Goal: Task Accomplishment & Management: Use online tool/utility

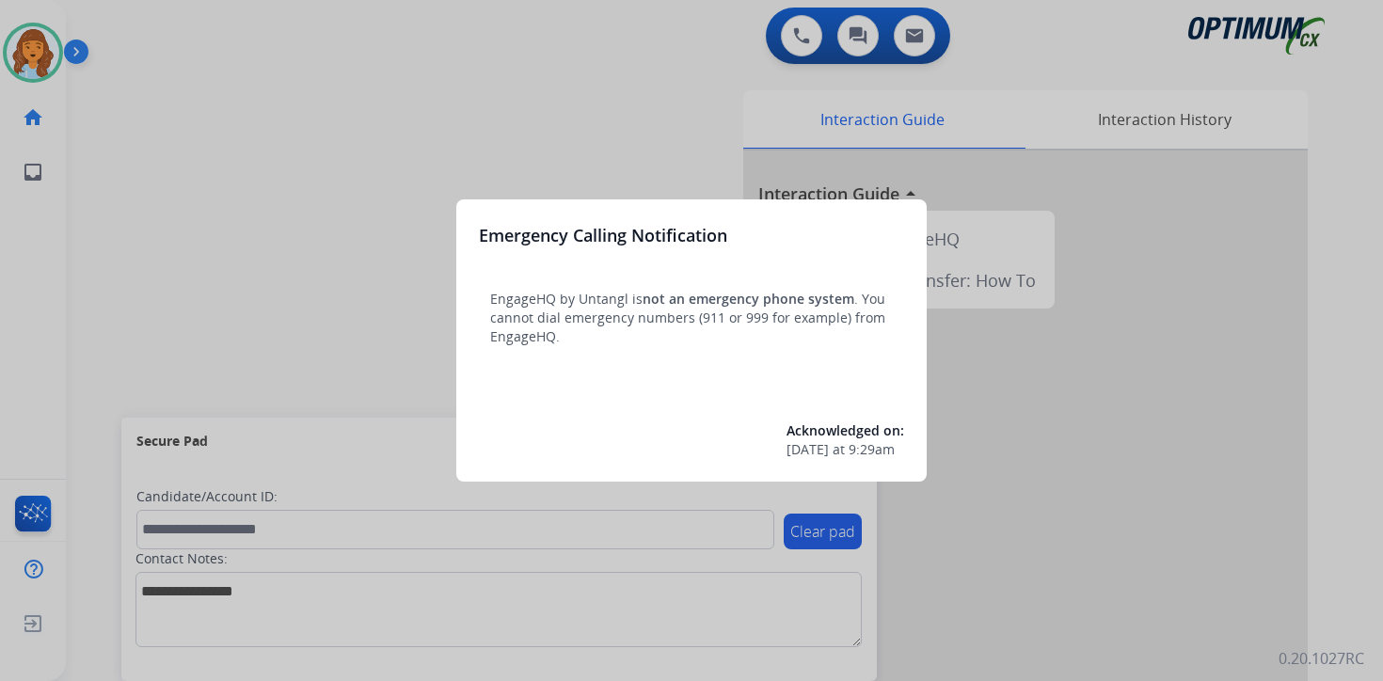
click at [119, 167] on div at bounding box center [691, 340] width 1383 height 681
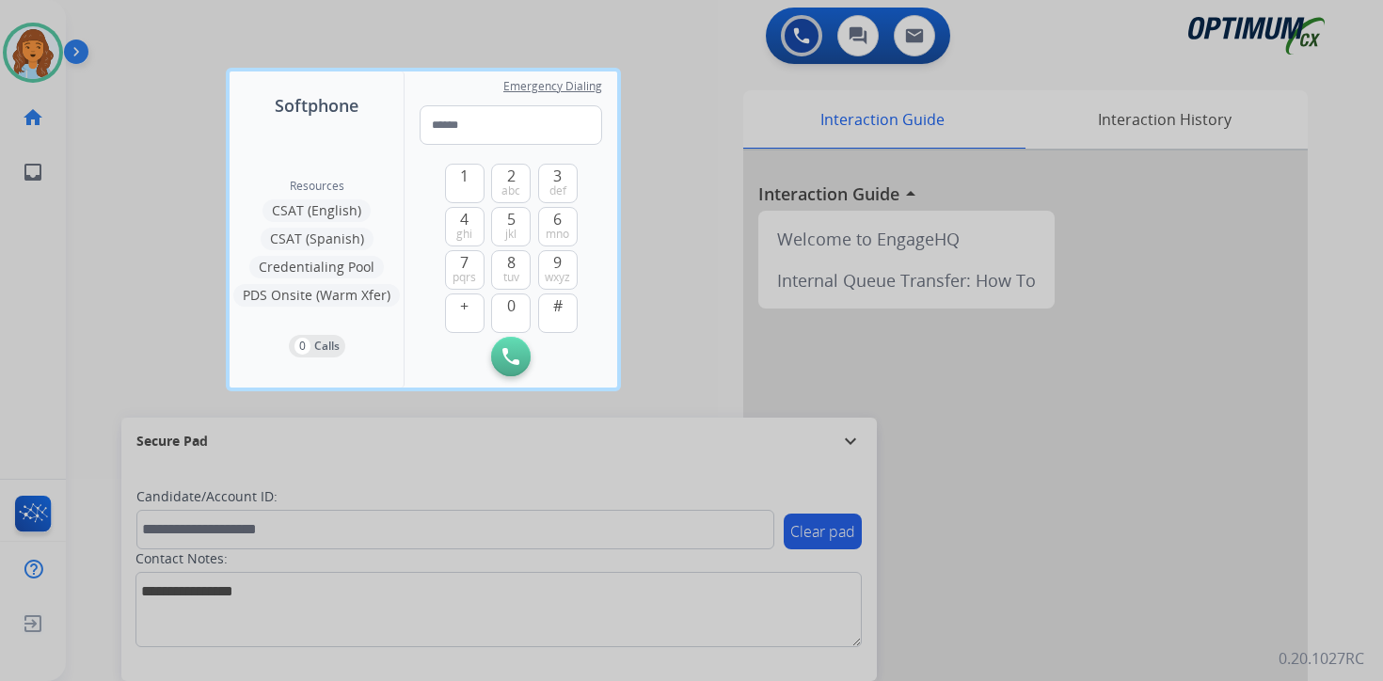
click at [123, 130] on div at bounding box center [691, 340] width 1383 height 681
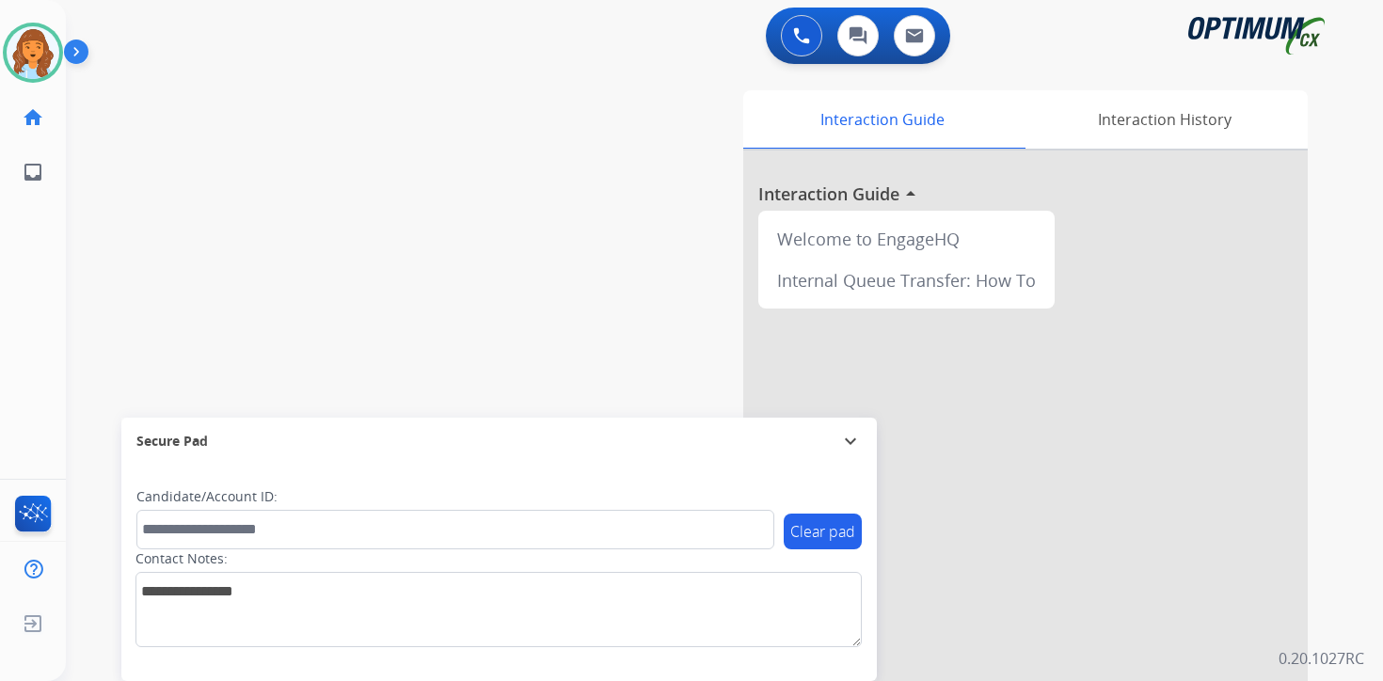
click at [87, 61] on img at bounding box center [80, 56] width 32 height 36
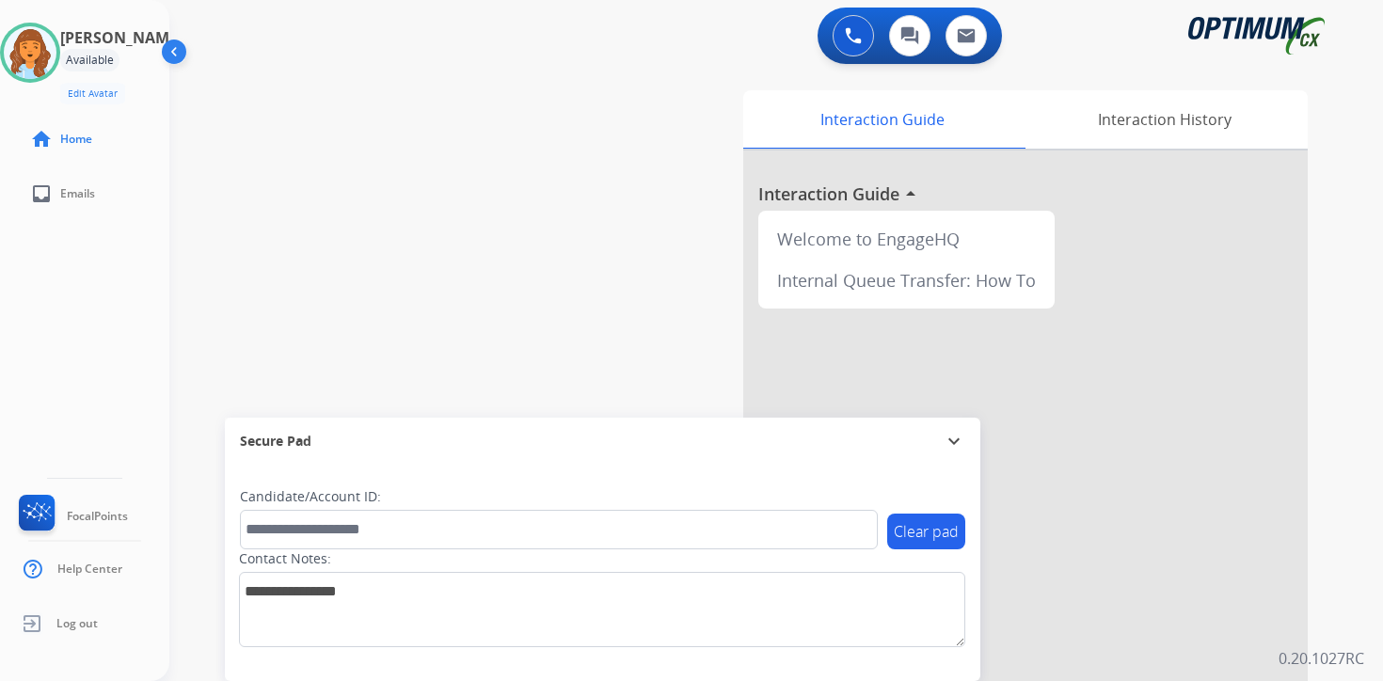
click at [1356, 425] on div "0 Voice Interactions 0 Chat Interactions 0 Email Interactions swap_horiz Break …" at bounding box center [776, 340] width 1214 height 681
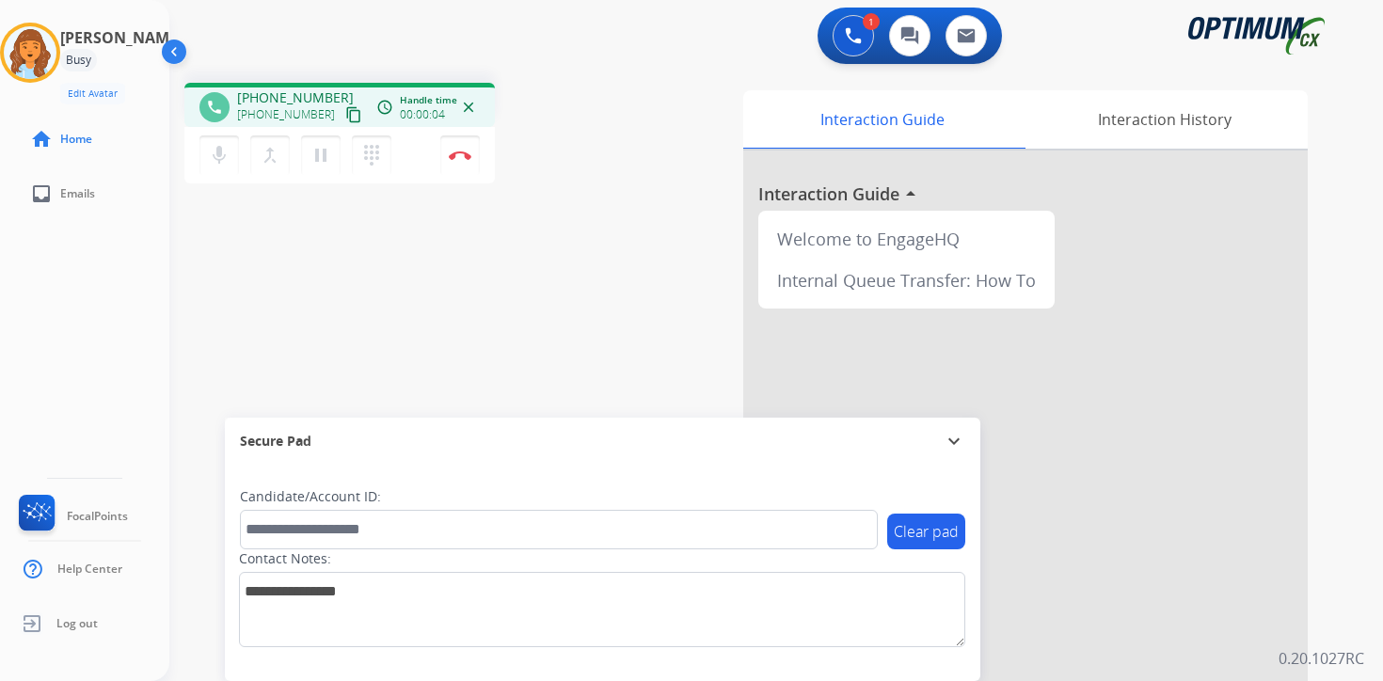
click at [343, 123] on button "content_copy" at bounding box center [354, 115] width 23 height 23
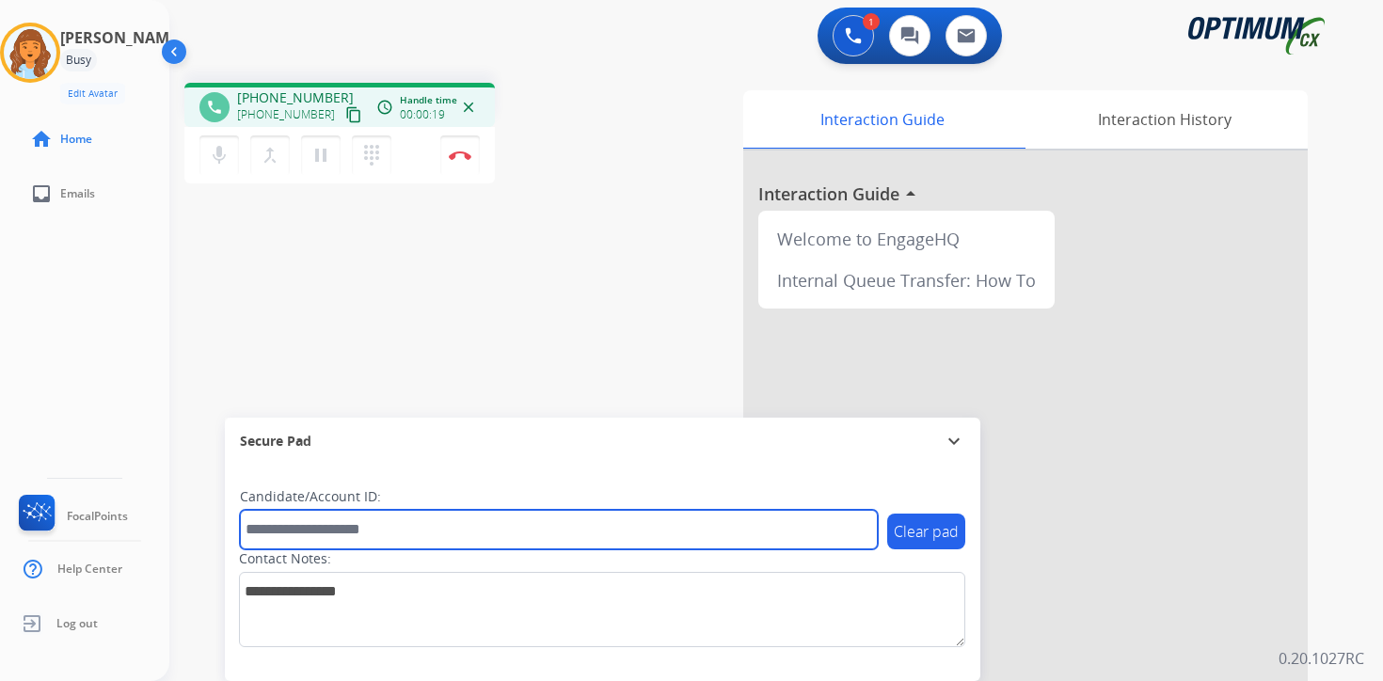
click at [290, 529] on input "text" at bounding box center [559, 530] width 638 height 40
type input "*******"
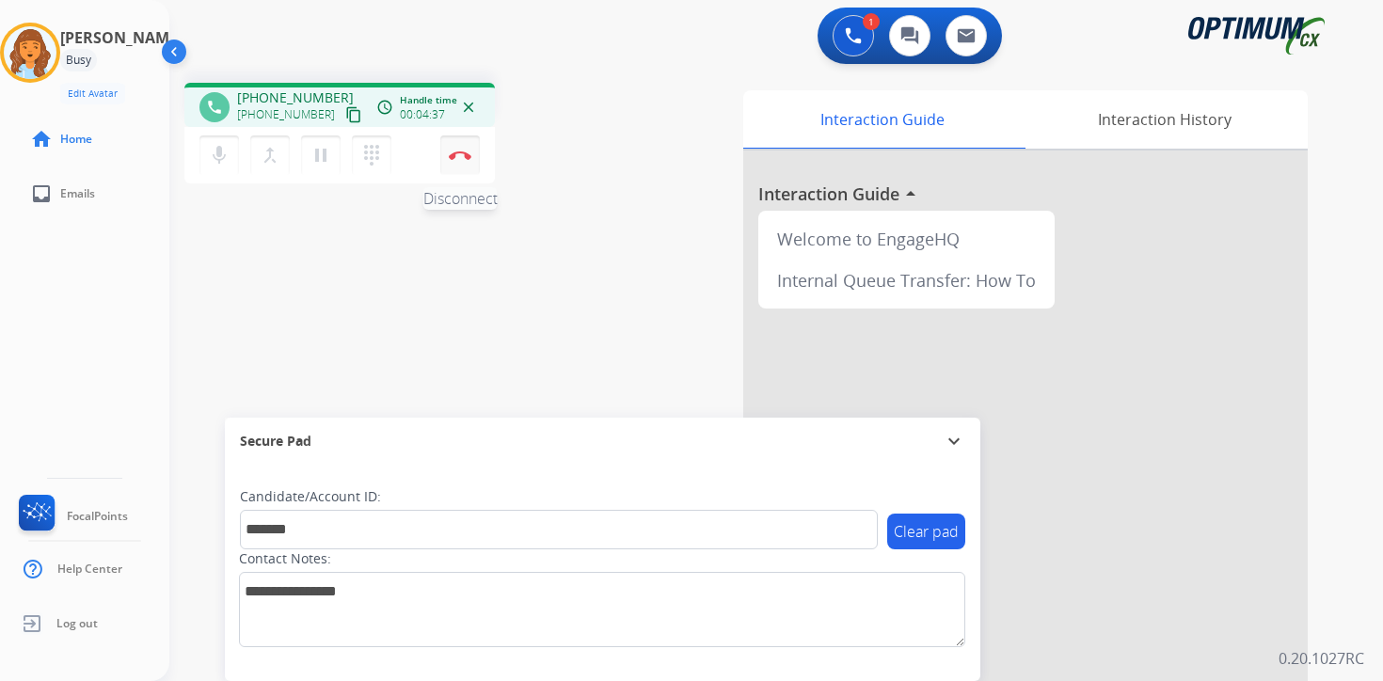
click at [461, 168] on button "Disconnect" at bounding box center [460, 156] width 40 height 40
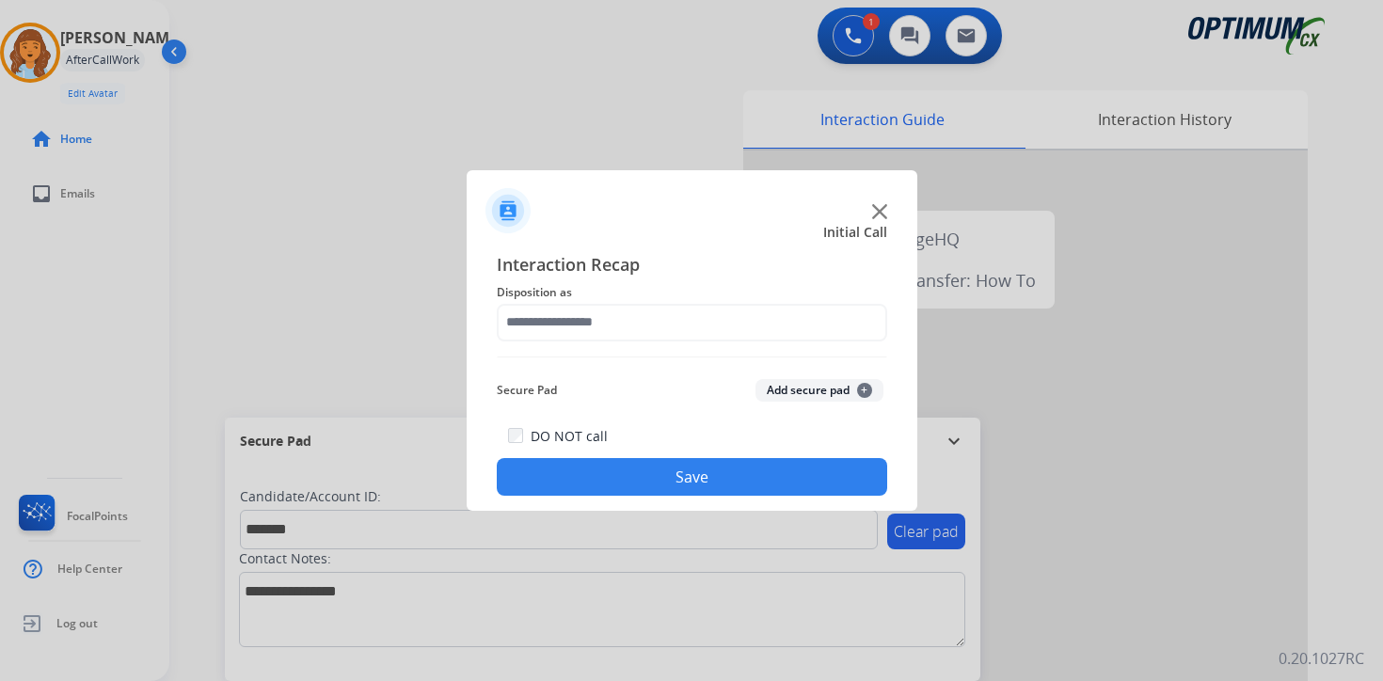
click at [849, 391] on button "Add secure pad +" at bounding box center [820, 390] width 128 height 23
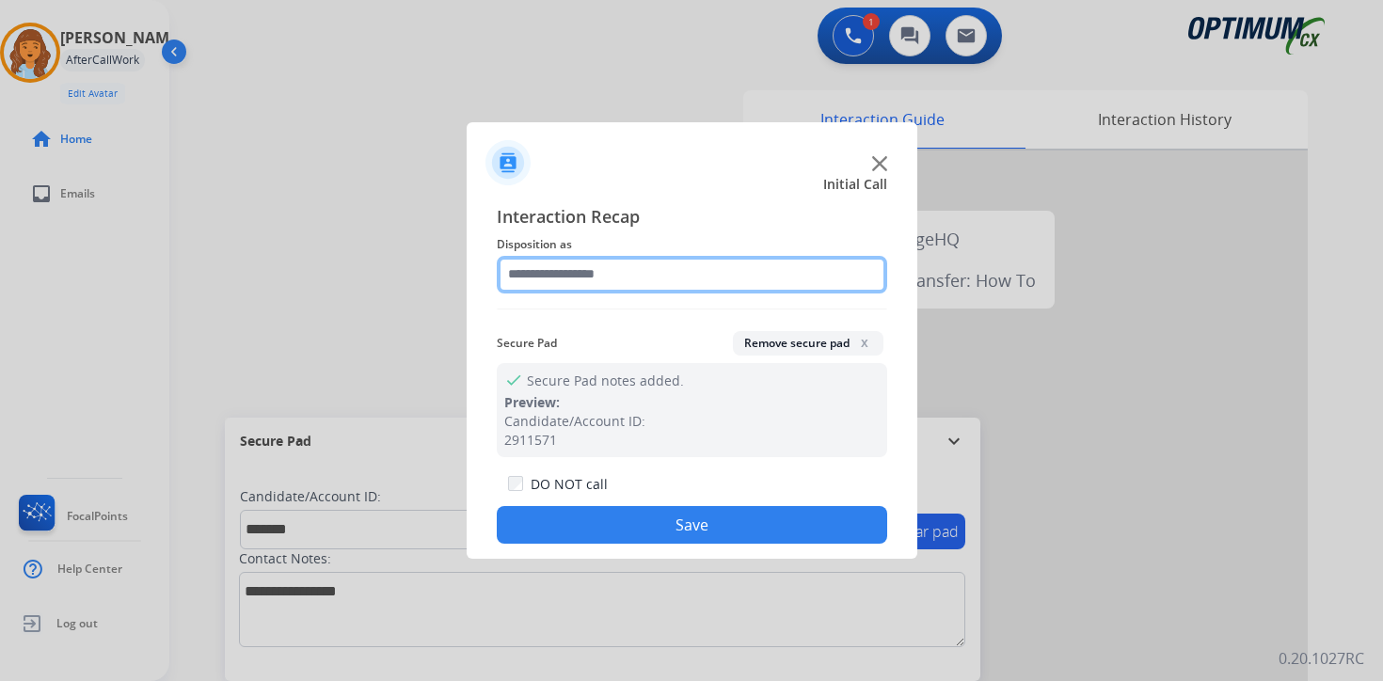
click at [634, 270] on input "text" at bounding box center [692, 275] width 391 height 38
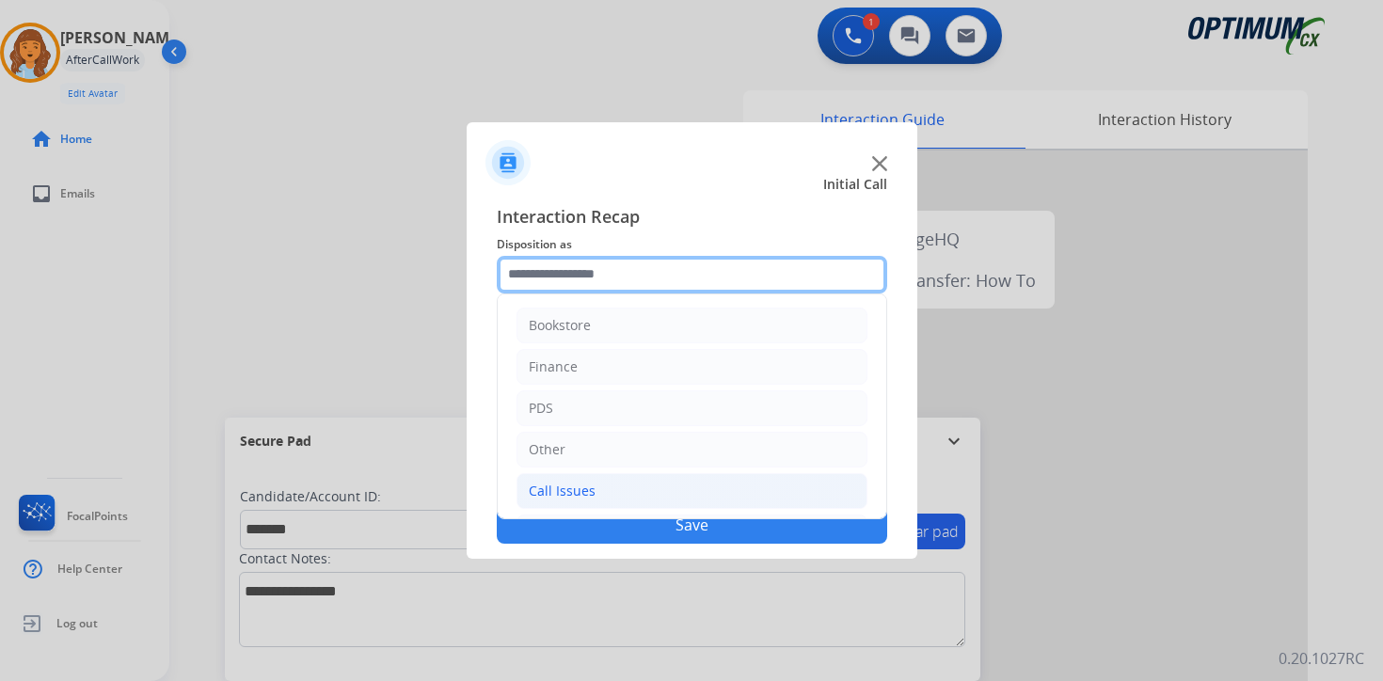
scroll to position [128, 0]
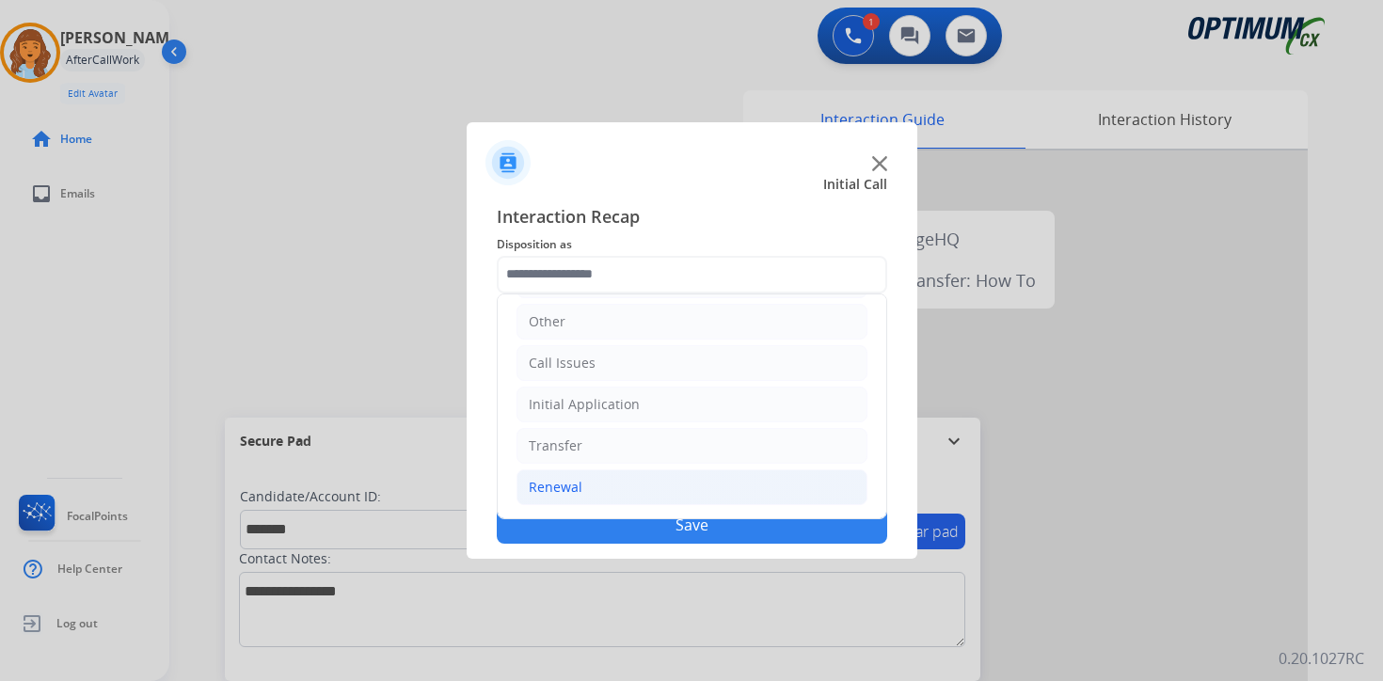
click at [585, 492] on li "Renewal" at bounding box center [692, 488] width 351 height 36
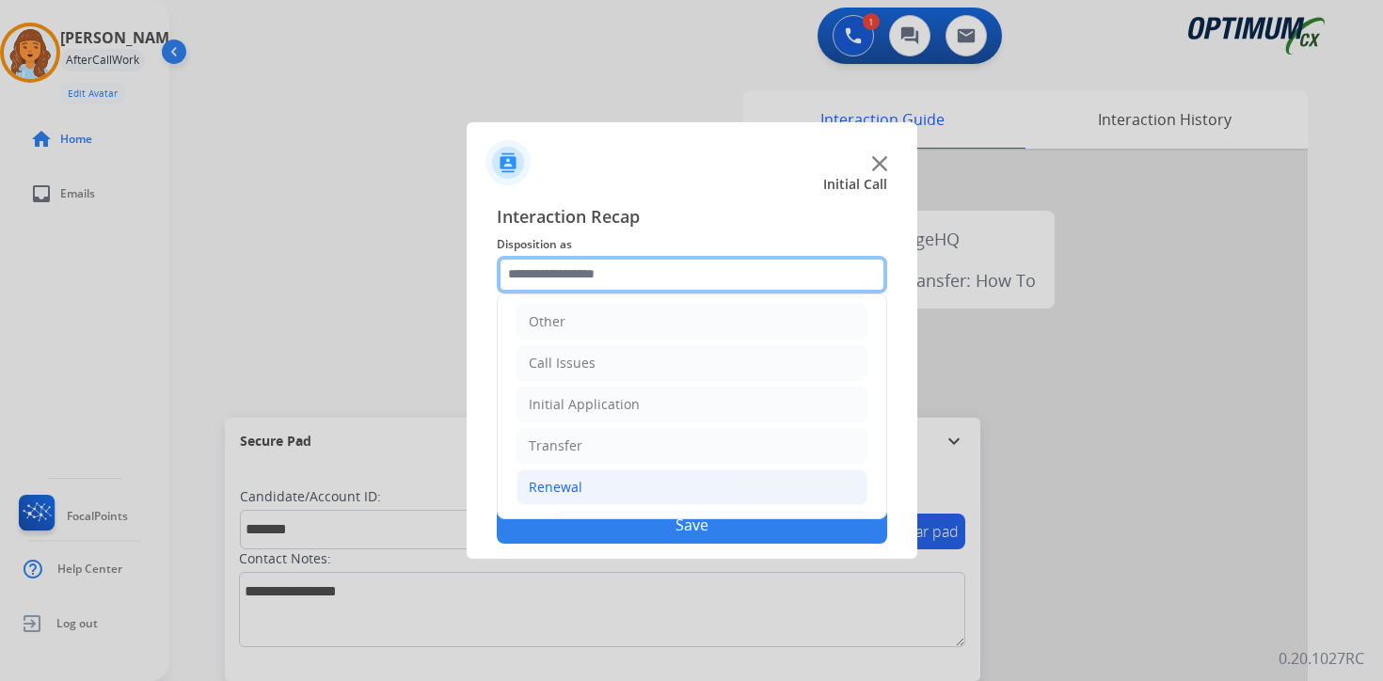
scroll to position [441, 0]
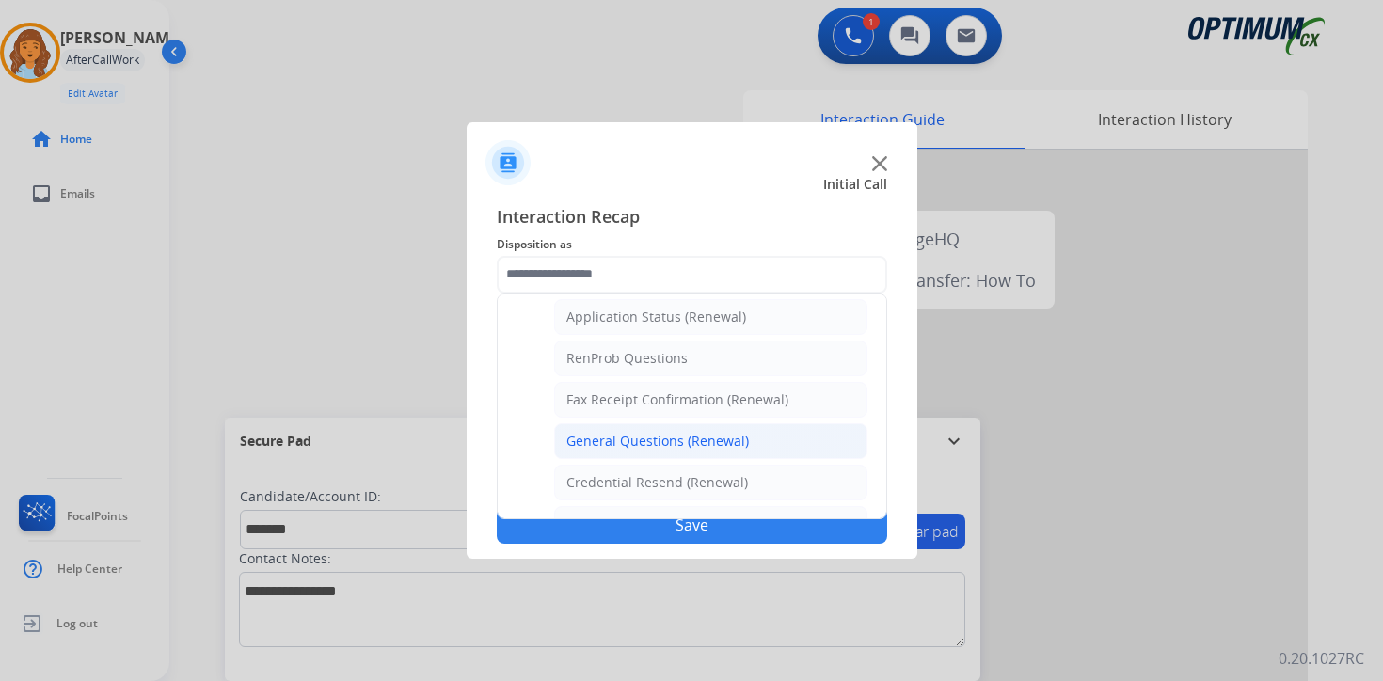
click at [585, 449] on div "General Questions (Renewal)" at bounding box center [658, 441] width 183 height 19
type input "**********"
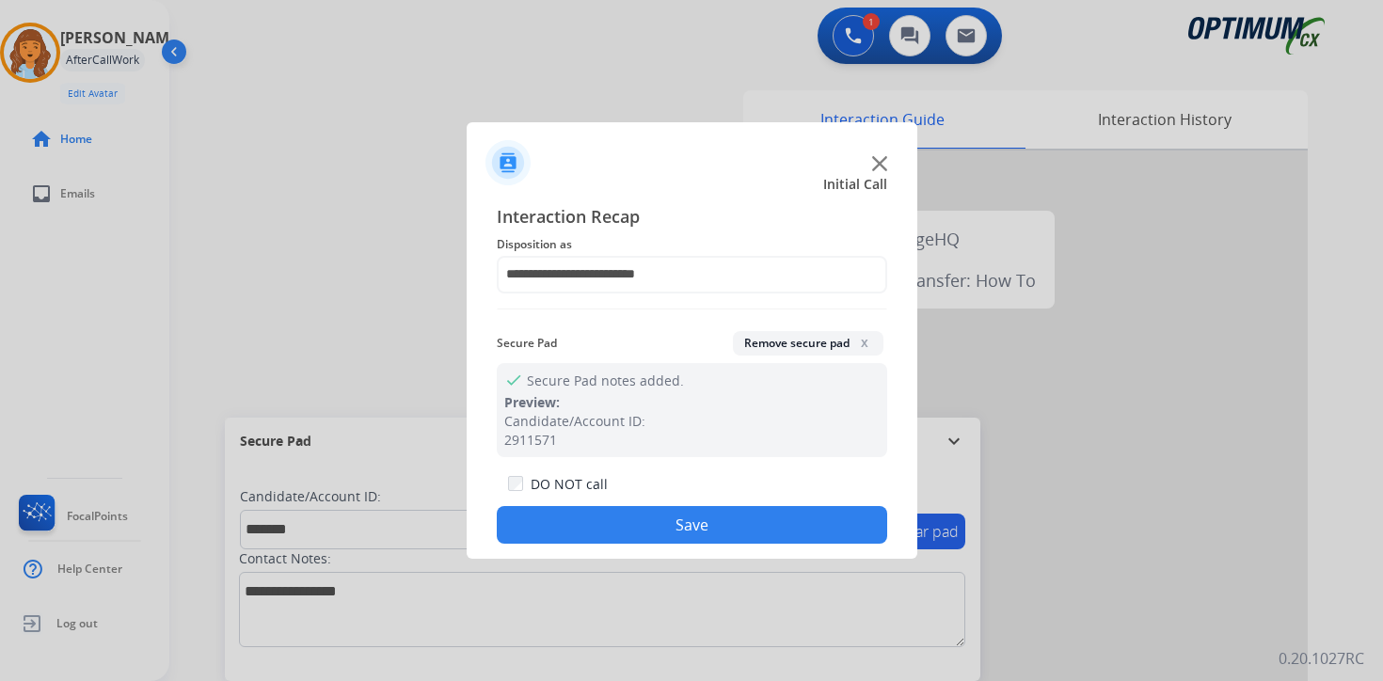
click at [595, 515] on button "Save" at bounding box center [692, 525] width 391 height 38
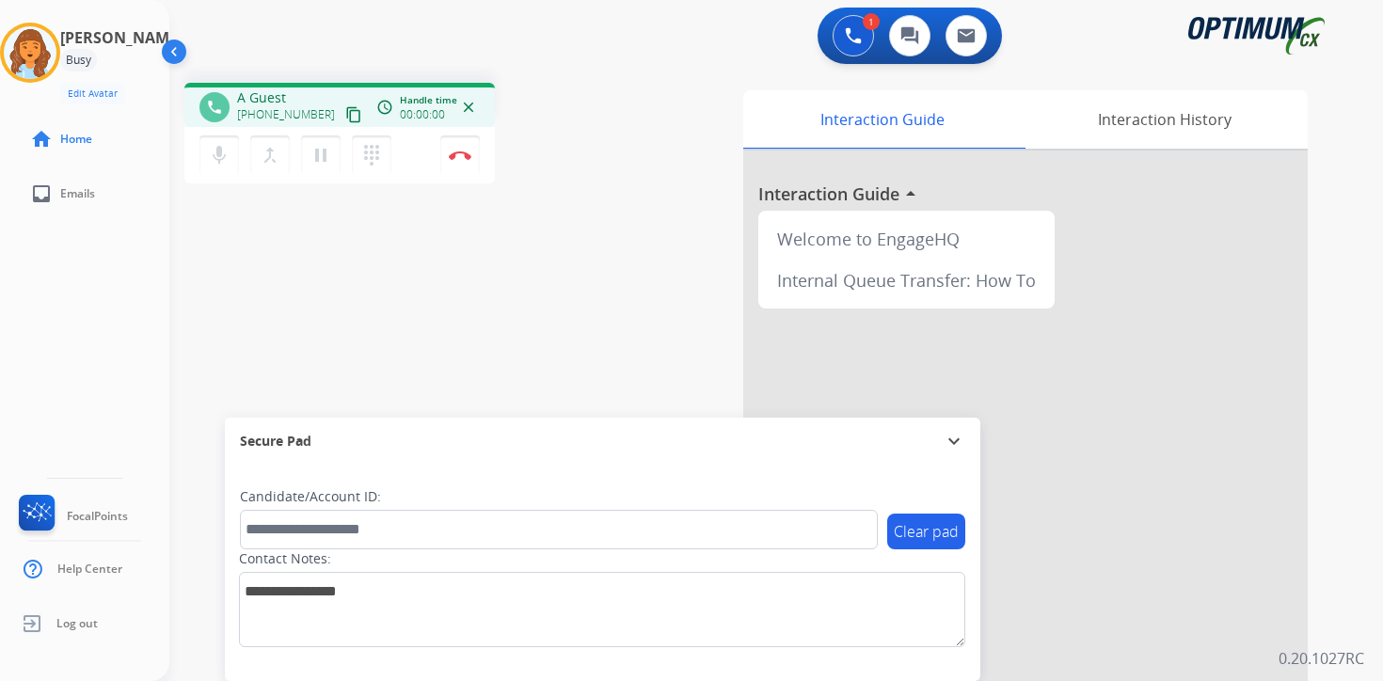
click at [719, 666] on div "Clear pad Candidate/Account ID: Contact Notes:" at bounding box center [603, 573] width 756 height 216
click at [345, 109] on mat-icon "content_copy" at bounding box center [353, 114] width 17 height 17
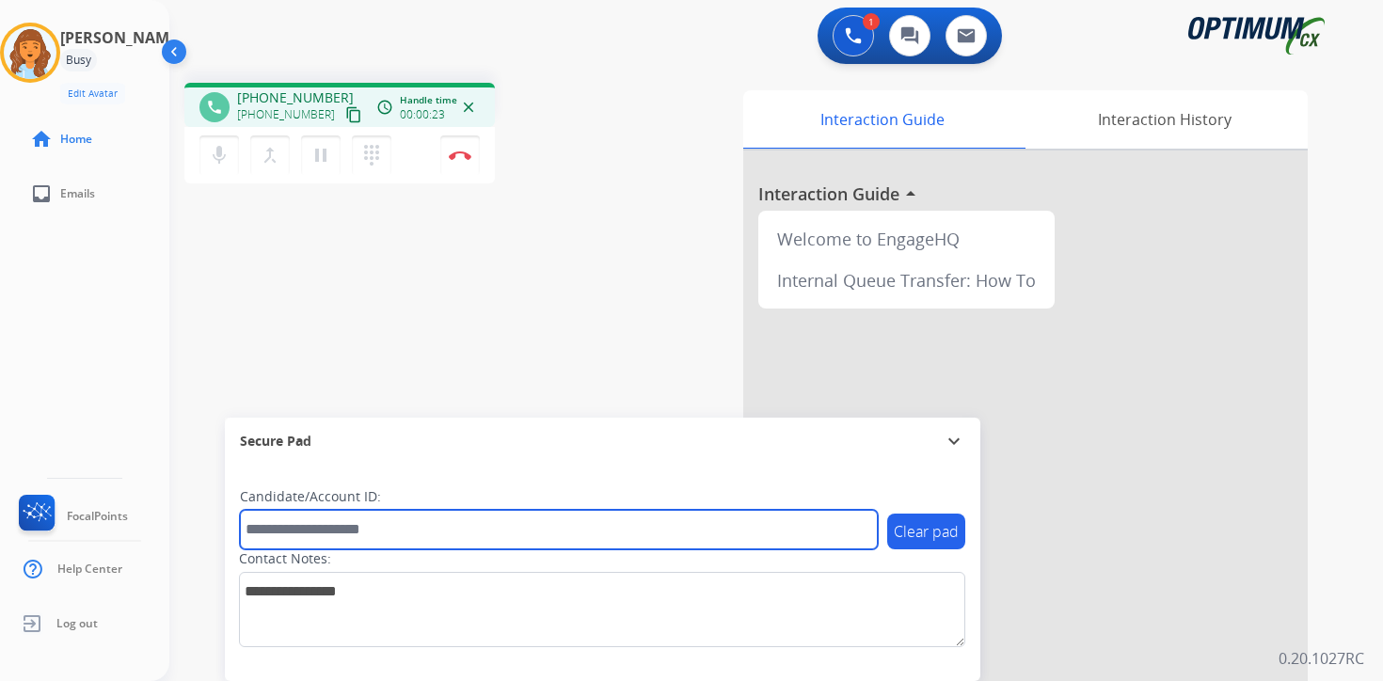
click at [342, 524] on input "text" at bounding box center [559, 530] width 638 height 40
type input "*******"
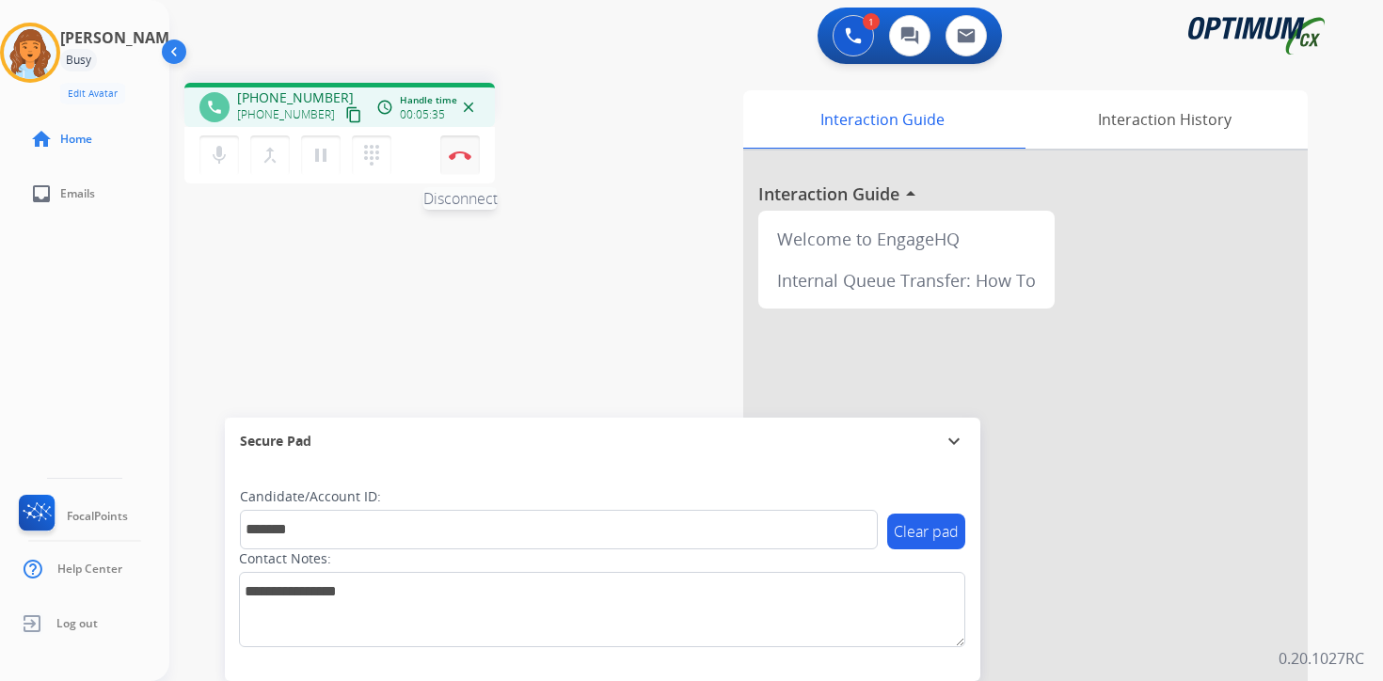
click at [471, 164] on button "Disconnect" at bounding box center [460, 156] width 40 height 40
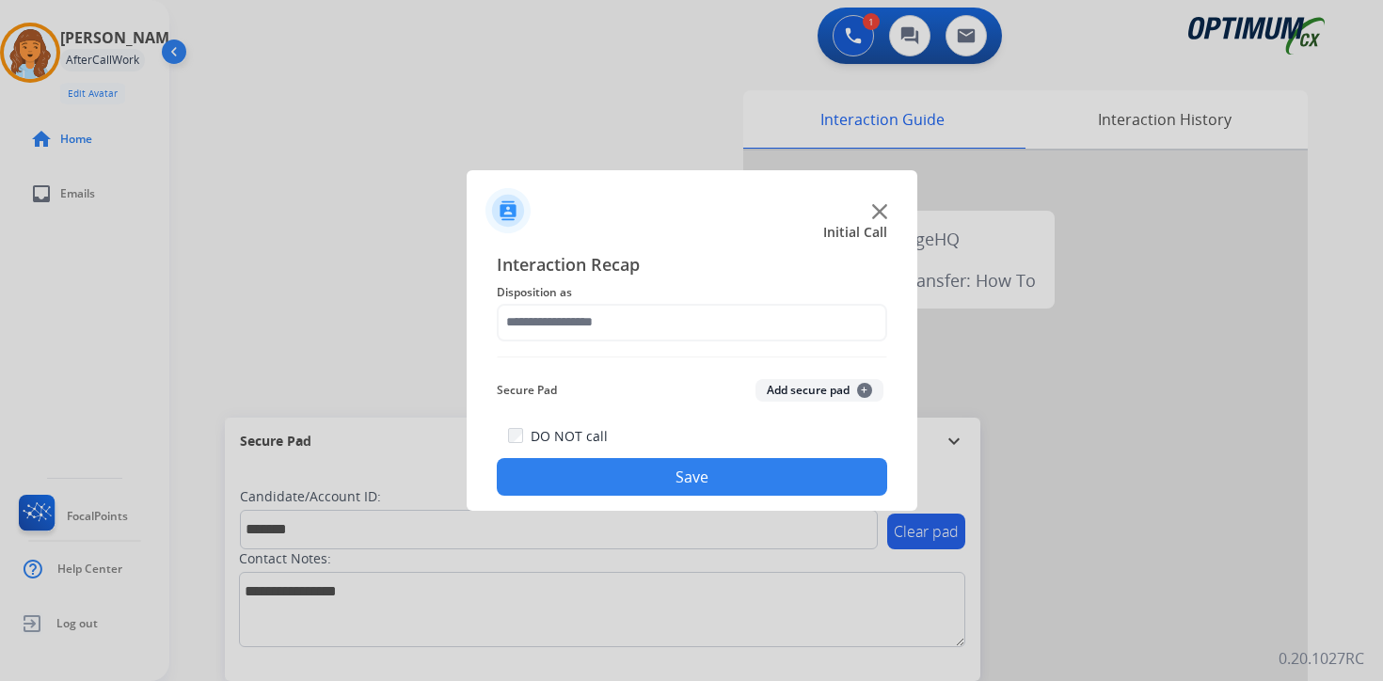
click at [835, 384] on button "Add secure pad +" at bounding box center [820, 390] width 128 height 23
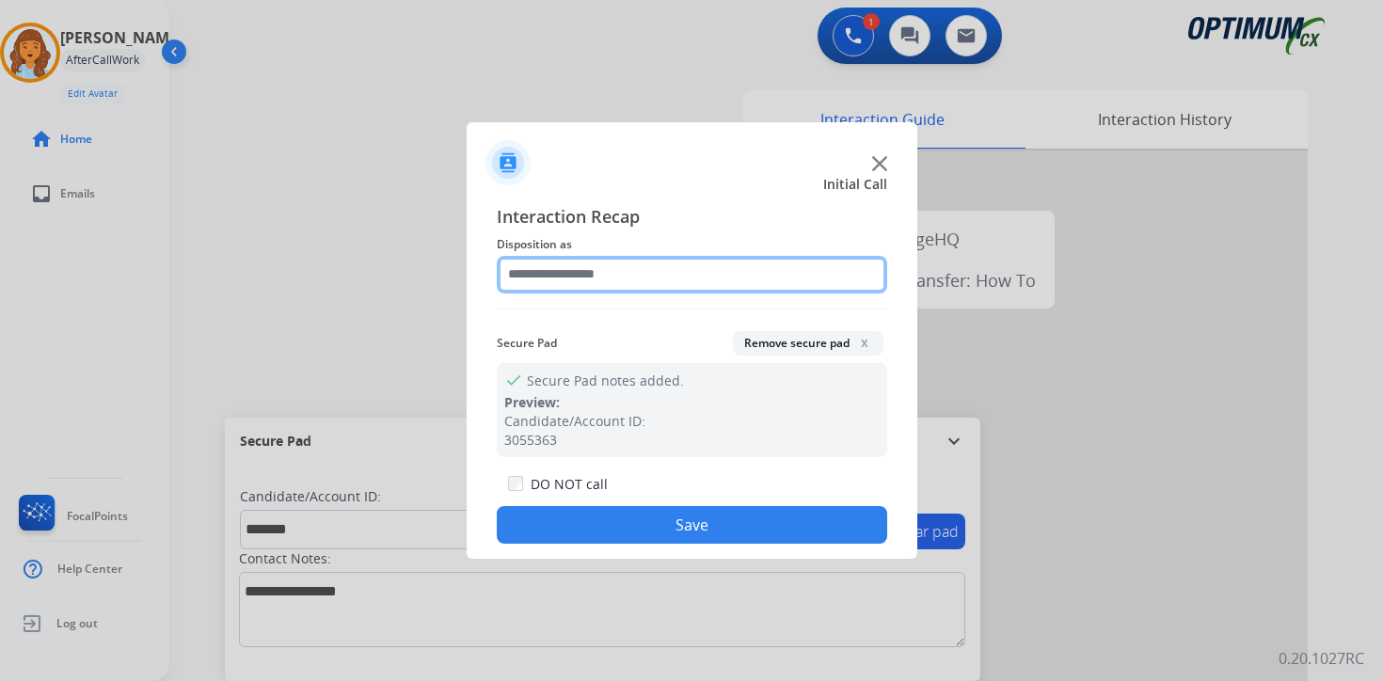
click at [577, 278] on input "text" at bounding box center [692, 275] width 391 height 38
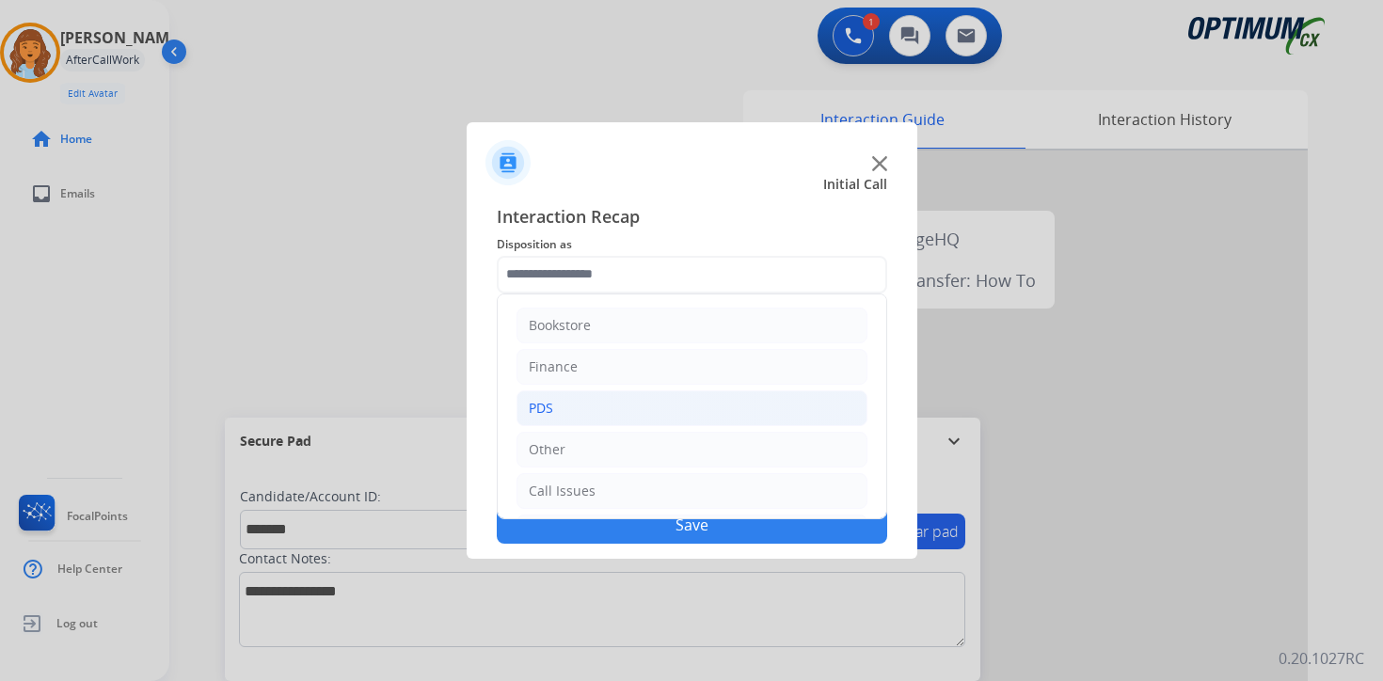
click at [580, 413] on li "PDS" at bounding box center [692, 409] width 351 height 36
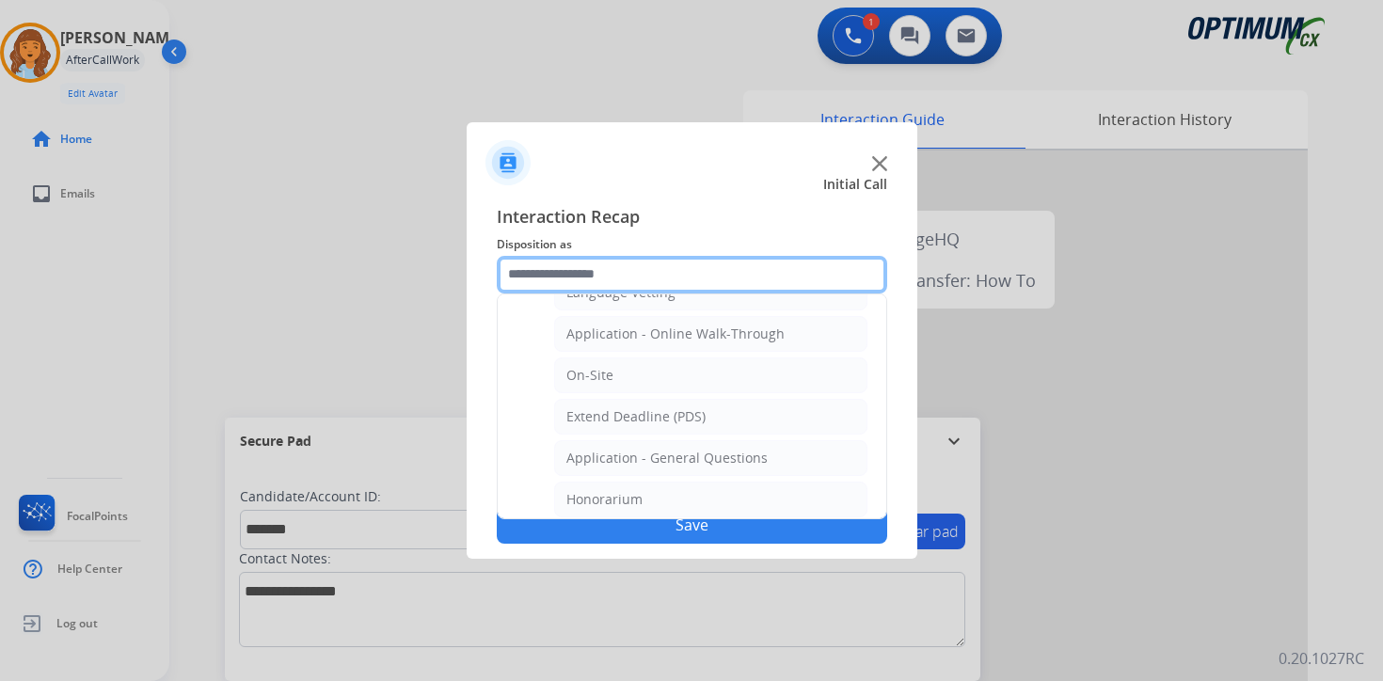
scroll to position [461, 0]
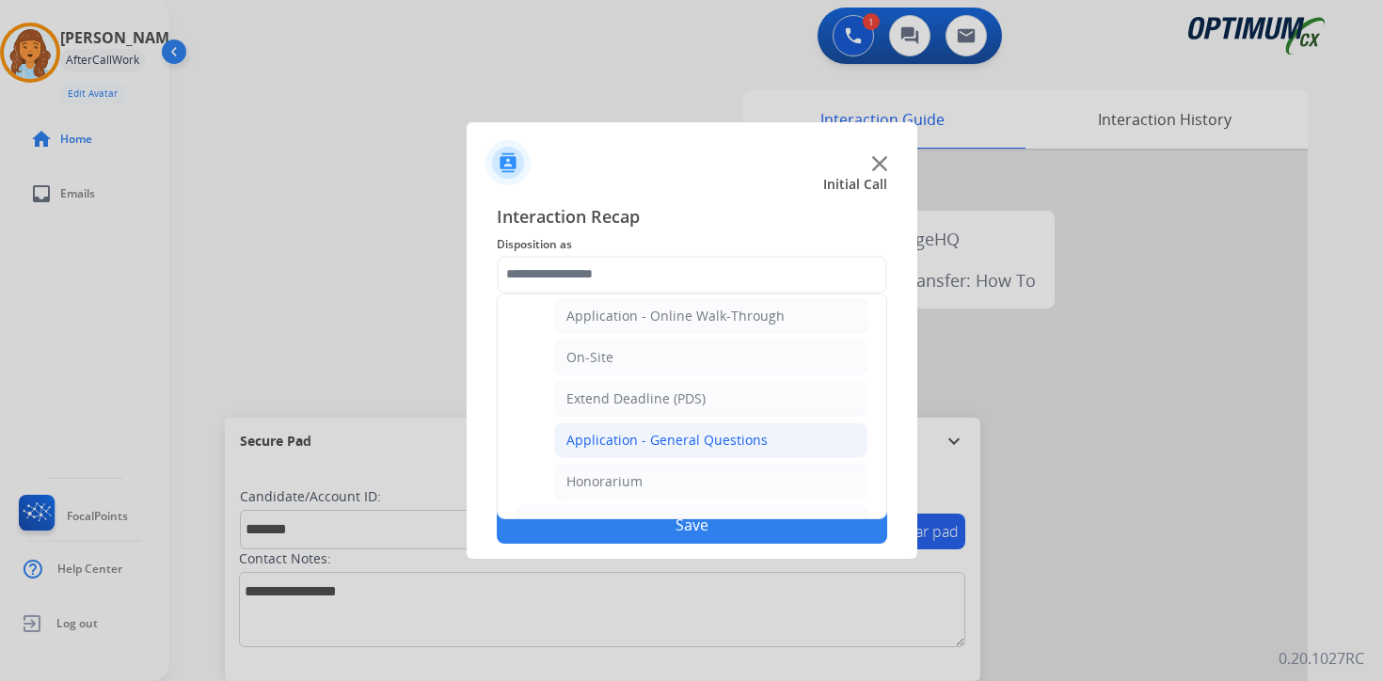
click at [794, 440] on li "Application - General Questions" at bounding box center [710, 441] width 313 height 36
type input "**********"
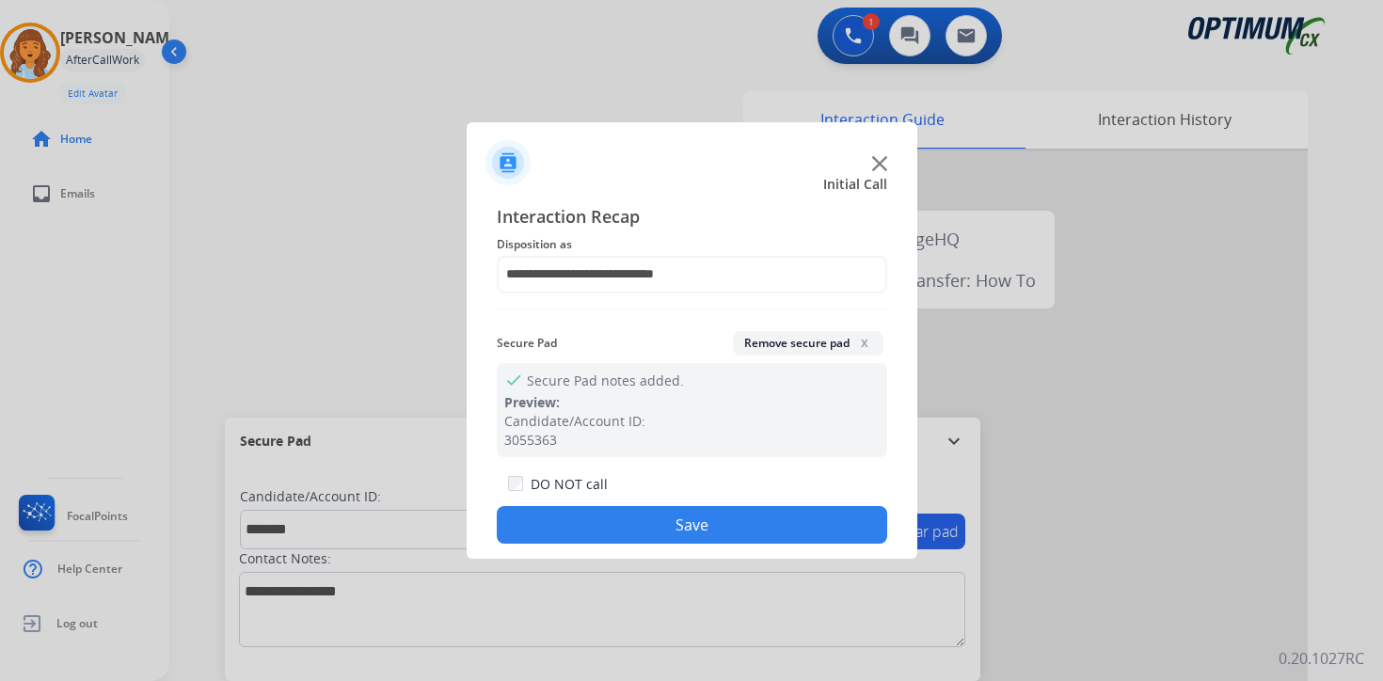
click at [692, 525] on button "Save" at bounding box center [692, 525] width 391 height 38
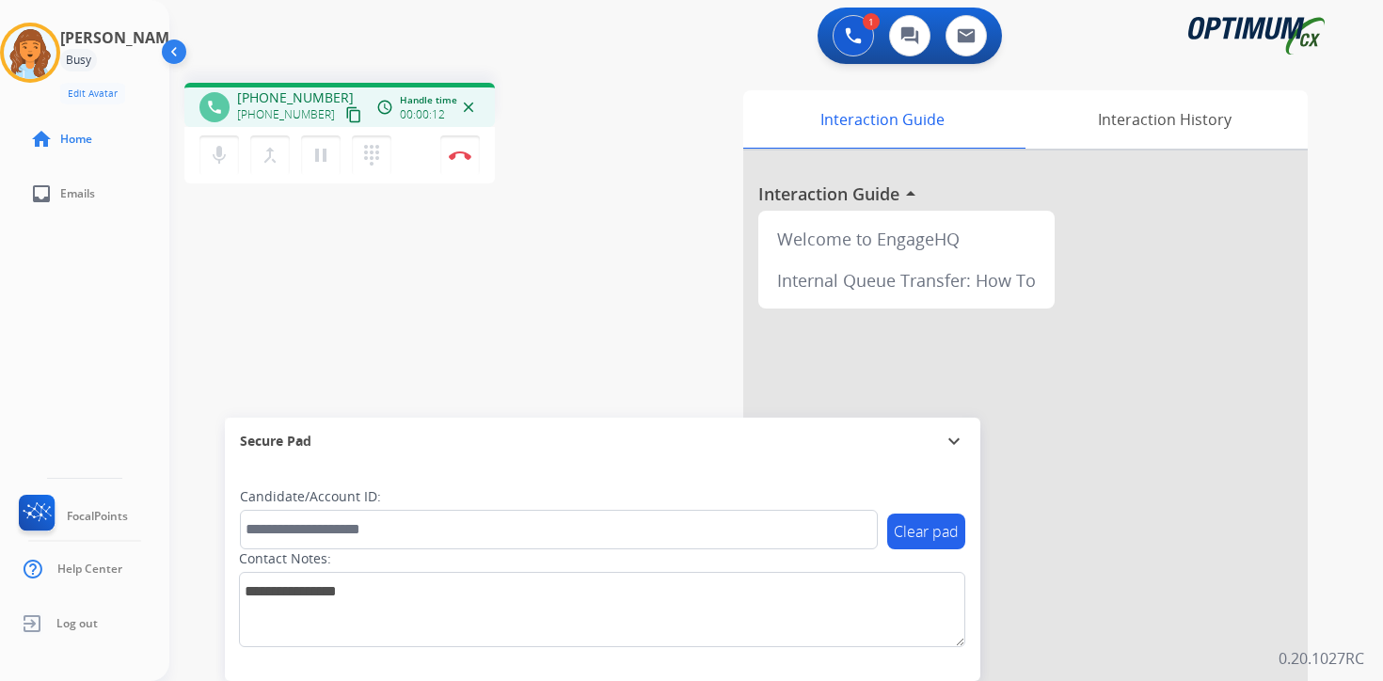
click at [972, 664] on div "Clear pad Candidate/Account ID: Contact Notes:" at bounding box center [603, 573] width 756 height 216
click at [345, 111] on mat-icon "content_copy" at bounding box center [353, 114] width 17 height 17
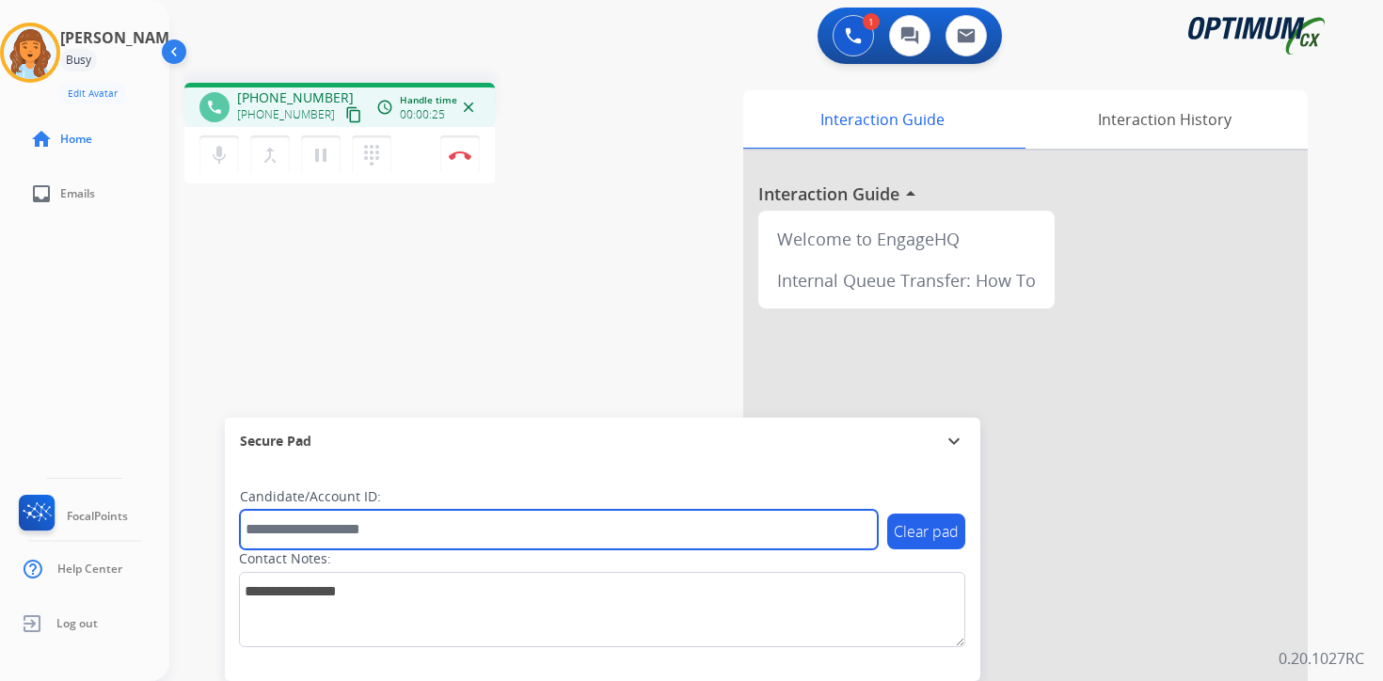
click at [366, 521] on input "text" at bounding box center [559, 530] width 638 height 40
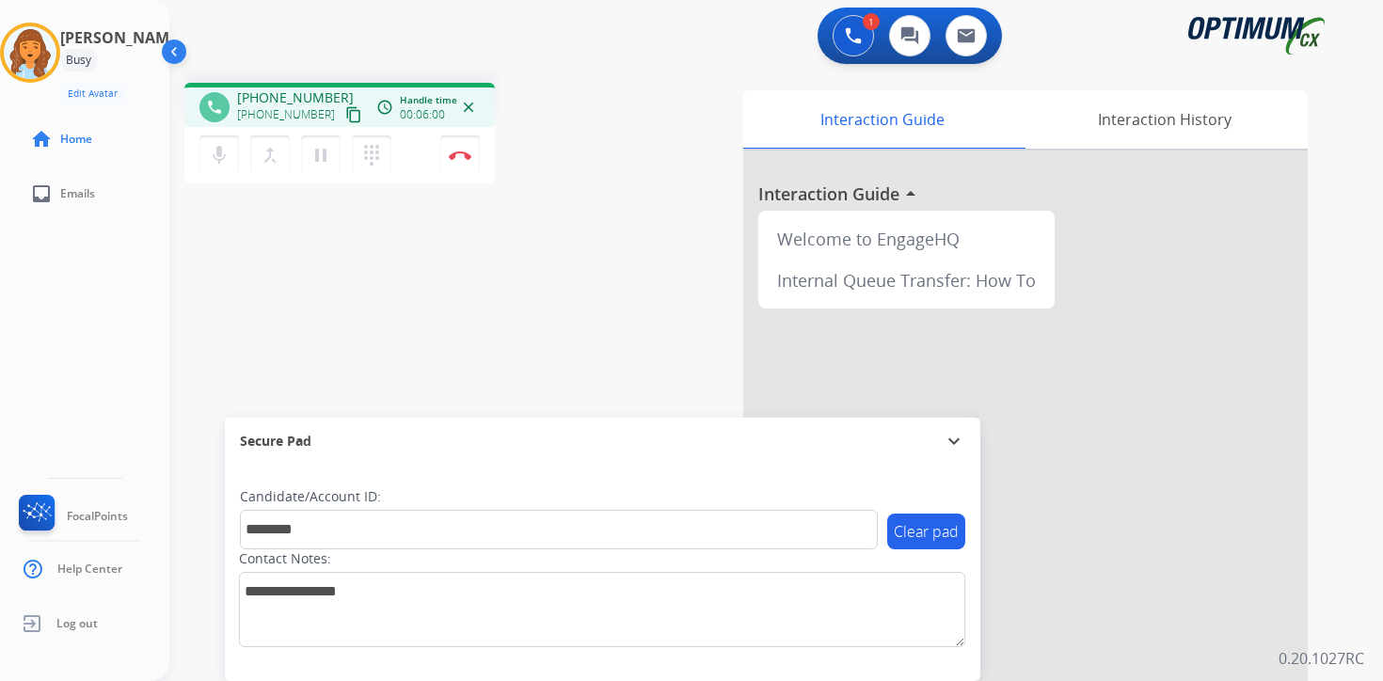
click at [1340, 657] on p "0.20.1027RC" at bounding box center [1322, 658] width 86 height 23
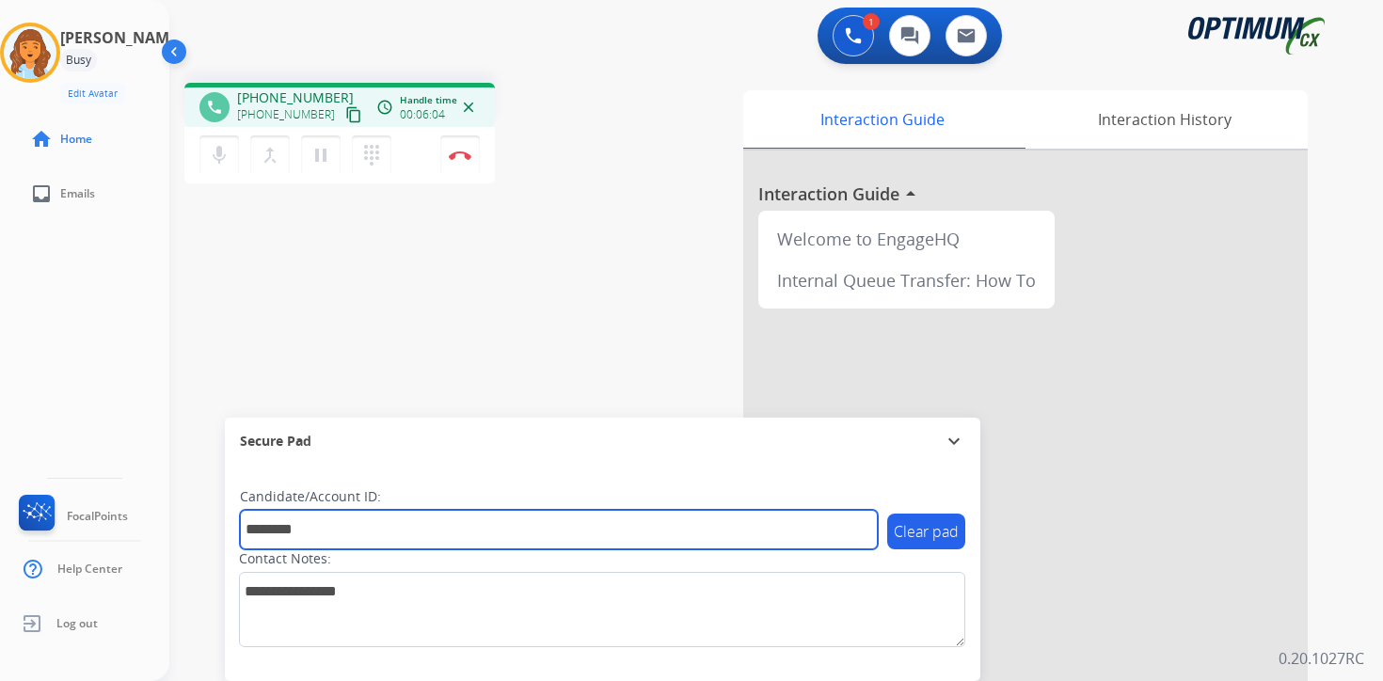
drag, startPoint x: 365, startPoint y: 532, endPoint x: 204, endPoint y: 533, distance: 160.9
click at [204, 533] on div "phone [PHONE_NUMBER] [PHONE_NUMBER] content_copy access_time Call metrics Queue…" at bounding box center [753, 460] width 1169 height 785
type input "*********"
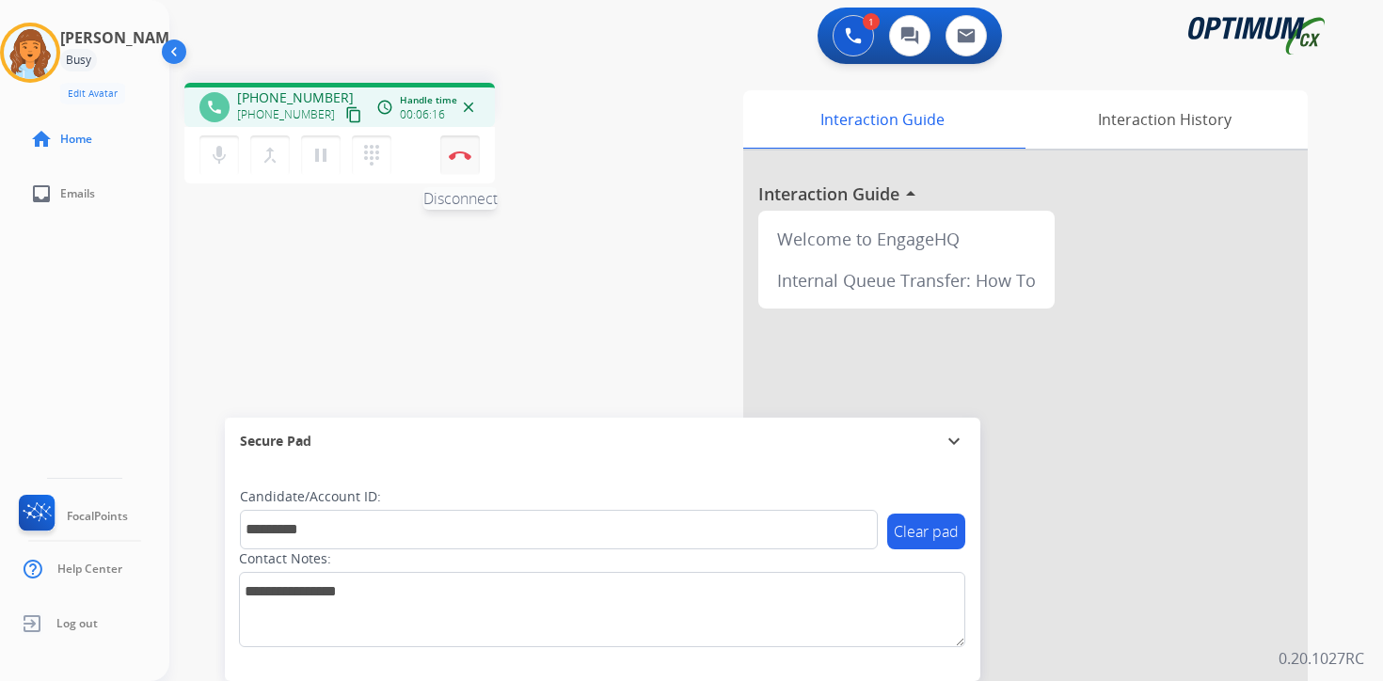
click at [474, 164] on button "Disconnect" at bounding box center [460, 156] width 40 height 40
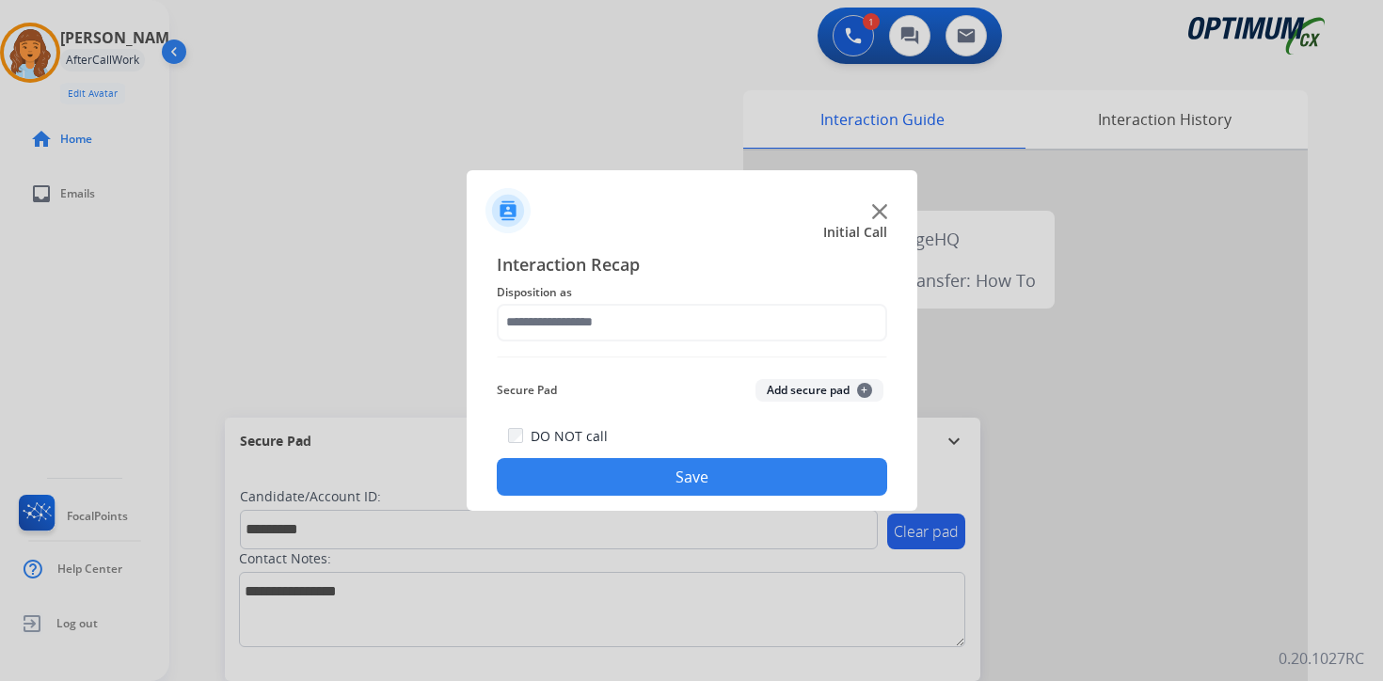
click at [864, 378] on div "Secure Pad Add secure pad +" at bounding box center [692, 391] width 391 height 38
click at [850, 394] on button "Add secure pad +" at bounding box center [820, 390] width 128 height 23
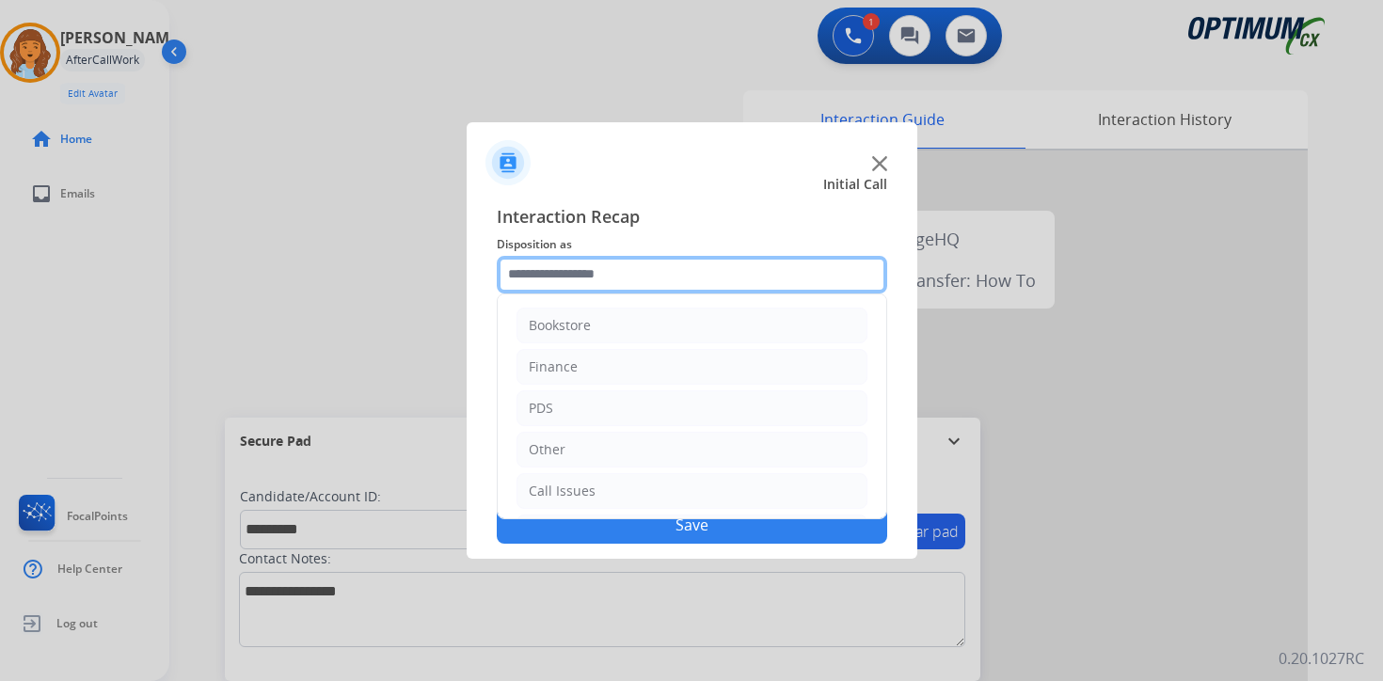
click at [599, 269] on input "text" at bounding box center [692, 275] width 391 height 38
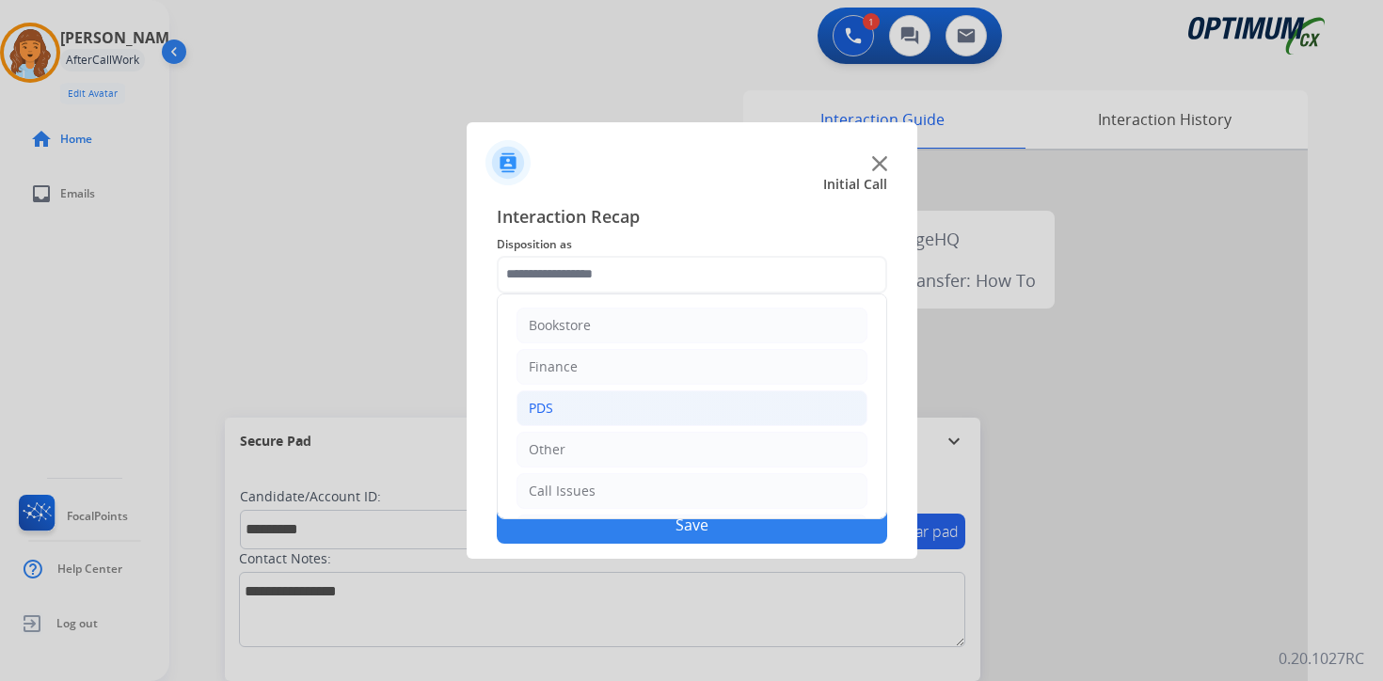
click at [565, 406] on li "PDS" at bounding box center [692, 409] width 351 height 36
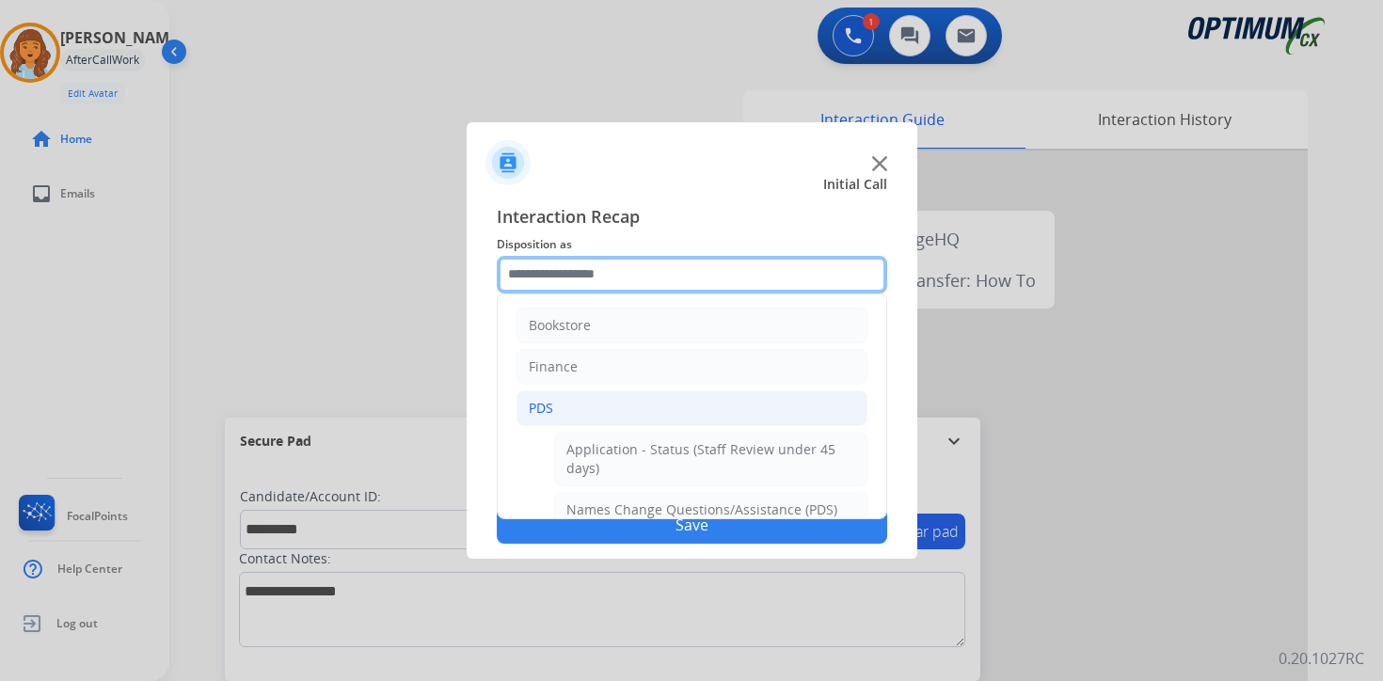
scroll to position [313, 0]
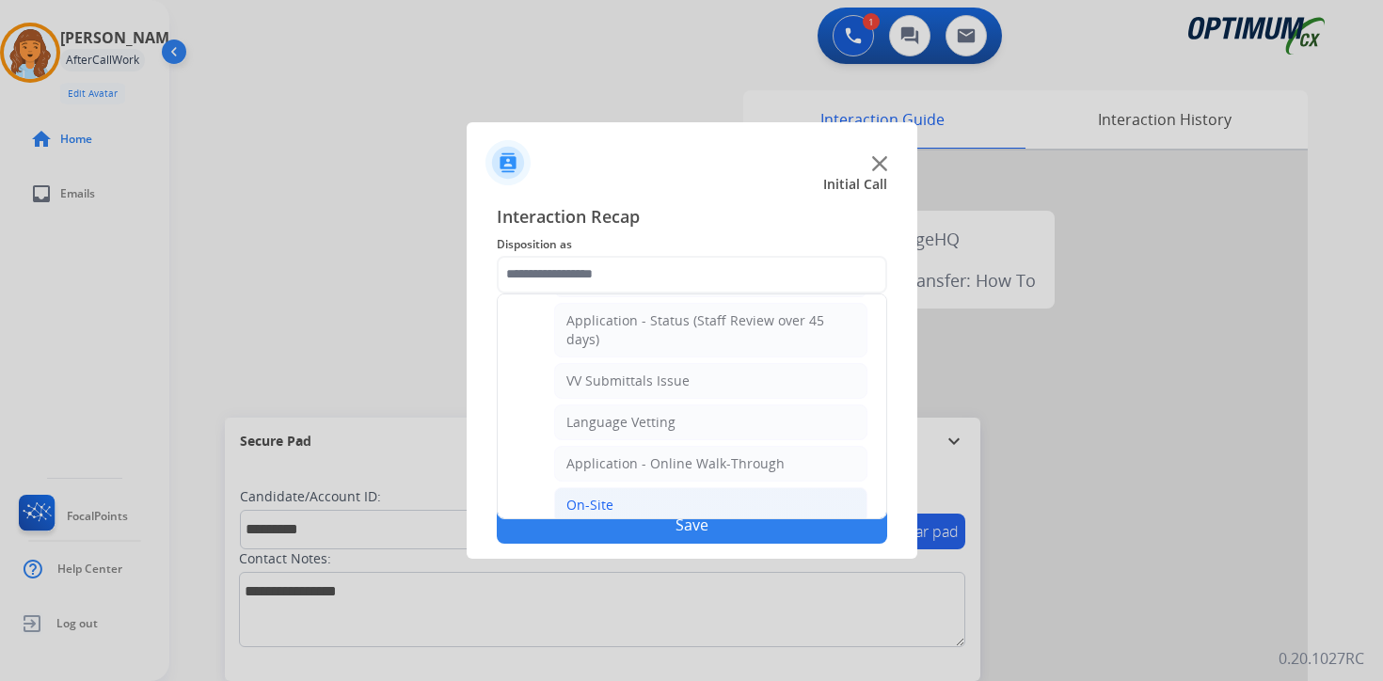
click at [617, 503] on li "On-Site" at bounding box center [710, 505] width 313 height 36
type input "*******"
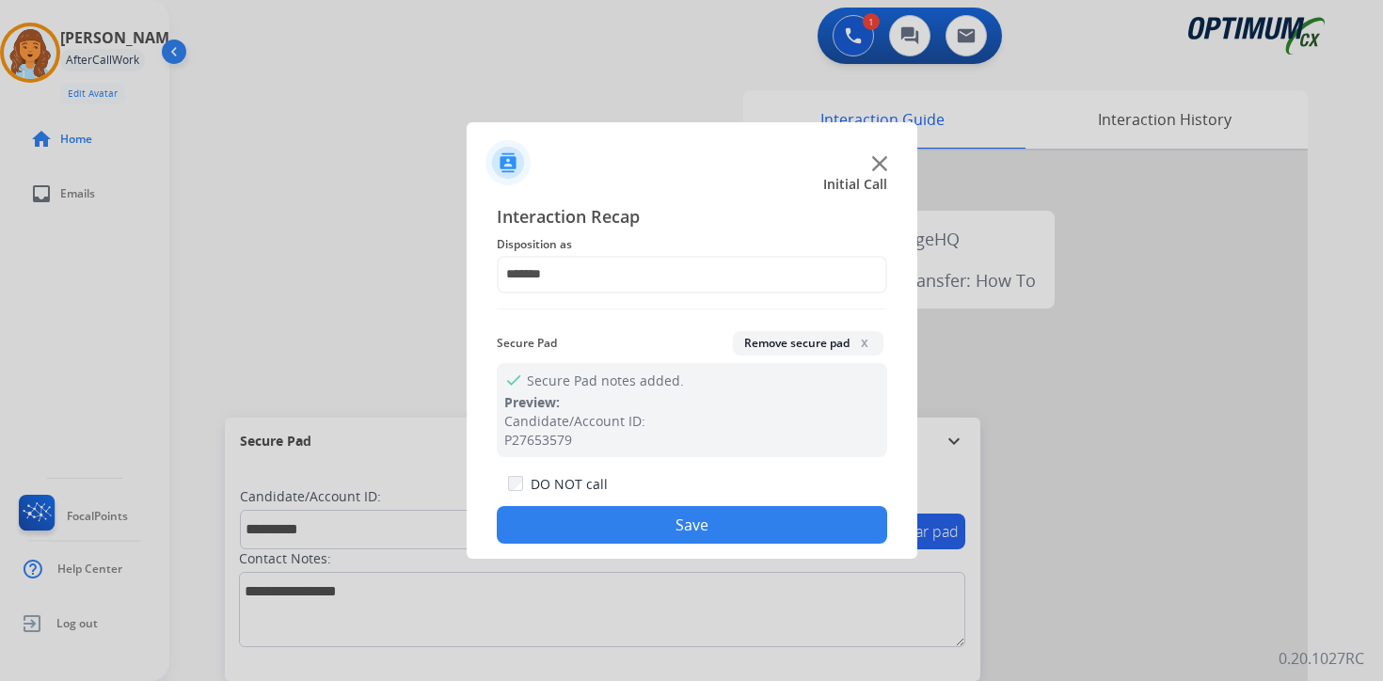
click at [626, 515] on button "Save" at bounding box center [692, 525] width 391 height 38
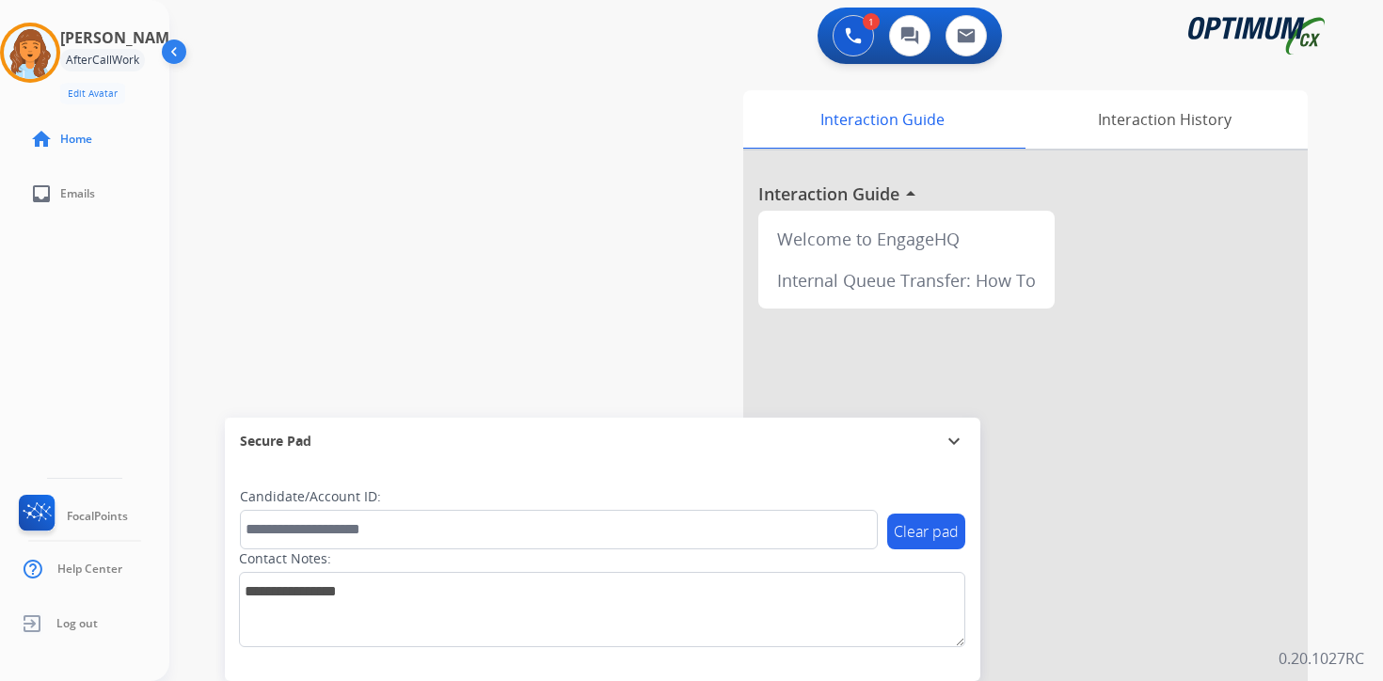
click at [1346, 486] on div "1 Voice Interactions 0 Chat Interactions 0 Email Interactions swap_horiz Break …" at bounding box center [776, 340] width 1214 height 681
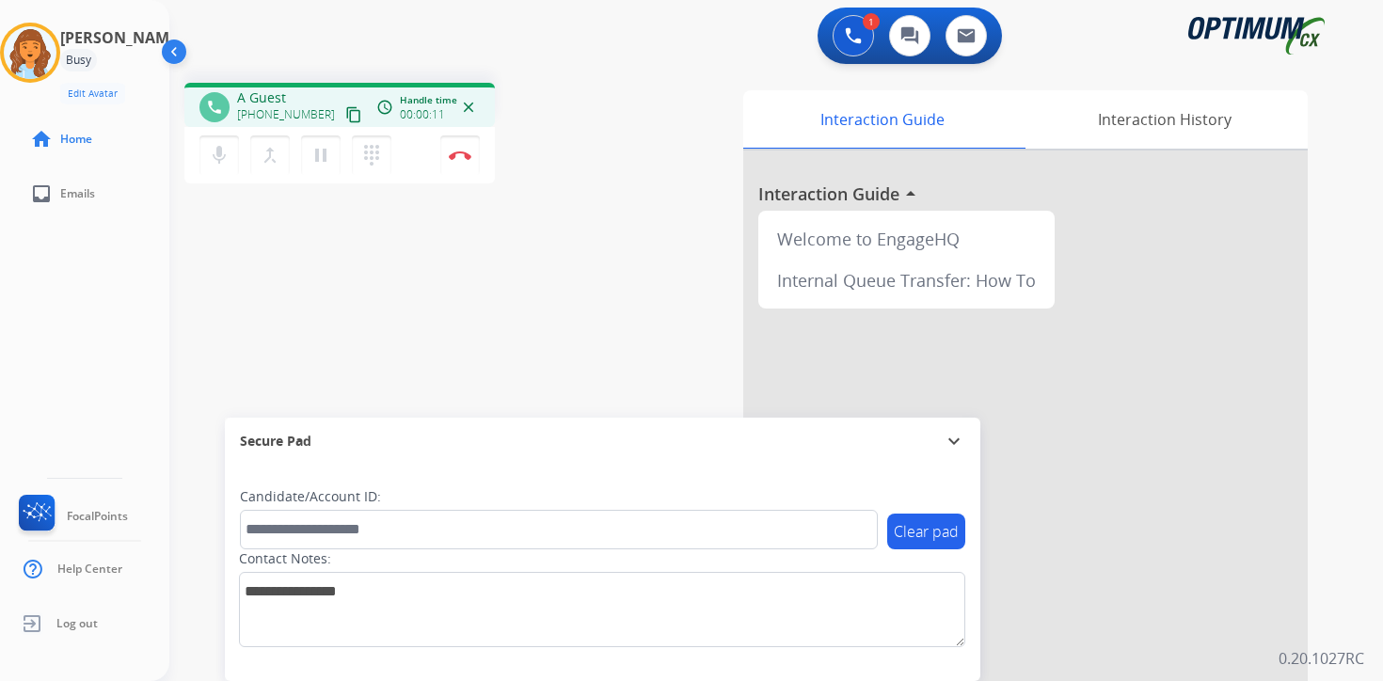
click at [772, 672] on div "Clear pad Candidate/Account ID: Contact Notes:" at bounding box center [603, 573] width 756 height 216
click at [345, 120] on mat-icon "content_copy" at bounding box center [353, 114] width 17 height 17
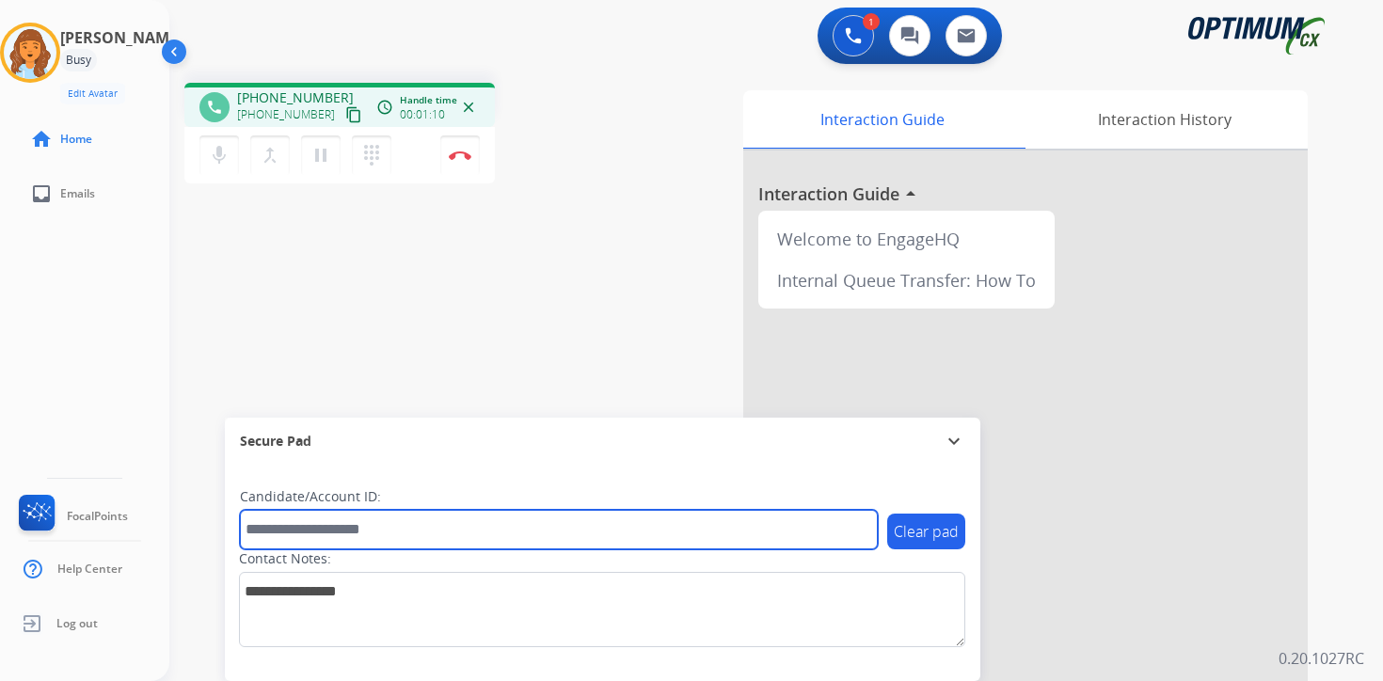
click at [295, 541] on input "text" at bounding box center [559, 530] width 638 height 40
click at [321, 530] on input "text" at bounding box center [559, 530] width 638 height 40
type input "****"
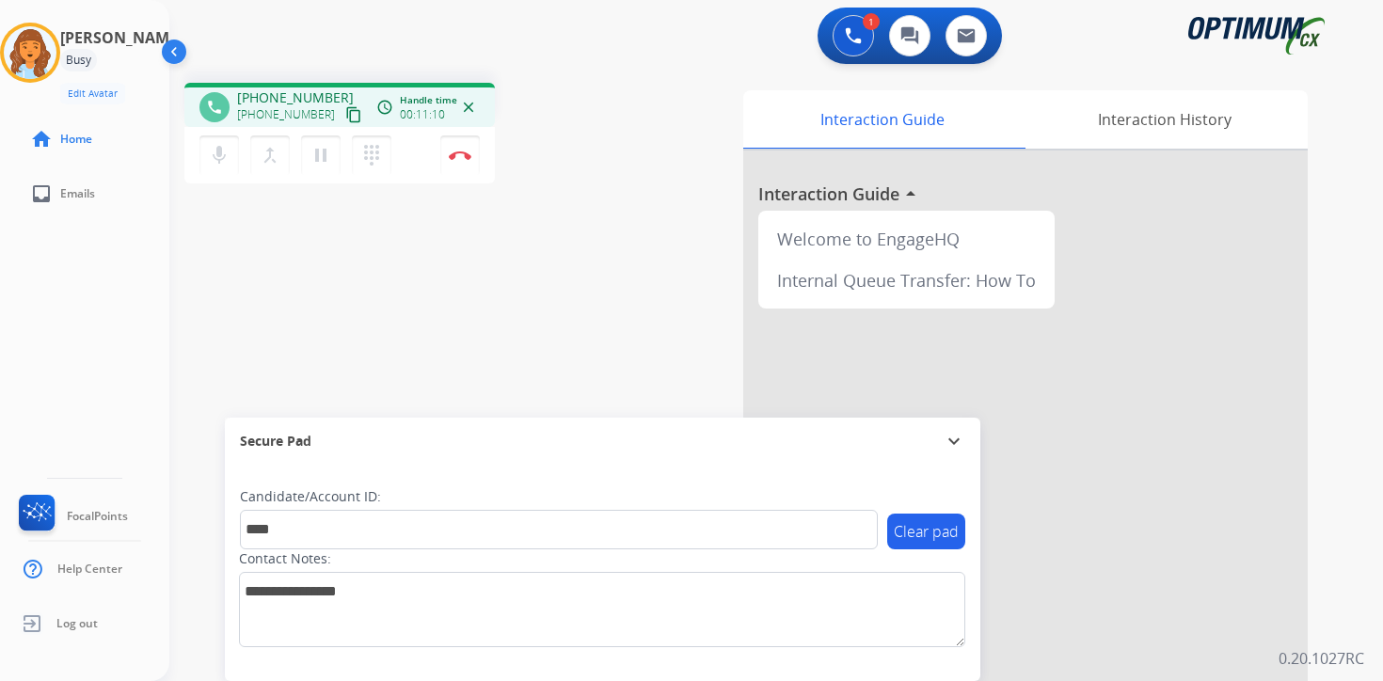
click at [915, 677] on div "Clear pad Candidate/Account ID: **** Contact Notes:" at bounding box center [603, 573] width 756 height 216
click at [1368, 649] on div "1 Voice Interactions 0 Chat Interactions 0 Email Interactions phone [PHONE_NUMB…" at bounding box center [776, 340] width 1214 height 681
click at [513, 279] on div "phone [PHONE_NUMBER] [PHONE_NUMBER] content_copy access_time Call metrics Queue…" at bounding box center [753, 460] width 1169 height 785
click at [458, 159] on img at bounding box center [460, 155] width 23 height 9
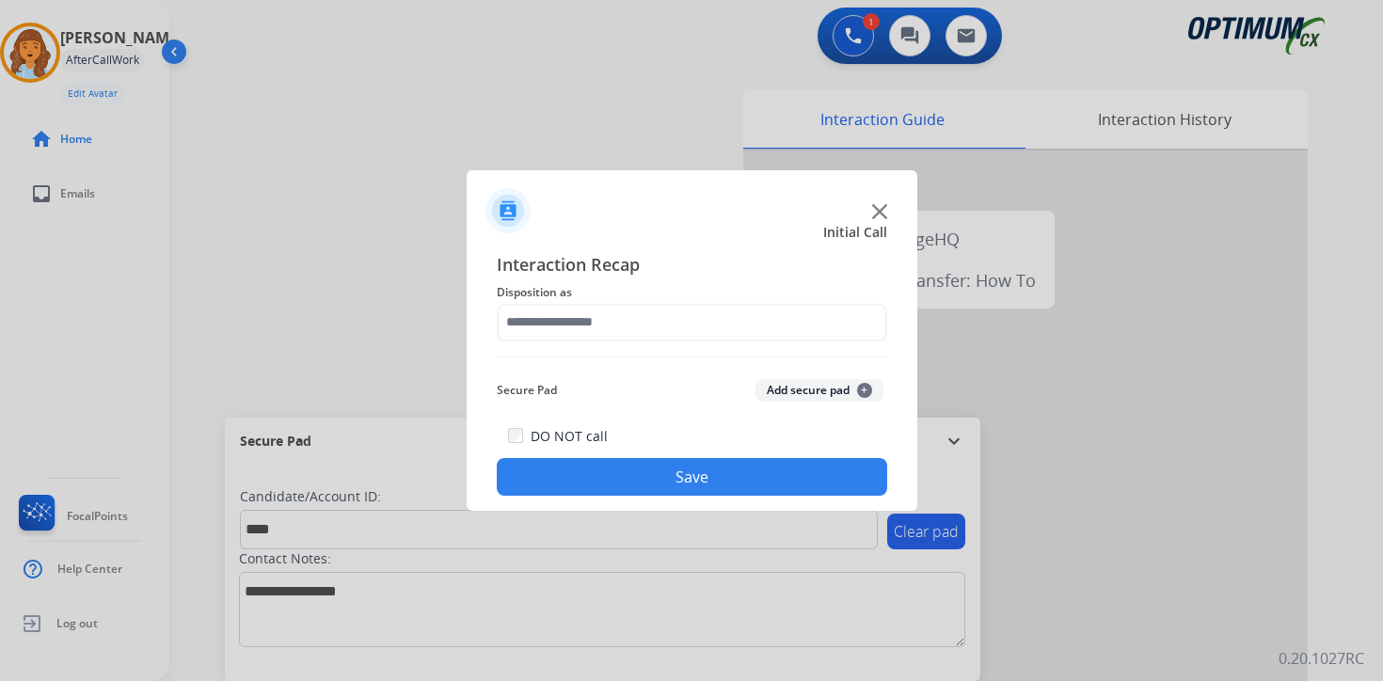
click at [819, 388] on button "Add secure pad +" at bounding box center [820, 390] width 128 height 23
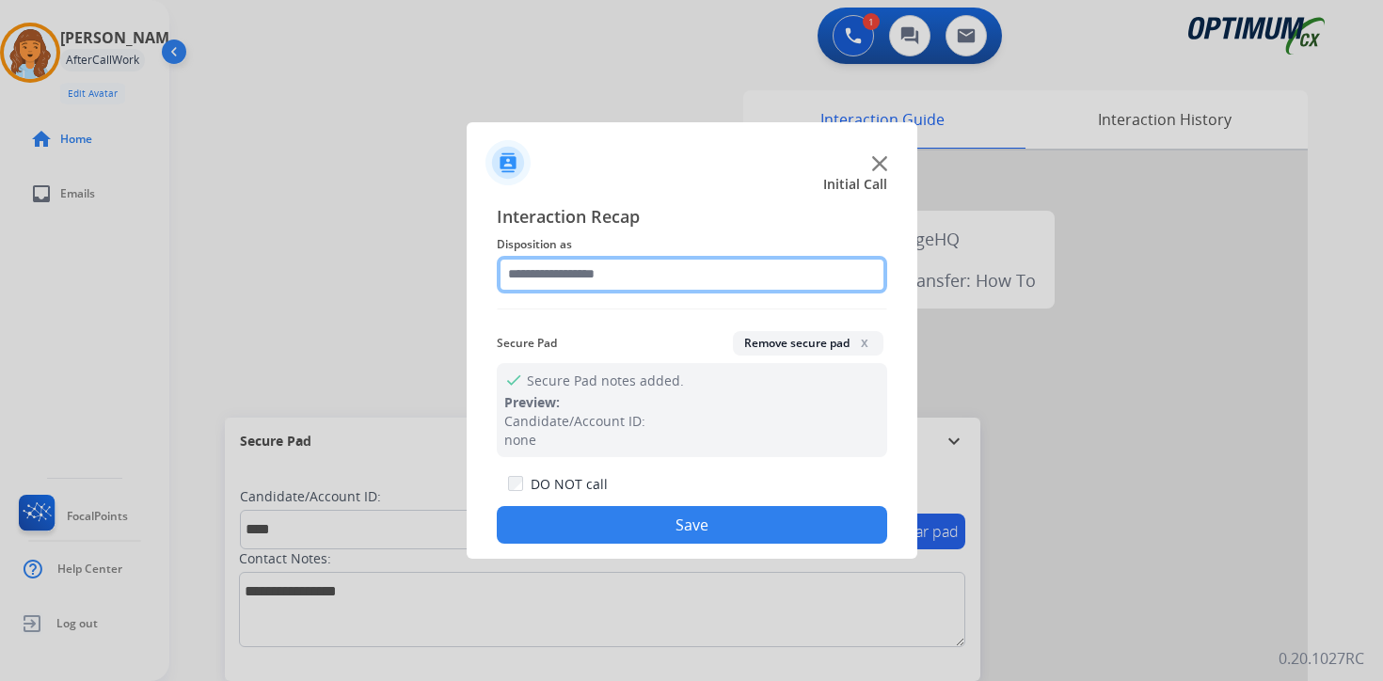
click at [616, 259] on input "text" at bounding box center [692, 275] width 391 height 38
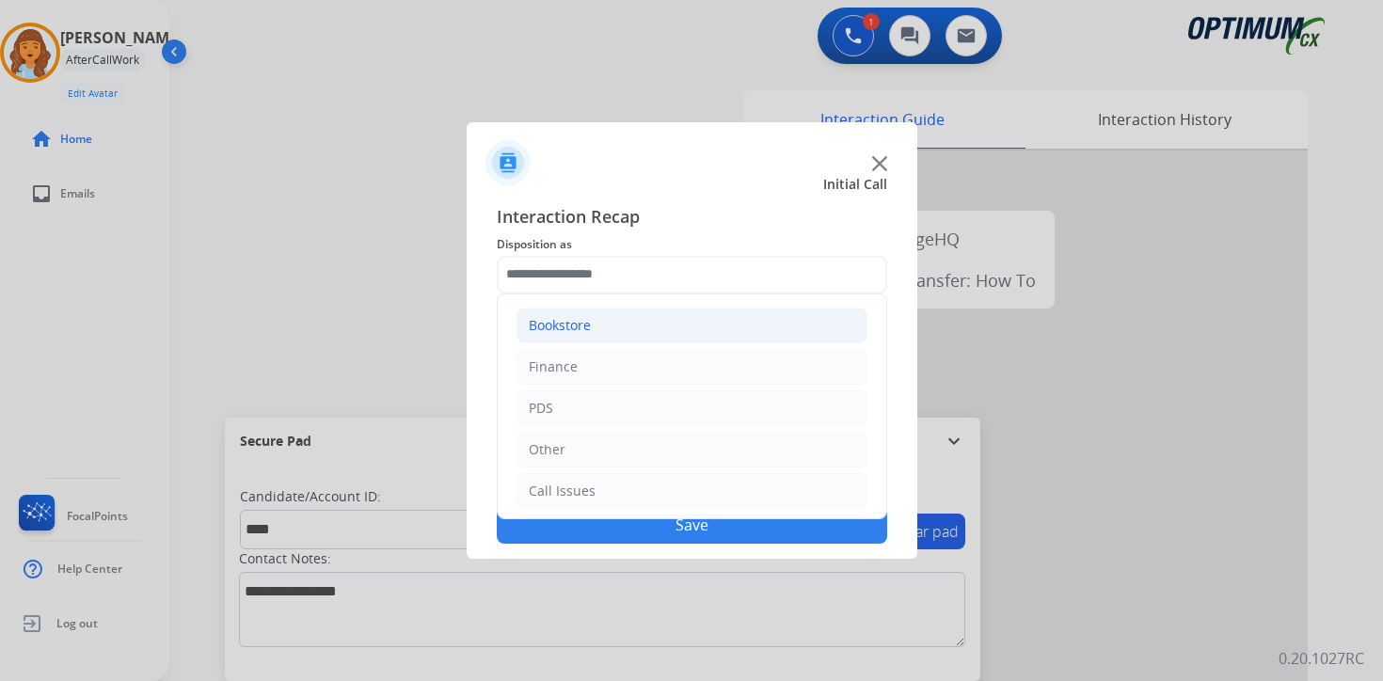
click at [585, 321] on div "Bookstore" at bounding box center [560, 325] width 62 height 19
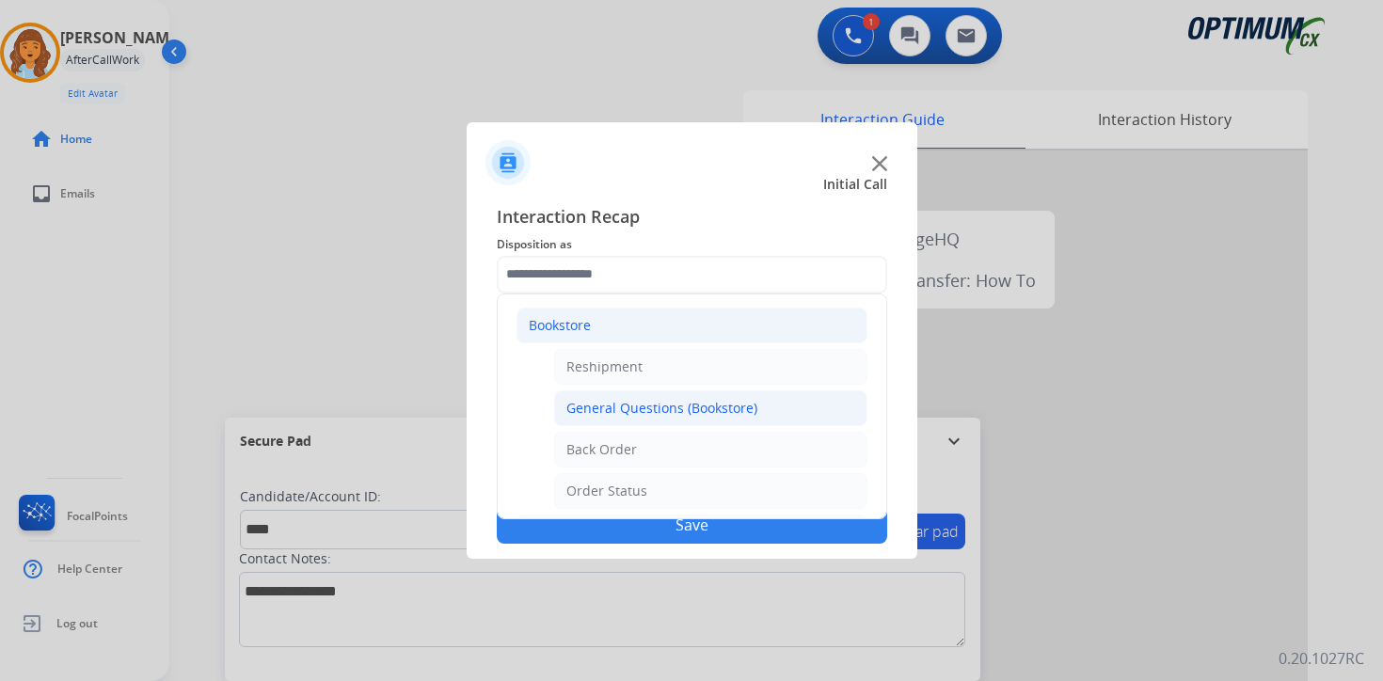
click at [633, 414] on div "General Questions (Bookstore)" at bounding box center [662, 408] width 191 height 19
type input "**********"
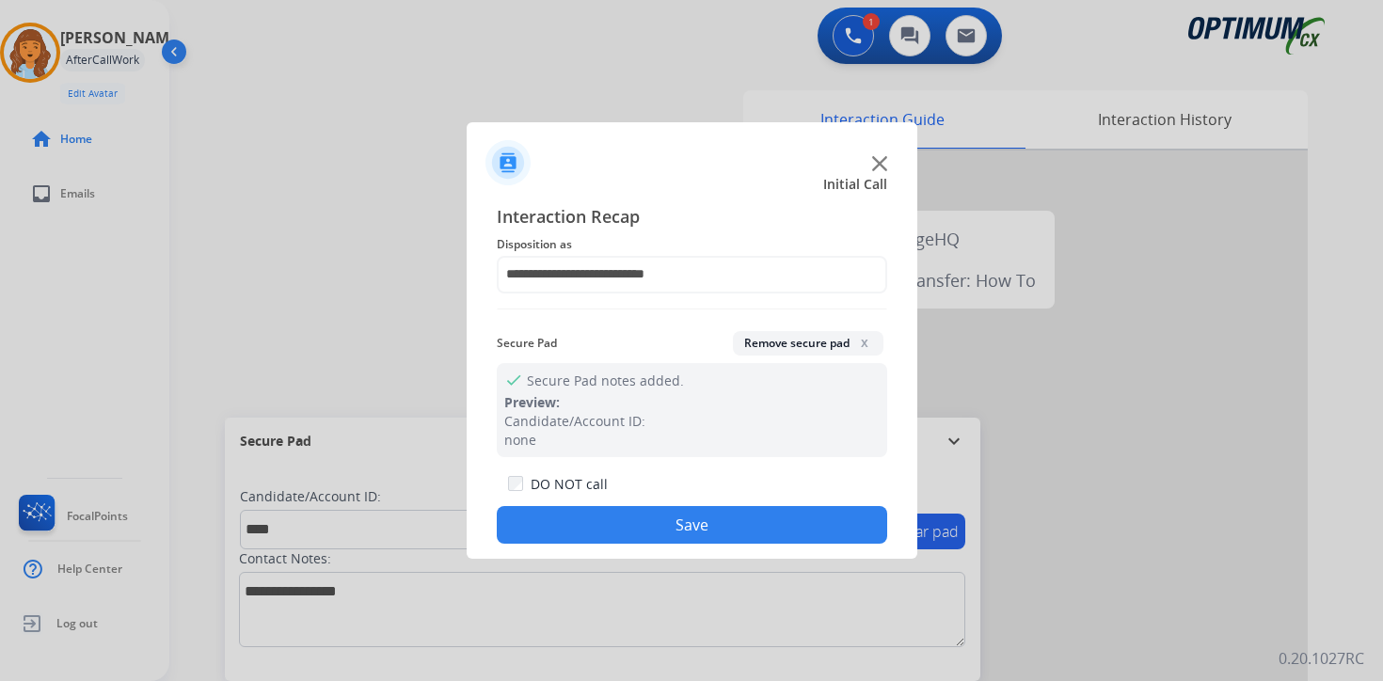
click at [642, 533] on button "Save" at bounding box center [692, 525] width 391 height 38
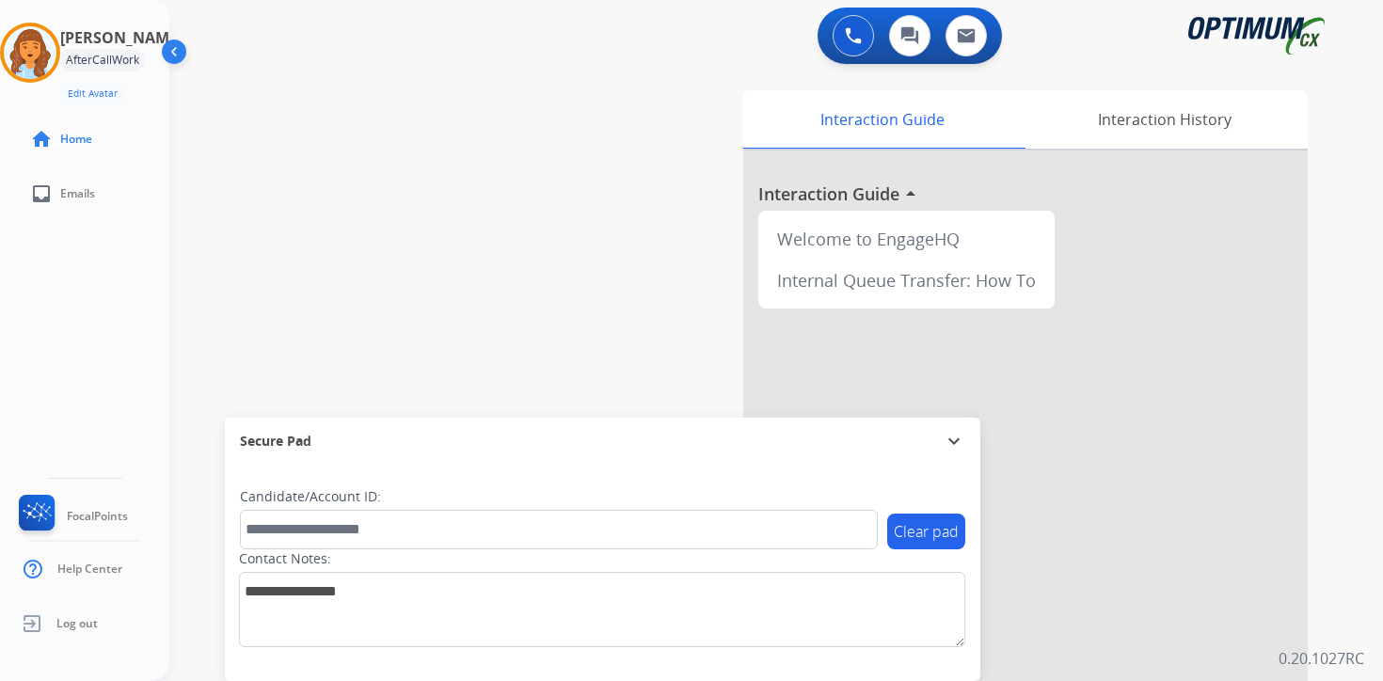
click at [1338, 608] on div "0 Voice Interactions 0 Chat Interactions 0 Email Interactions swap_horiz Break …" at bounding box center [776, 340] width 1214 height 681
click at [34, 52] on img at bounding box center [30, 52] width 53 height 53
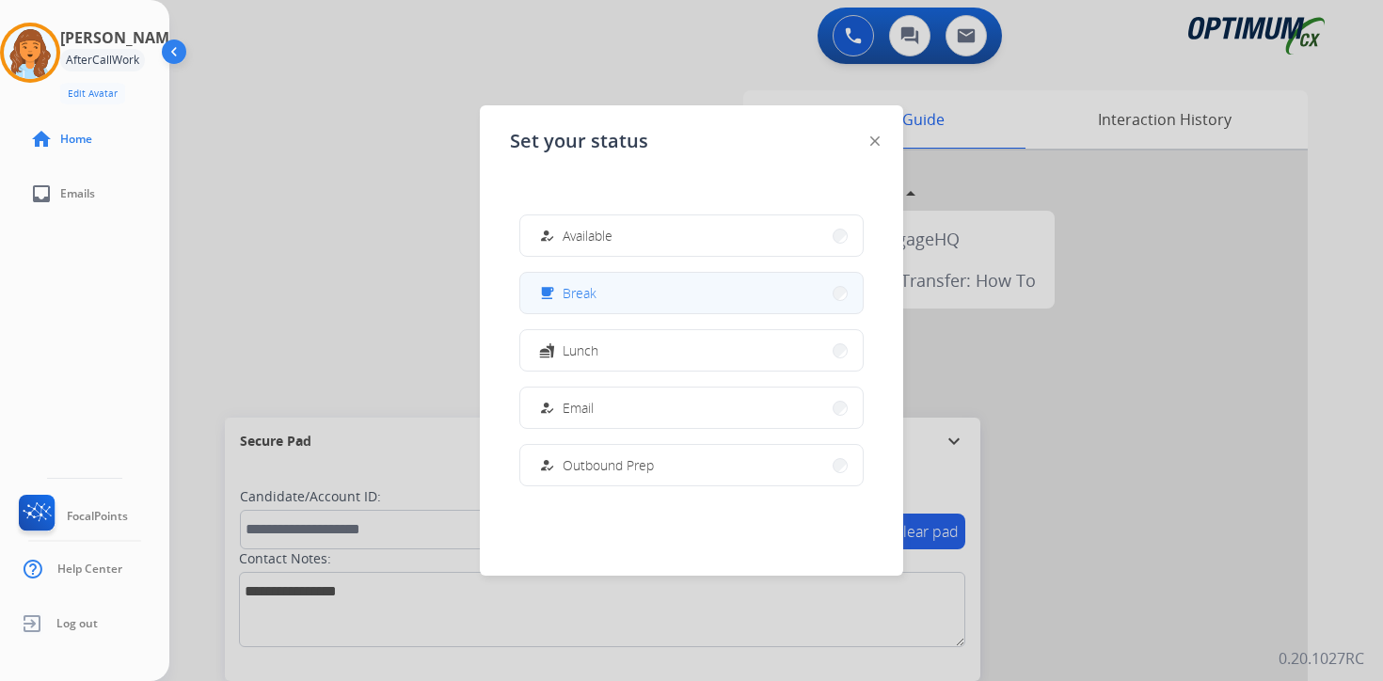
click at [569, 302] on span "Break" at bounding box center [580, 293] width 34 height 20
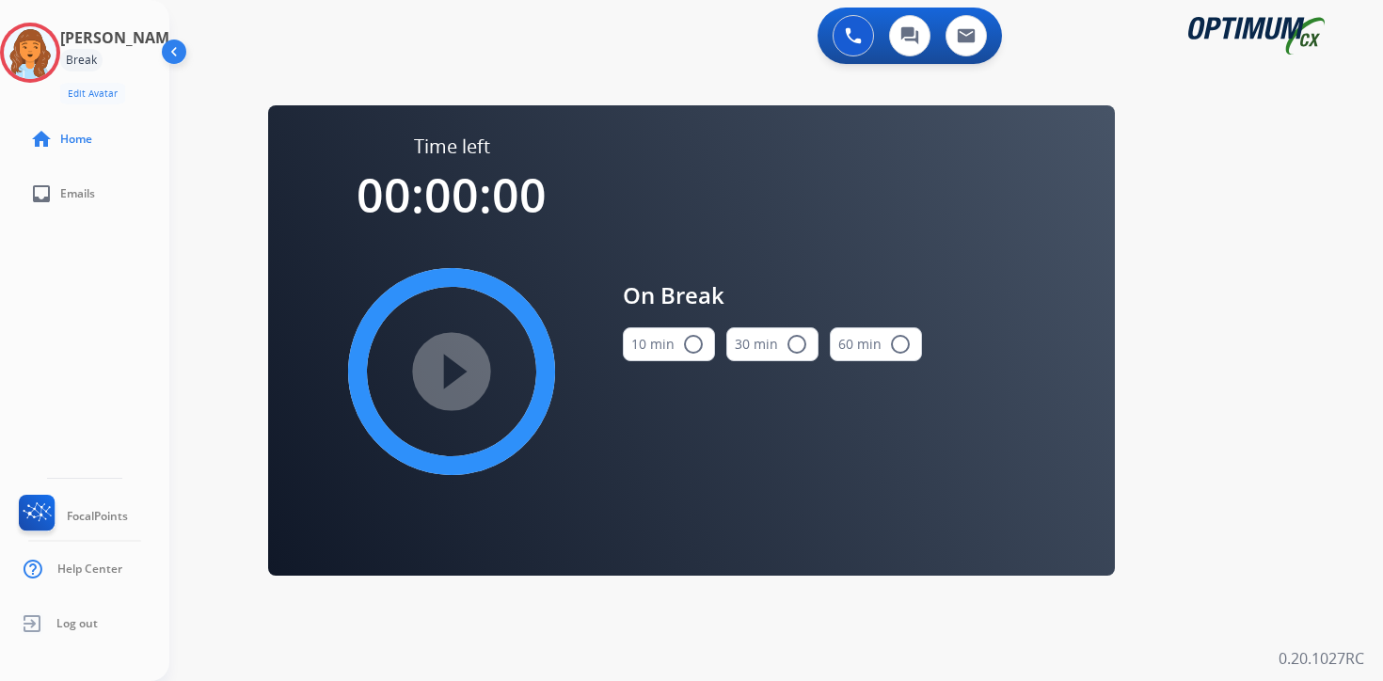
click at [1323, 495] on div "0 Voice Interactions 0 Chat Interactions 0 Email Interactions swap_horiz Break …" at bounding box center [776, 340] width 1214 height 681
click at [32, 49] on img at bounding box center [30, 52] width 53 height 53
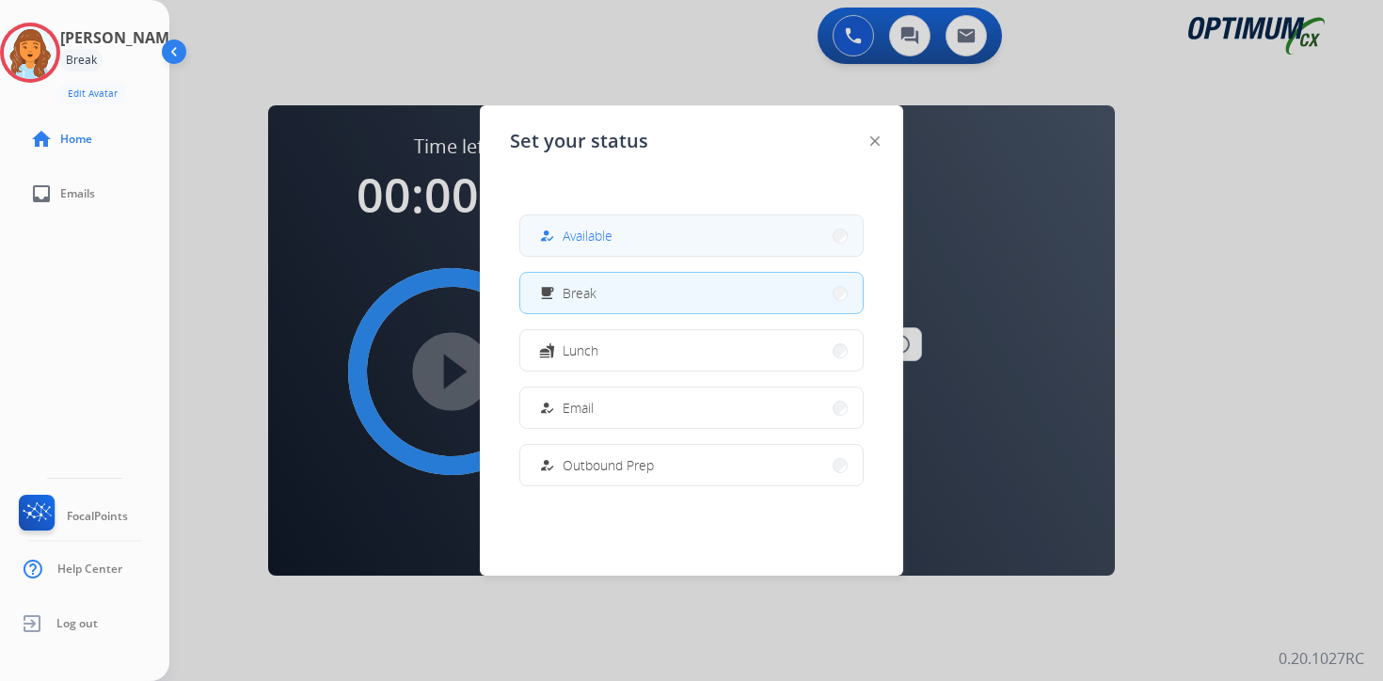
click at [562, 216] on button "how_to_reg Available" at bounding box center [691, 235] width 343 height 40
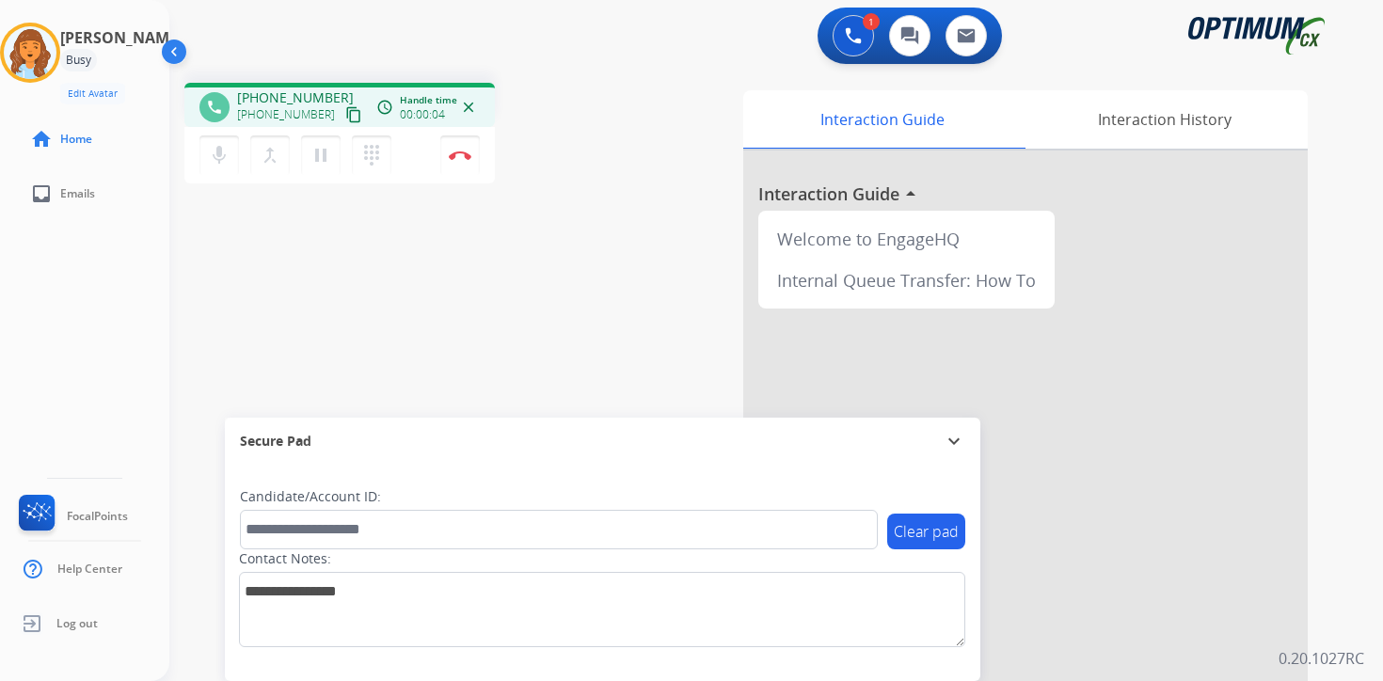
click at [826, 676] on div "Clear pad Candidate/Account ID: Contact Notes:" at bounding box center [603, 573] width 756 height 216
click at [345, 118] on mat-icon "content_copy" at bounding box center [353, 114] width 17 height 17
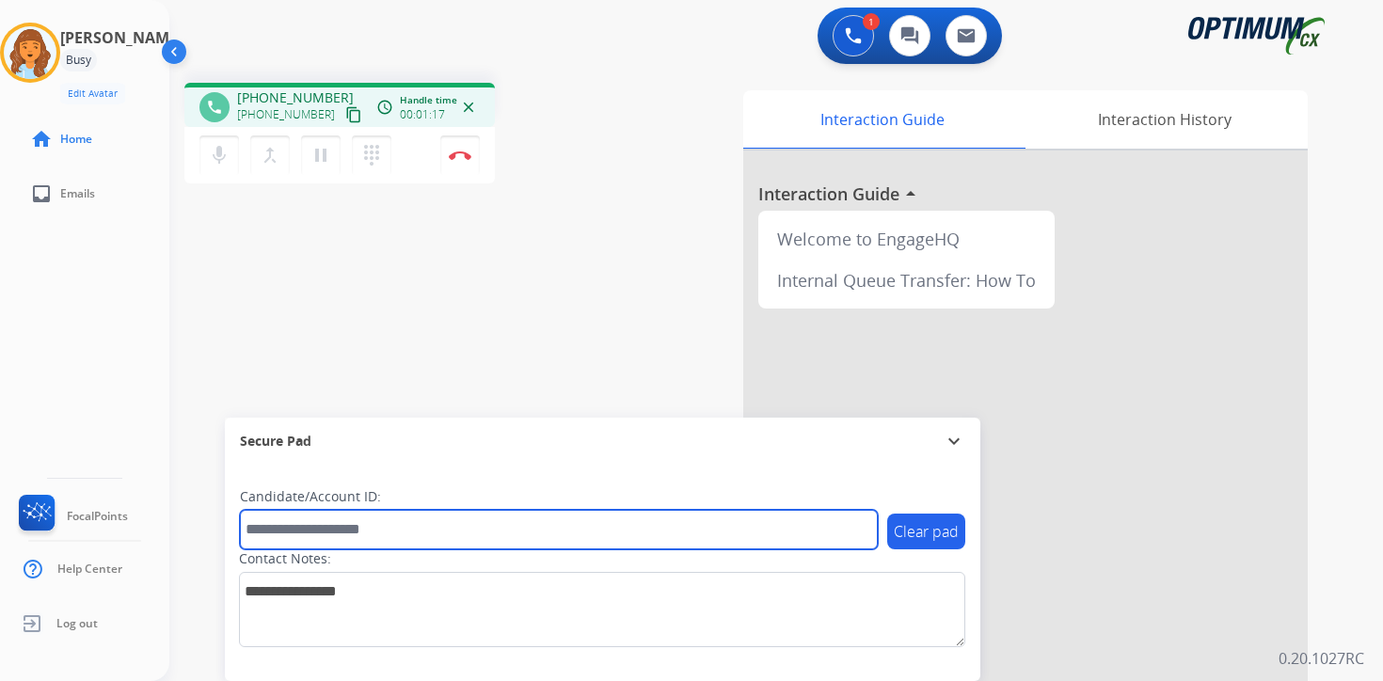
click at [295, 533] on input "text" at bounding box center [559, 530] width 638 height 40
type input "*********"
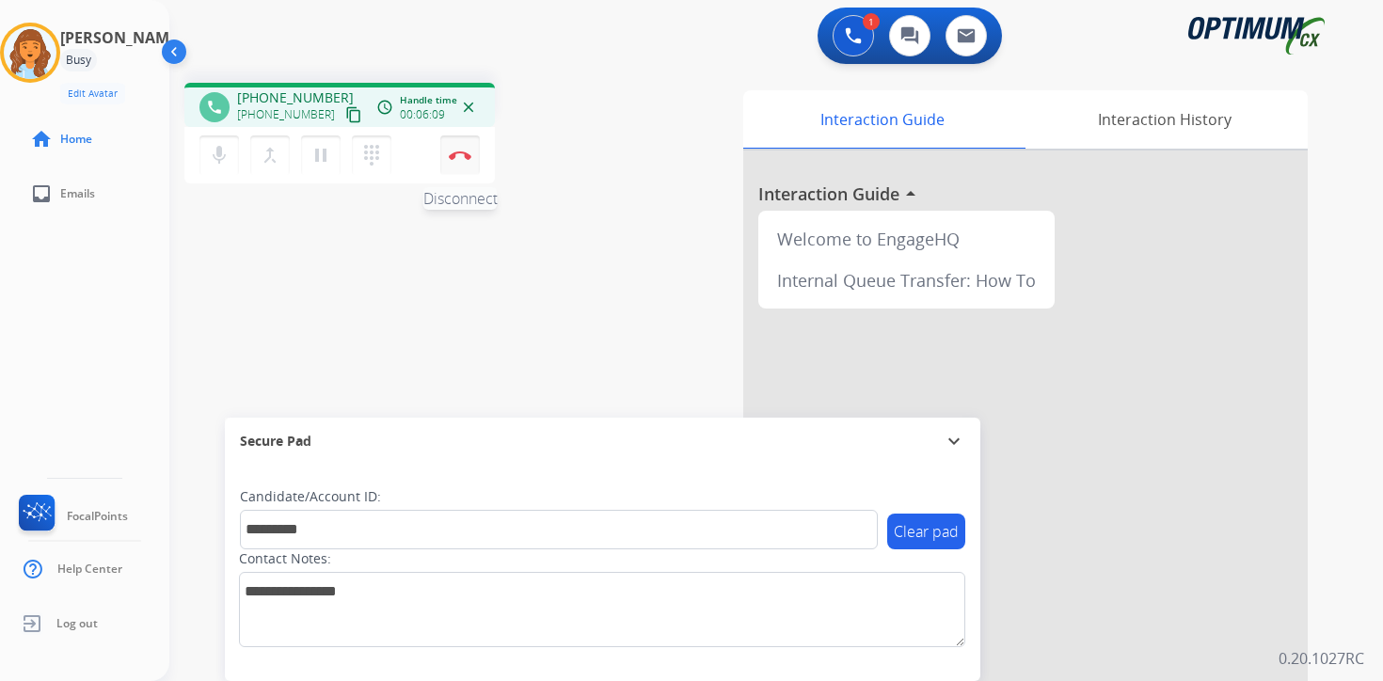
click at [460, 149] on button "Disconnect" at bounding box center [460, 156] width 40 height 40
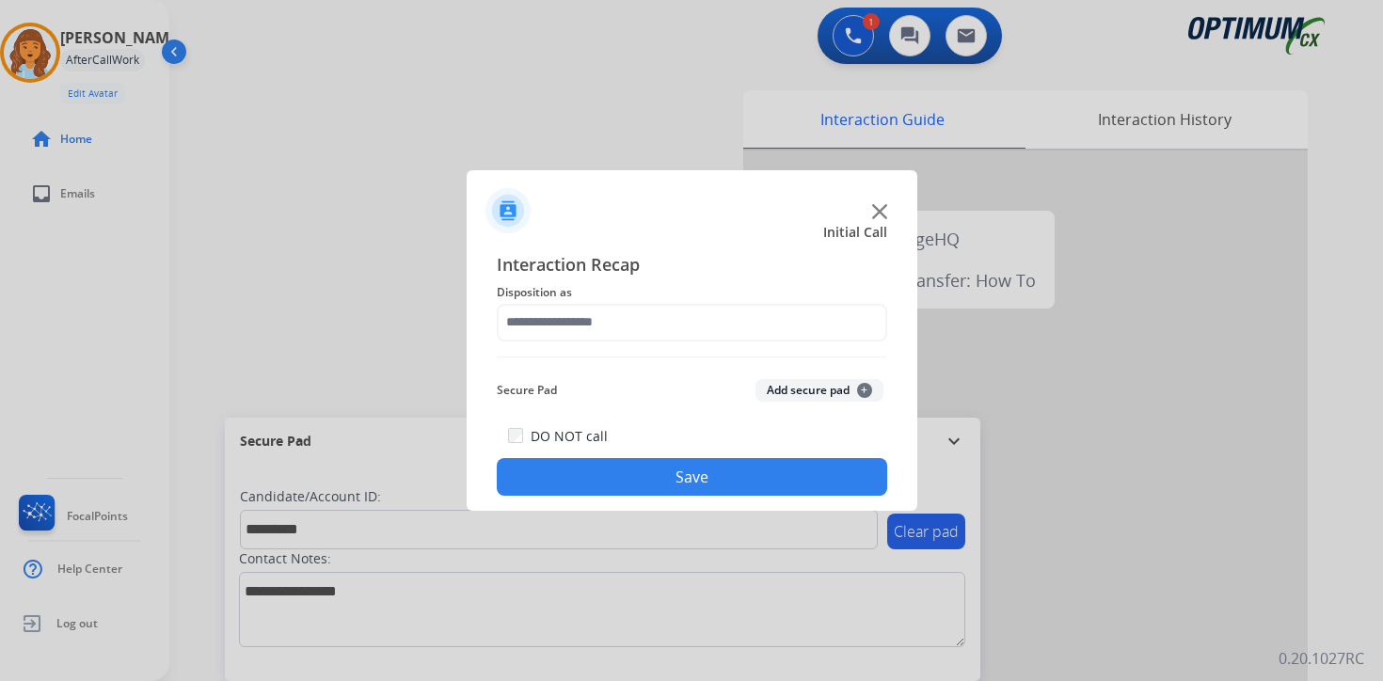
click at [857, 389] on span "+" at bounding box center [864, 390] width 15 height 15
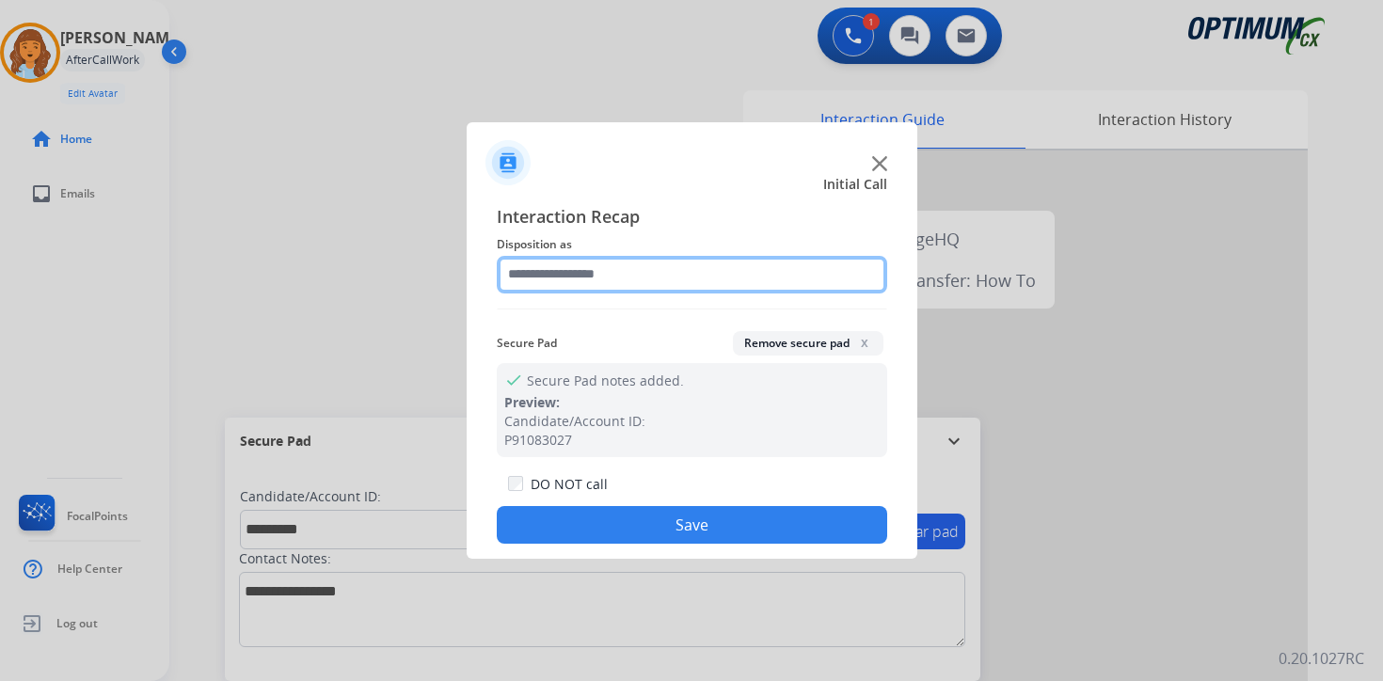
click at [626, 271] on input "text" at bounding box center [692, 275] width 391 height 38
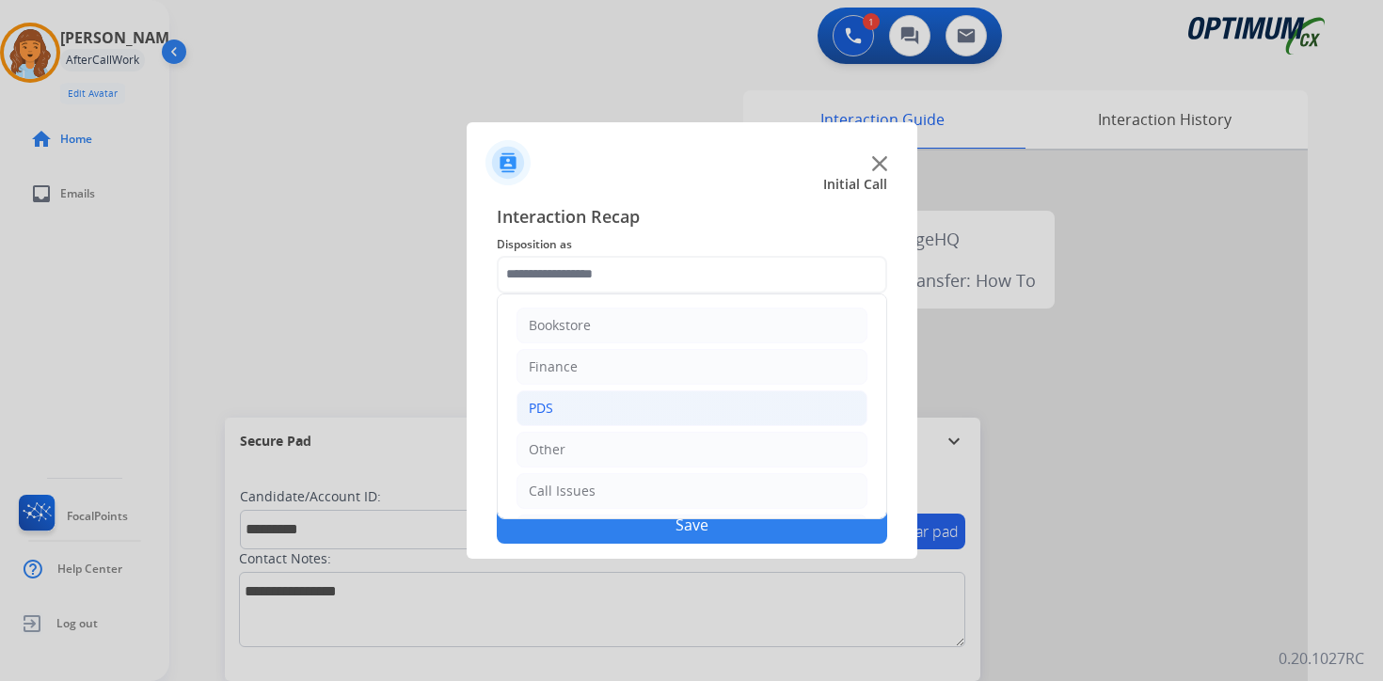
click at [569, 408] on li "PDS" at bounding box center [692, 409] width 351 height 36
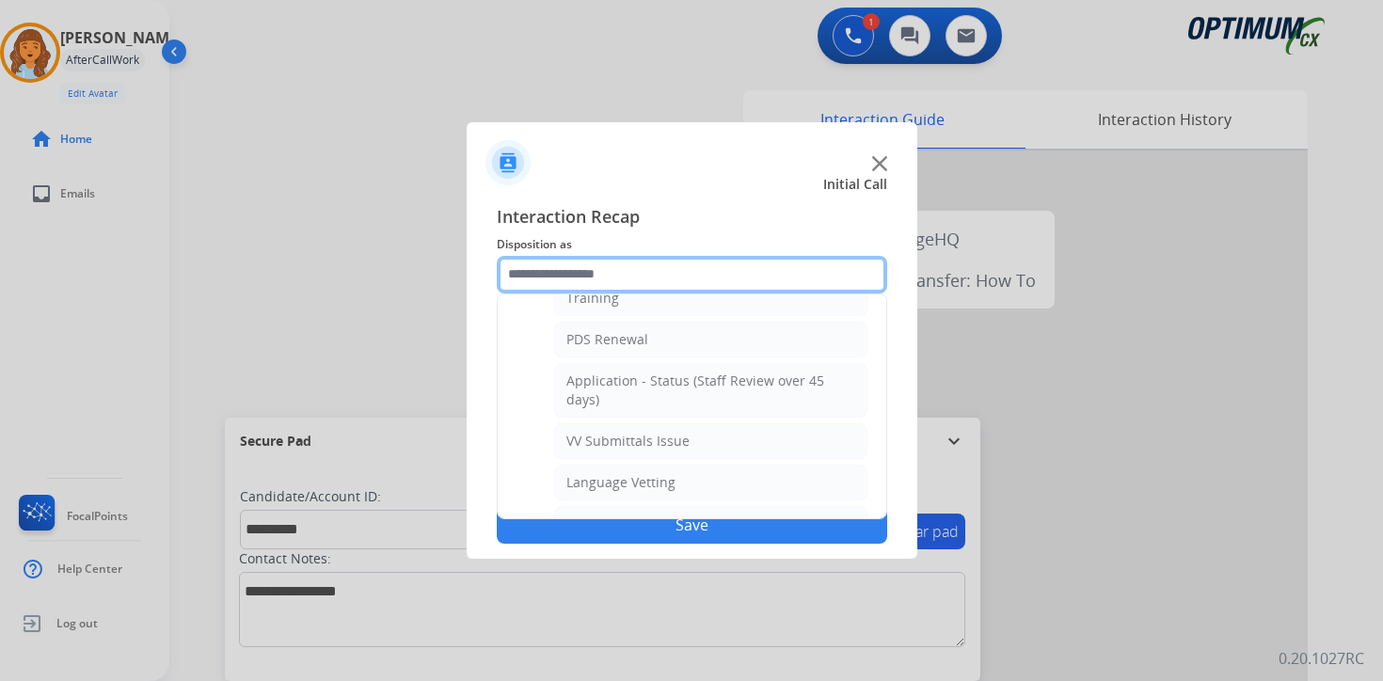
scroll to position [231, 0]
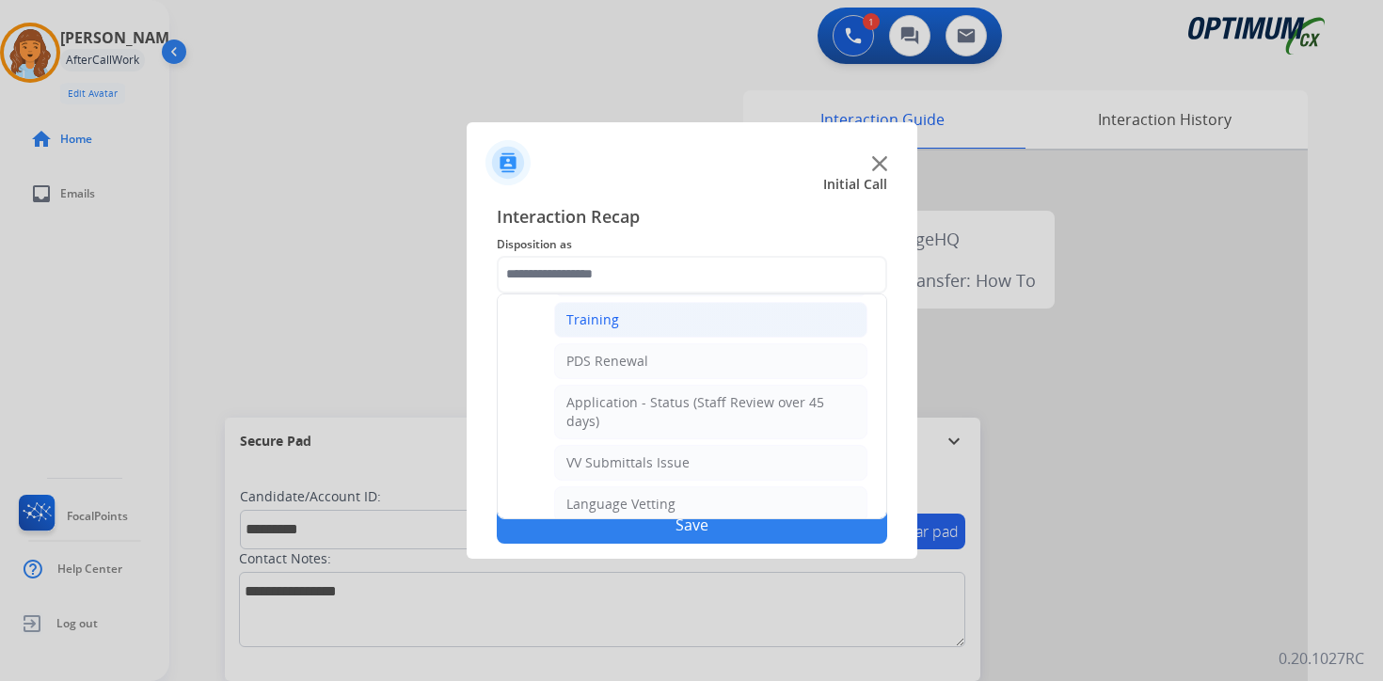
click at [696, 324] on li "Training" at bounding box center [710, 320] width 313 height 36
type input "********"
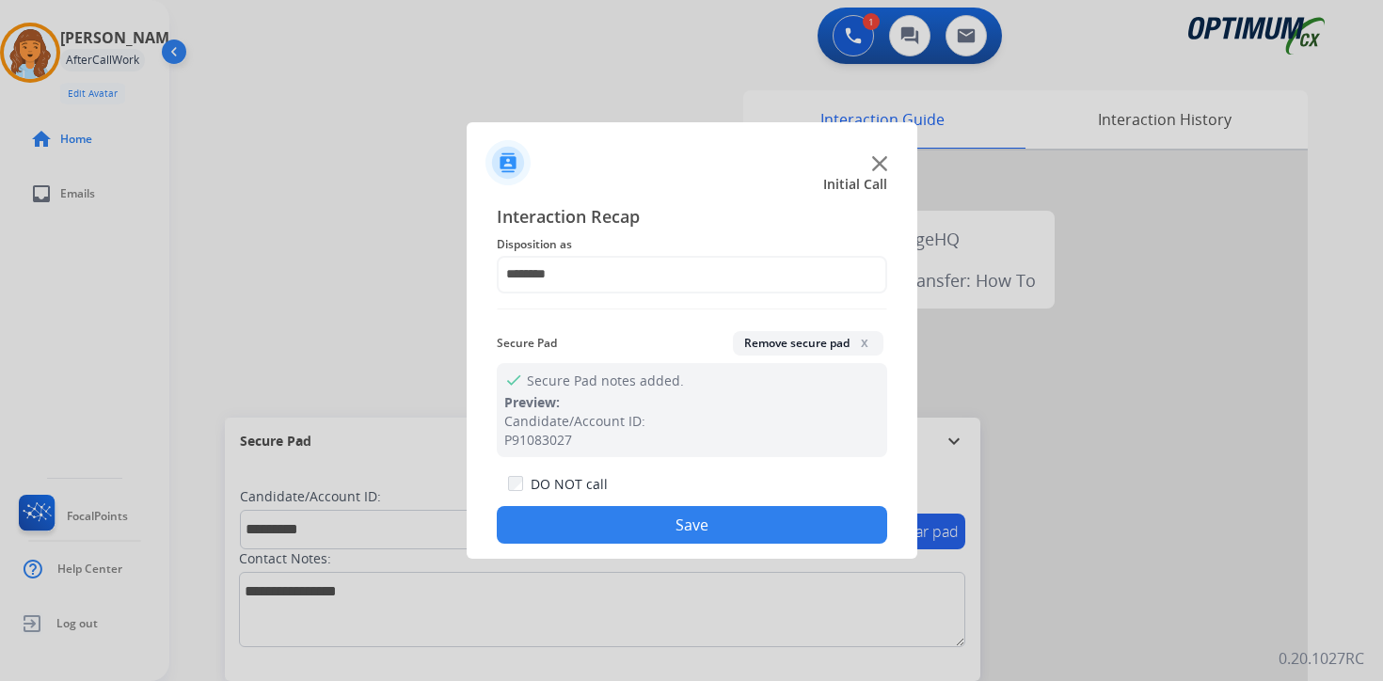
click at [731, 524] on button "Save" at bounding box center [692, 525] width 391 height 38
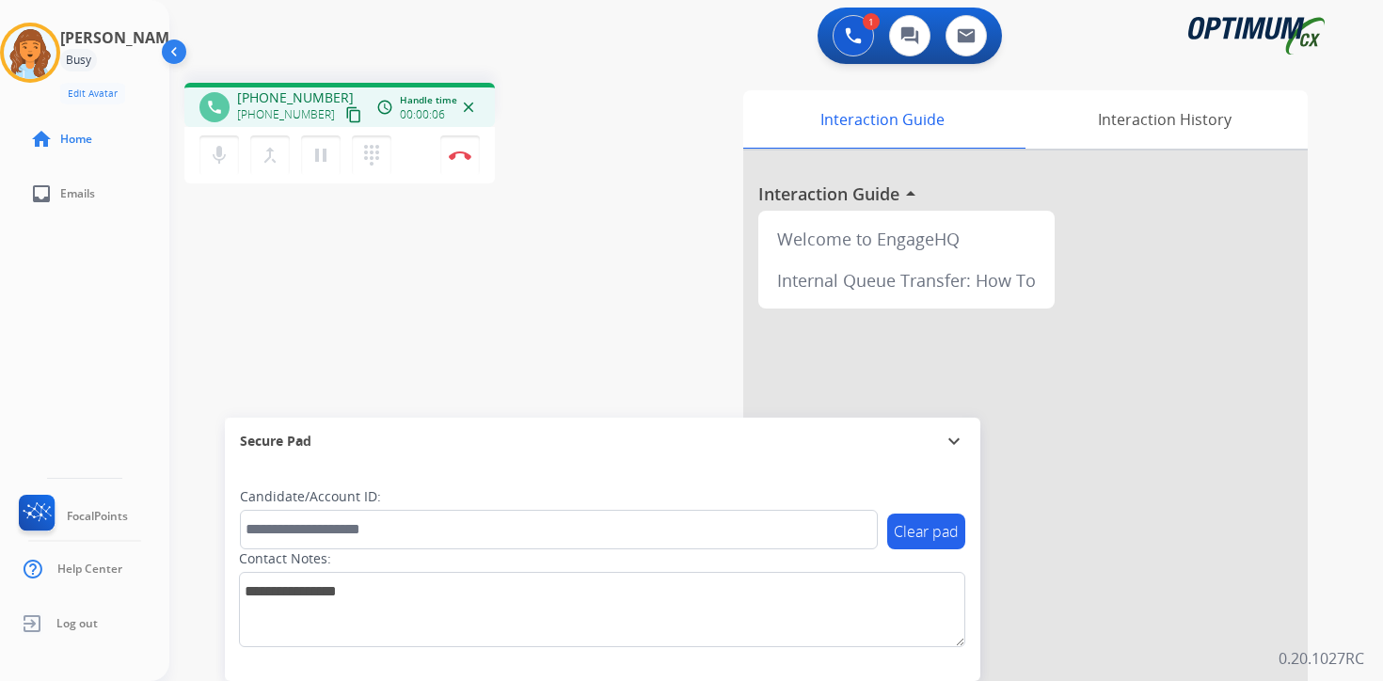
click at [770, 675] on div "Clear pad Candidate/Account ID: Contact Notes:" at bounding box center [603, 573] width 756 height 216
click at [345, 113] on mat-icon "content_copy" at bounding box center [353, 114] width 17 height 17
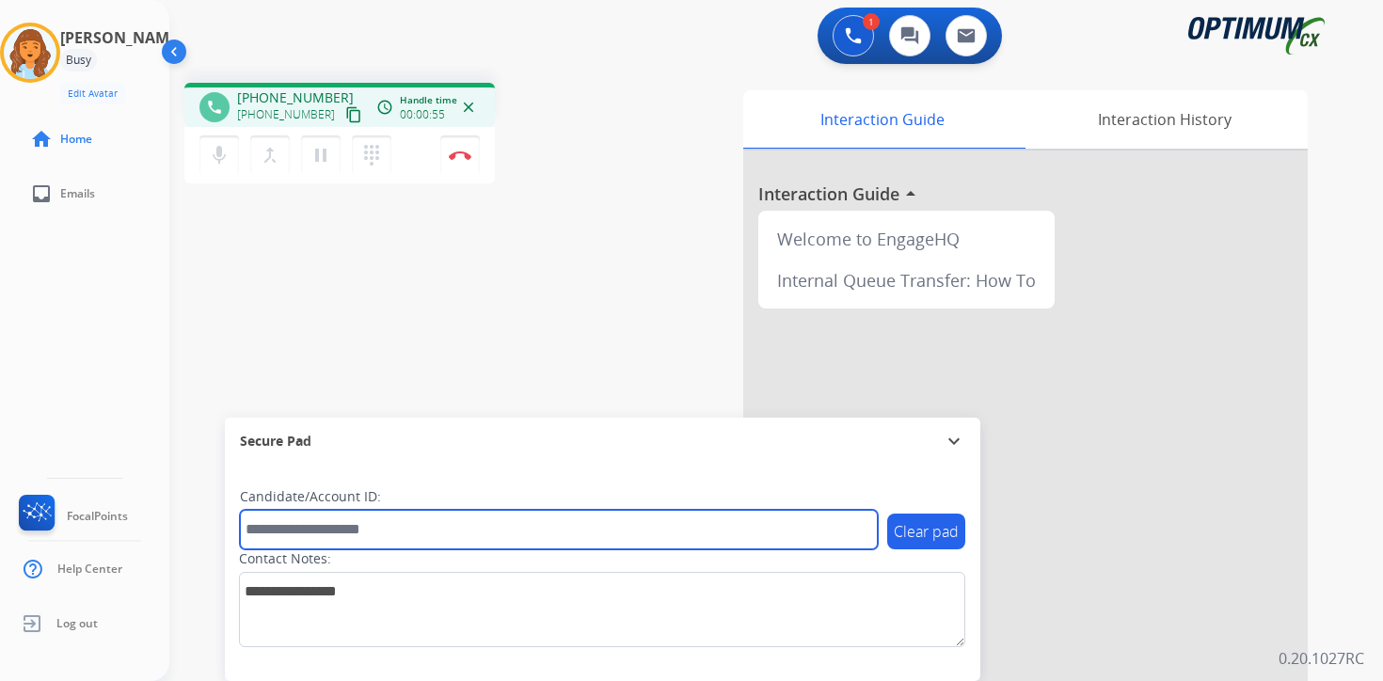
click at [463, 533] on input "text" at bounding box center [559, 530] width 638 height 40
type input "*******"
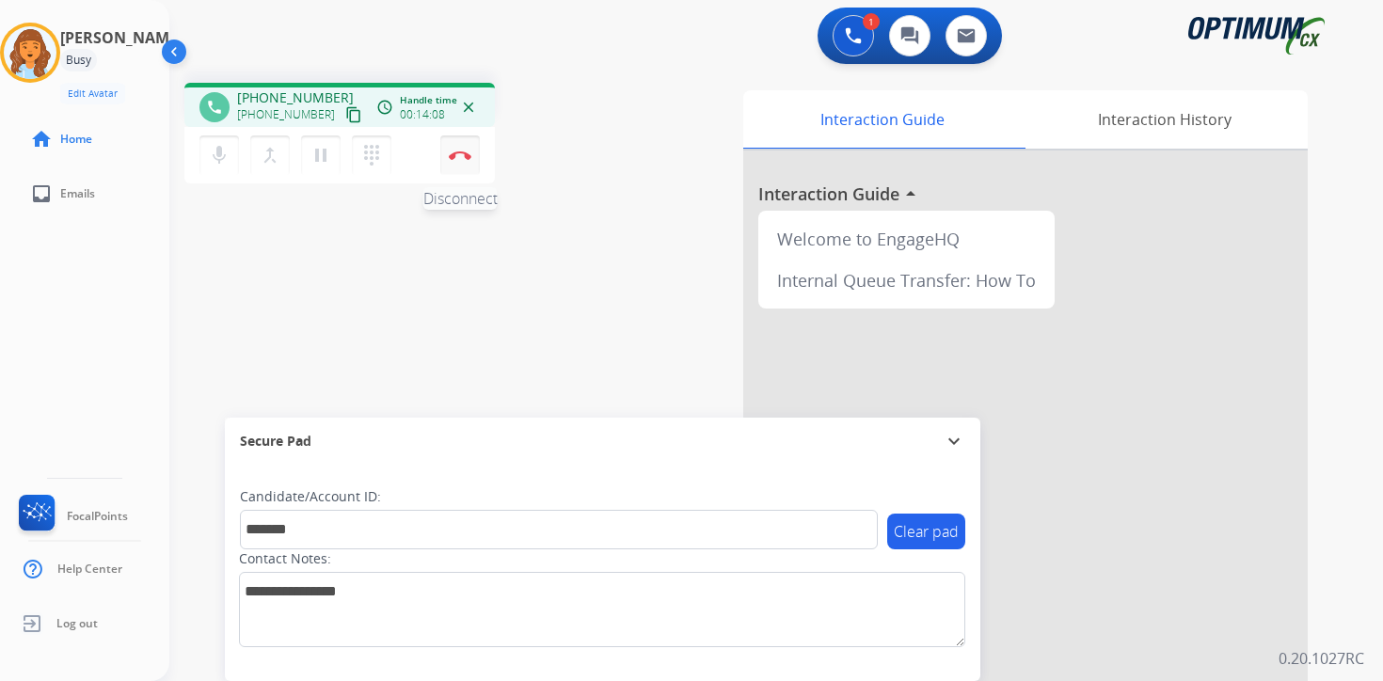
click at [471, 158] on button "Disconnect" at bounding box center [460, 156] width 40 height 40
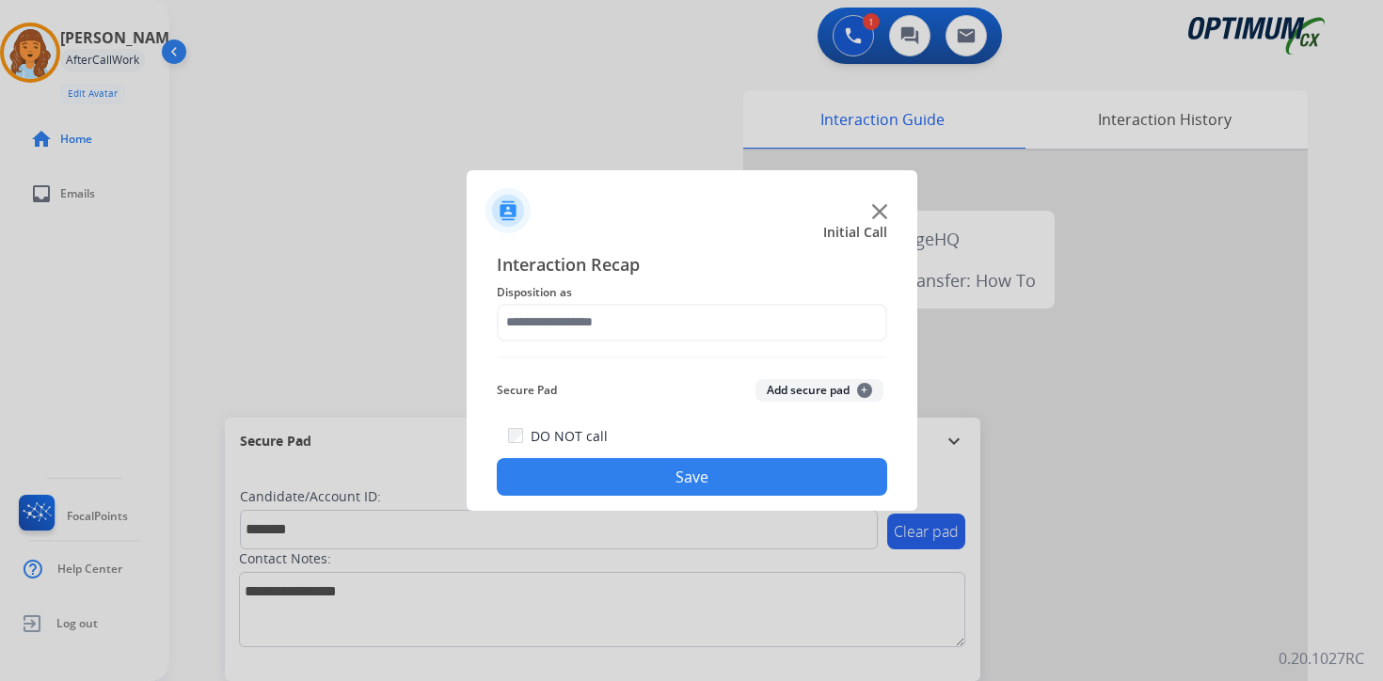
click at [836, 389] on button "Add secure pad +" at bounding box center [820, 390] width 128 height 23
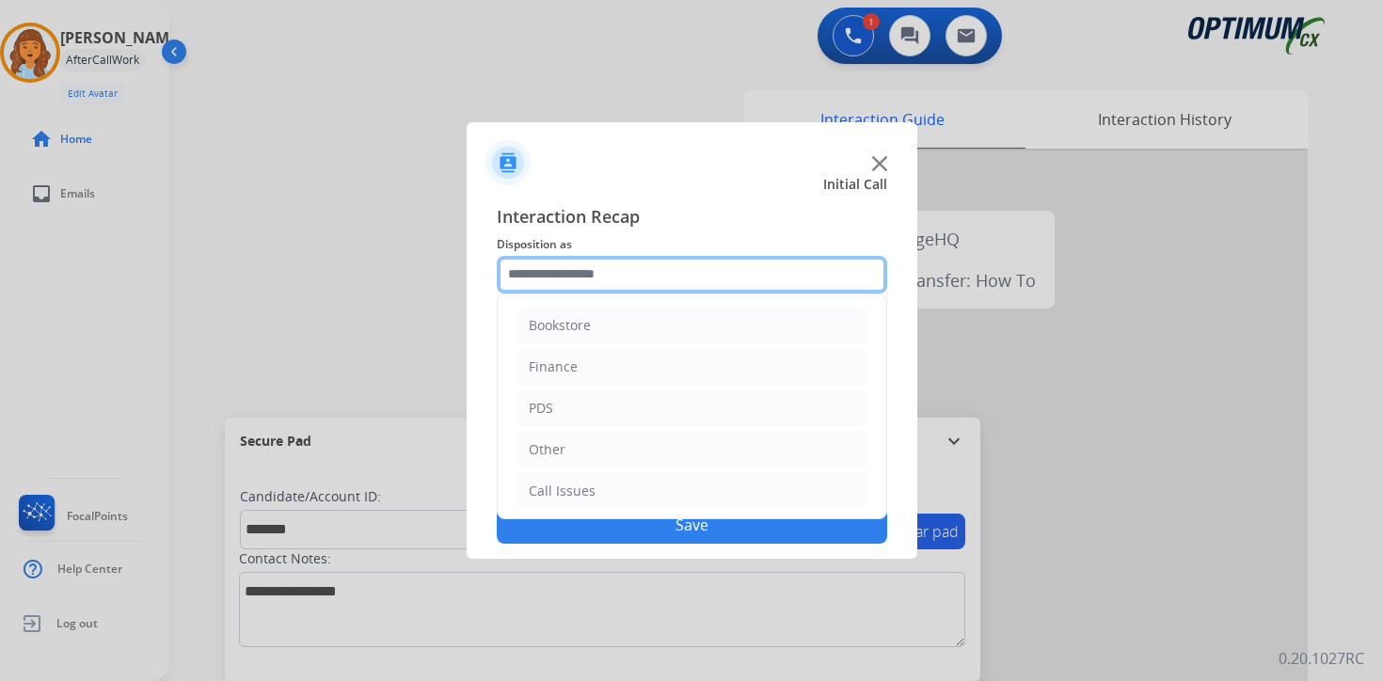
click at [580, 262] on input "text" at bounding box center [692, 275] width 391 height 38
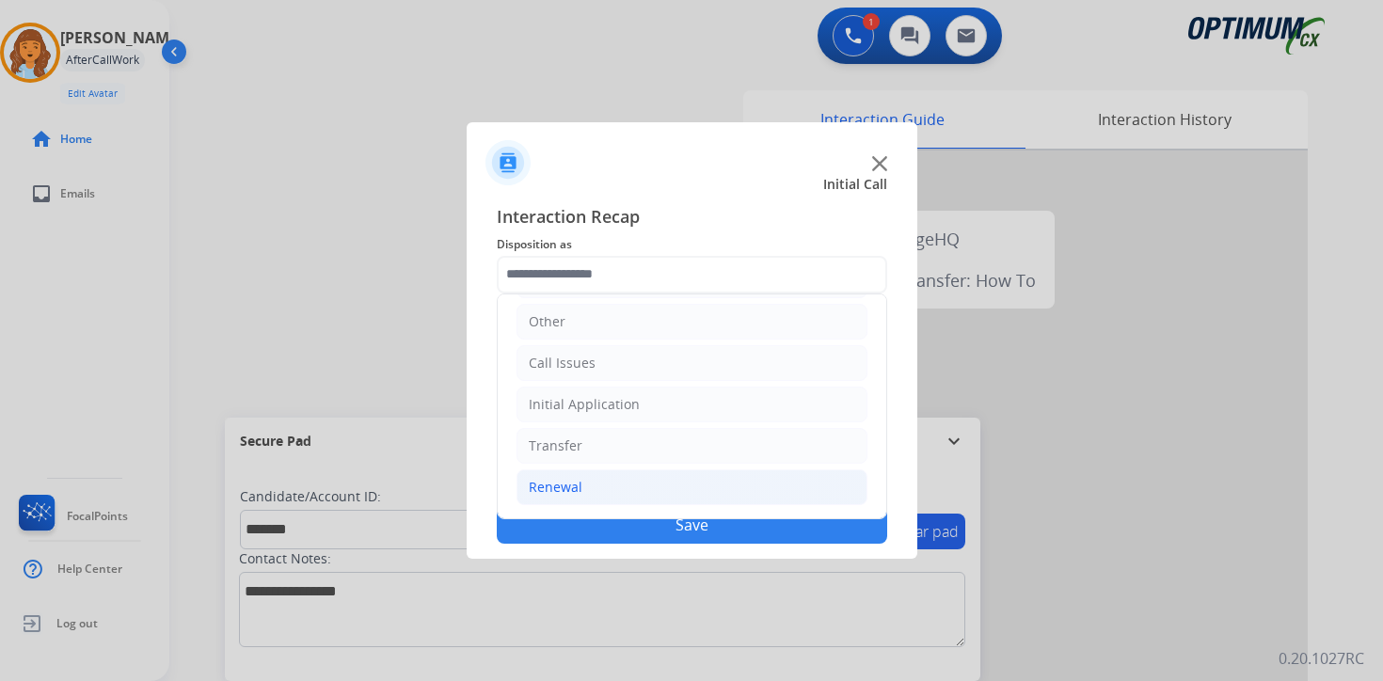
click at [588, 487] on li "Renewal" at bounding box center [692, 488] width 351 height 36
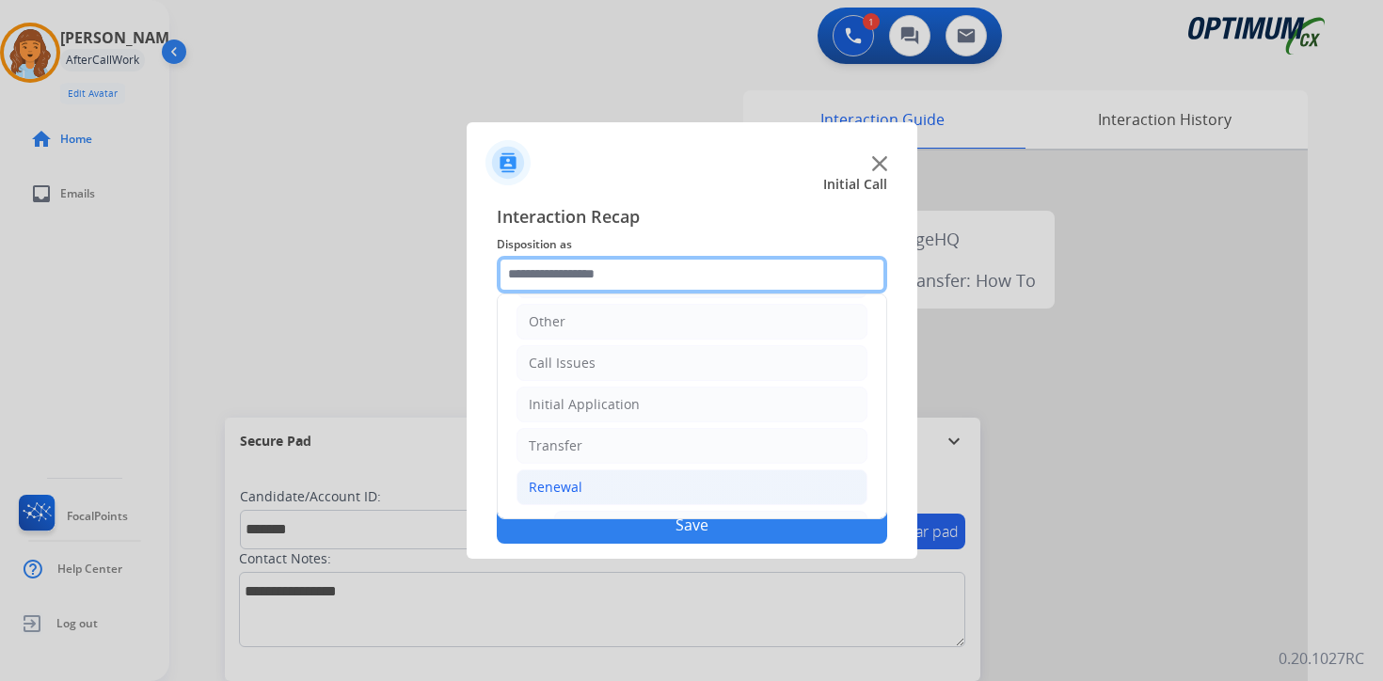
scroll to position [441, 0]
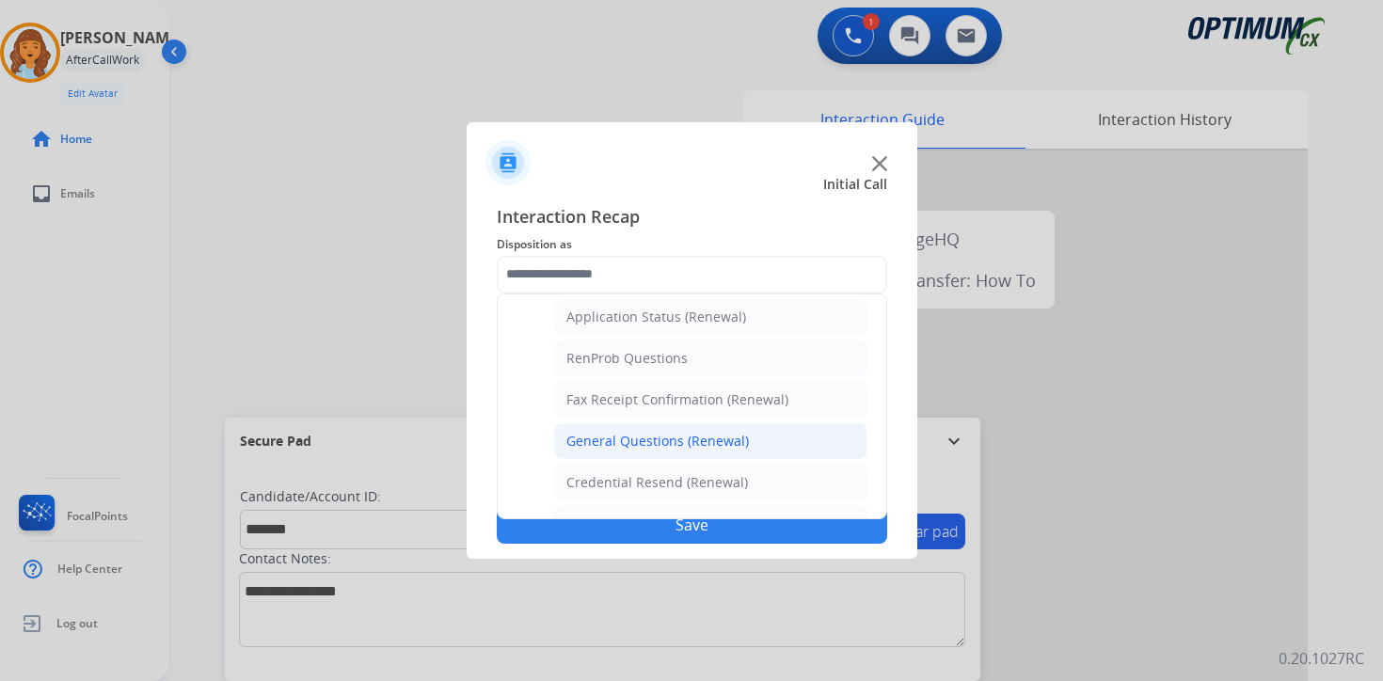
click at [603, 428] on li "General Questions (Renewal)" at bounding box center [710, 441] width 313 height 36
type input "**********"
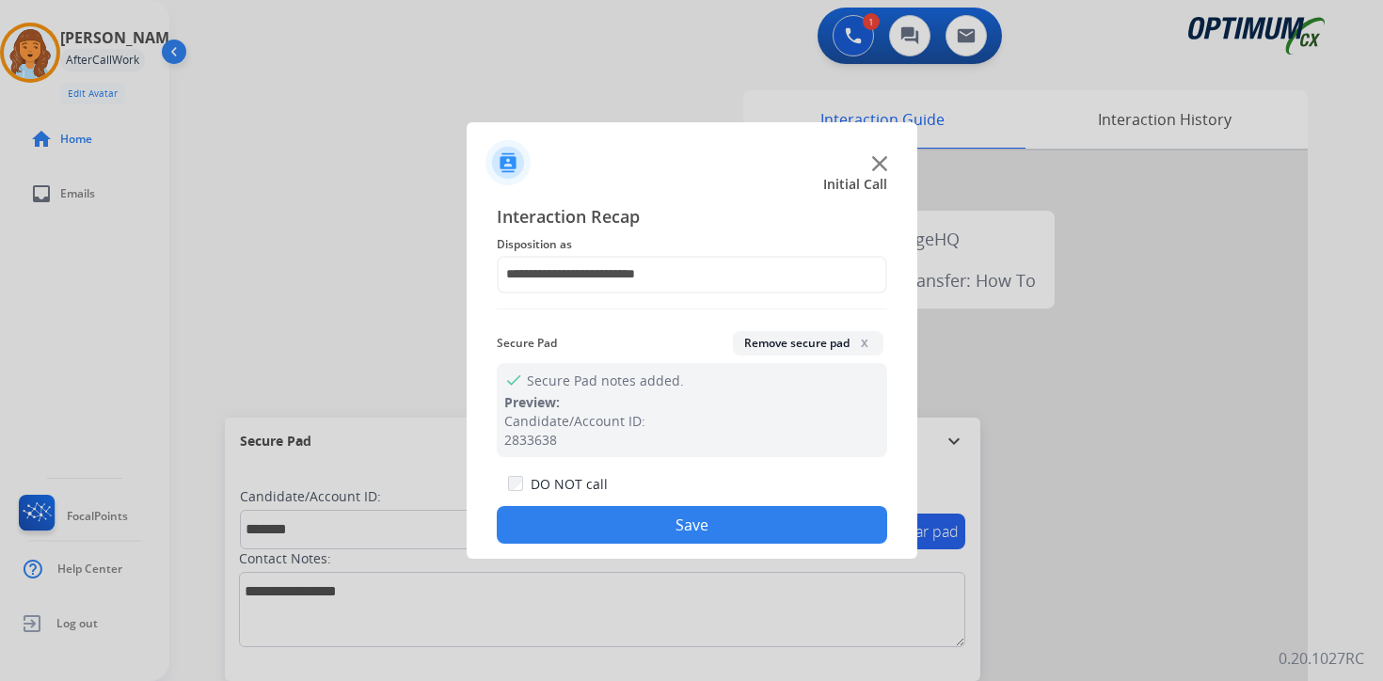
click at [614, 518] on button "Save" at bounding box center [692, 525] width 391 height 38
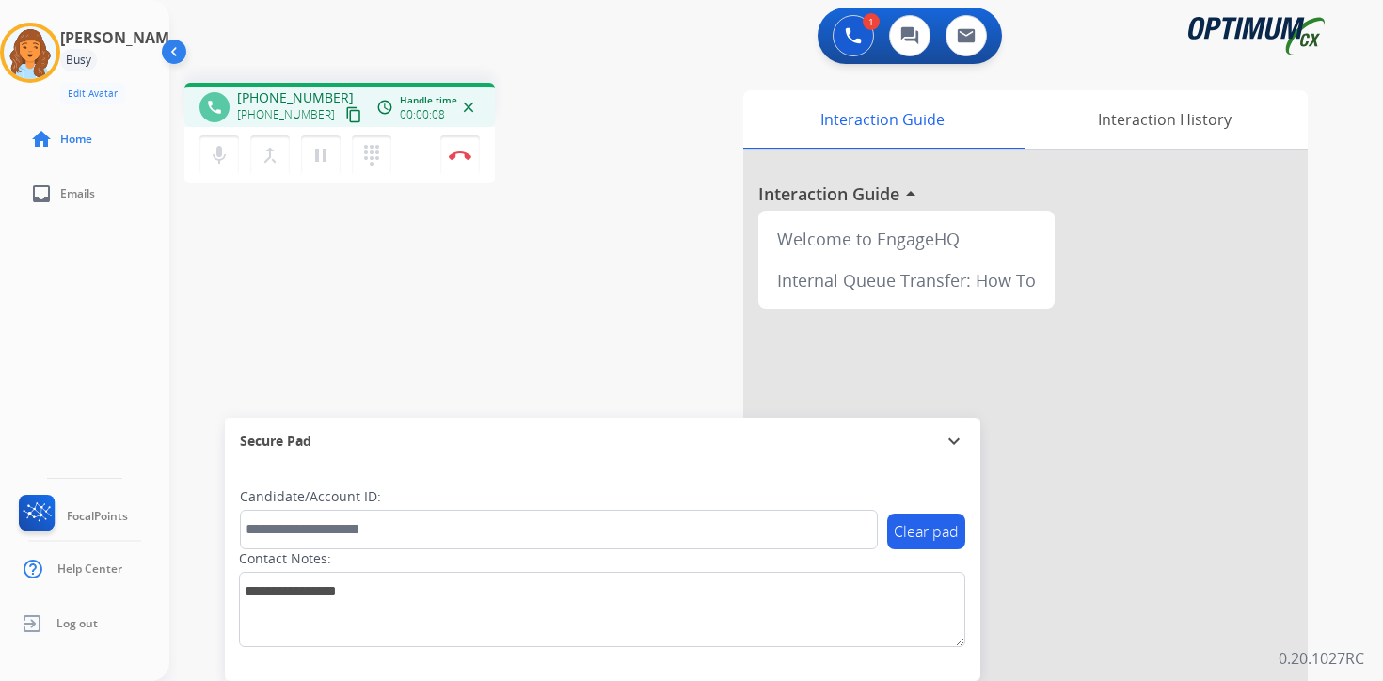
click at [919, 666] on div "Clear pad Candidate/Account ID: Contact Notes:" at bounding box center [603, 573] width 756 height 216
click at [345, 119] on mat-icon "content_copy" at bounding box center [353, 114] width 17 height 17
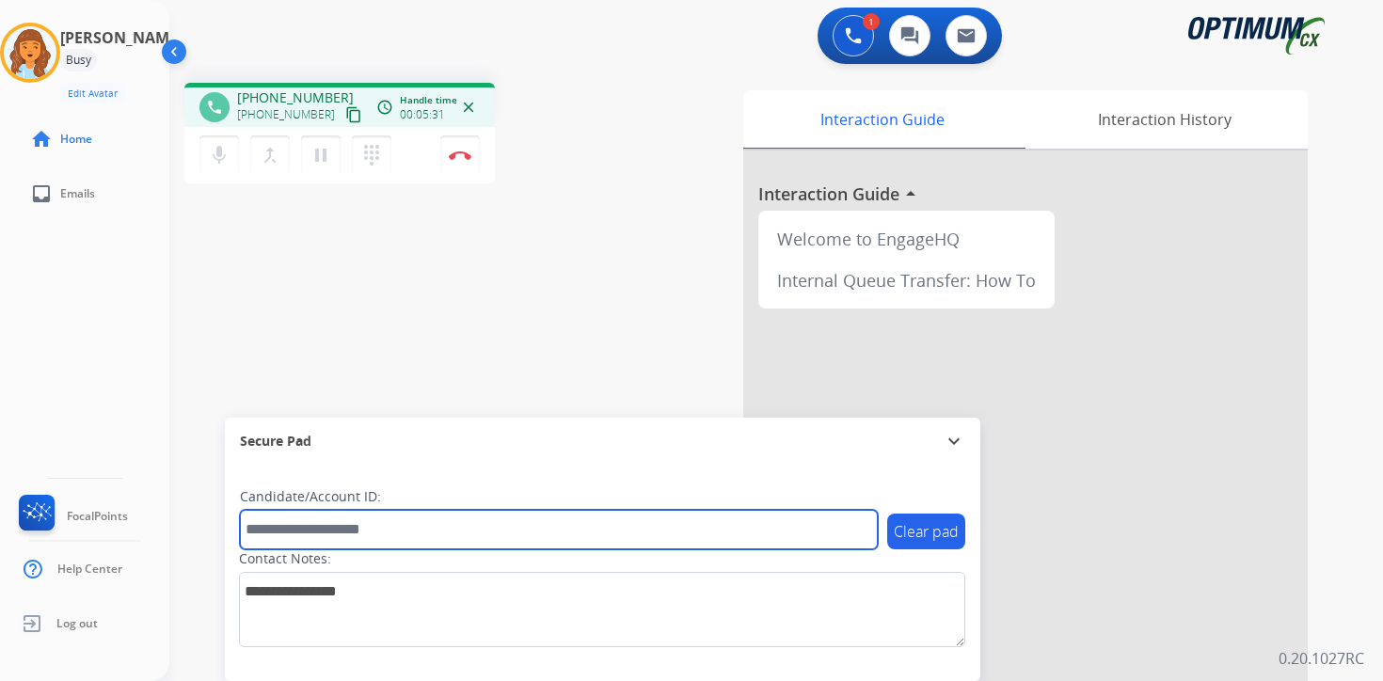
click at [314, 532] on input "text" at bounding box center [559, 530] width 638 height 40
type input "*******"
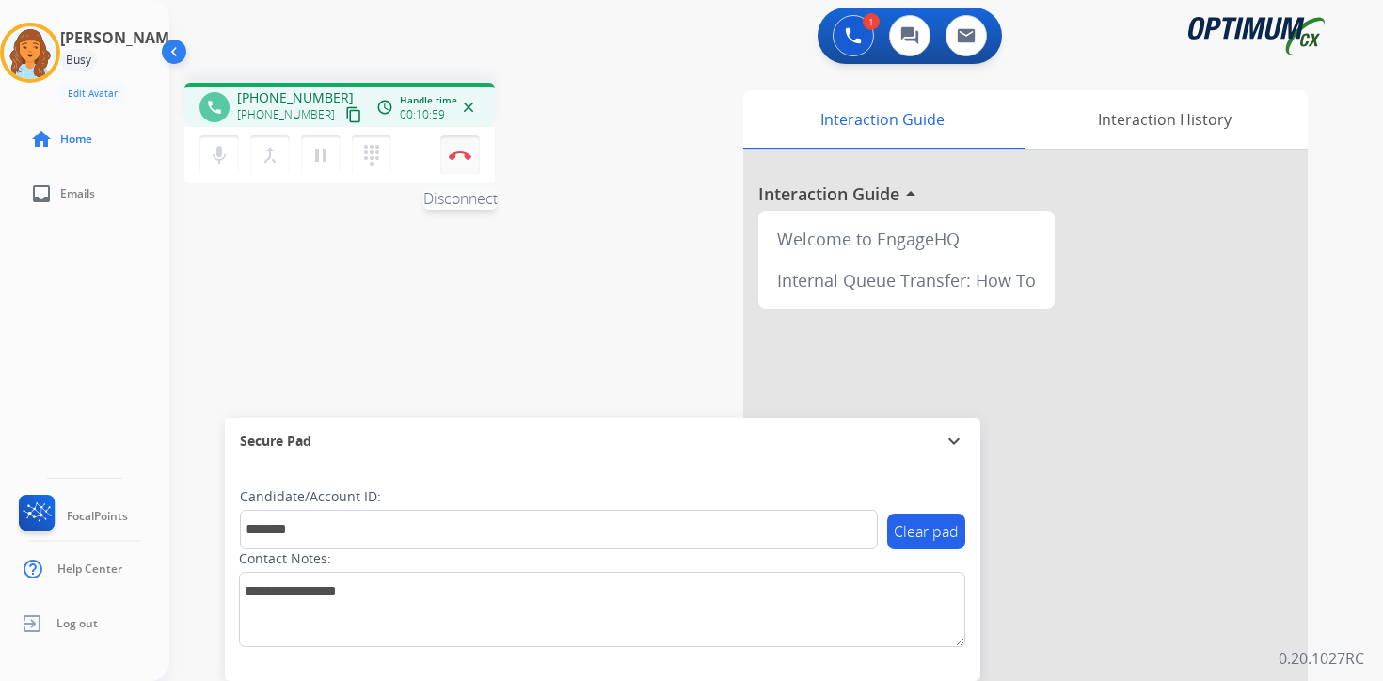
click at [451, 164] on button "Disconnect" at bounding box center [460, 156] width 40 height 40
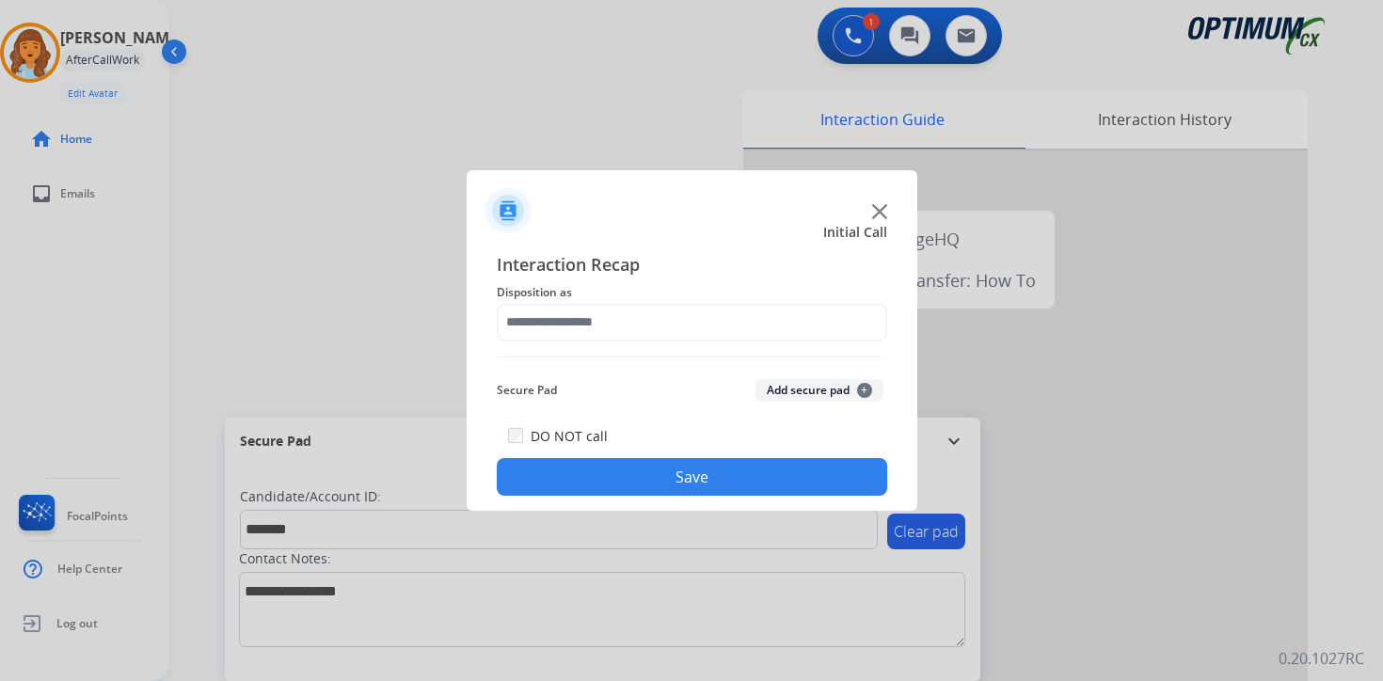
click at [832, 383] on button "Add secure pad +" at bounding box center [820, 390] width 128 height 23
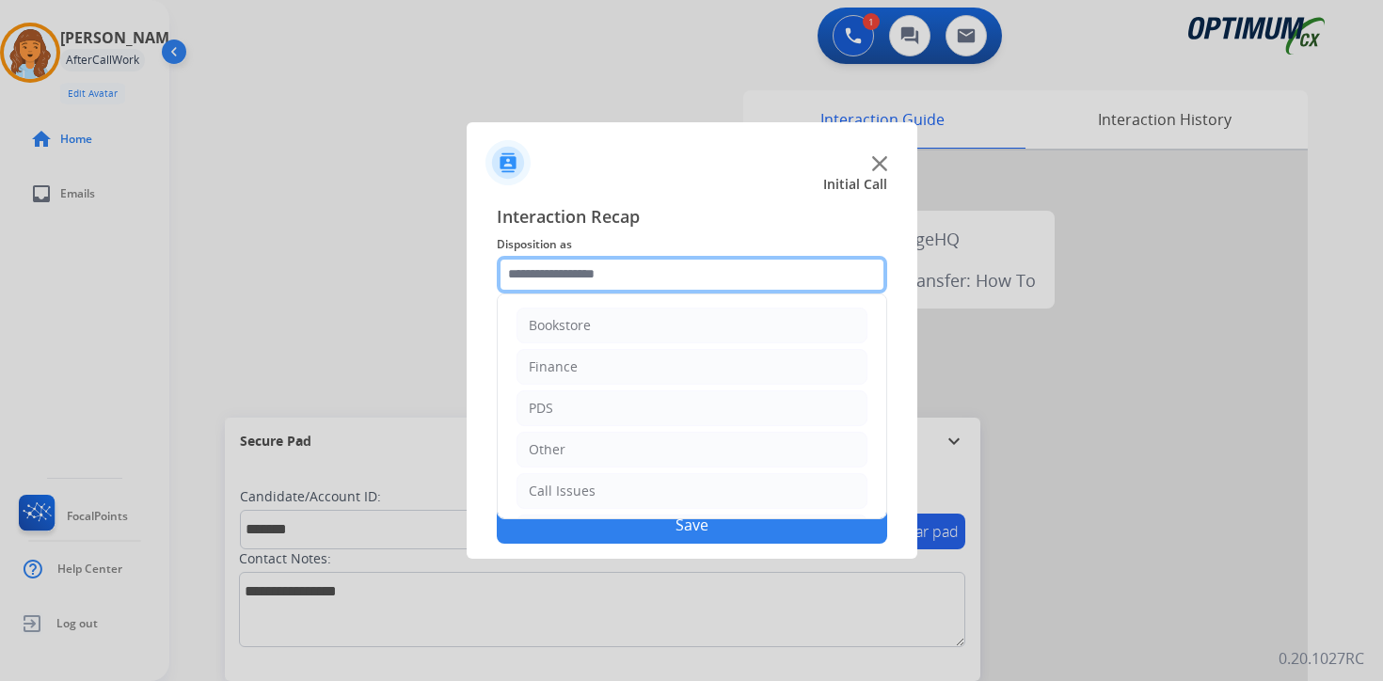
click at [587, 276] on input "text" at bounding box center [692, 275] width 391 height 38
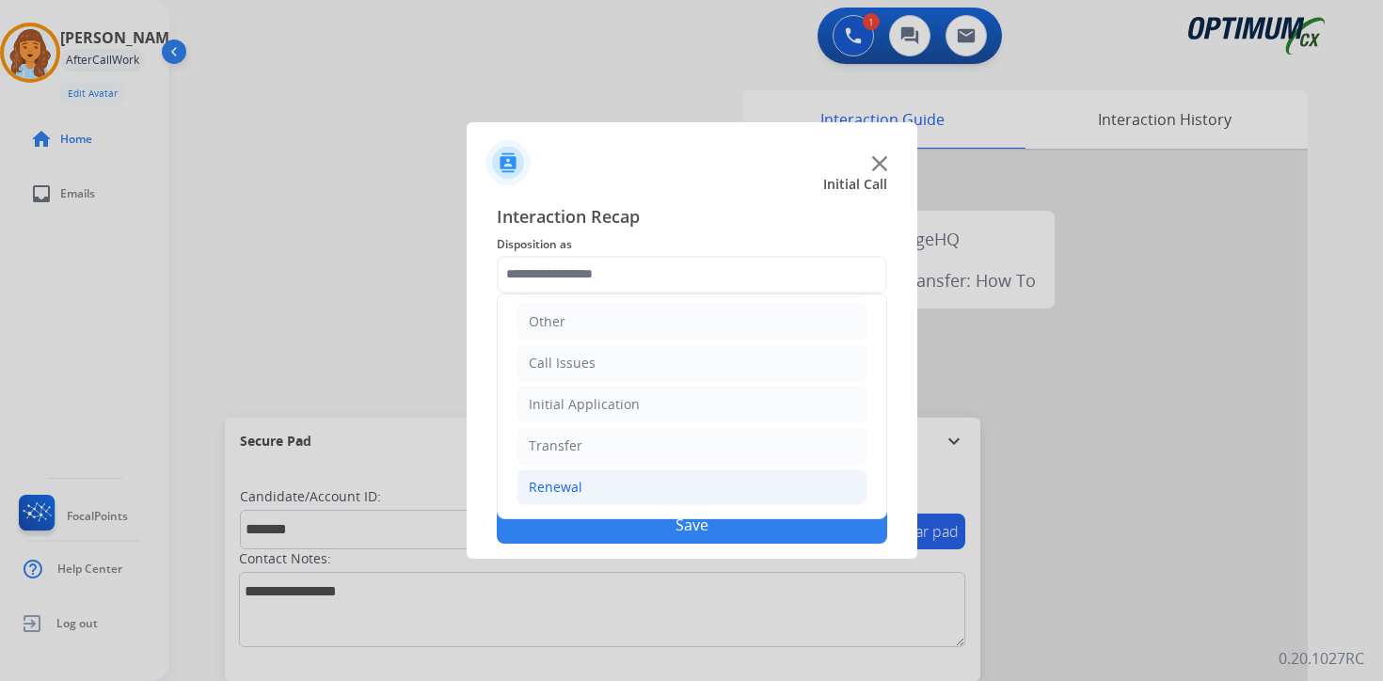
click at [583, 484] on li "Renewal" at bounding box center [692, 488] width 351 height 36
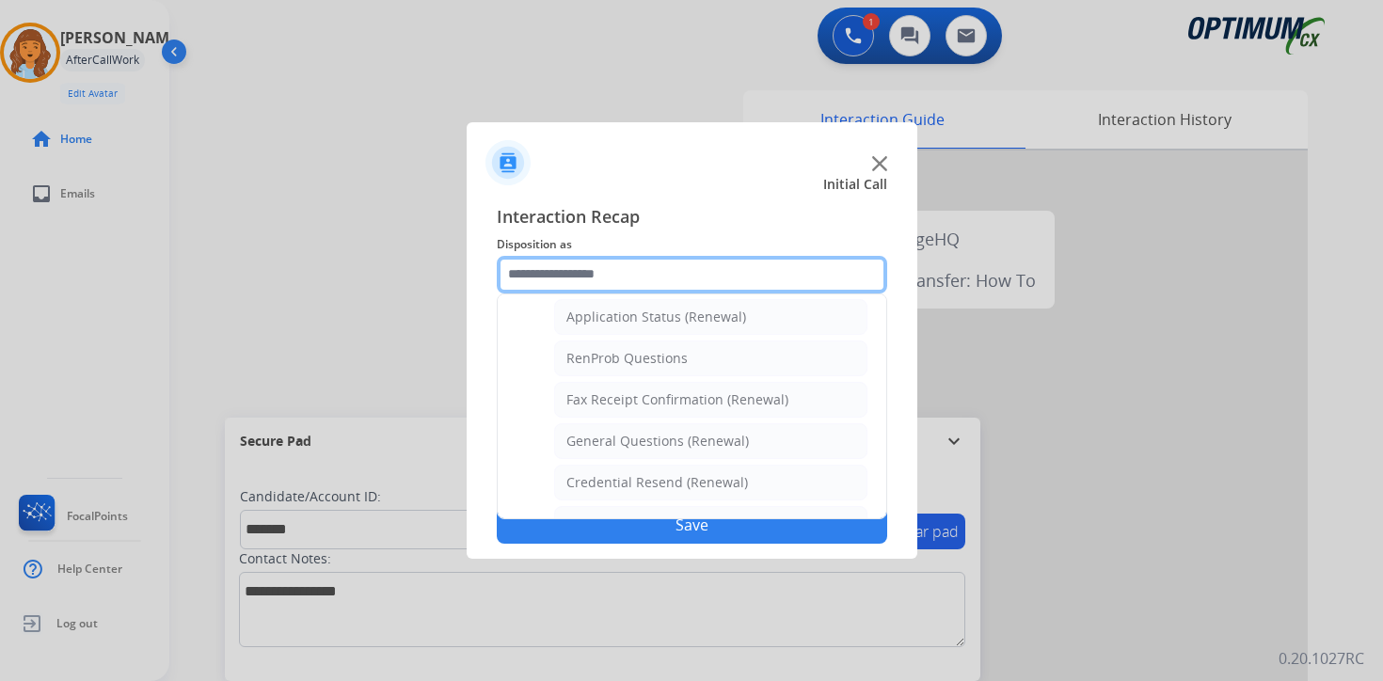
scroll to position [726, 0]
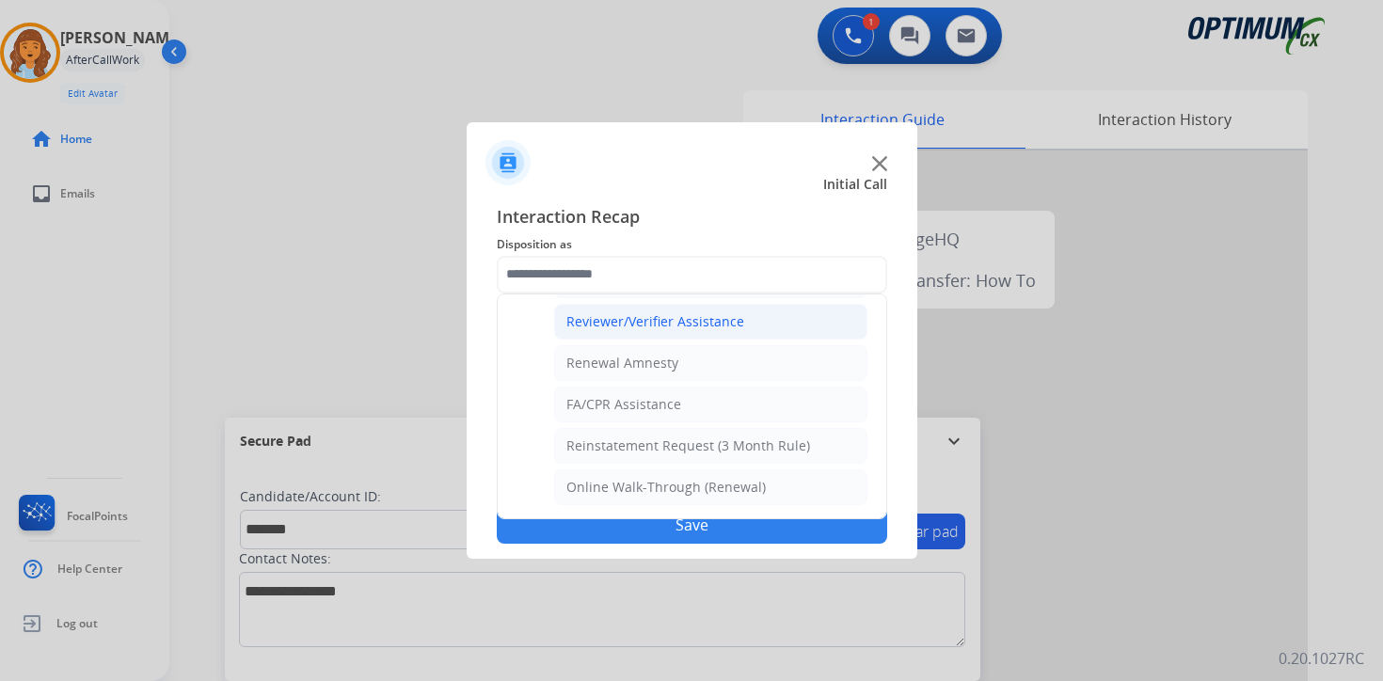
click at [630, 312] on div "Reviewer/Verifier Assistance" at bounding box center [656, 321] width 178 height 19
type input "**********"
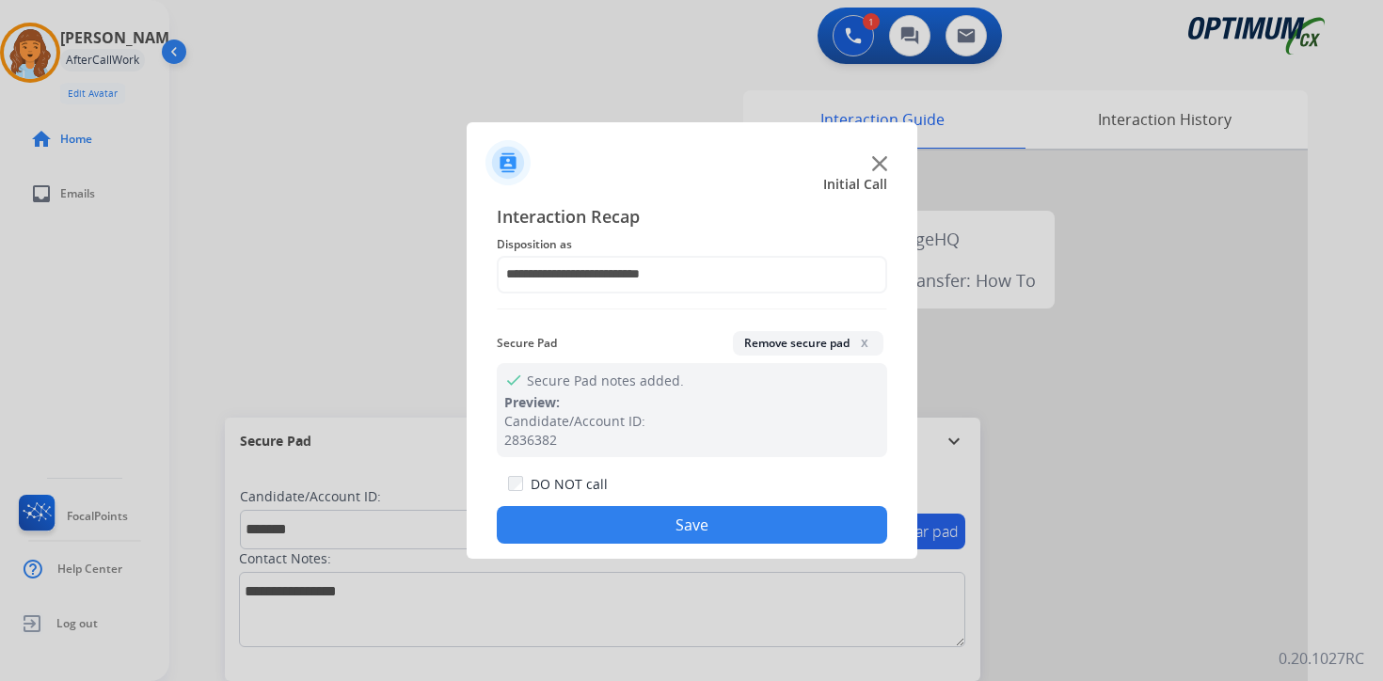
click at [640, 535] on button "Save" at bounding box center [692, 525] width 391 height 38
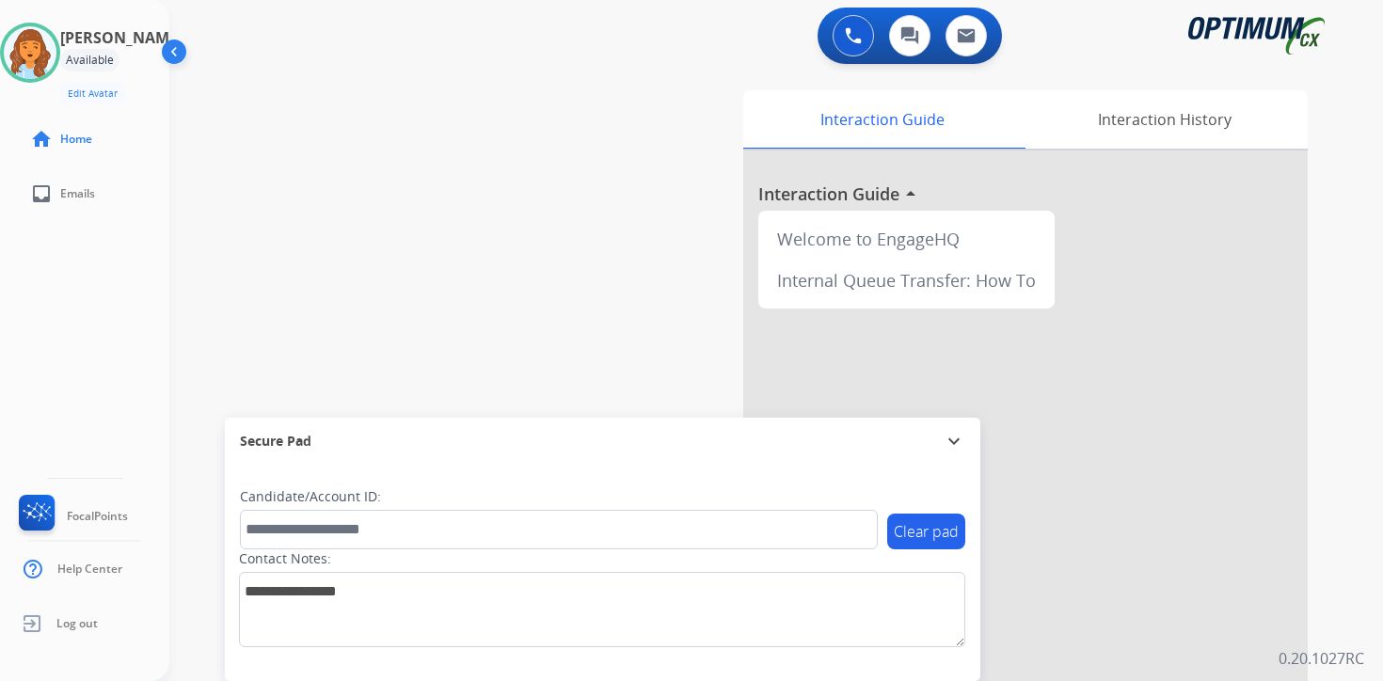
click at [1365, 654] on div "0 Voice Interactions 0 Chat Interactions 0 Email Interactions swap_horiz Break …" at bounding box center [776, 340] width 1214 height 681
click at [46, 40] on img at bounding box center [30, 52] width 53 height 53
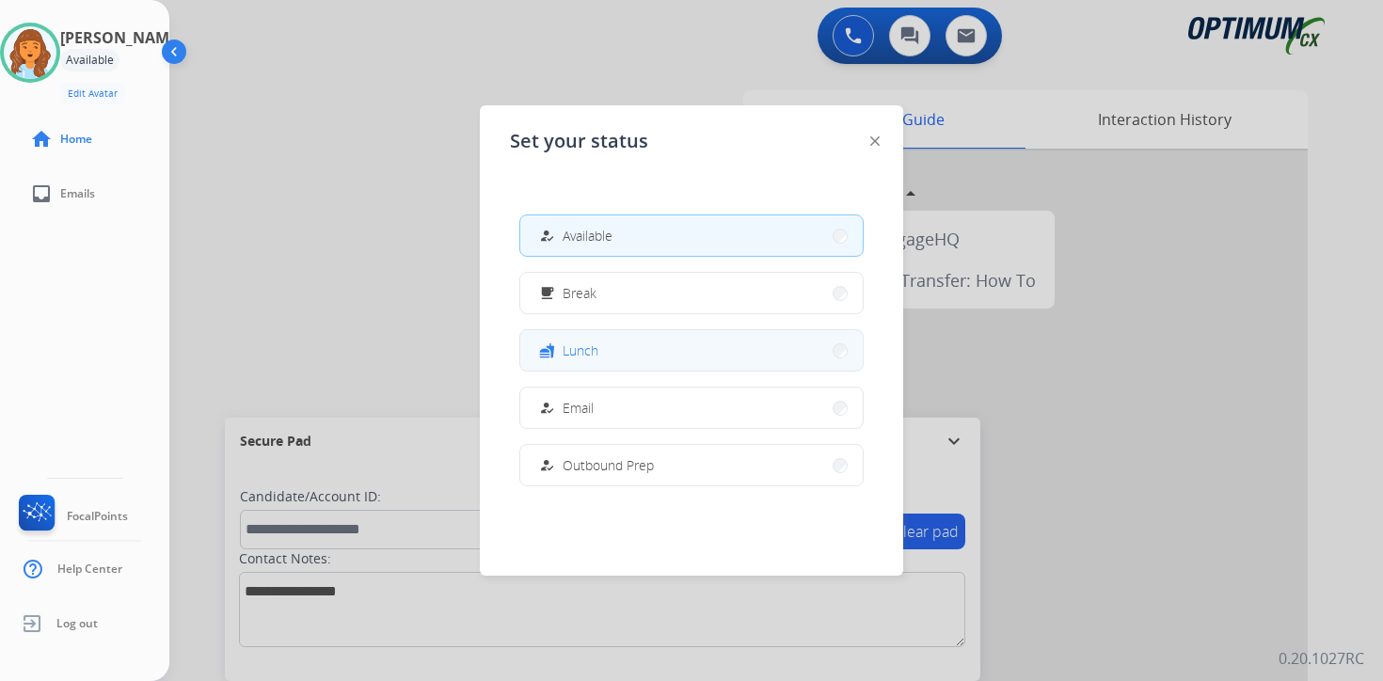
click at [593, 355] on span "Lunch" at bounding box center [581, 351] width 36 height 20
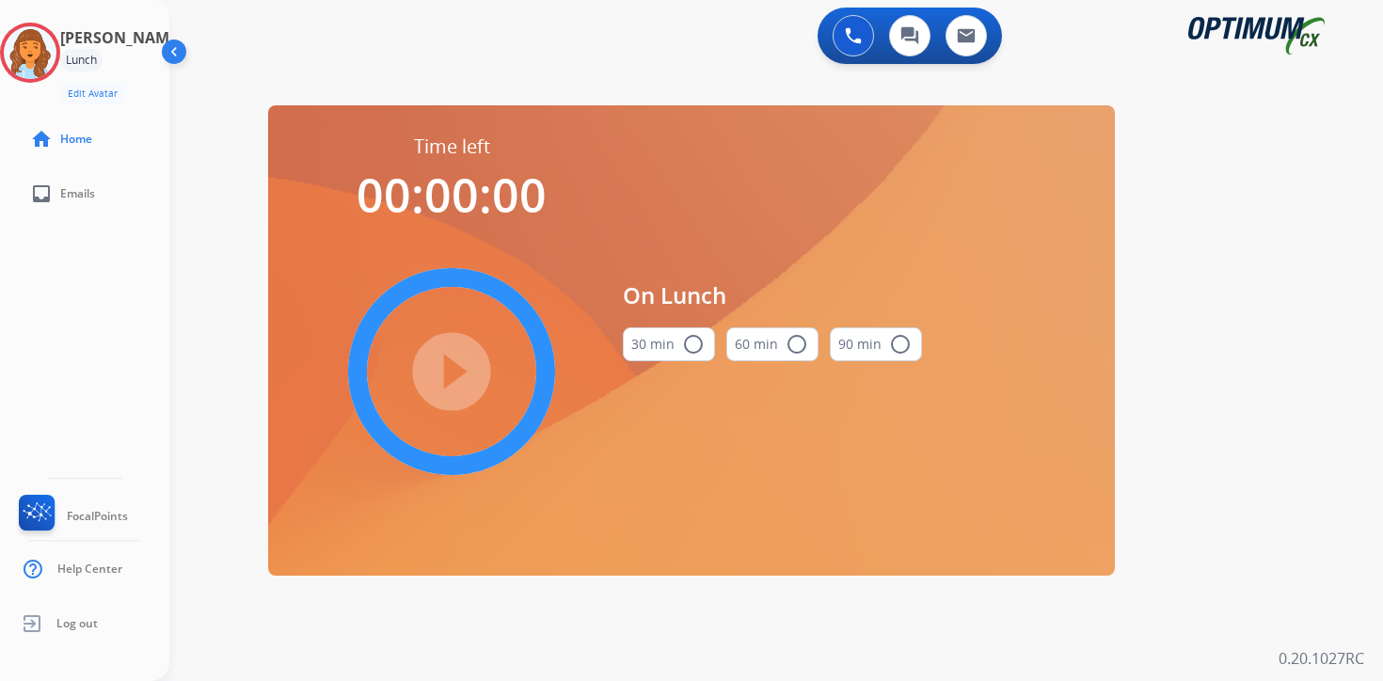
click at [1262, 391] on div "0 Voice Interactions 0 Chat Interactions 0 Email Interactions swap_horiz Break …" at bounding box center [776, 340] width 1214 height 681
click at [51, 61] on img at bounding box center [30, 52] width 53 height 53
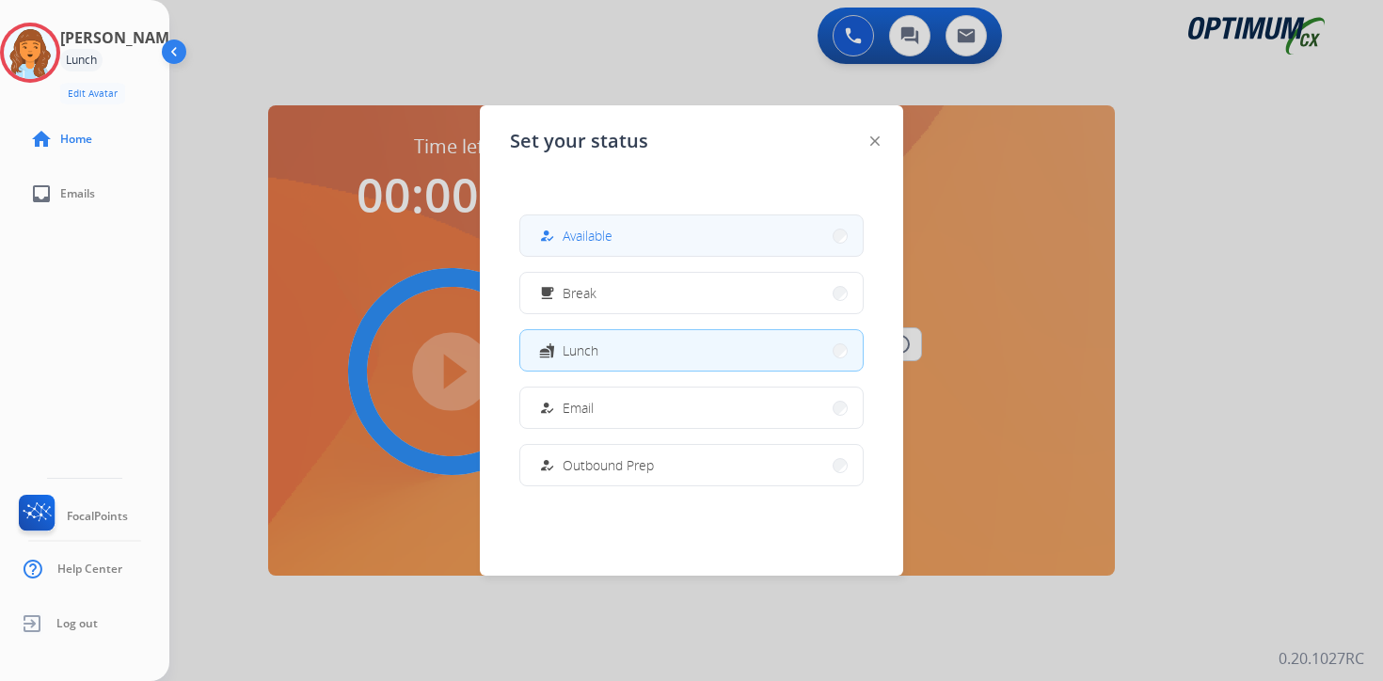
click at [624, 233] on button "how_to_reg Available" at bounding box center [691, 235] width 343 height 40
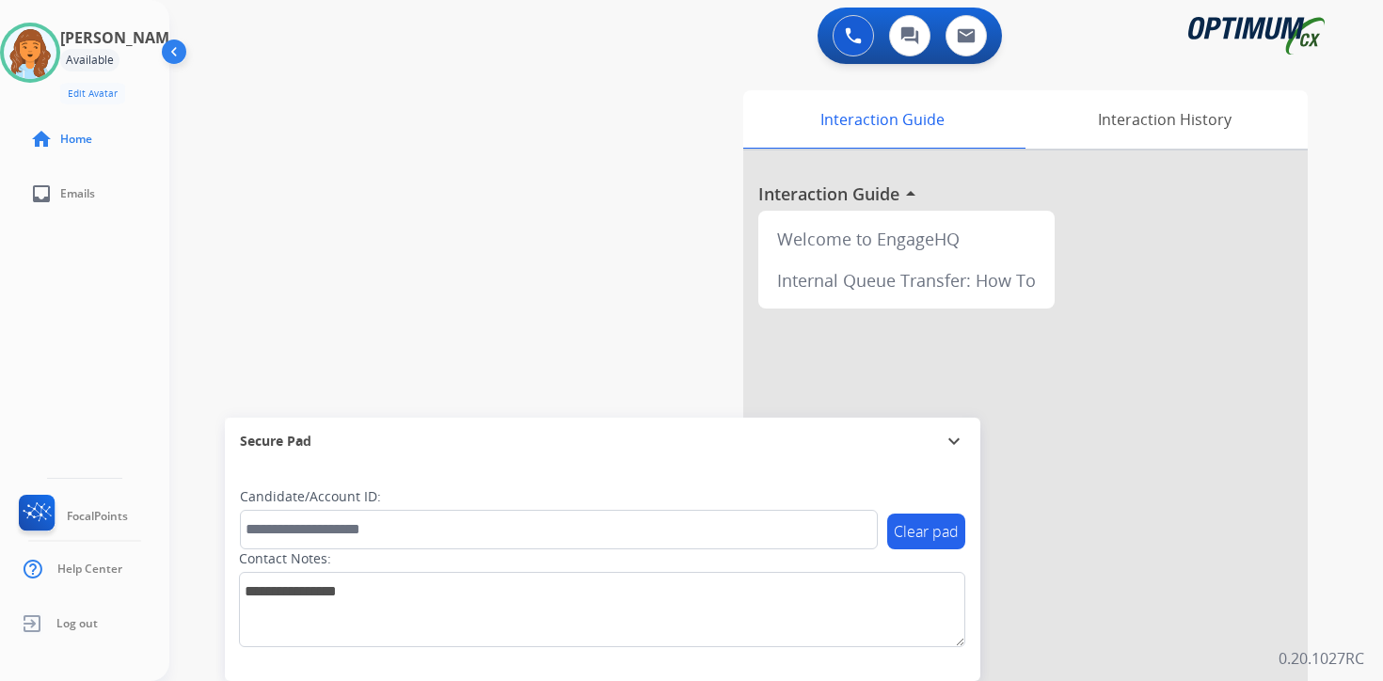
click at [1365, 648] on div "0 Voice Interactions 0 Chat Interactions 0 Email Interactions swap_horiz Break …" at bounding box center [776, 340] width 1214 height 681
drag, startPoint x: 1342, startPoint y: 541, endPoint x: 1326, endPoint y: 542, distance: 16.0
click at [1342, 541] on div "0 Voice Interactions 0 Chat Interactions 0 Email Interactions swap_horiz Break …" at bounding box center [776, 340] width 1214 height 681
click at [1352, 451] on div "0 Voice Interactions 0 Chat Interactions 0 Email Interactions swap_horiz Break …" at bounding box center [776, 340] width 1214 height 681
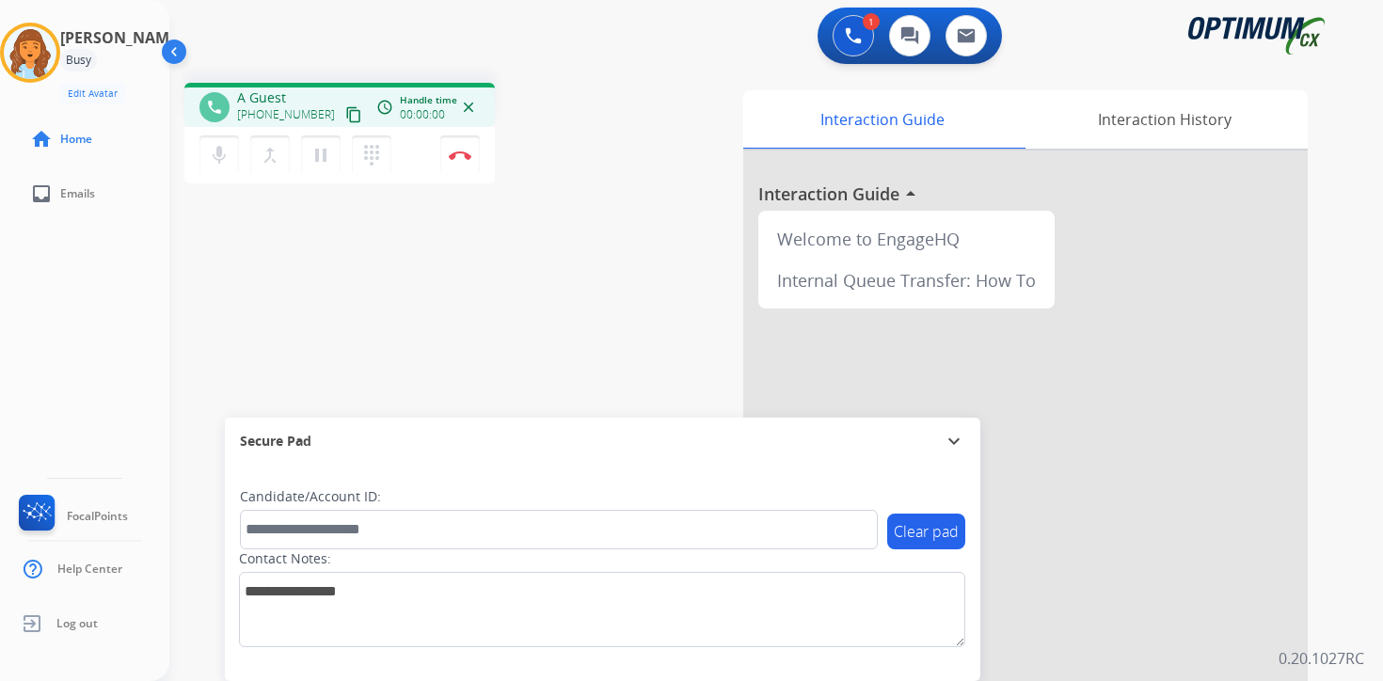
click at [345, 112] on mat-icon "content_copy" at bounding box center [353, 114] width 17 height 17
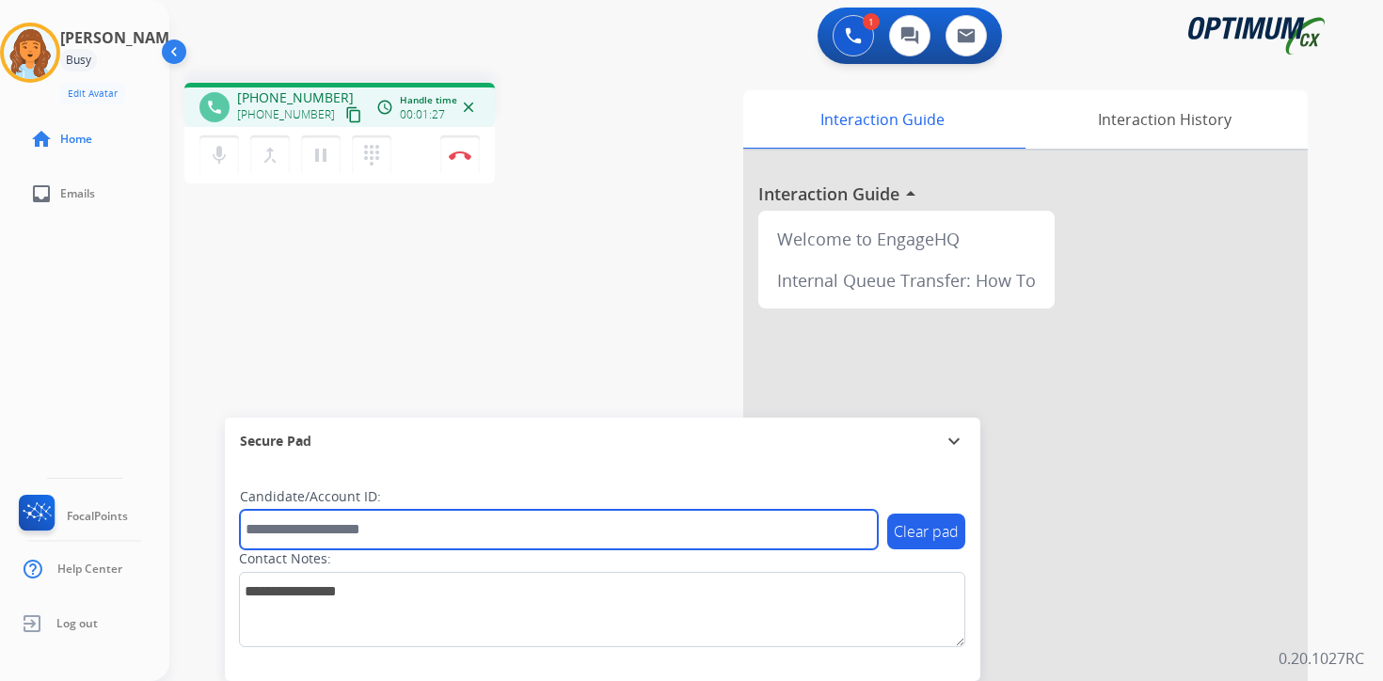
click at [397, 528] on input "text" at bounding box center [559, 530] width 638 height 40
type input "*******"
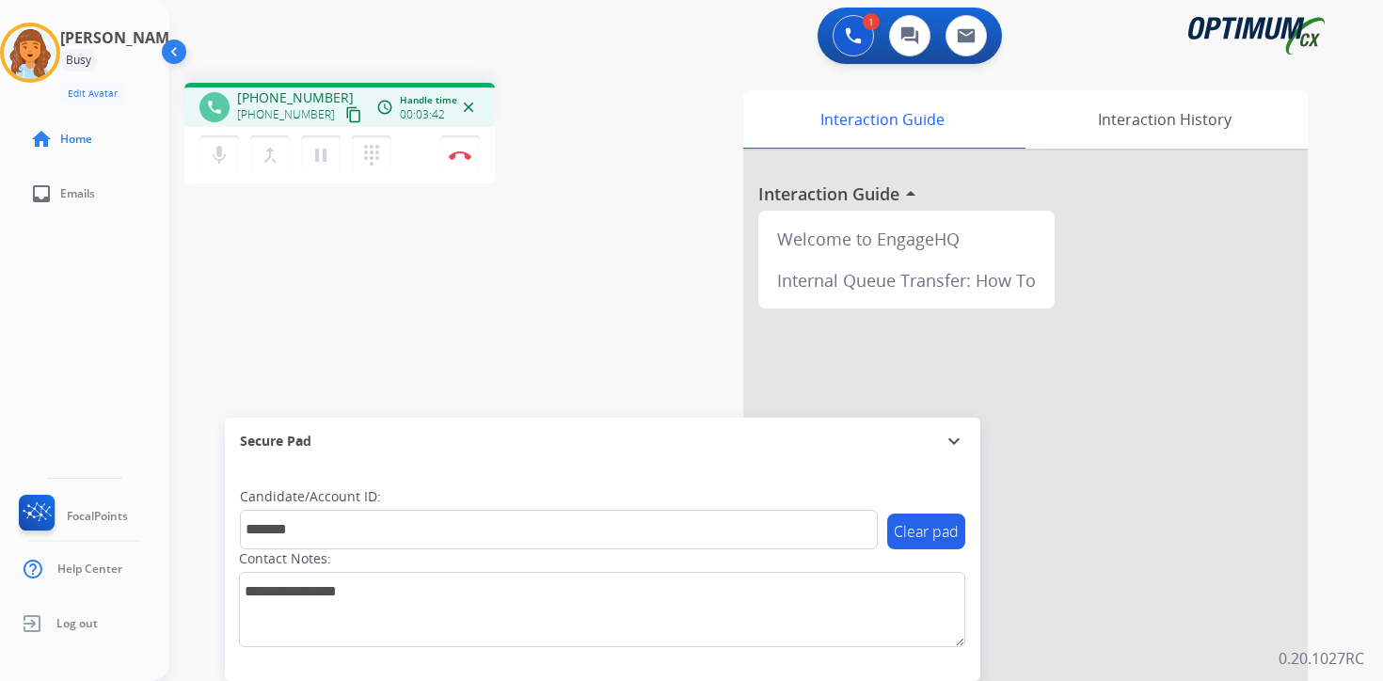
click at [1359, 426] on div "1 Voice Interactions 0 Chat Interactions 0 Email Interactions phone [PHONE_NUMB…" at bounding box center [776, 340] width 1214 height 681
click at [470, 165] on button "Disconnect" at bounding box center [460, 156] width 40 height 40
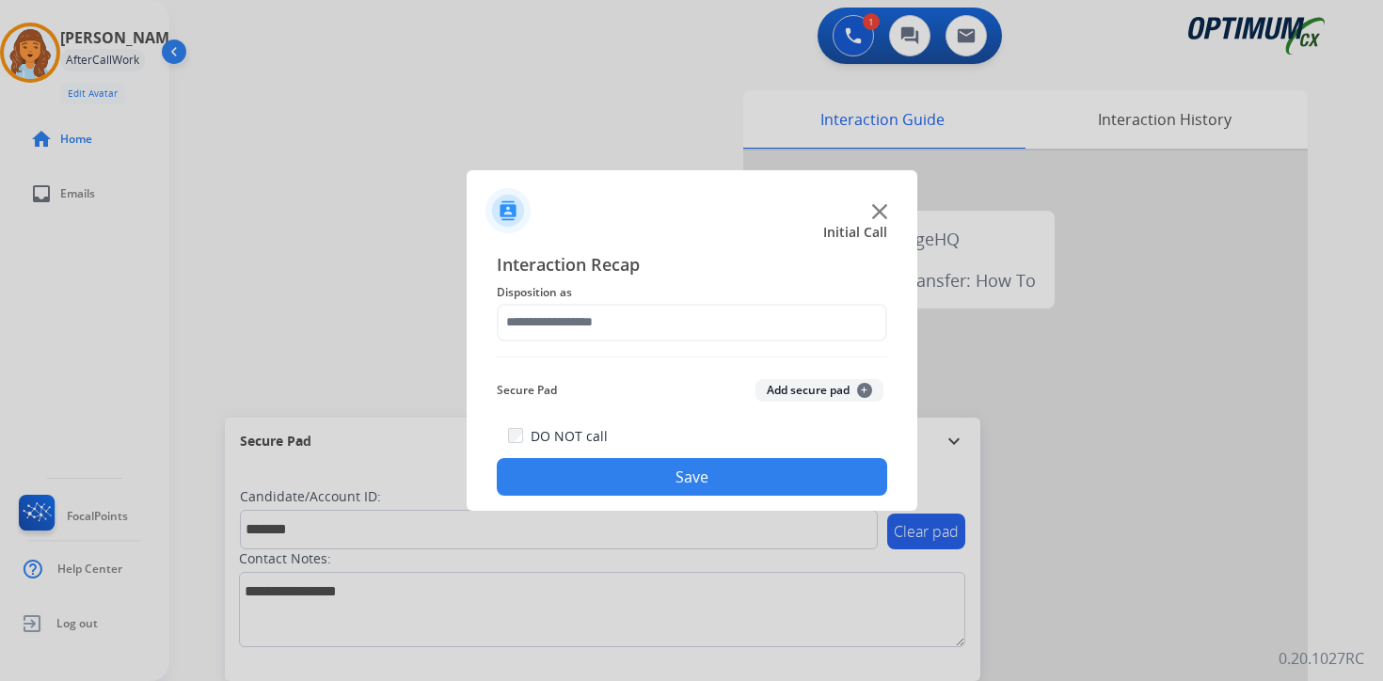
click at [849, 392] on button "Add secure pad +" at bounding box center [820, 390] width 128 height 23
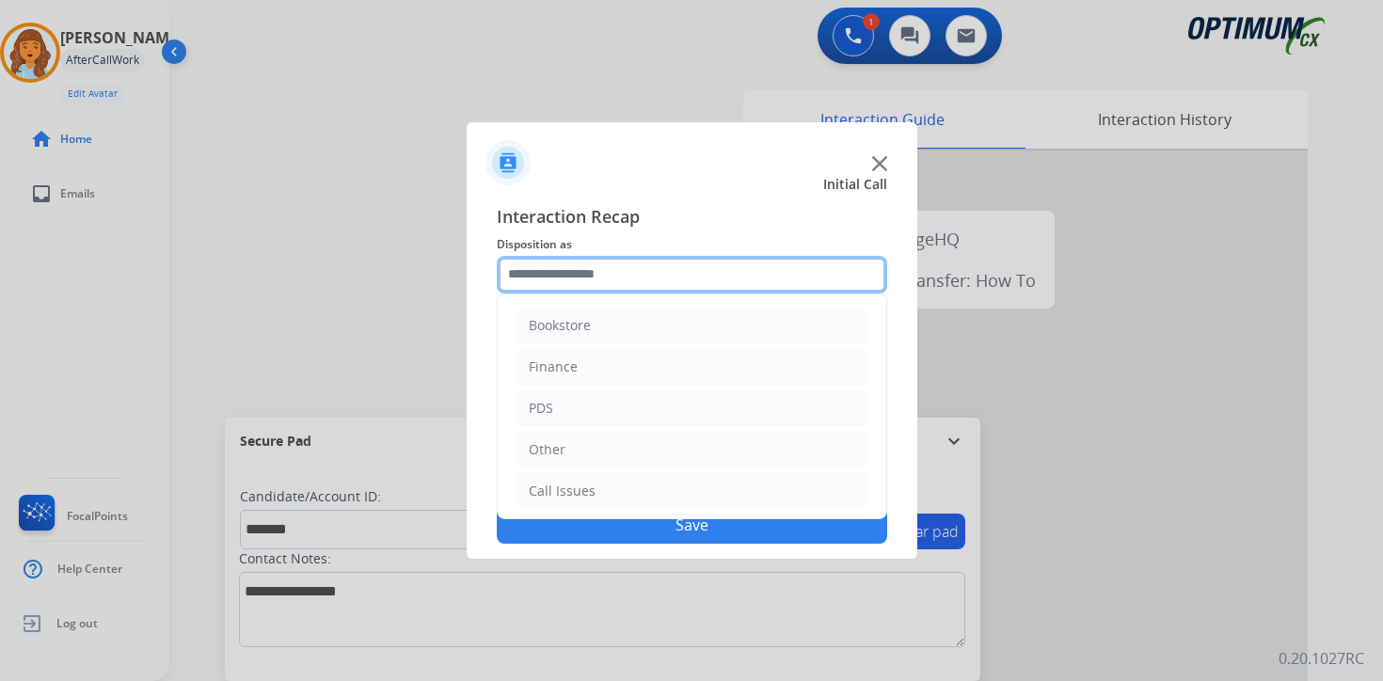
click at [553, 271] on input "text" at bounding box center [692, 275] width 391 height 38
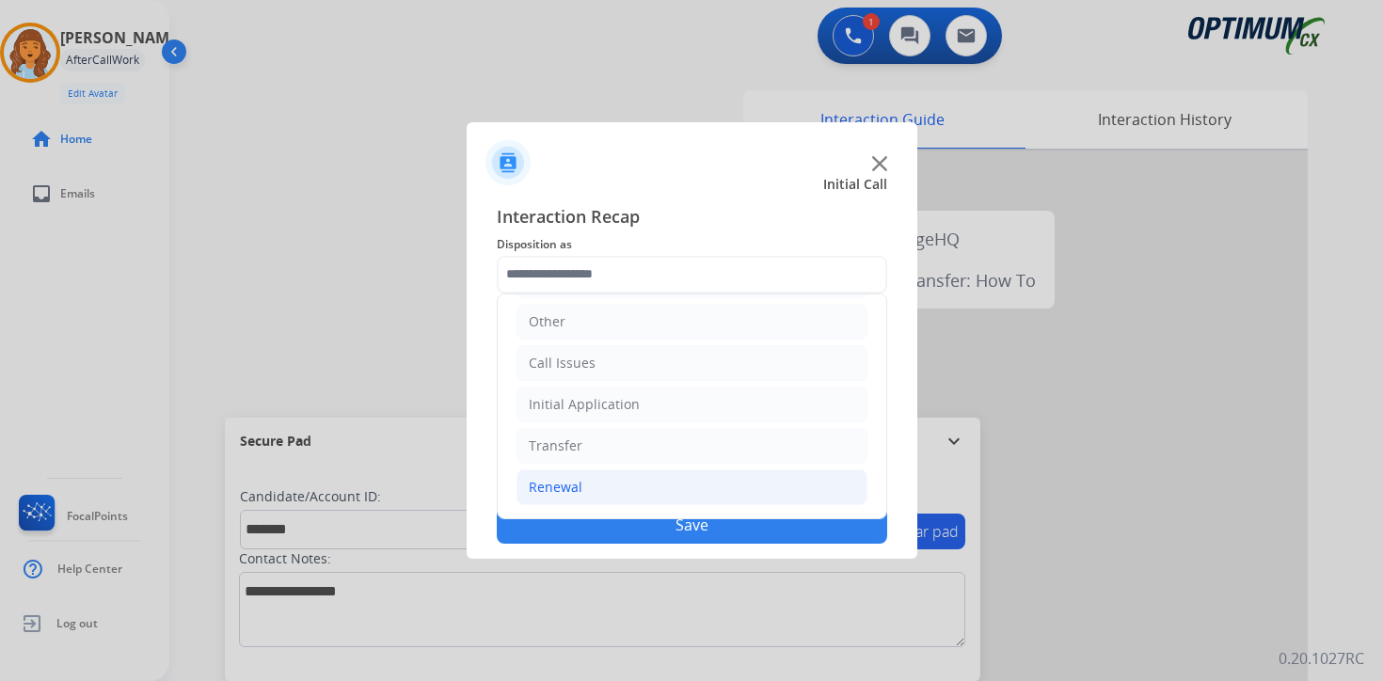
click at [563, 500] on li "Renewal" at bounding box center [692, 488] width 351 height 36
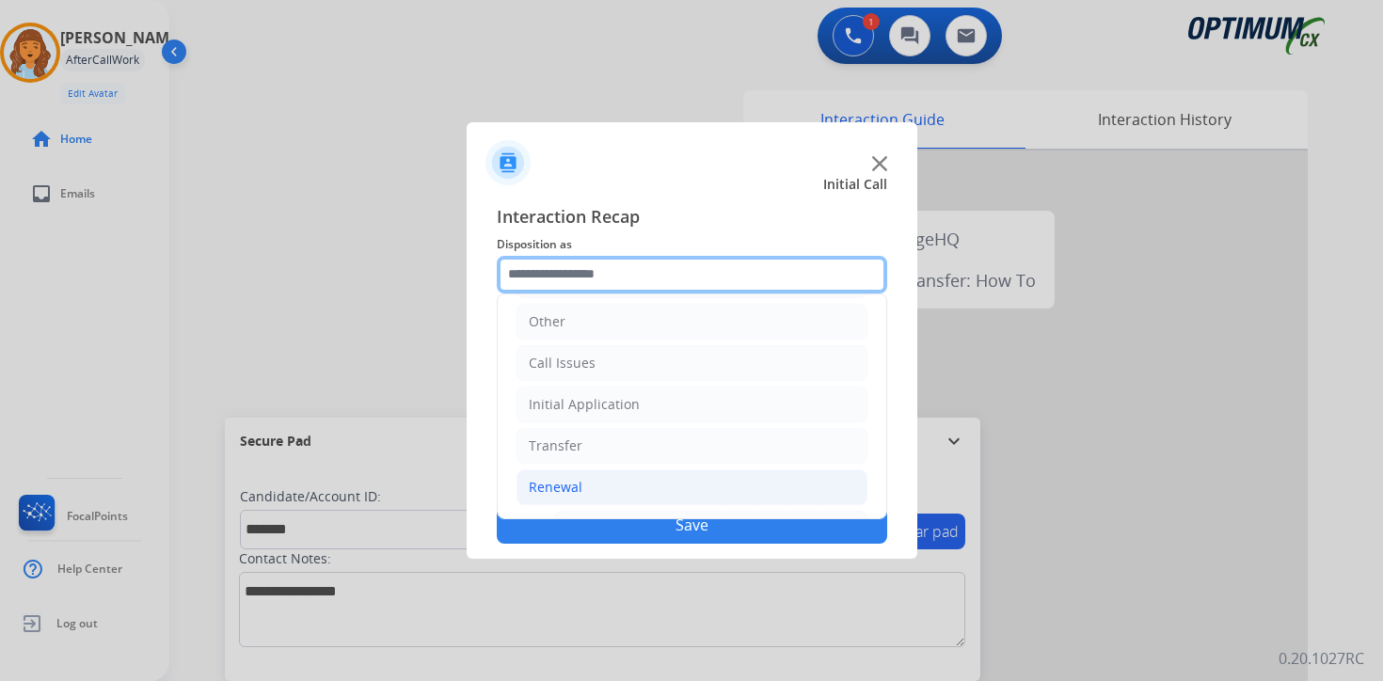
scroll to position [441, 0]
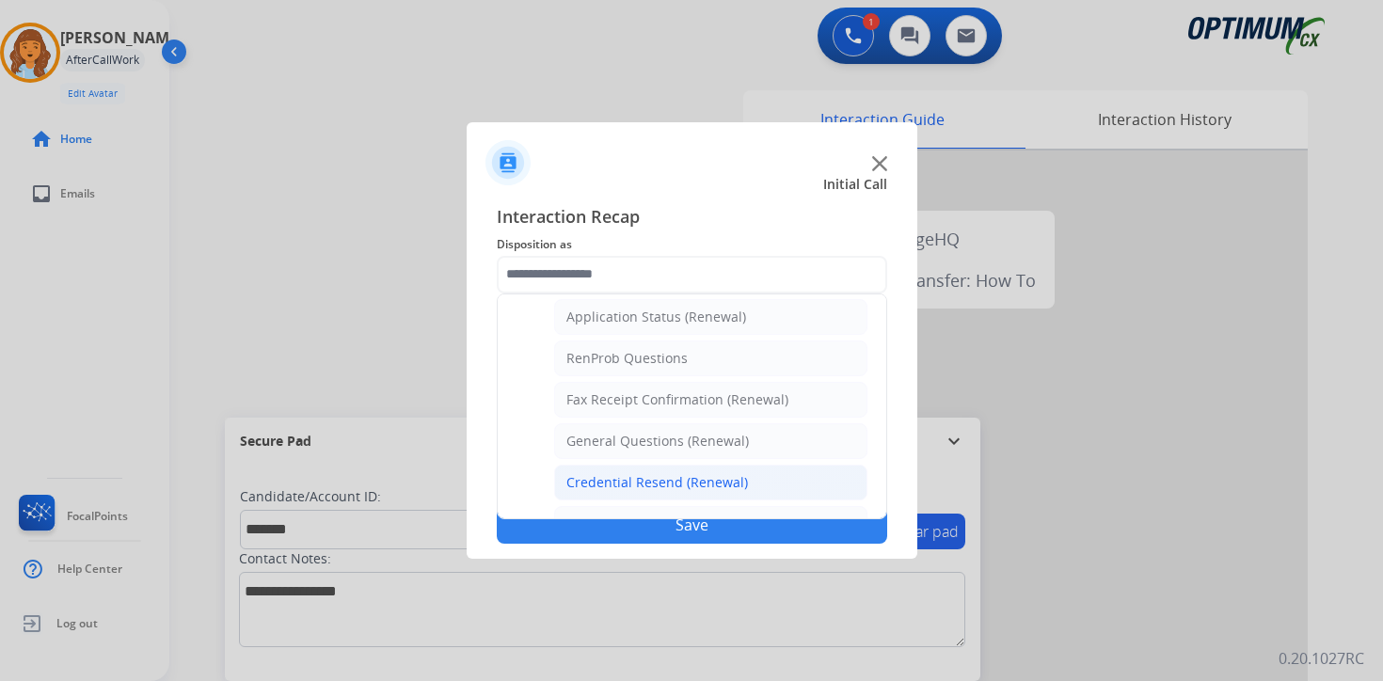
click at [599, 478] on div "Credential Resend (Renewal)" at bounding box center [658, 482] width 182 height 19
type input "**********"
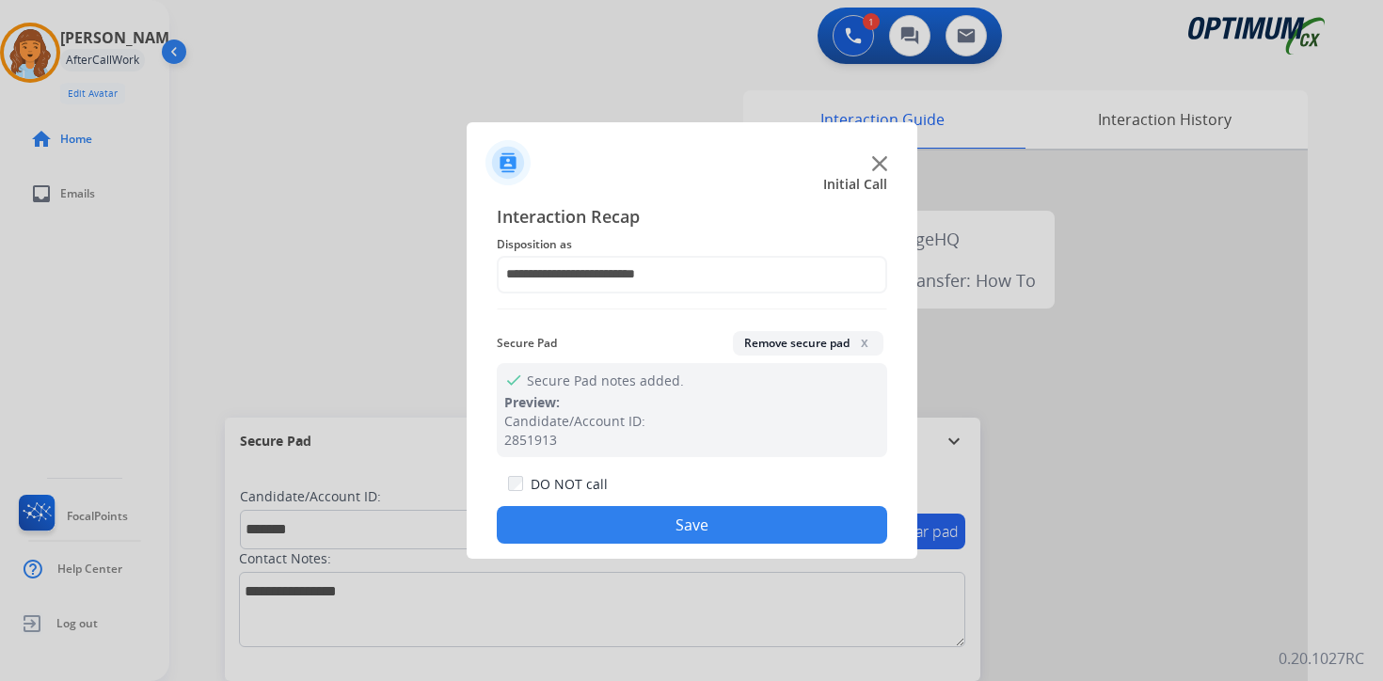
click at [609, 530] on button "Save" at bounding box center [692, 525] width 391 height 38
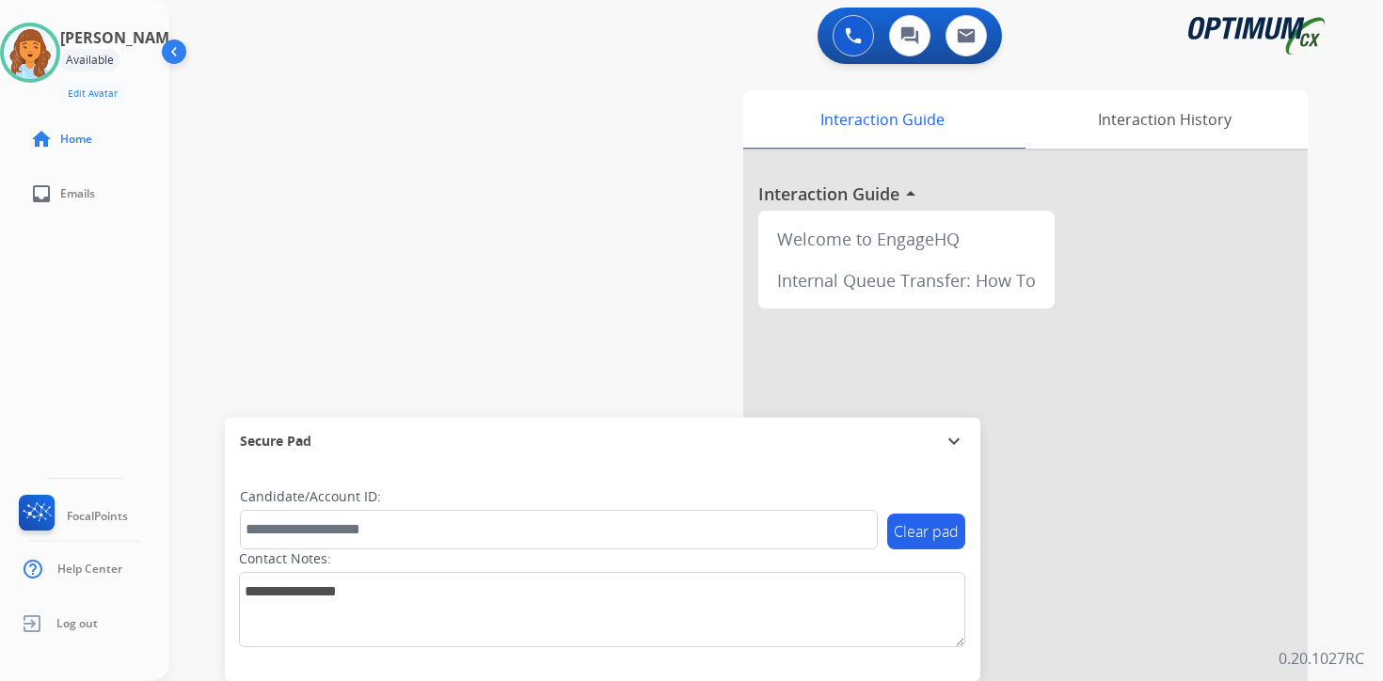
click at [1349, 448] on div "0 Voice Interactions 0 Chat Interactions 0 Email Interactions swap_horiz Break …" at bounding box center [776, 340] width 1214 height 681
click at [1318, 397] on div "Interaction Guide Interaction History Interaction Guide arrow_drop_up Welcome t…" at bounding box center [997, 468] width 682 height 770
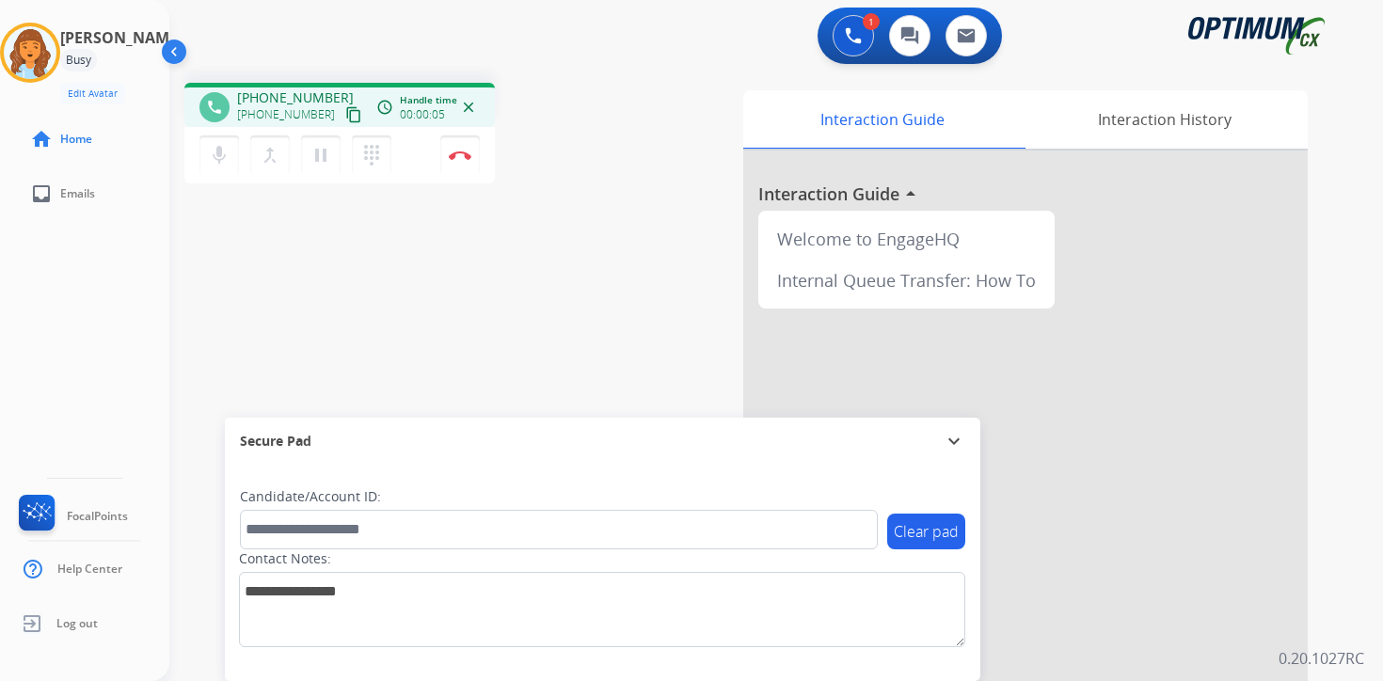
click at [345, 114] on mat-icon "content_copy" at bounding box center [353, 114] width 17 height 17
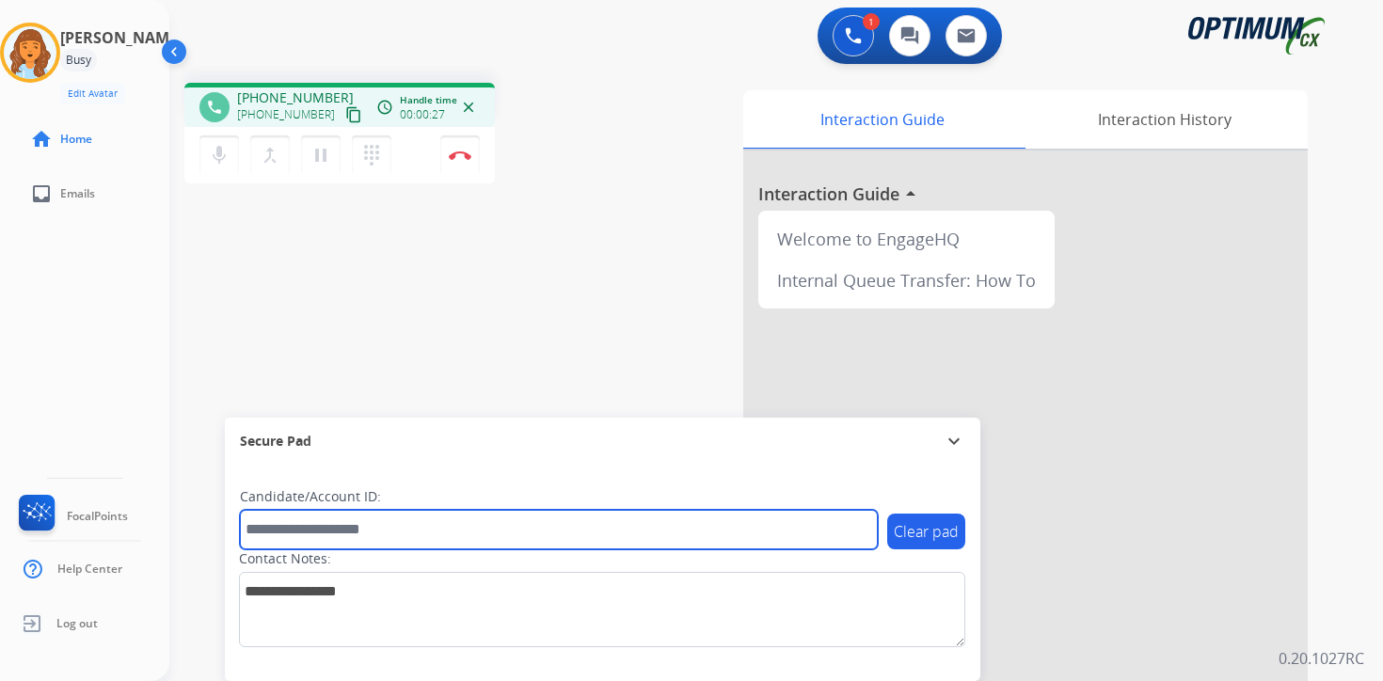
click at [355, 522] on input "text" at bounding box center [559, 530] width 638 height 40
type input "*********"
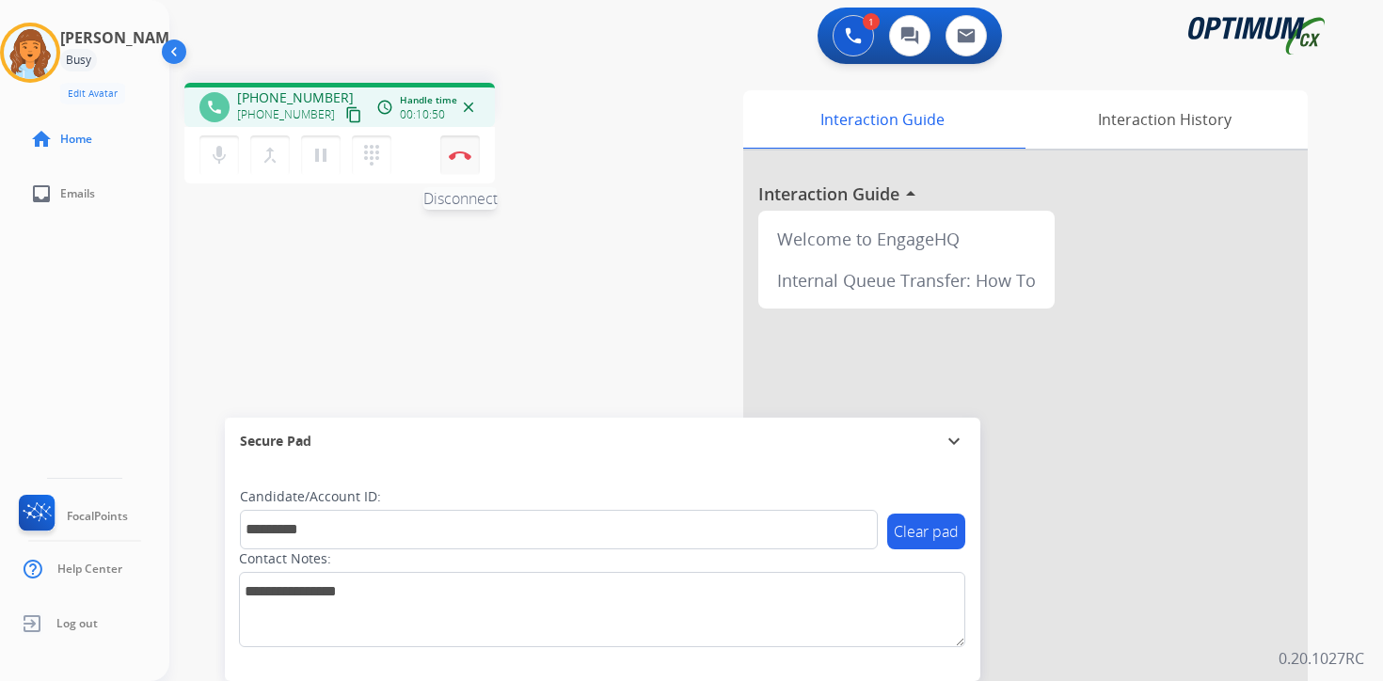
click at [463, 152] on img at bounding box center [460, 155] width 23 height 9
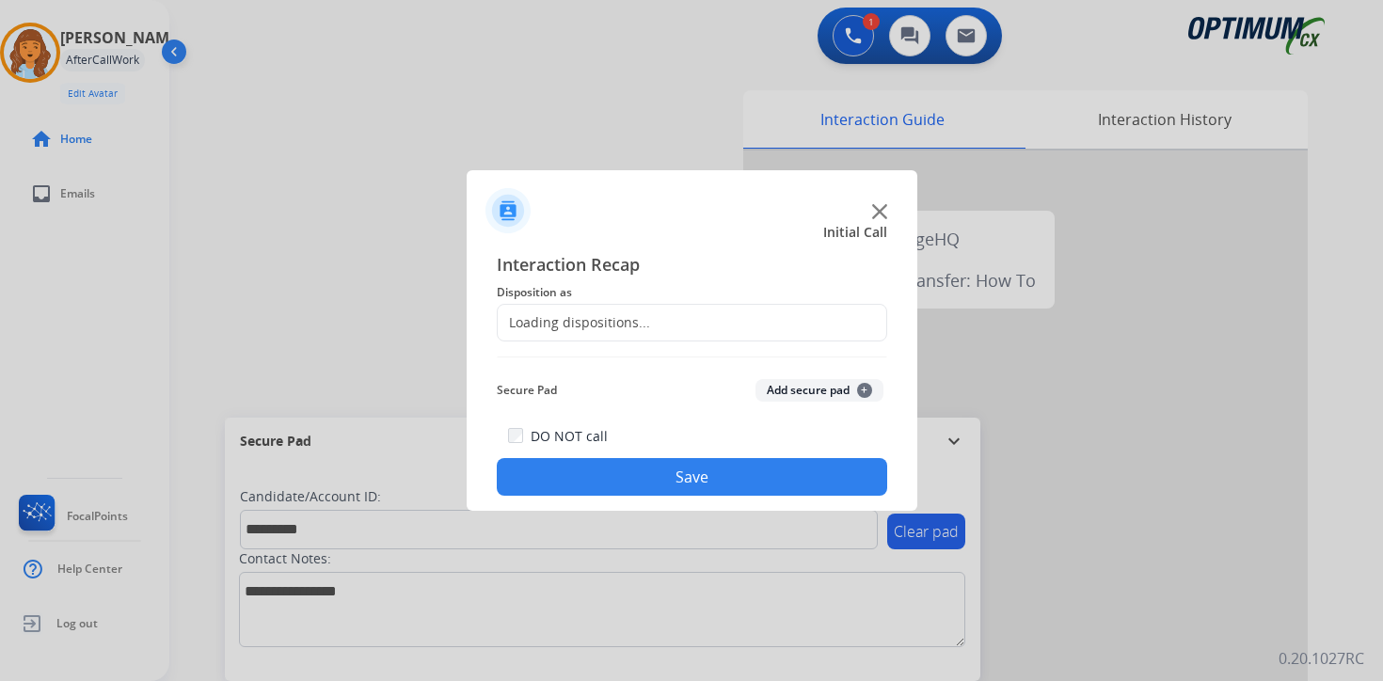
click at [811, 377] on div "Secure Pad Add secure pad +" at bounding box center [692, 391] width 391 height 38
click at [852, 383] on button "Add secure pad +" at bounding box center [820, 390] width 128 height 23
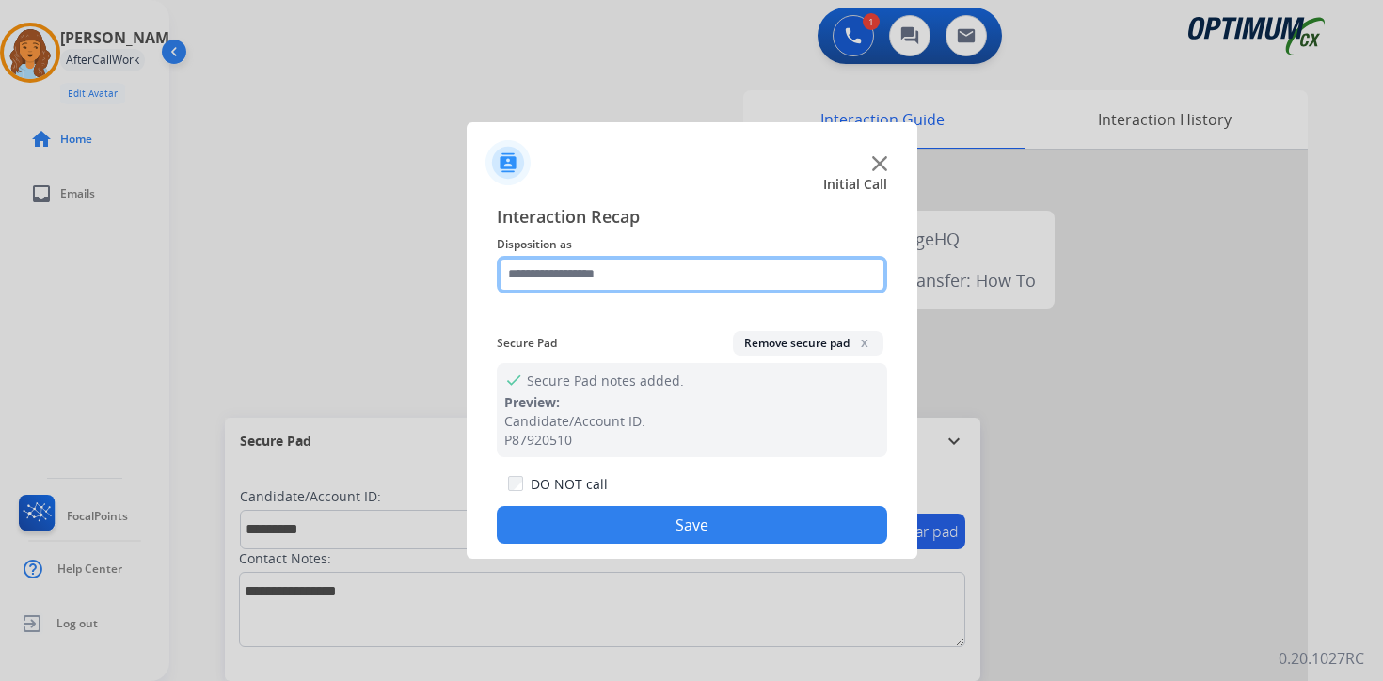
click at [596, 276] on input "text" at bounding box center [692, 275] width 391 height 38
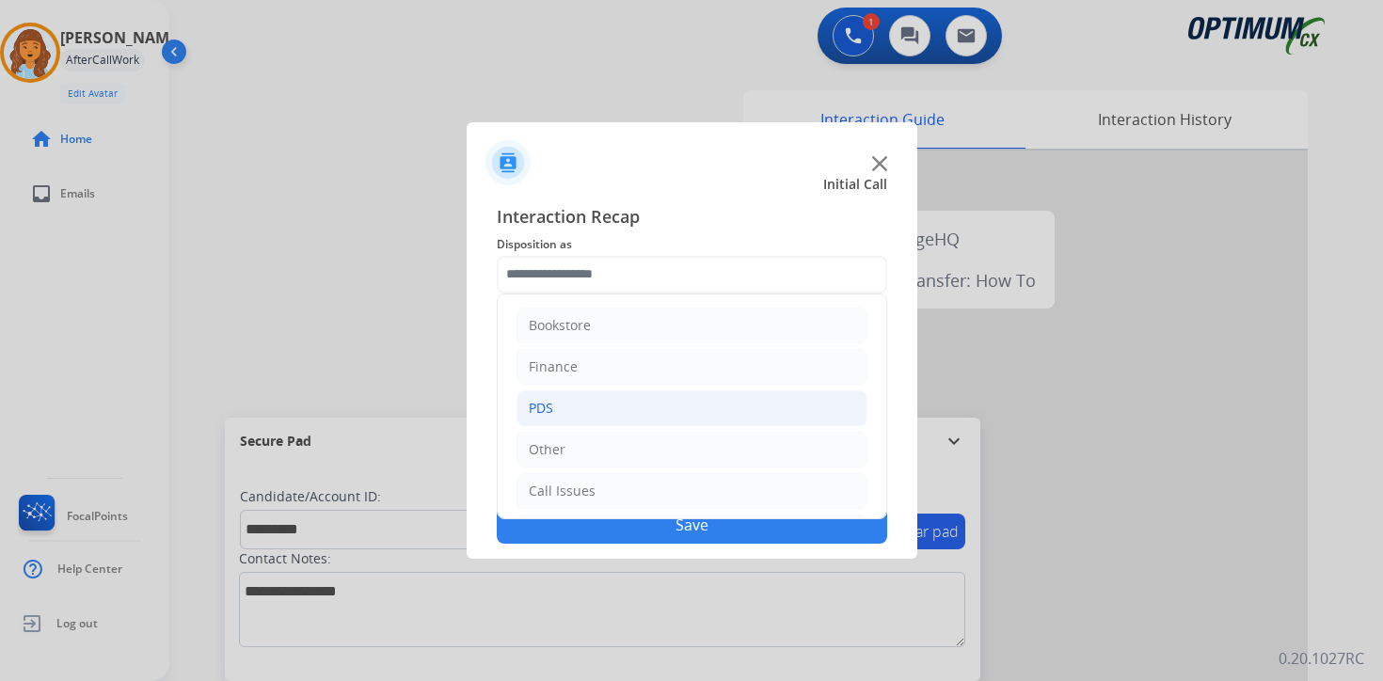
click at [550, 408] on div "PDS" at bounding box center [541, 408] width 24 height 19
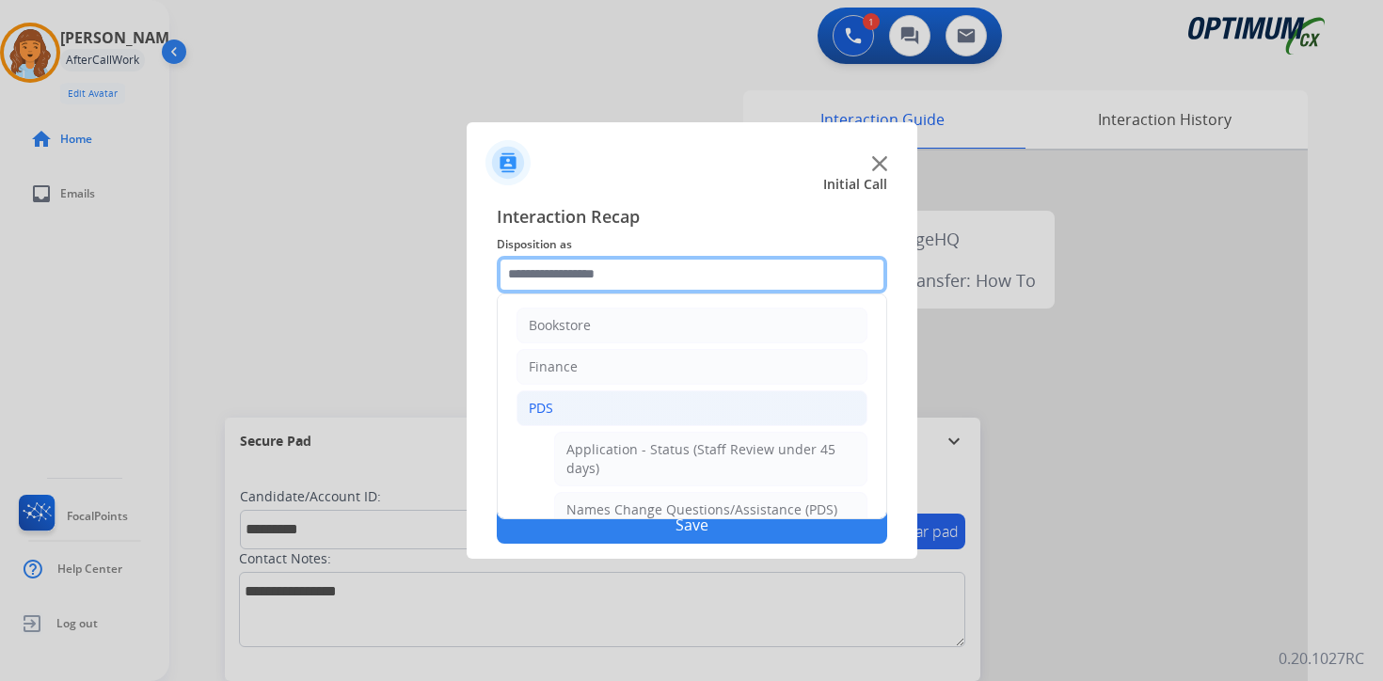
scroll to position [313, 0]
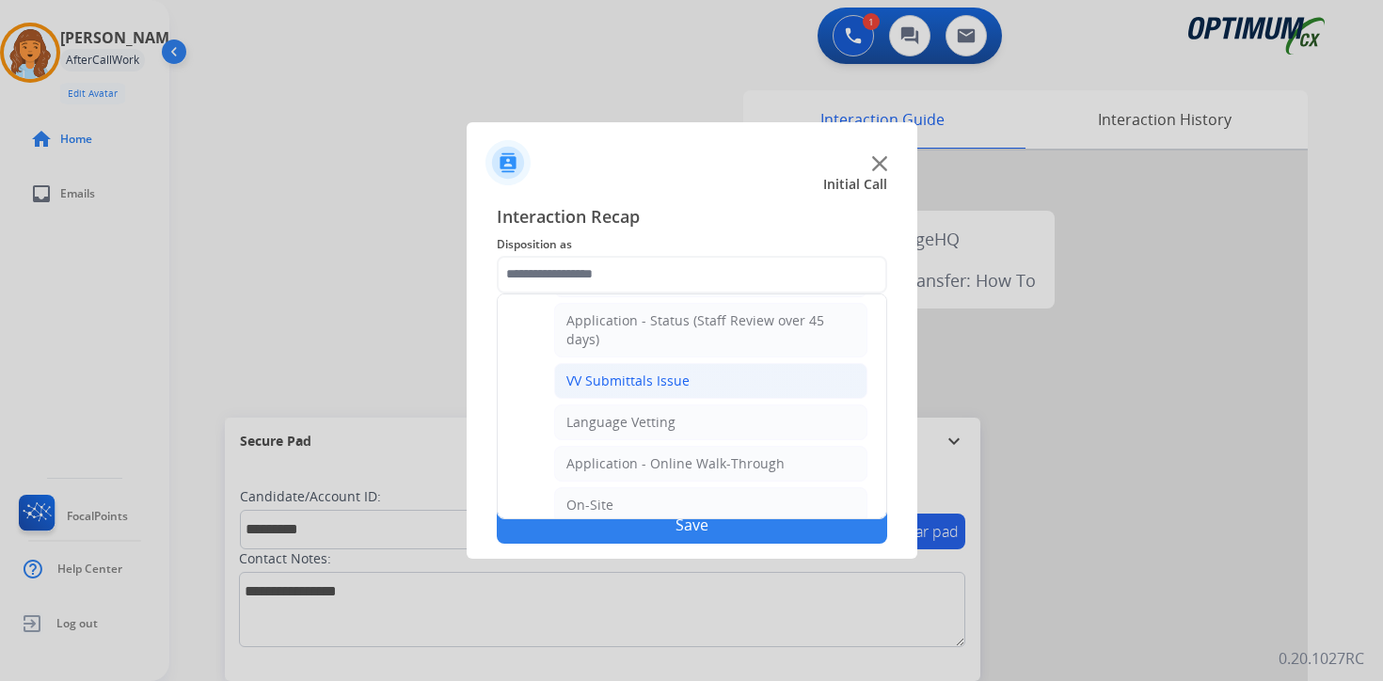
click at [592, 377] on div "VV Submittals Issue" at bounding box center [628, 381] width 123 height 19
type input "**********"
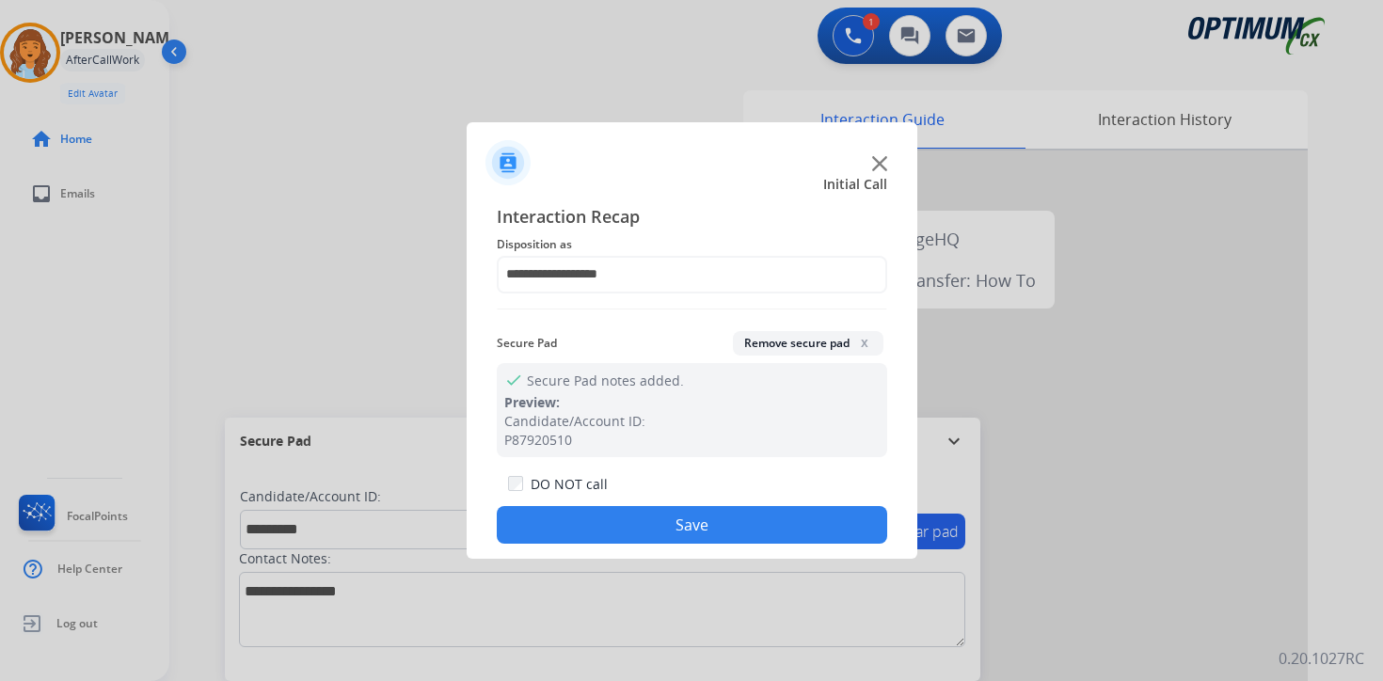
click at [626, 523] on button "Save" at bounding box center [692, 525] width 391 height 38
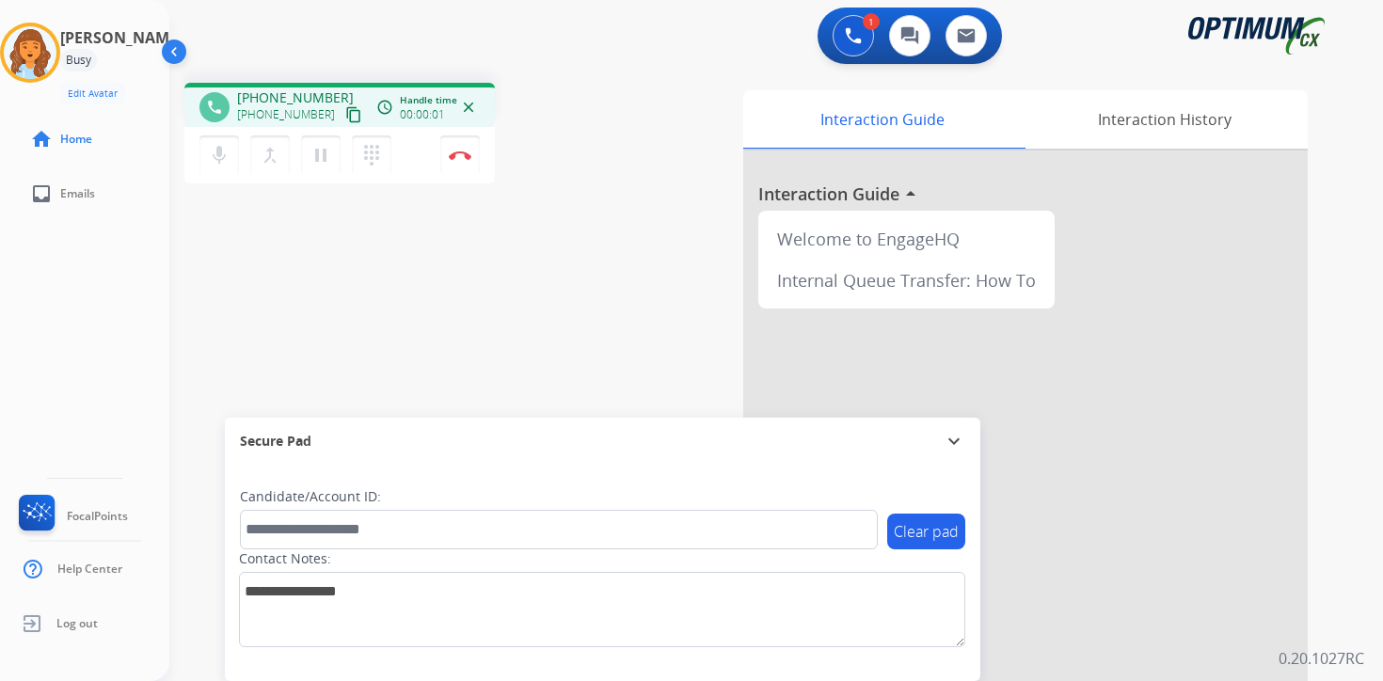
click at [921, 672] on div "Clear pad Candidate/Account ID: Contact Notes:" at bounding box center [603, 573] width 756 height 216
click at [345, 122] on mat-icon "content_copy" at bounding box center [353, 114] width 17 height 17
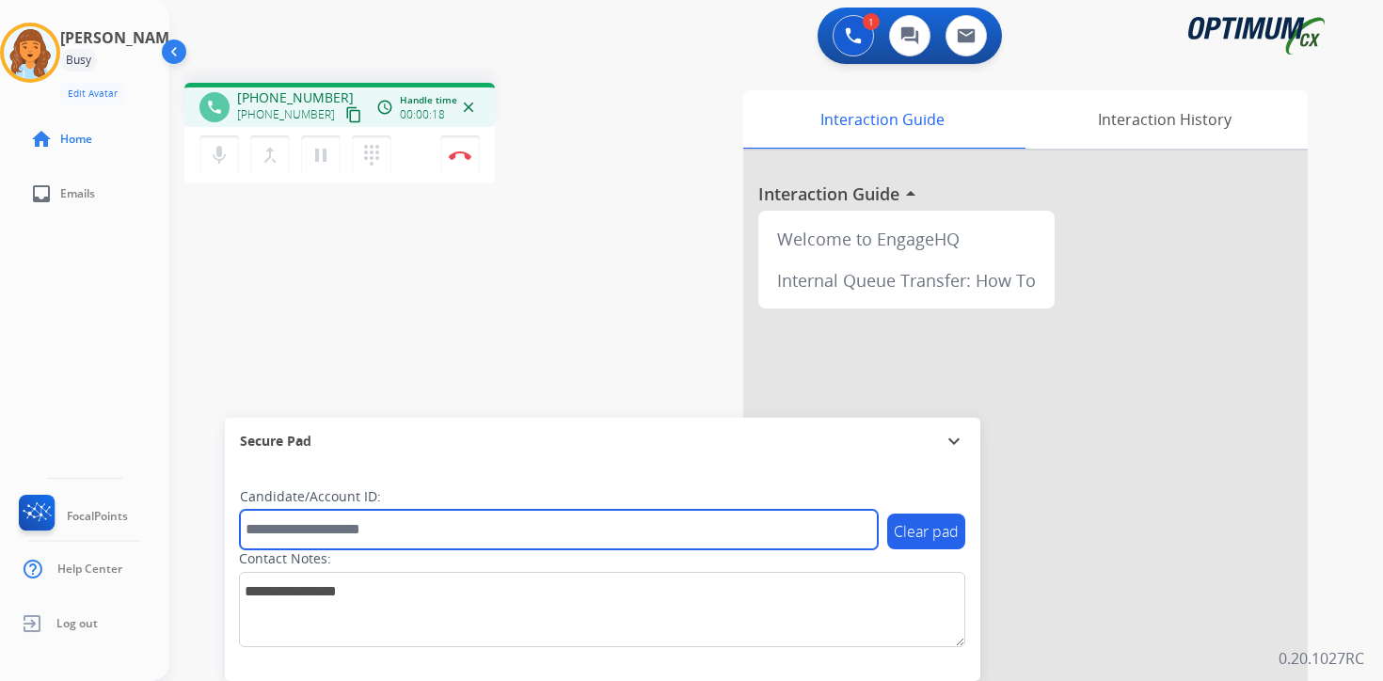
click at [333, 533] on input "text" at bounding box center [559, 530] width 638 height 40
type input "*******"
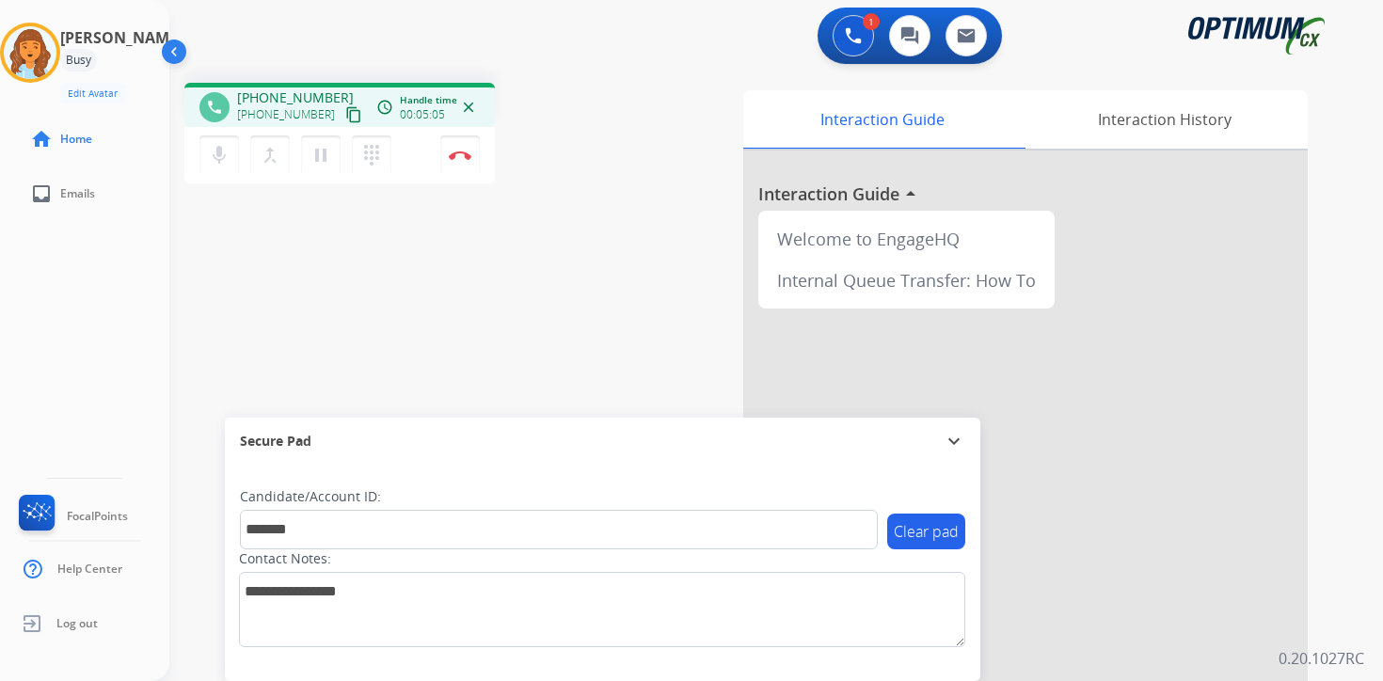
click at [820, 664] on div "Clear pad Candidate/Account ID: ******* Contact Notes:" at bounding box center [603, 573] width 756 height 216
click at [463, 163] on button "Disconnect" at bounding box center [460, 156] width 40 height 40
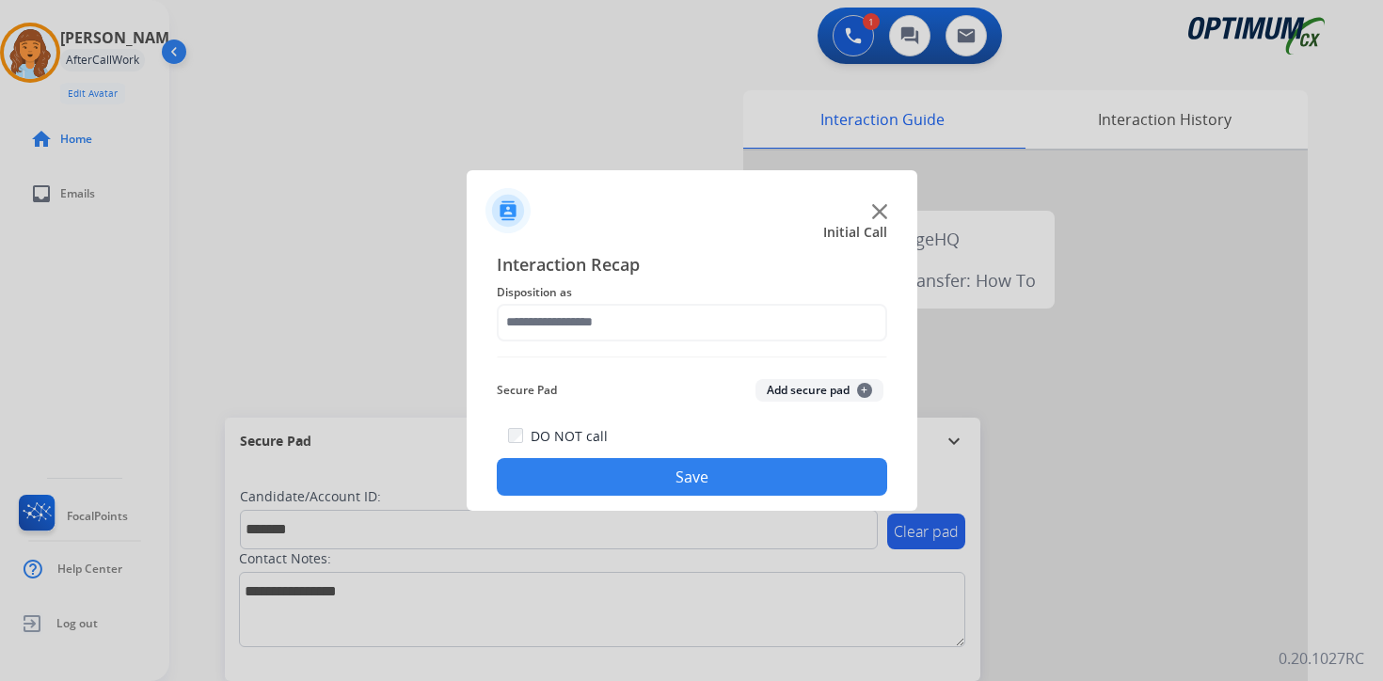
click at [824, 393] on button "Add secure pad +" at bounding box center [820, 390] width 128 height 23
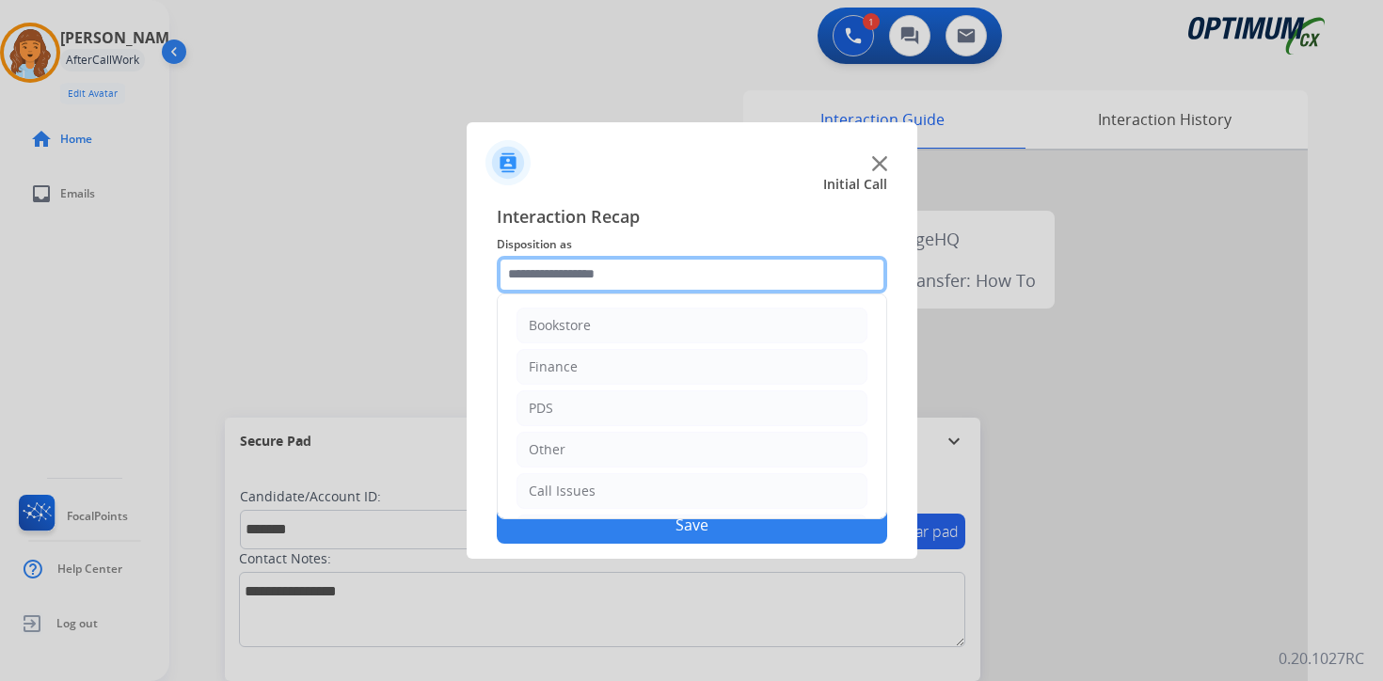
click at [577, 265] on input "text" at bounding box center [692, 275] width 391 height 38
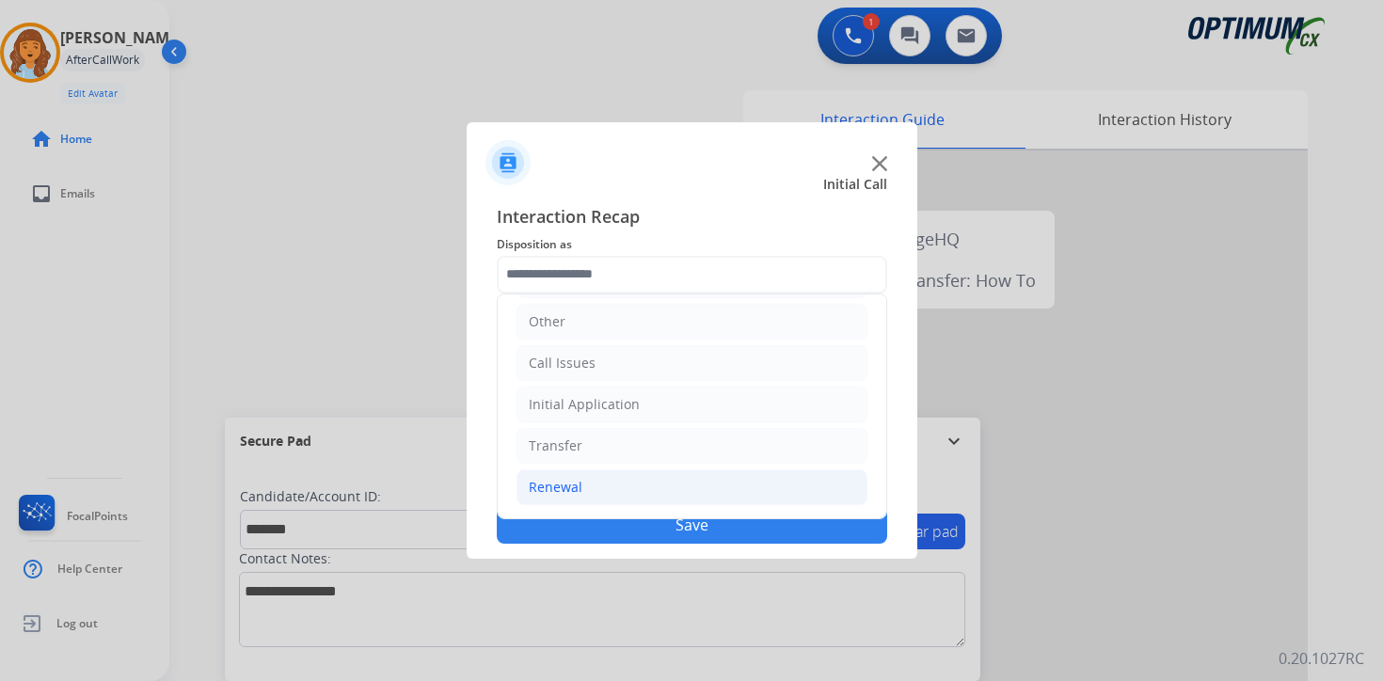
click at [582, 471] on li "Renewal" at bounding box center [692, 488] width 351 height 36
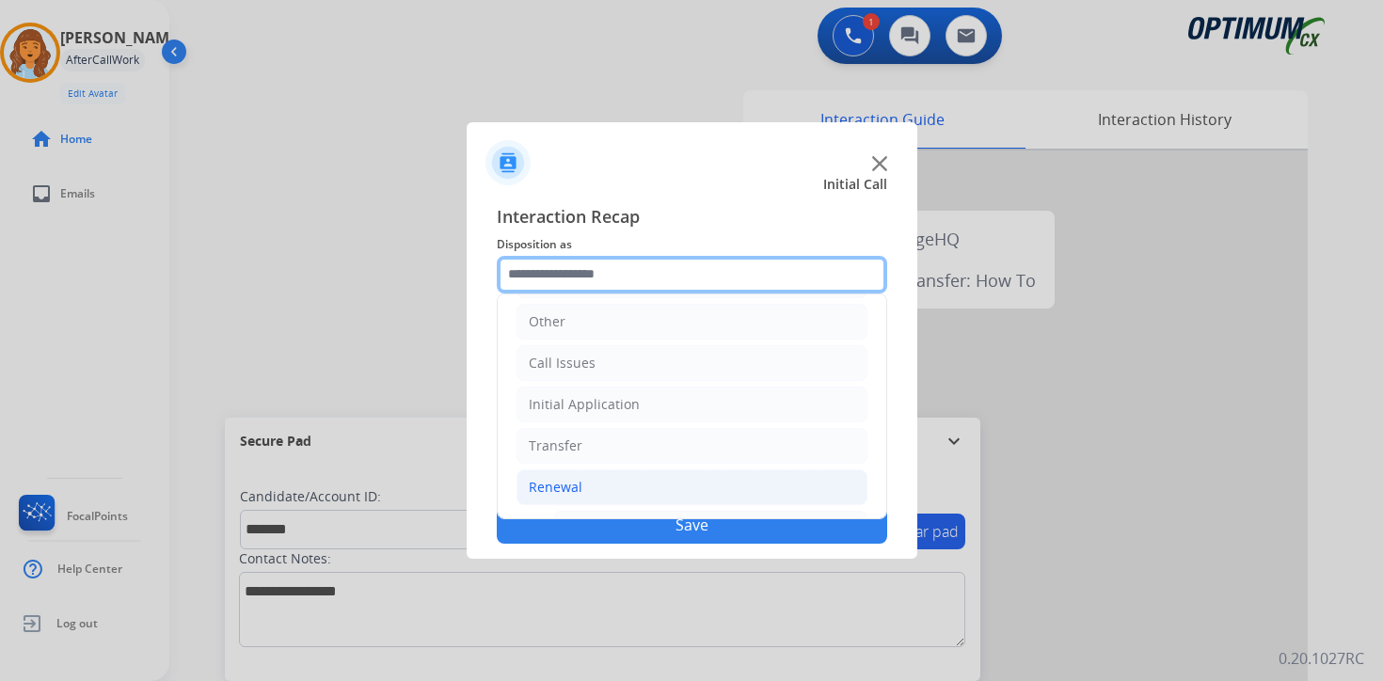
scroll to position [441, 0]
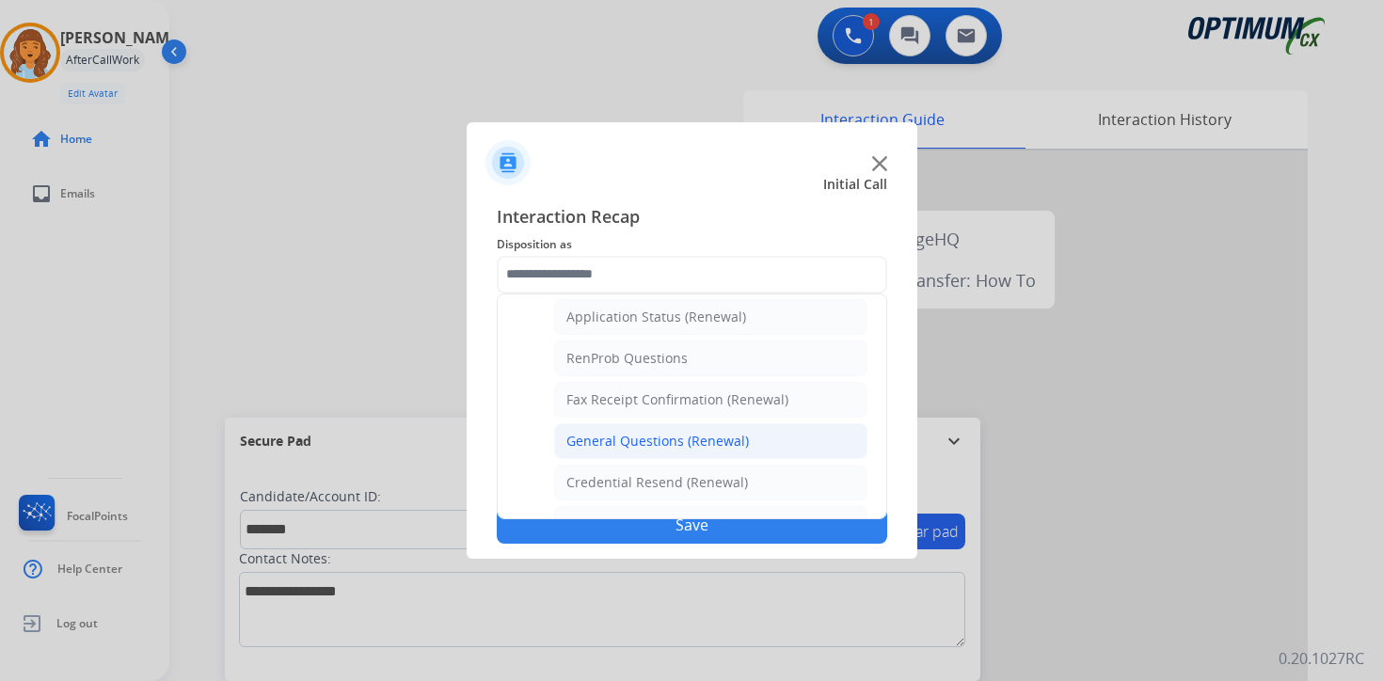
click at [590, 441] on div "General Questions (Renewal)" at bounding box center [658, 441] width 183 height 19
type input "**********"
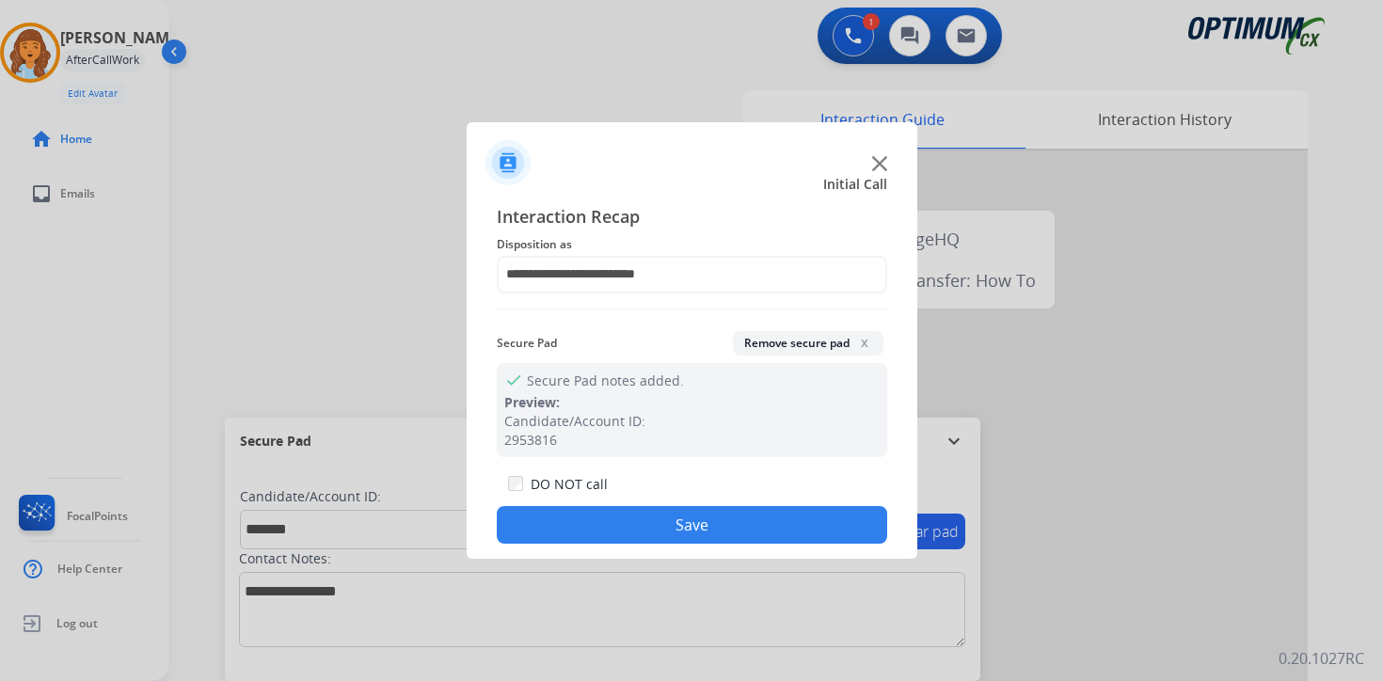
click at [597, 530] on button "Save" at bounding box center [692, 525] width 391 height 38
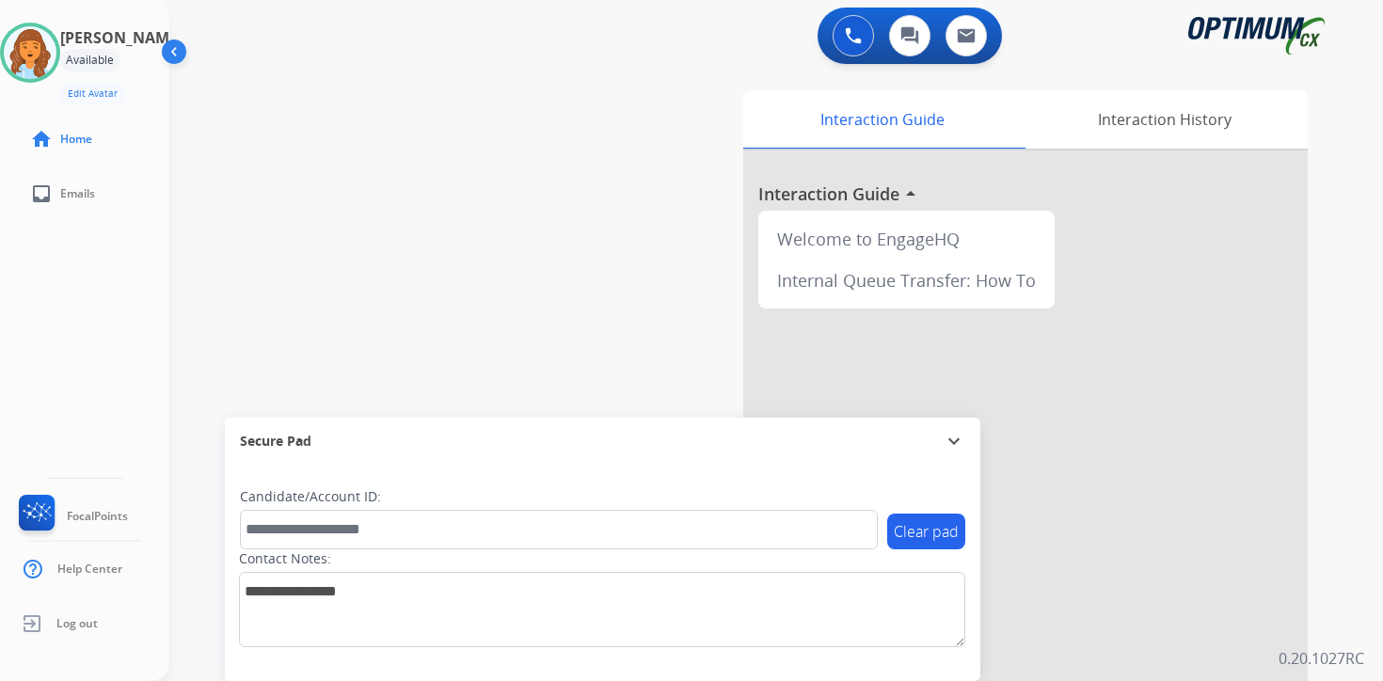
click at [1353, 650] on p "0.20.1027RC" at bounding box center [1322, 658] width 86 height 23
click at [1315, 394] on div "Interaction Guide Interaction History Interaction Guide arrow_drop_up Welcome t…" at bounding box center [997, 468] width 682 height 770
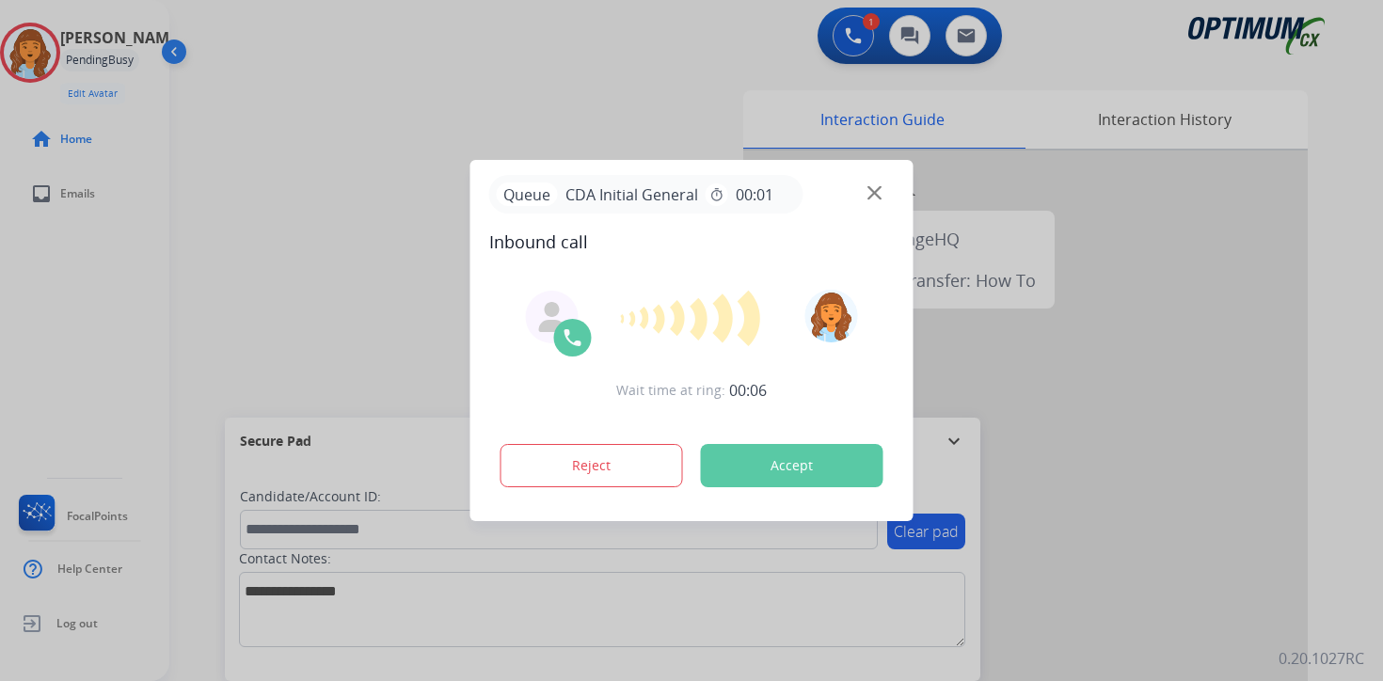
click at [1105, 668] on div at bounding box center [691, 340] width 1383 height 681
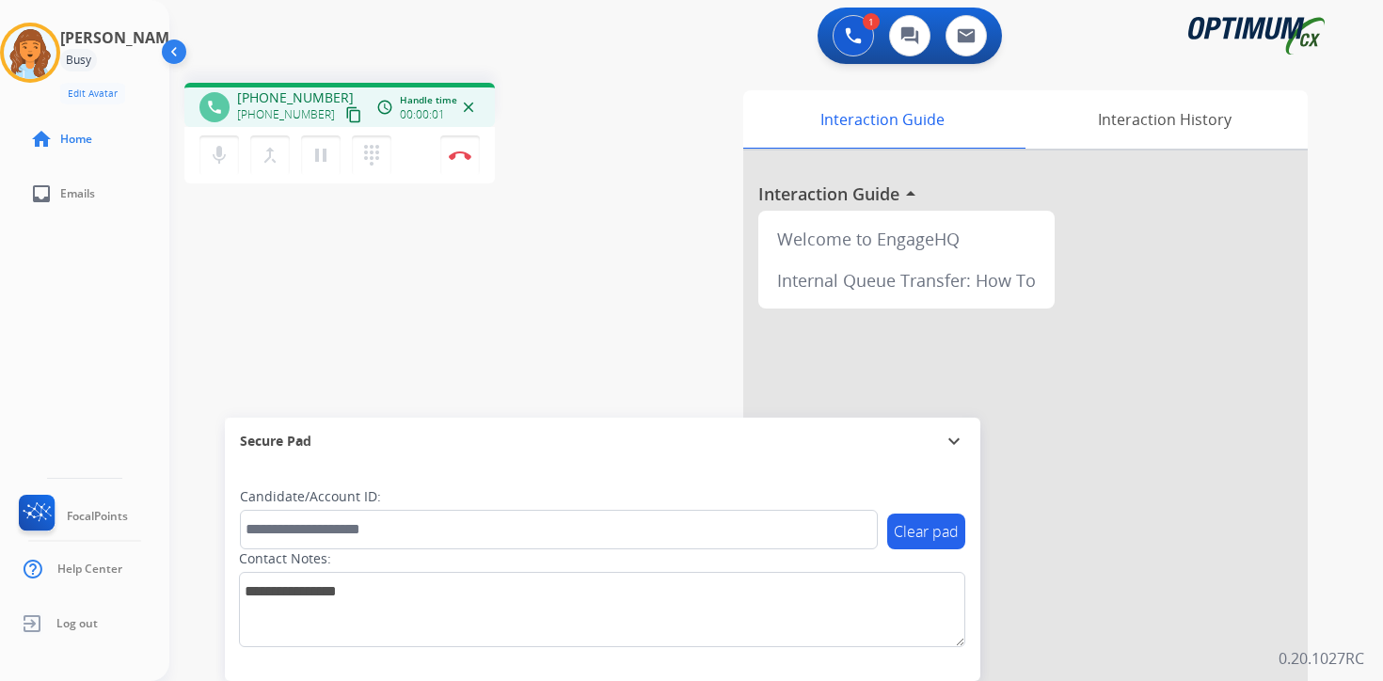
click at [345, 116] on mat-icon "content_copy" at bounding box center [353, 114] width 17 height 17
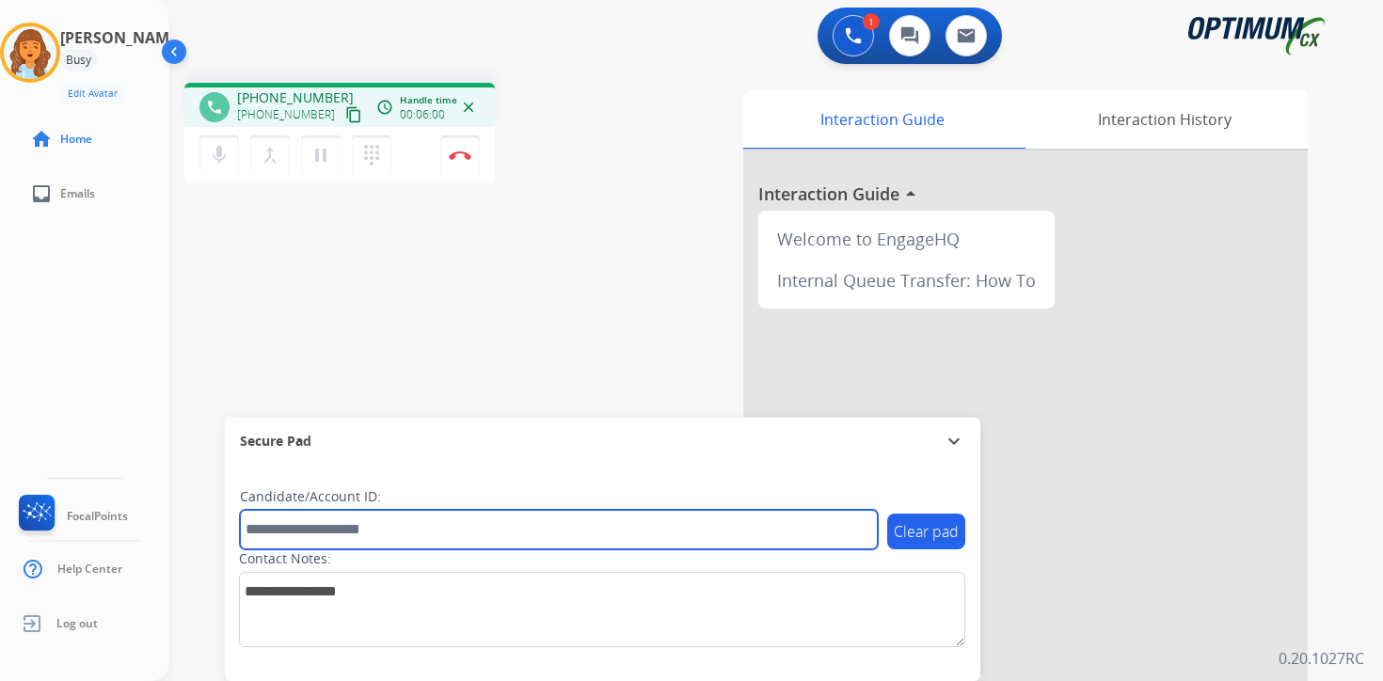
click at [325, 524] on input "text" at bounding box center [559, 530] width 638 height 40
type input "*******"
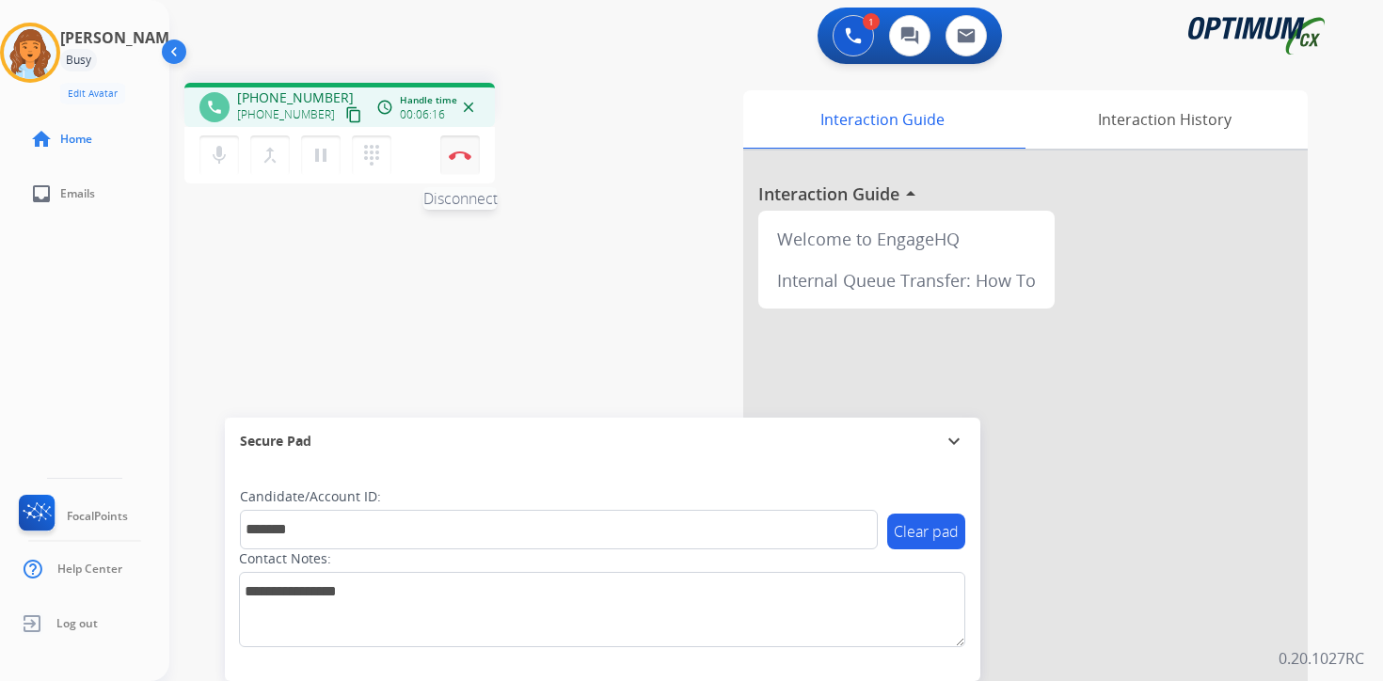
click at [469, 156] on img at bounding box center [460, 155] width 23 height 9
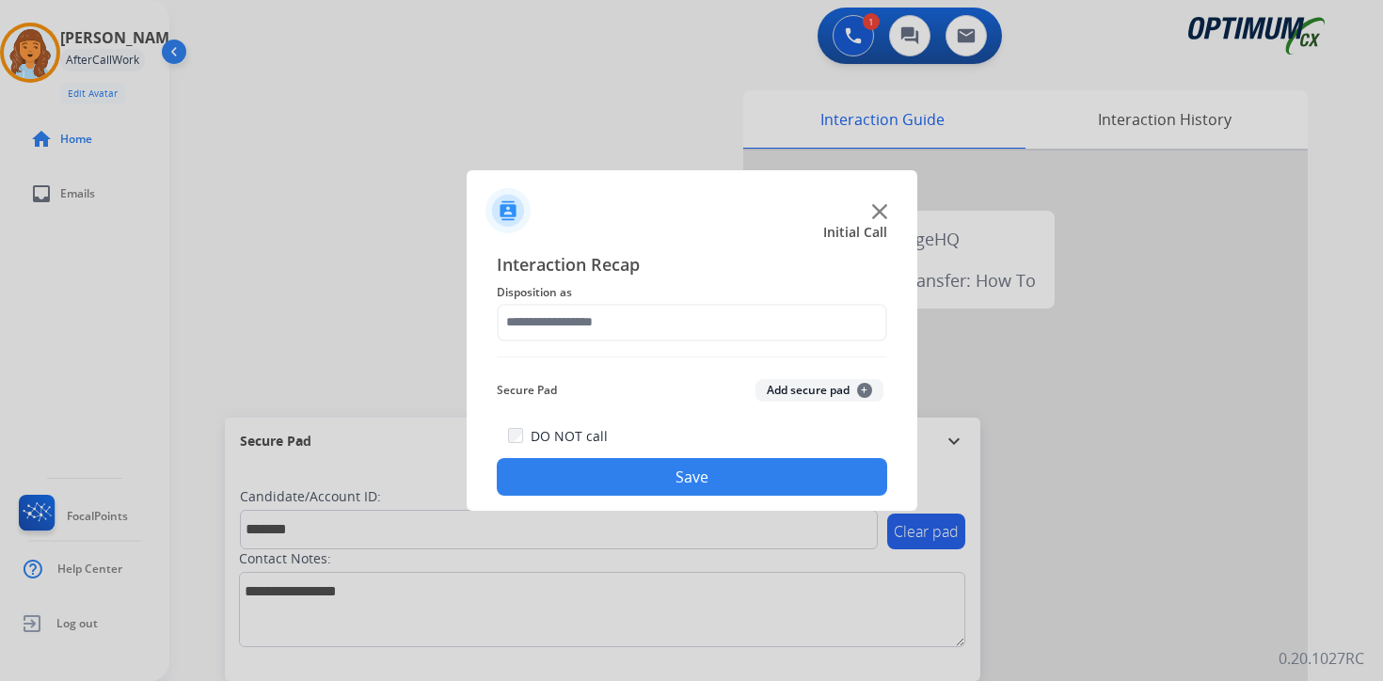
click at [822, 396] on button "Add secure pad +" at bounding box center [820, 390] width 128 height 23
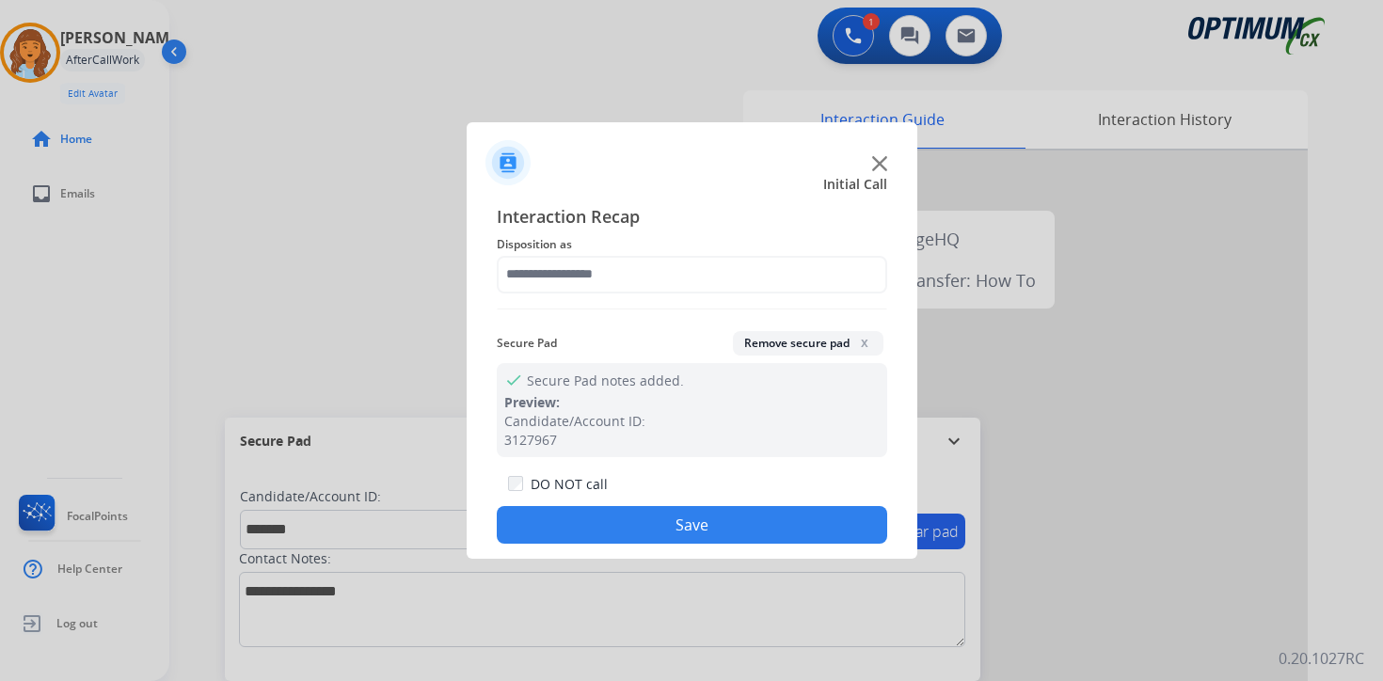
click at [633, 294] on div "Interaction Recap Disposition as Secure Pad Remove secure pad x check Secure Pa…" at bounding box center [692, 374] width 391 height 342
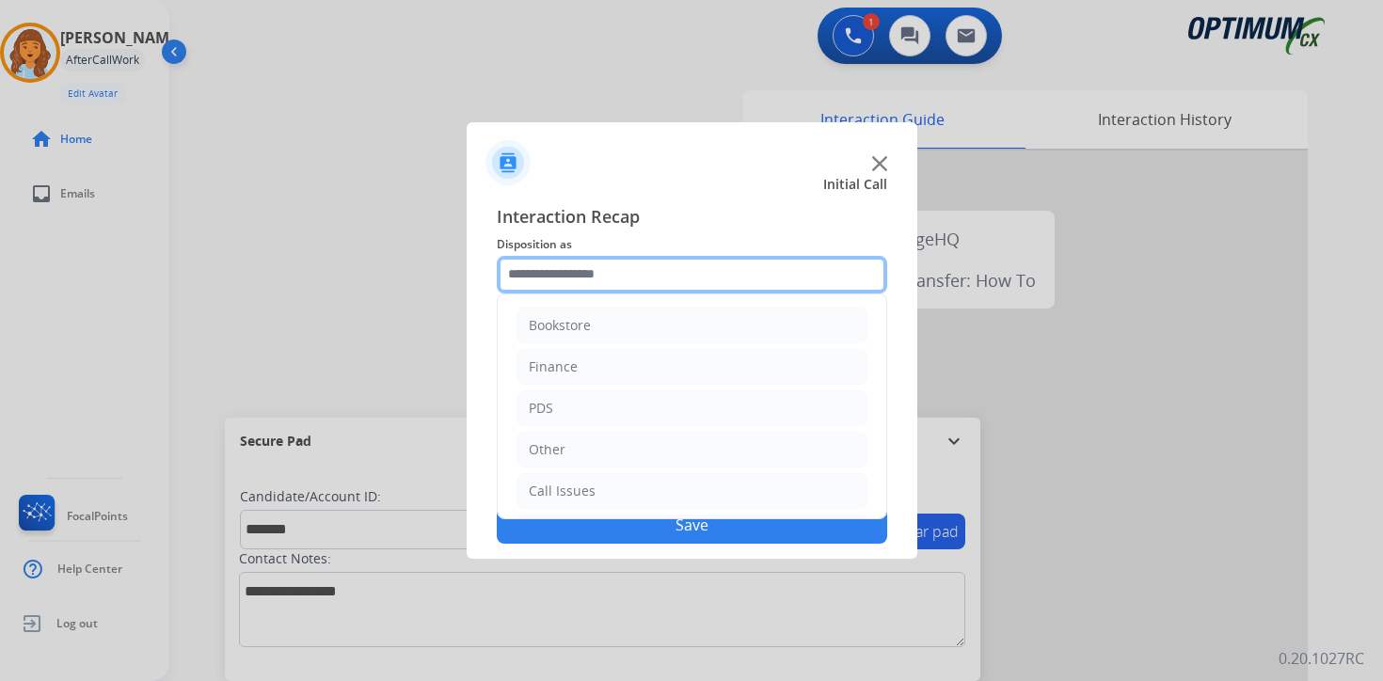
click at [622, 284] on input "text" at bounding box center [692, 275] width 391 height 38
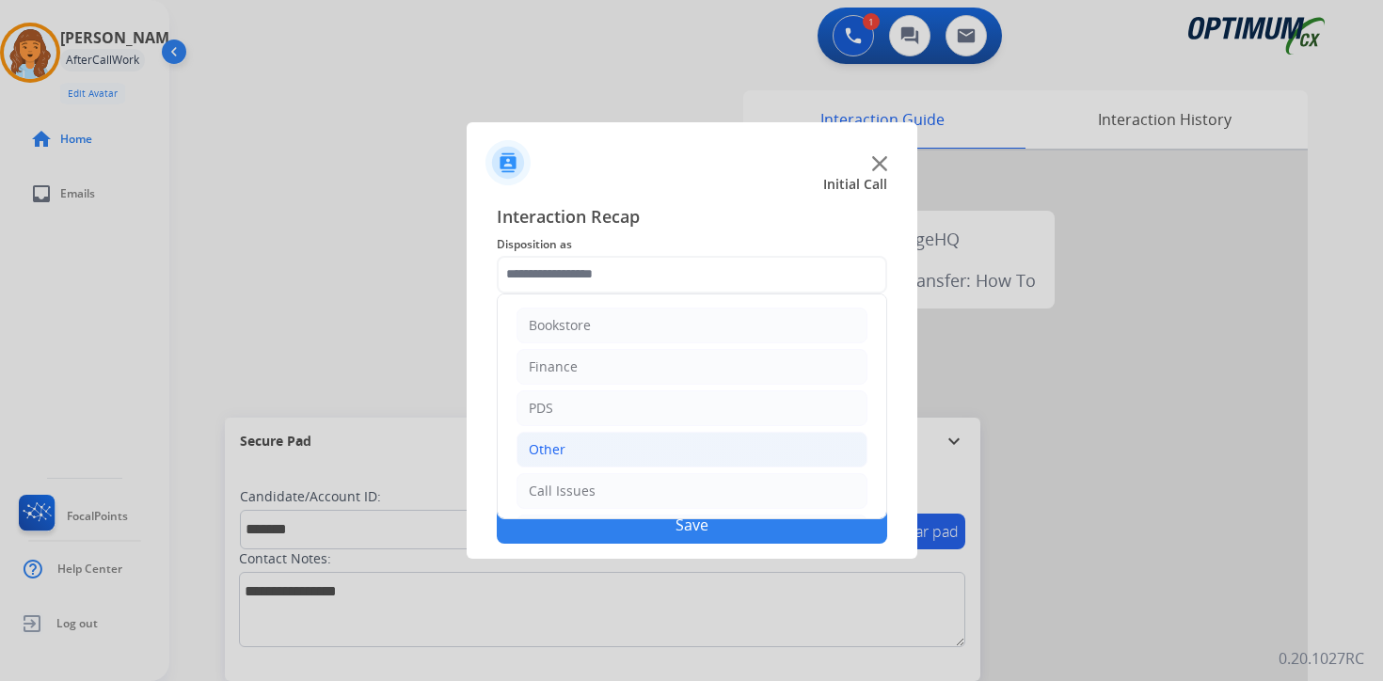
click at [569, 446] on li "Other" at bounding box center [692, 450] width 351 height 36
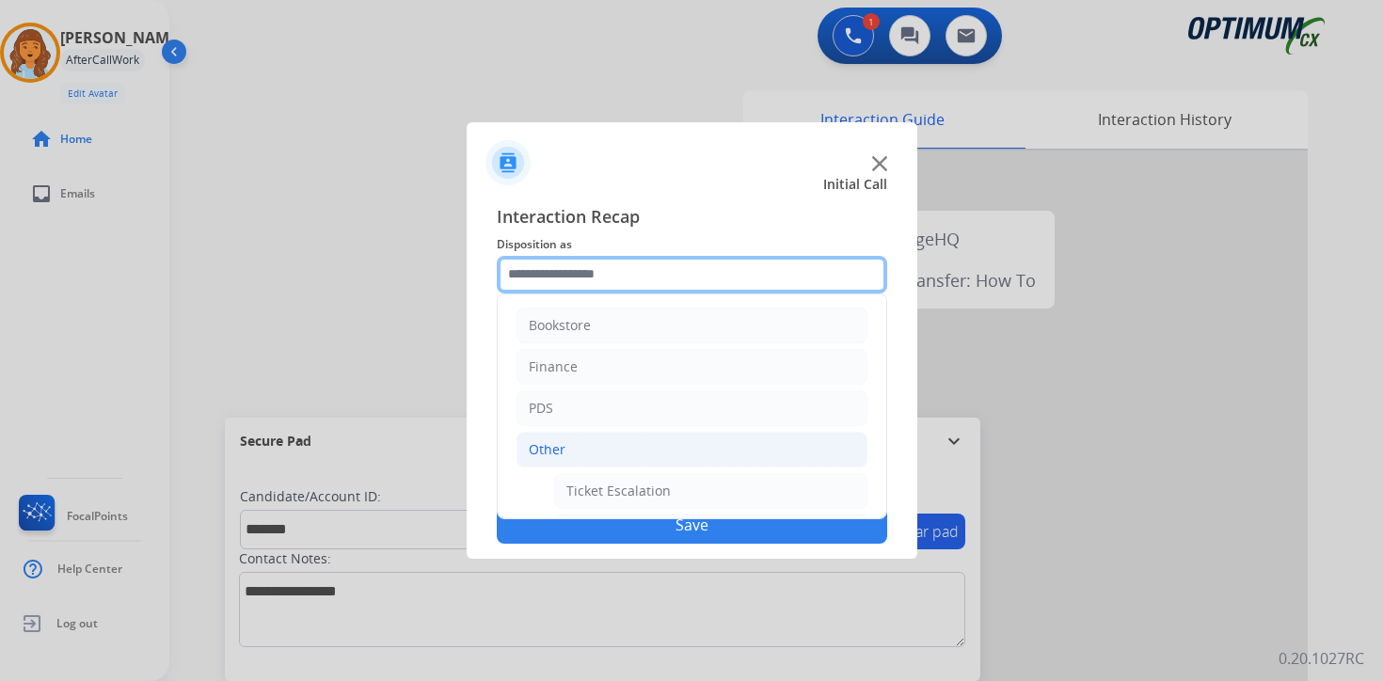
scroll to position [313, 0]
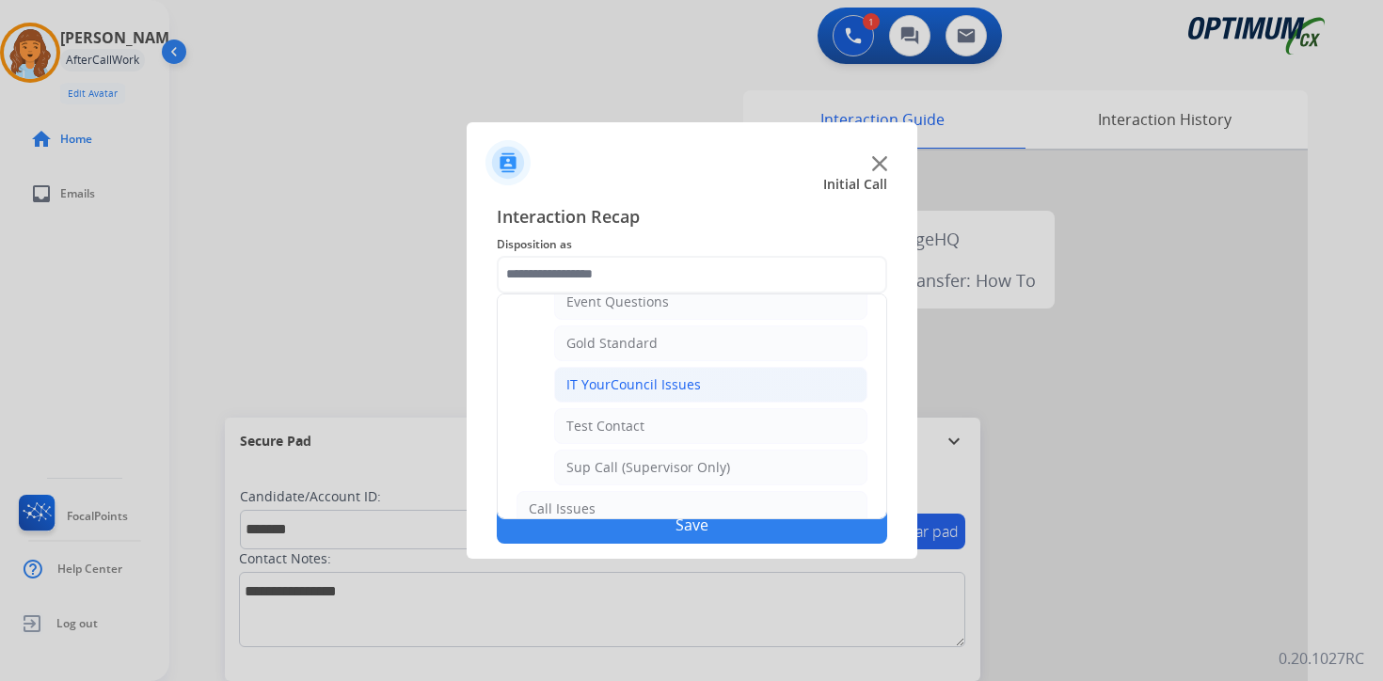
click at [593, 385] on div "IT YourCouncil Issues" at bounding box center [634, 384] width 135 height 19
type input "**********"
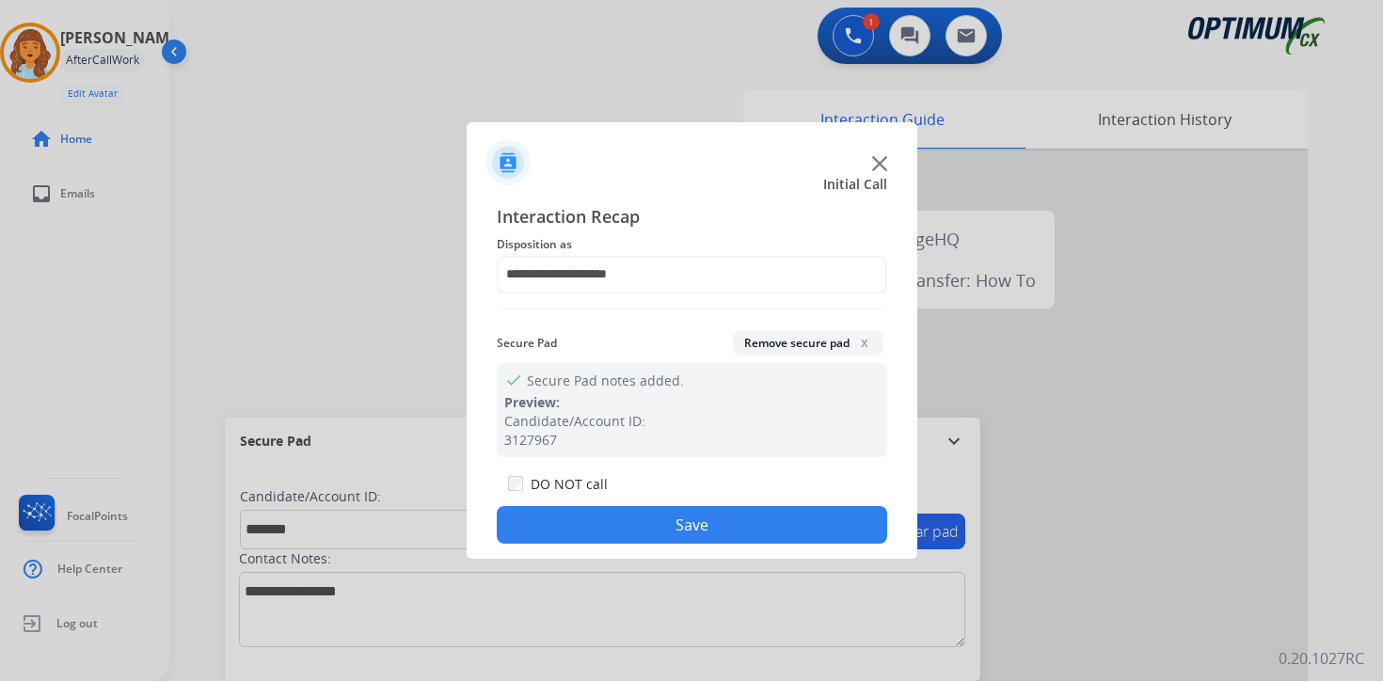
click at [594, 535] on button "Save" at bounding box center [692, 525] width 391 height 38
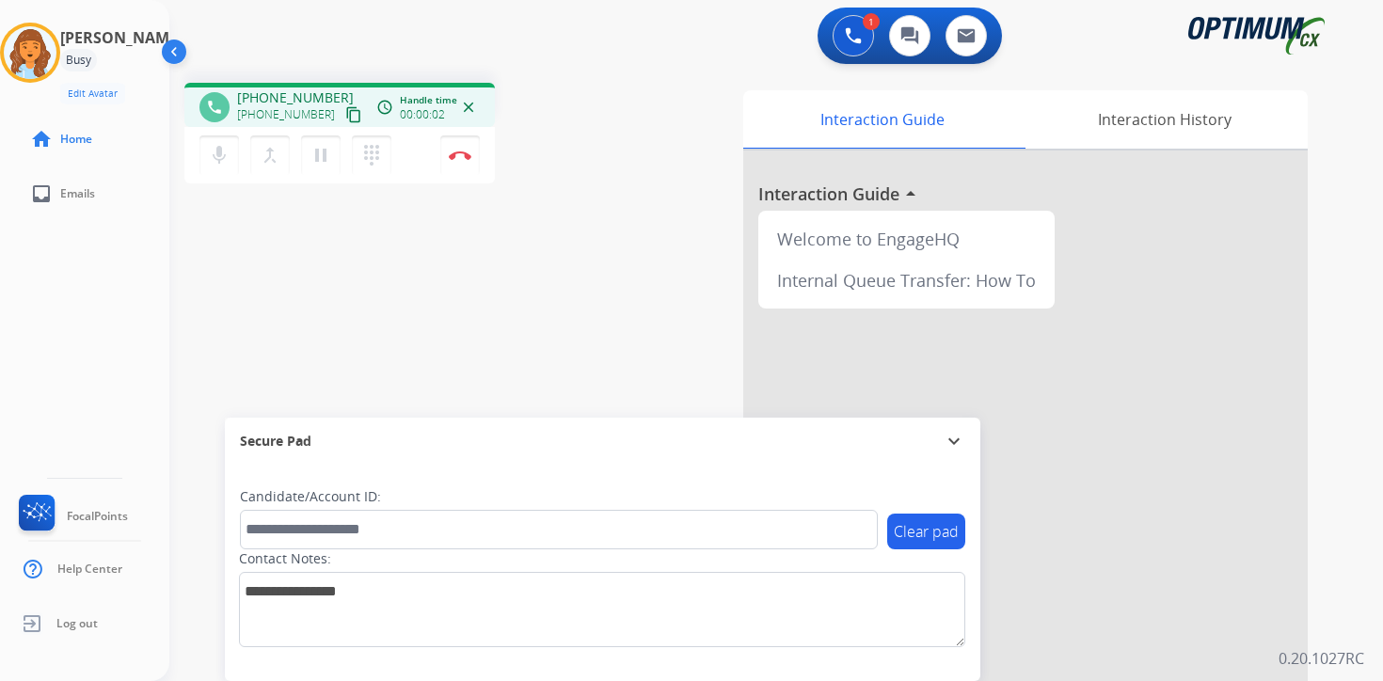
click at [345, 116] on mat-icon "content_copy" at bounding box center [353, 114] width 17 height 17
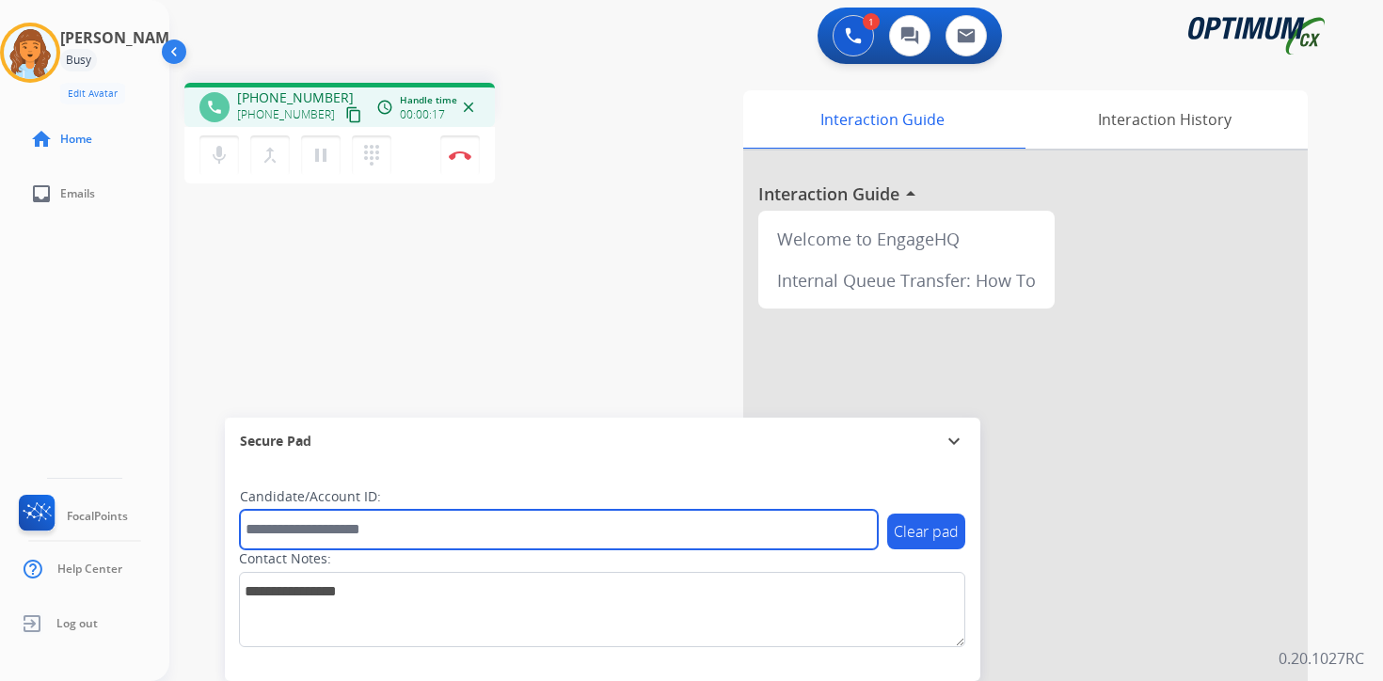
click at [287, 530] on input "text" at bounding box center [559, 530] width 638 height 40
type input "*******"
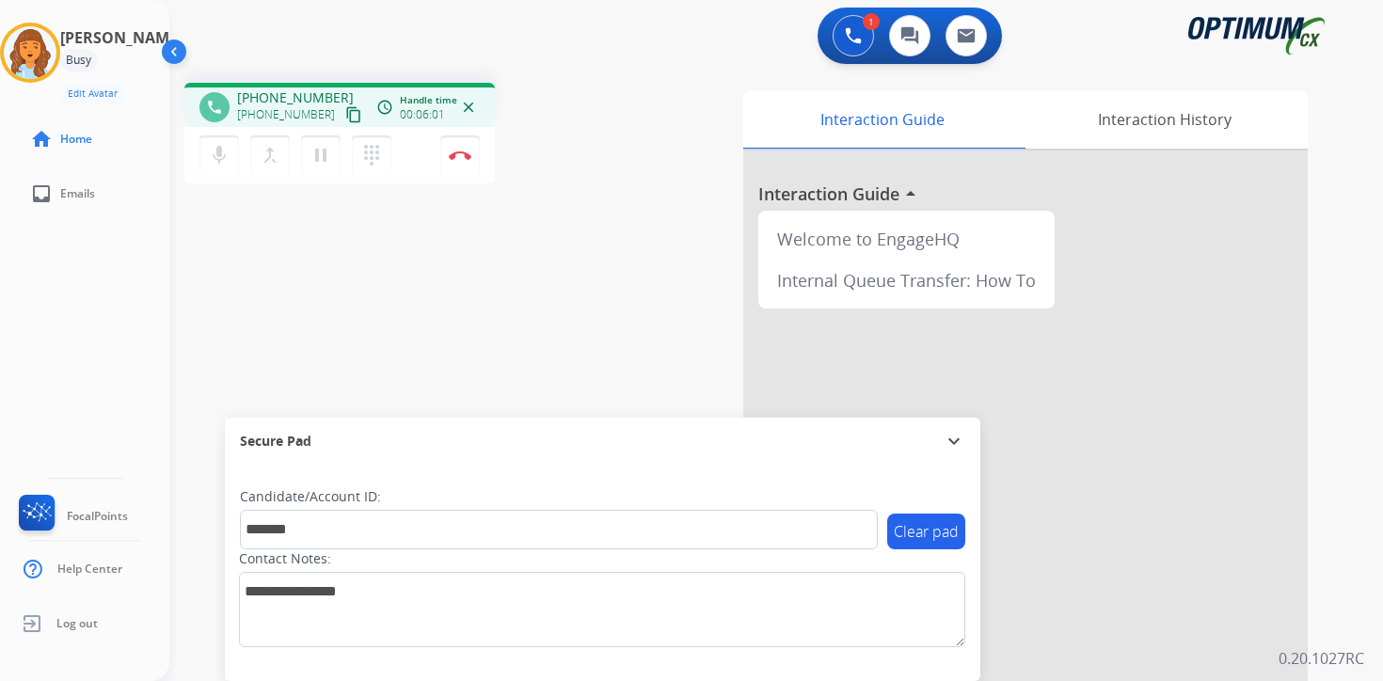
click at [1363, 653] on p "0.20.1027RC" at bounding box center [1322, 658] width 86 height 23
click at [464, 154] on img at bounding box center [460, 155] width 23 height 9
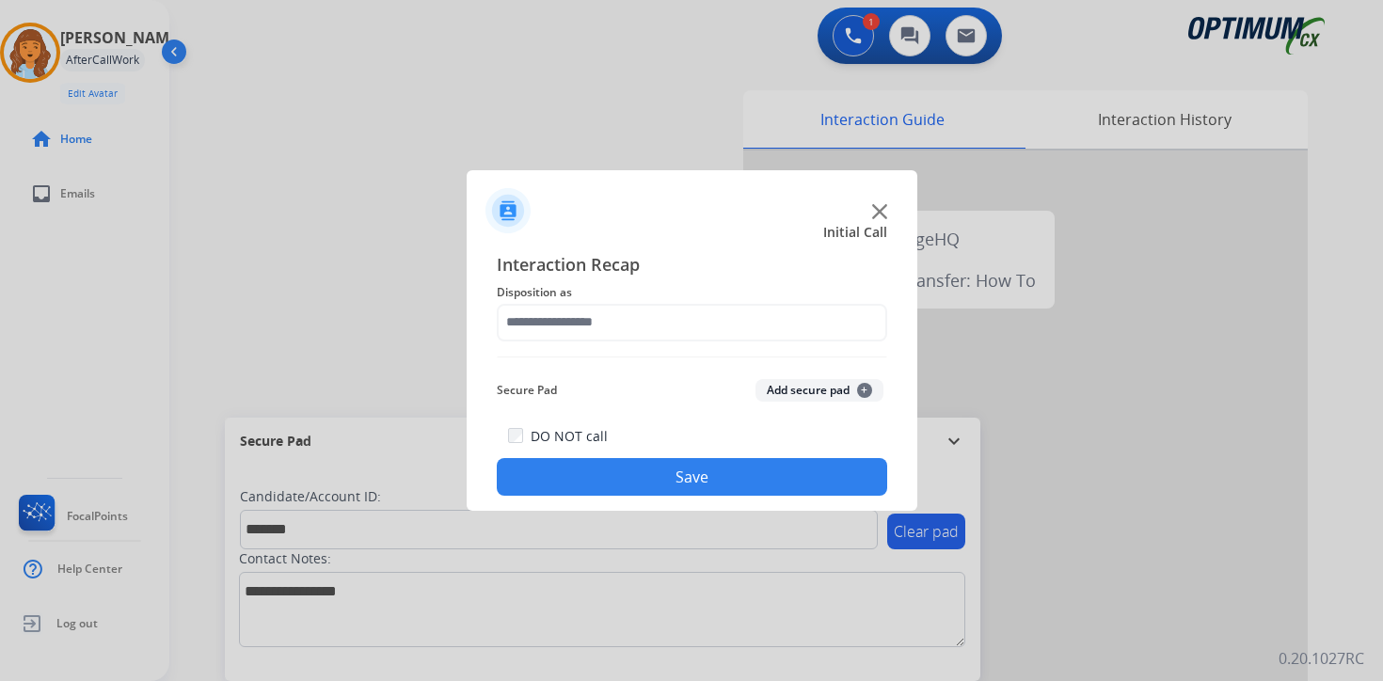
click at [857, 392] on span "+" at bounding box center [864, 390] width 15 height 15
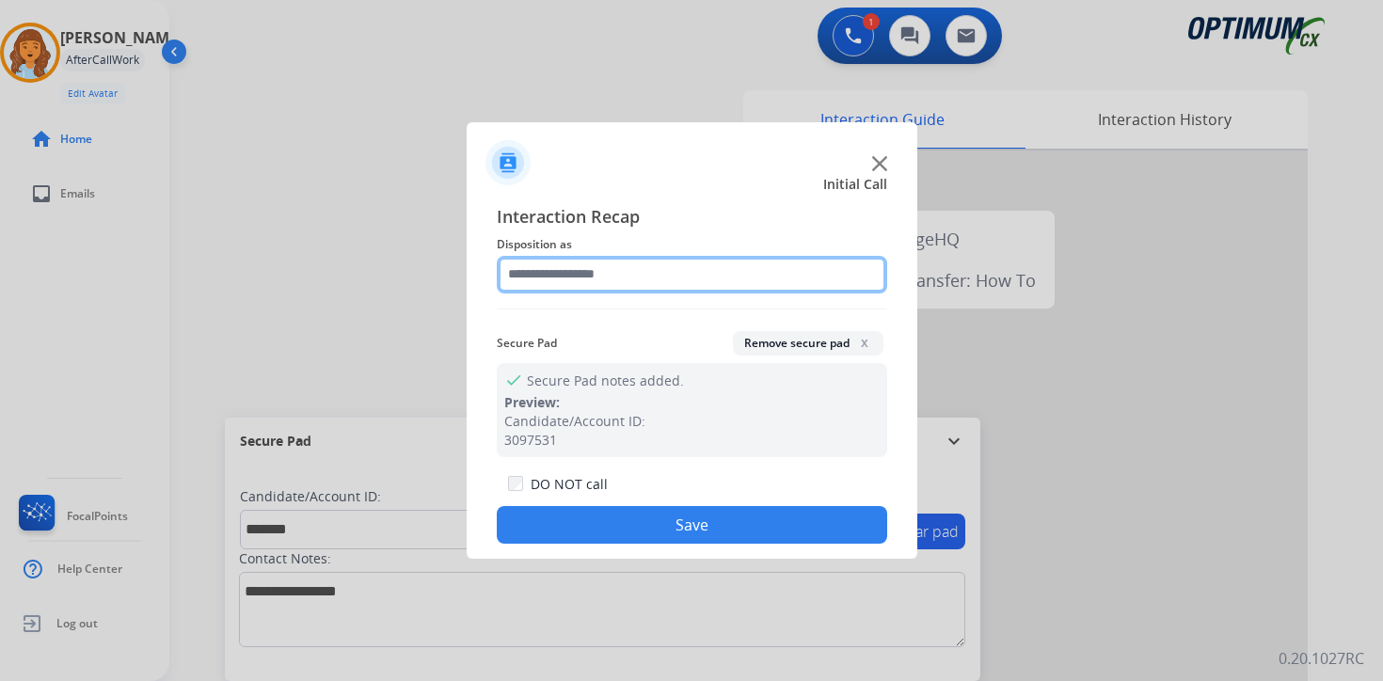
click at [617, 265] on input "text" at bounding box center [692, 275] width 391 height 38
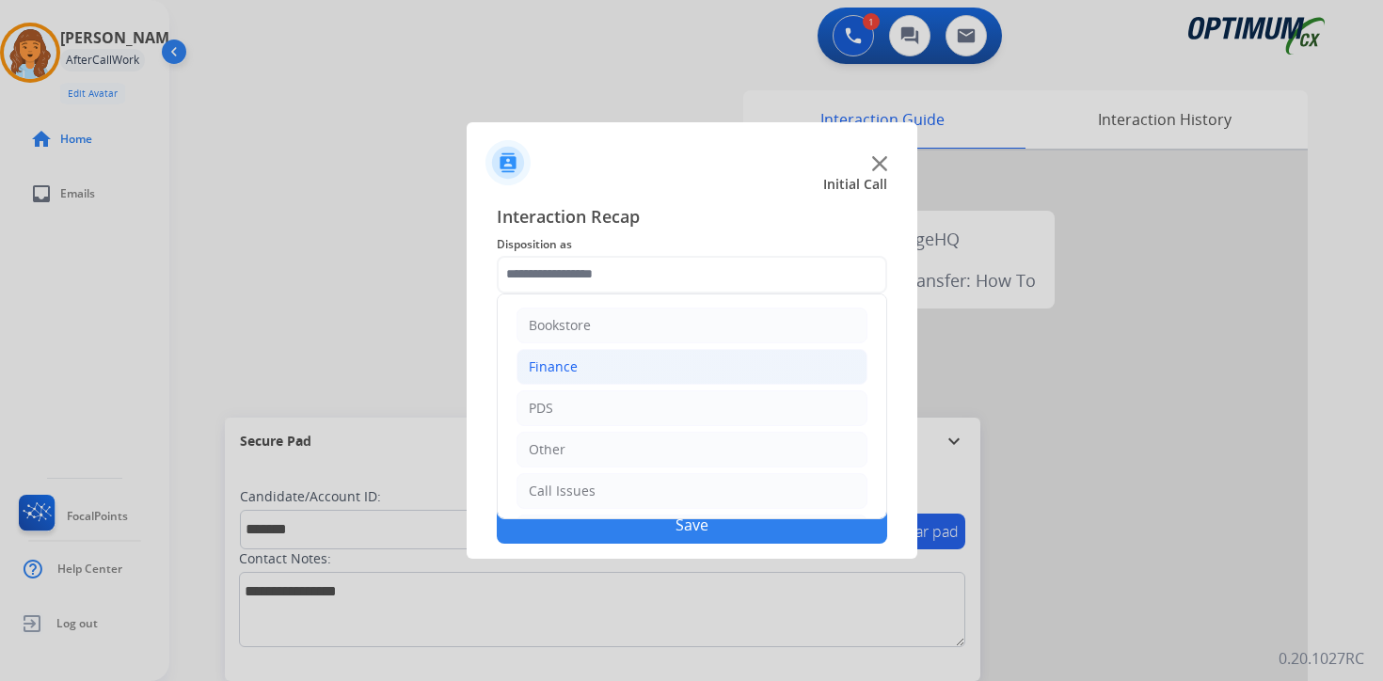
click at [584, 367] on li "Finance" at bounding box center [692, 367] width 351 height 36
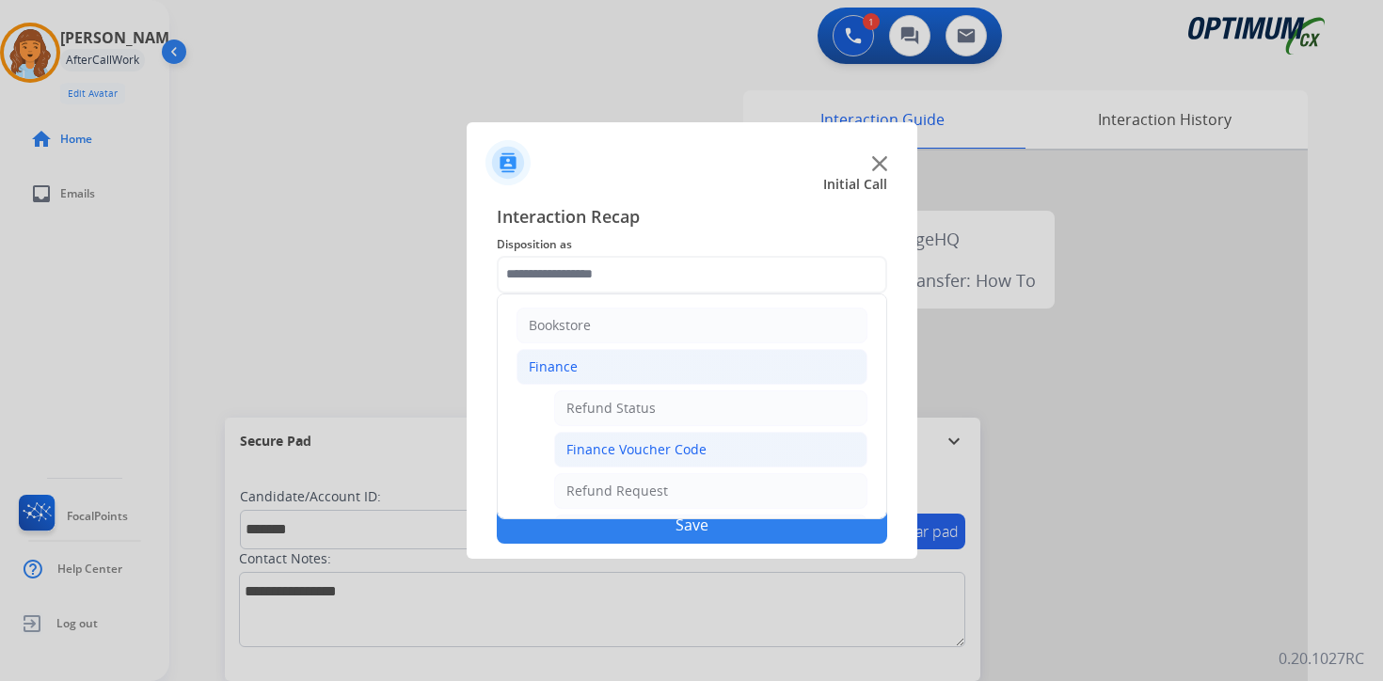
click at [608, 441] on div "Finance Voucher Code" at bounding box center [637, 449] width 140 height 19
type input "**********"
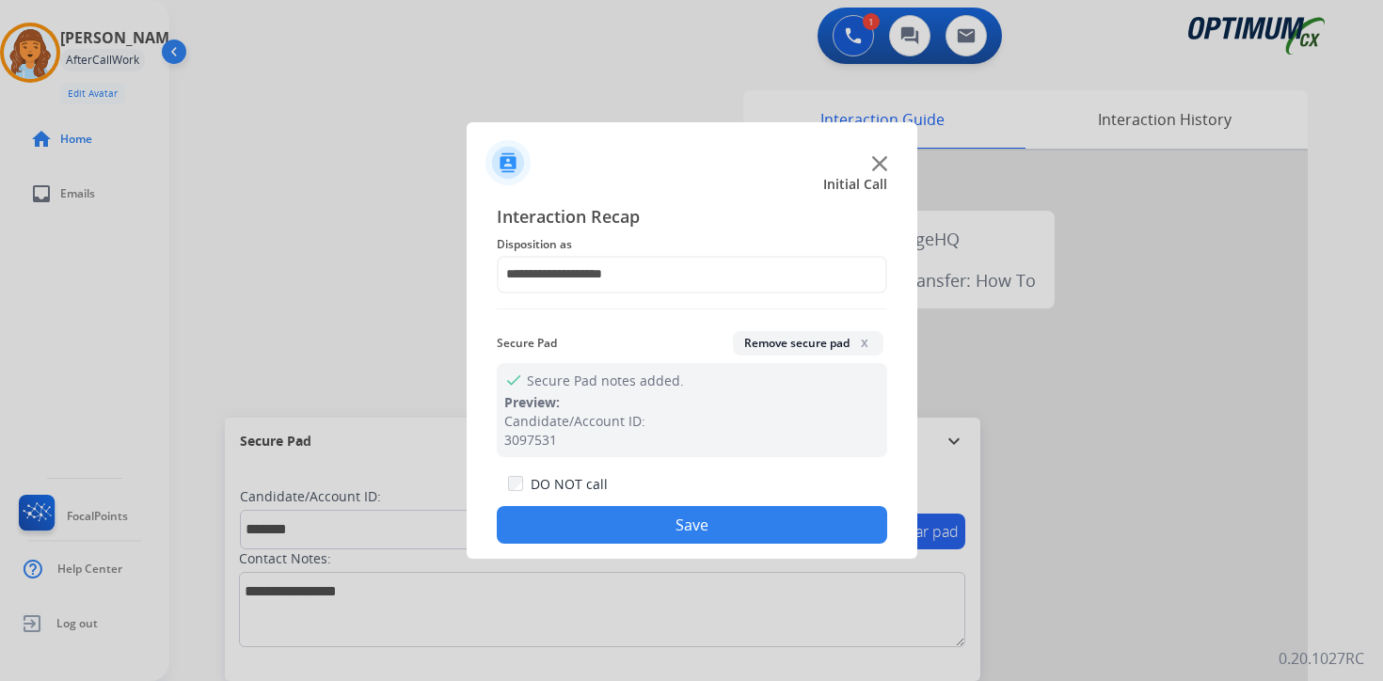
click at [624, 519] on button "Save" at bounding box center [692, 525] width 391 height 38
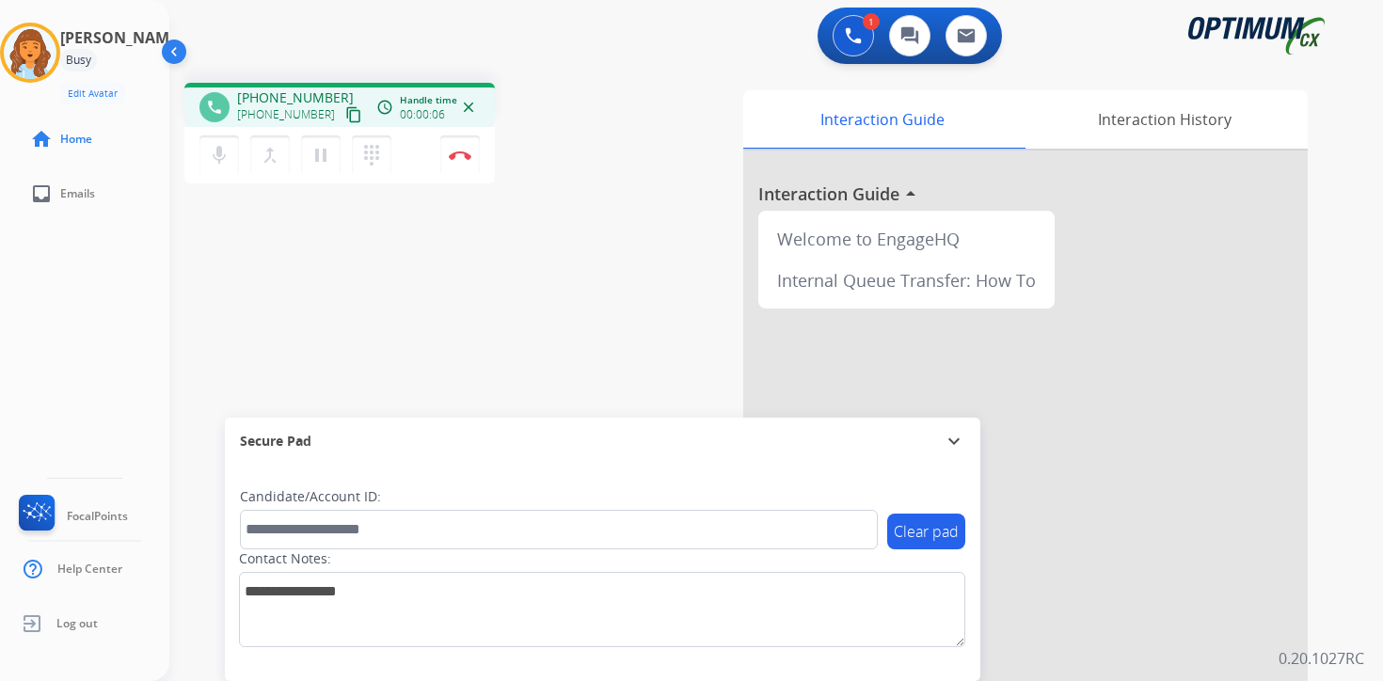
click at [345, 121] on mat-icon "content_copy" at bounding box center [353, 114] width 17 height 17
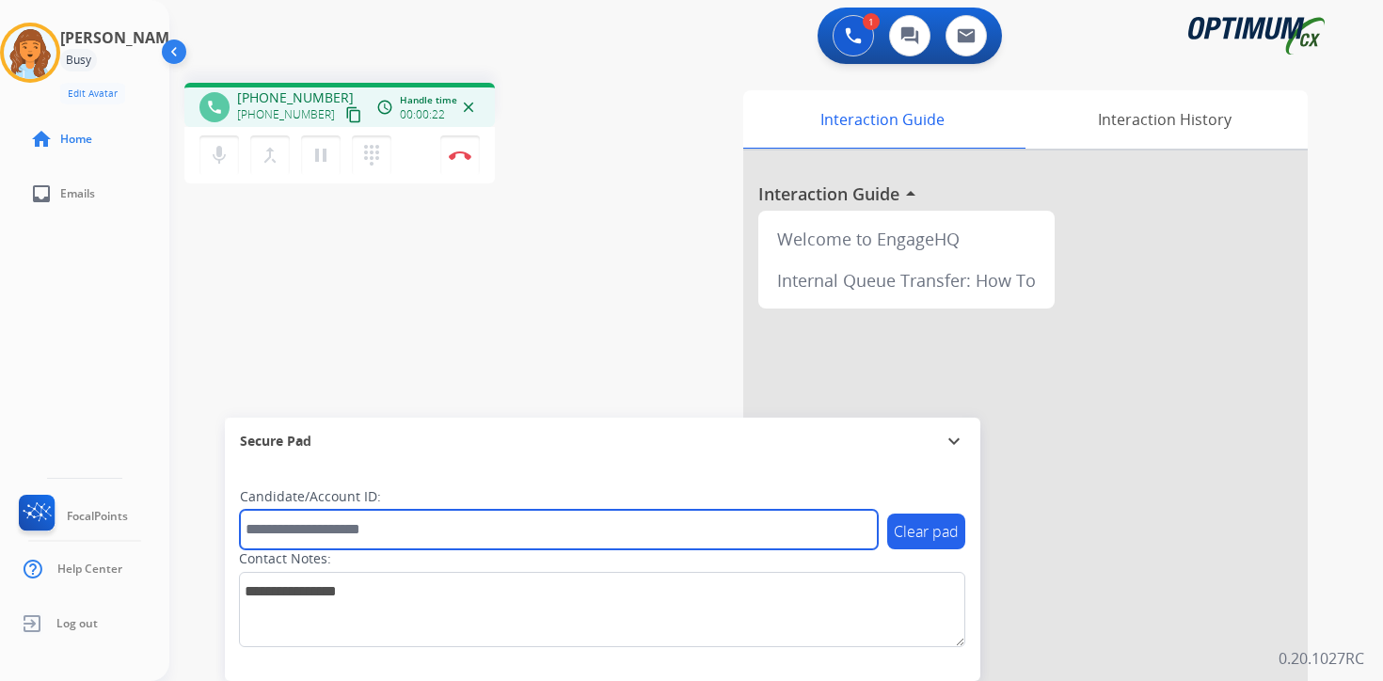
click at [321, 512] on input "text" at bounding box center [559, 530] width 638 height 40
type input "*******"
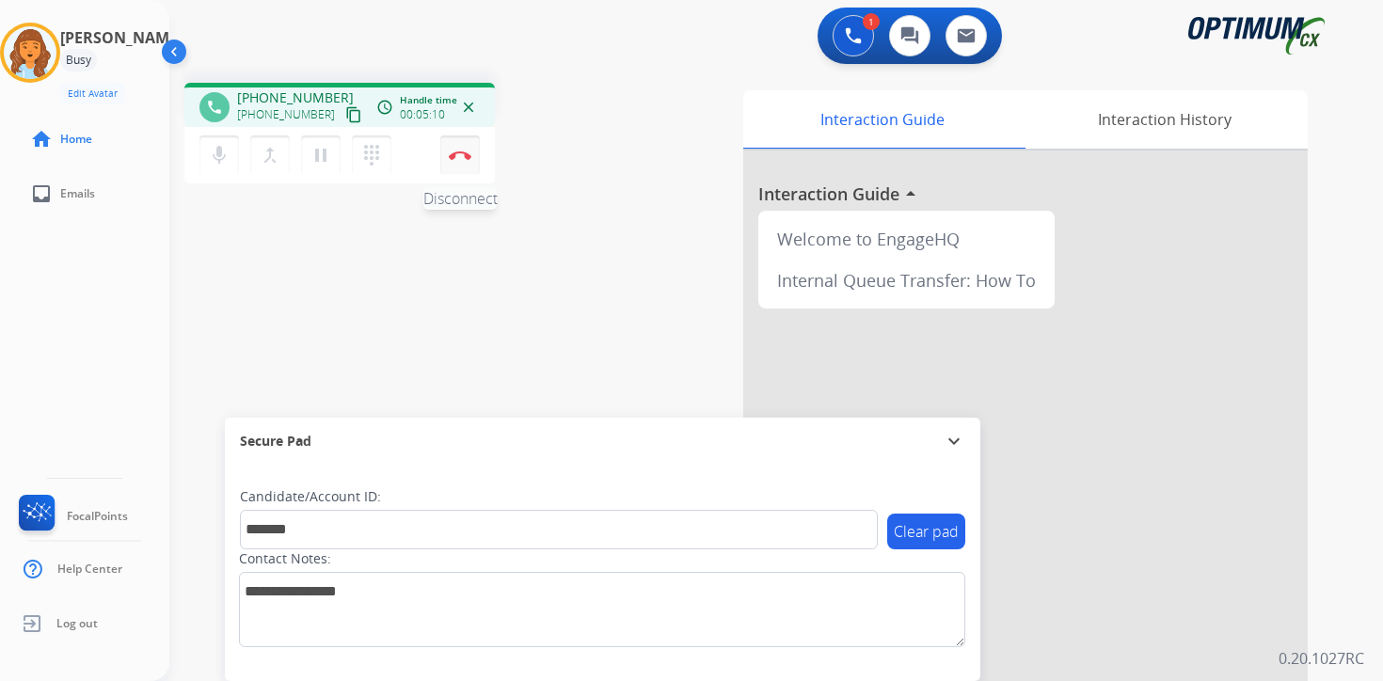
click at [472, 163] on button "Disconnect" at bounding box center [460, 156] width 40 height 40
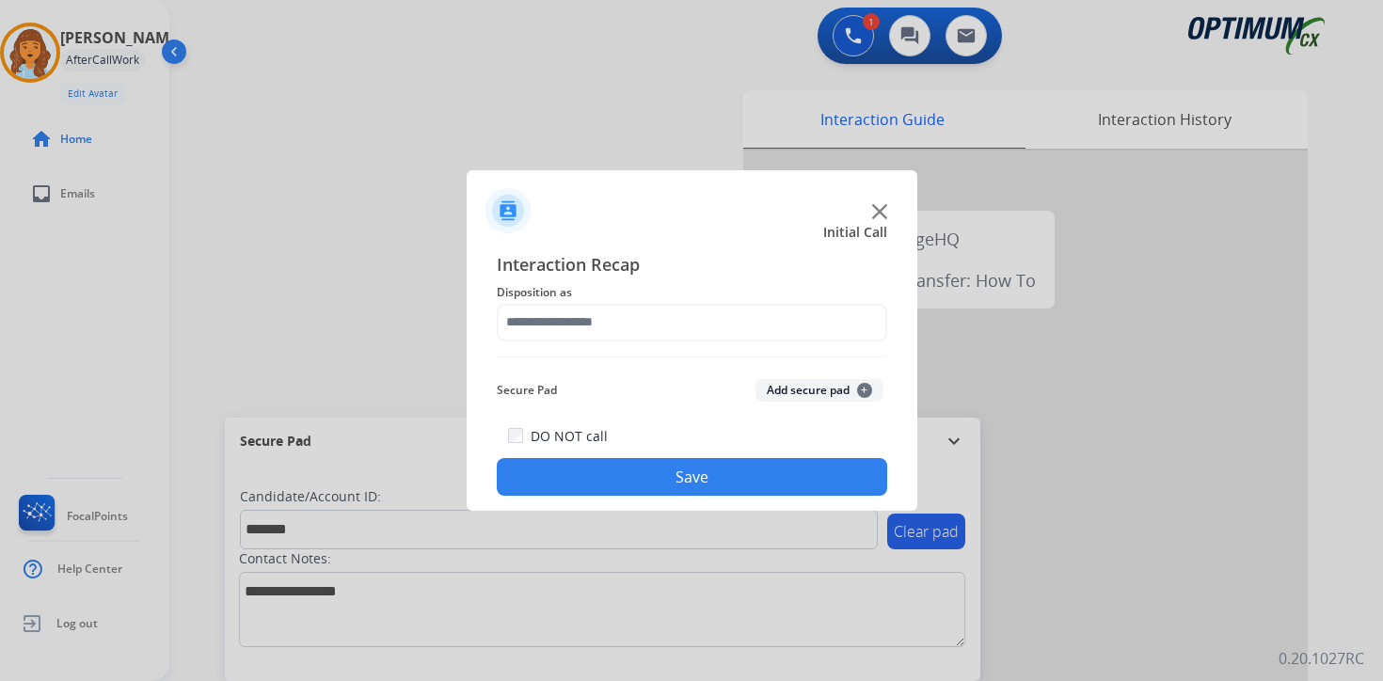
click at [830, 384] on button "Add secure pad +" at bounding box center [820, 390] width 128 height 23
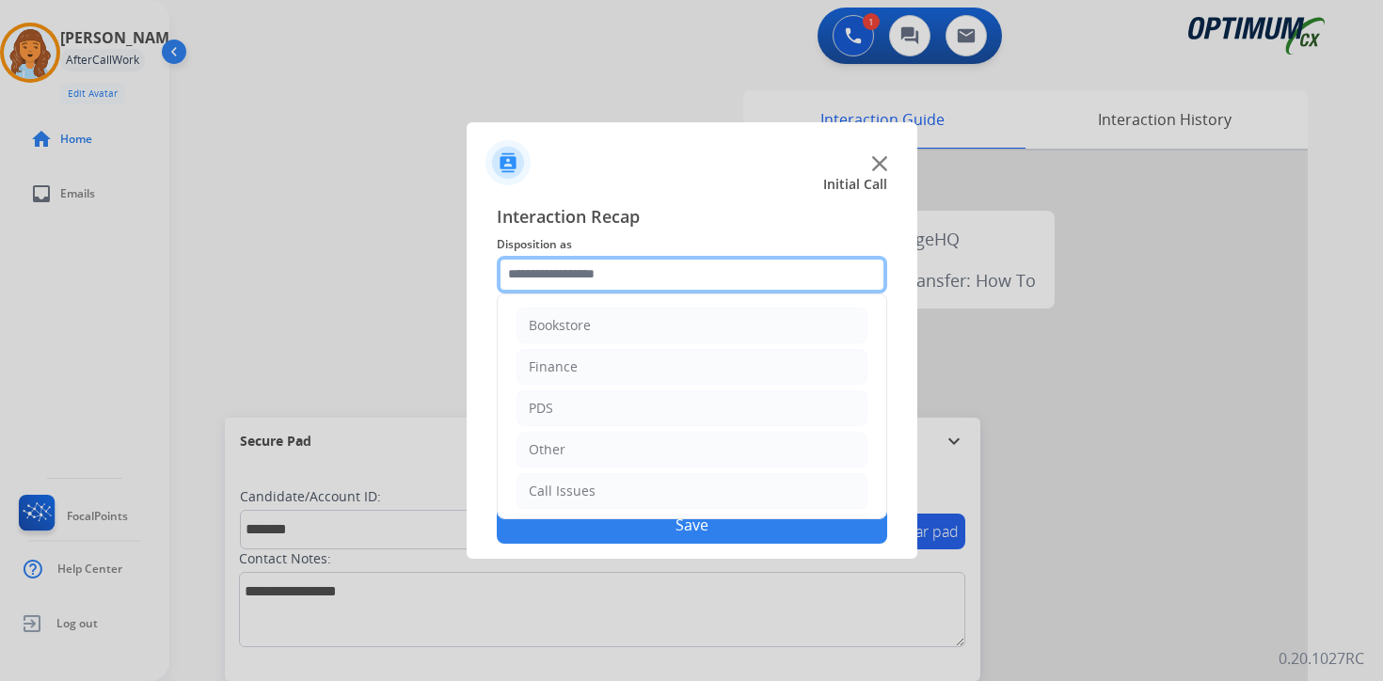
click at [523, 282] on input "text" at bounding box center [692, 275] width 391 height 38
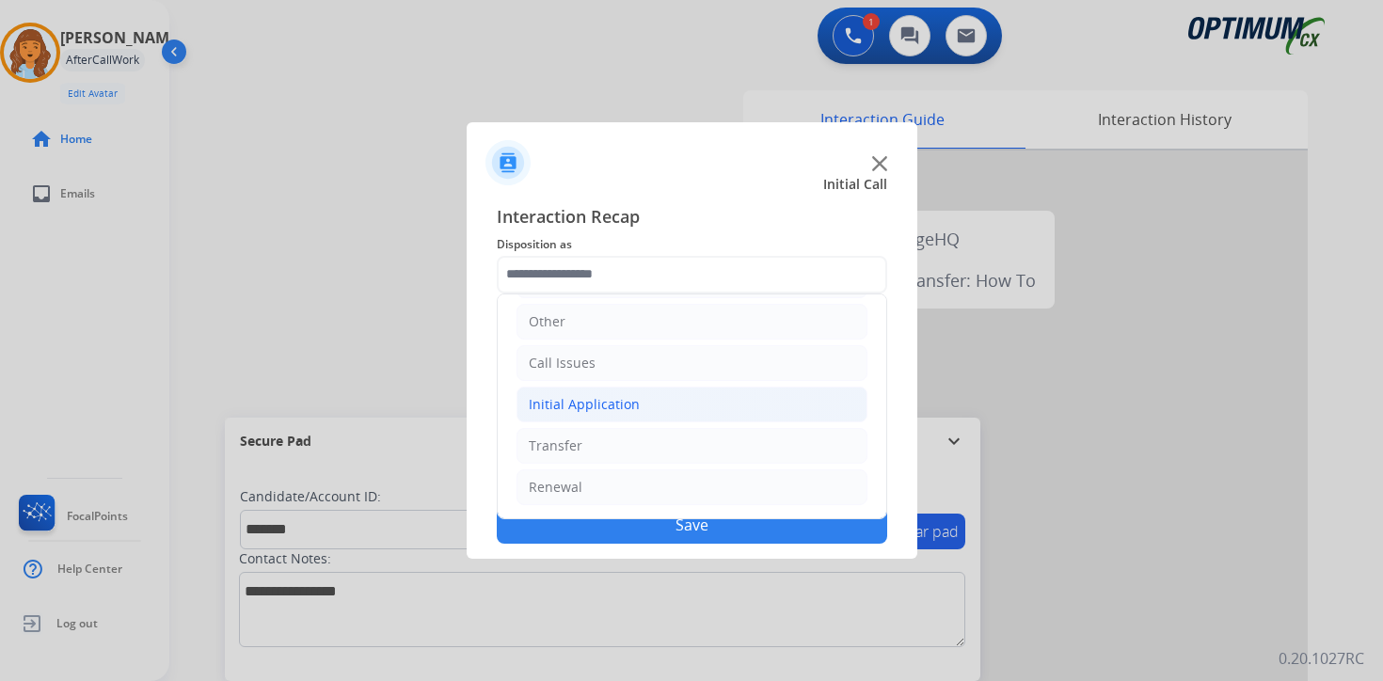
click at [558, 404] on div "Initial Application" at bounding box center [584, 404] width 111 height 19
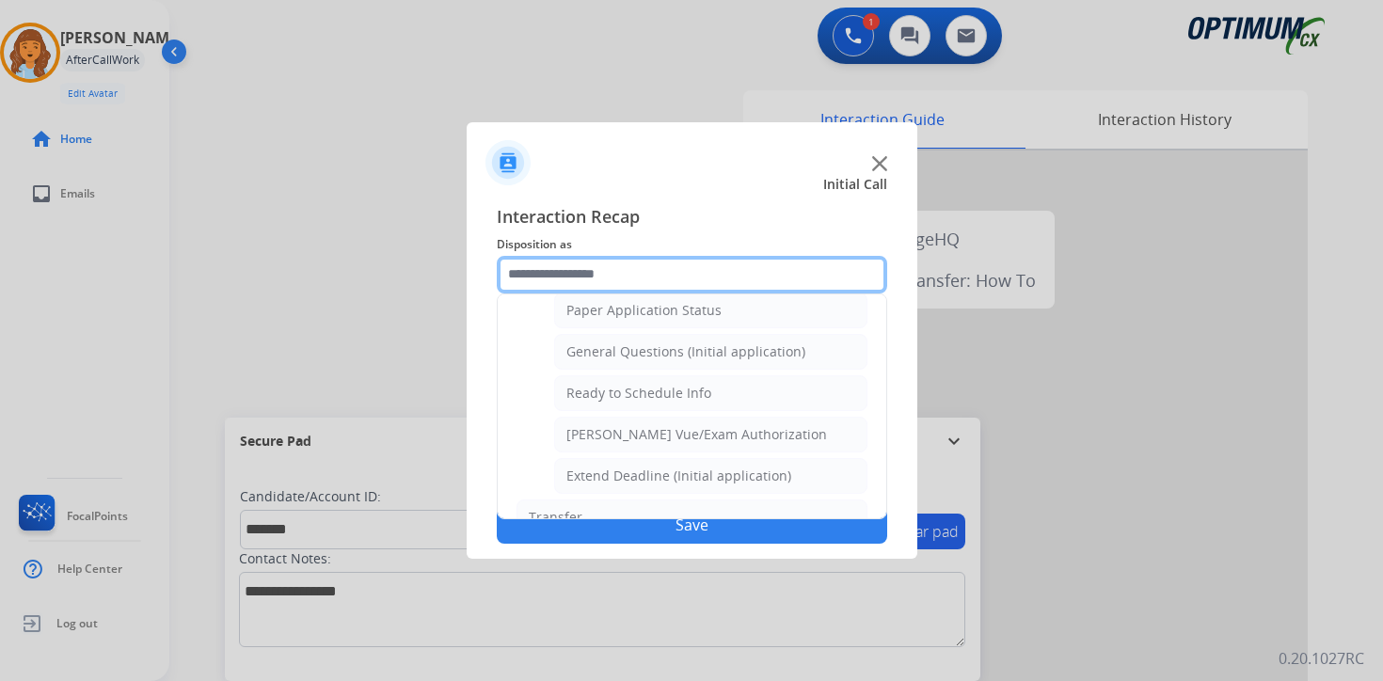
scroll to position [756, 0]
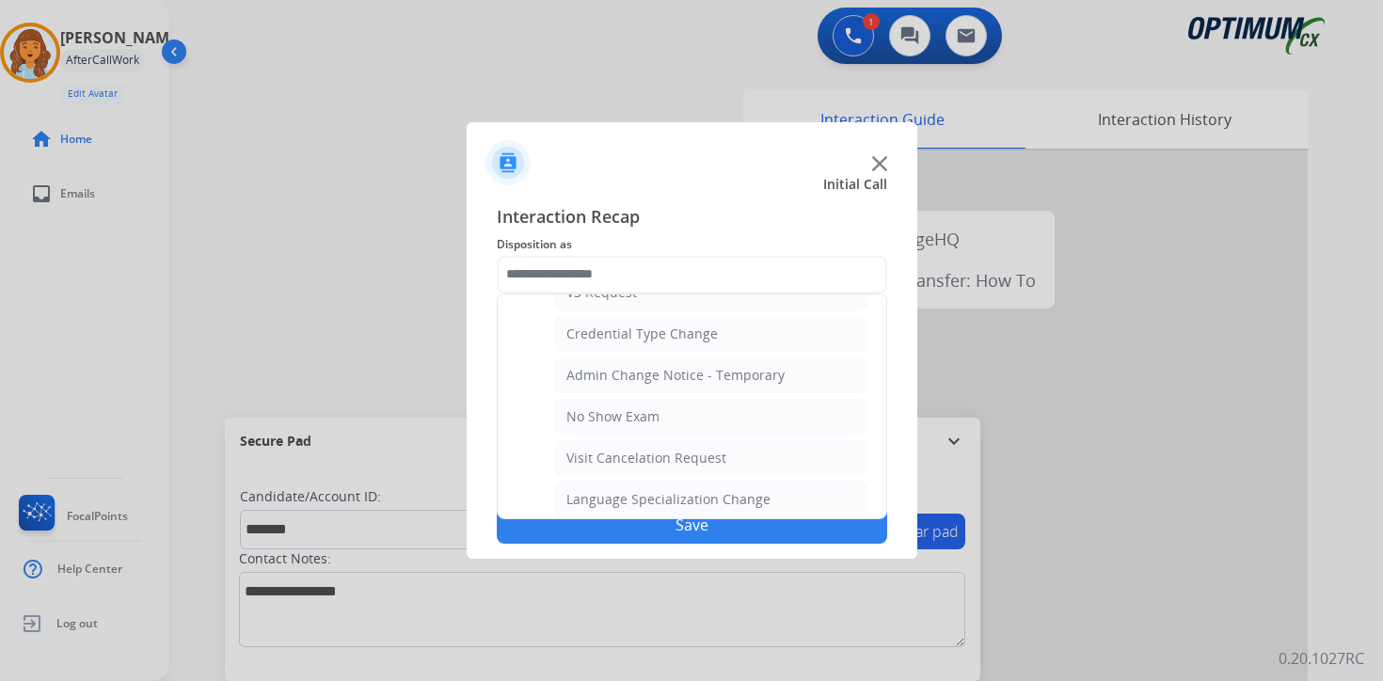
click at [573, 423] on div "No Show Exam" at bounding box center [613, 416] width 93 height 19
type input "**********"
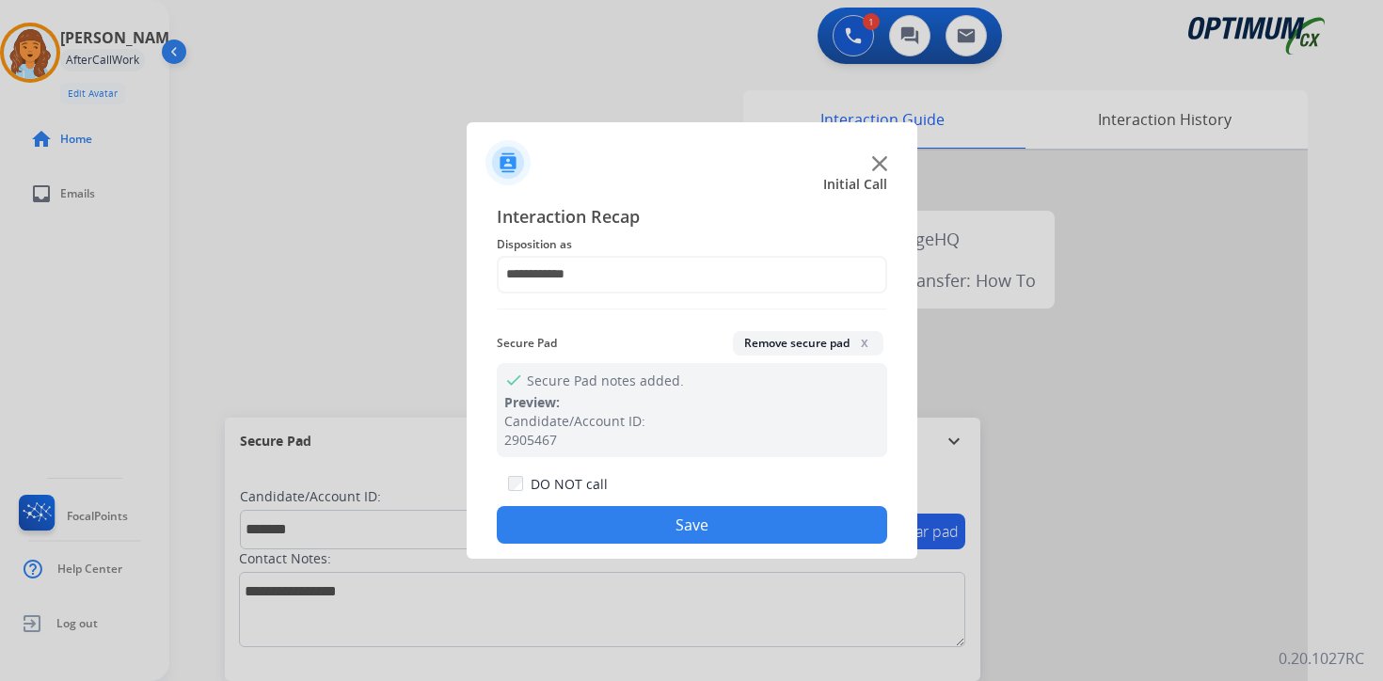
click at [596, 535] on button "Save" at bounding box center [692, 525] width 391 height 38
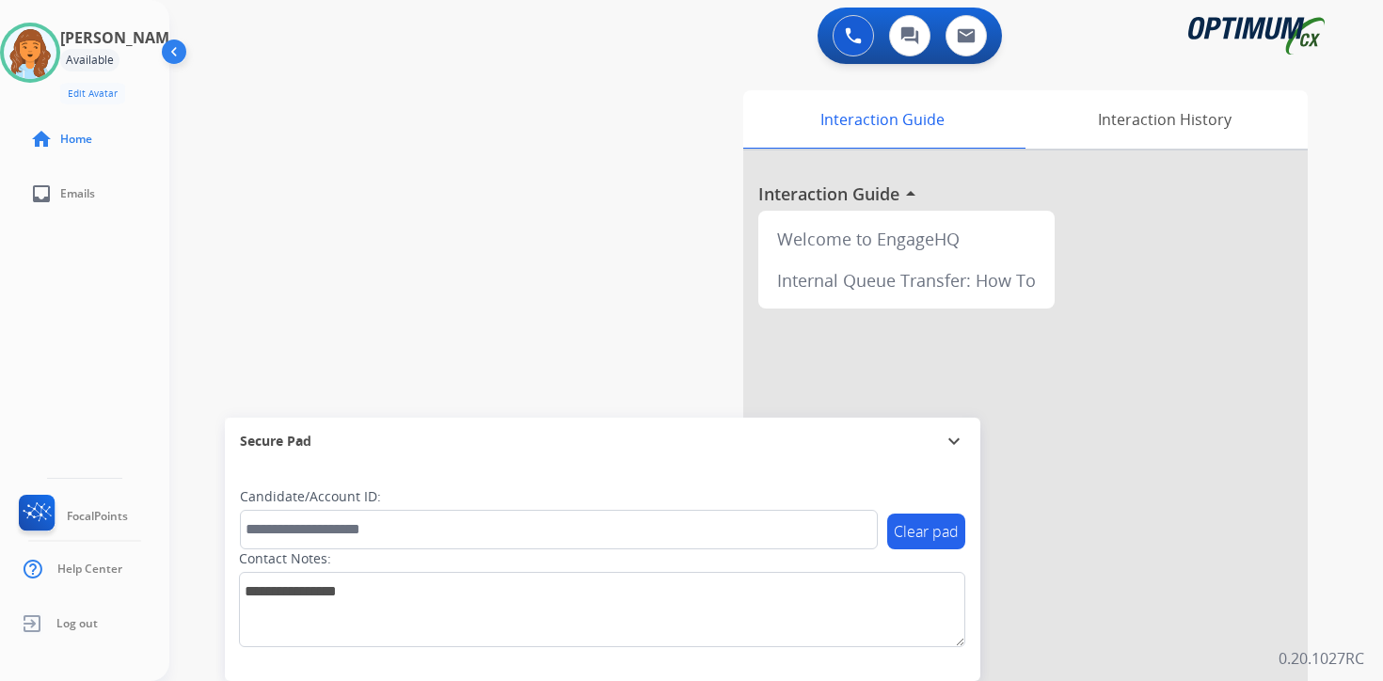
click at [1310, 541] on div "Interaction Guide Interaction History Interaction Guide arrow_drop_up Welcome t…" at bounding box center [997, 468] width 682 height 770
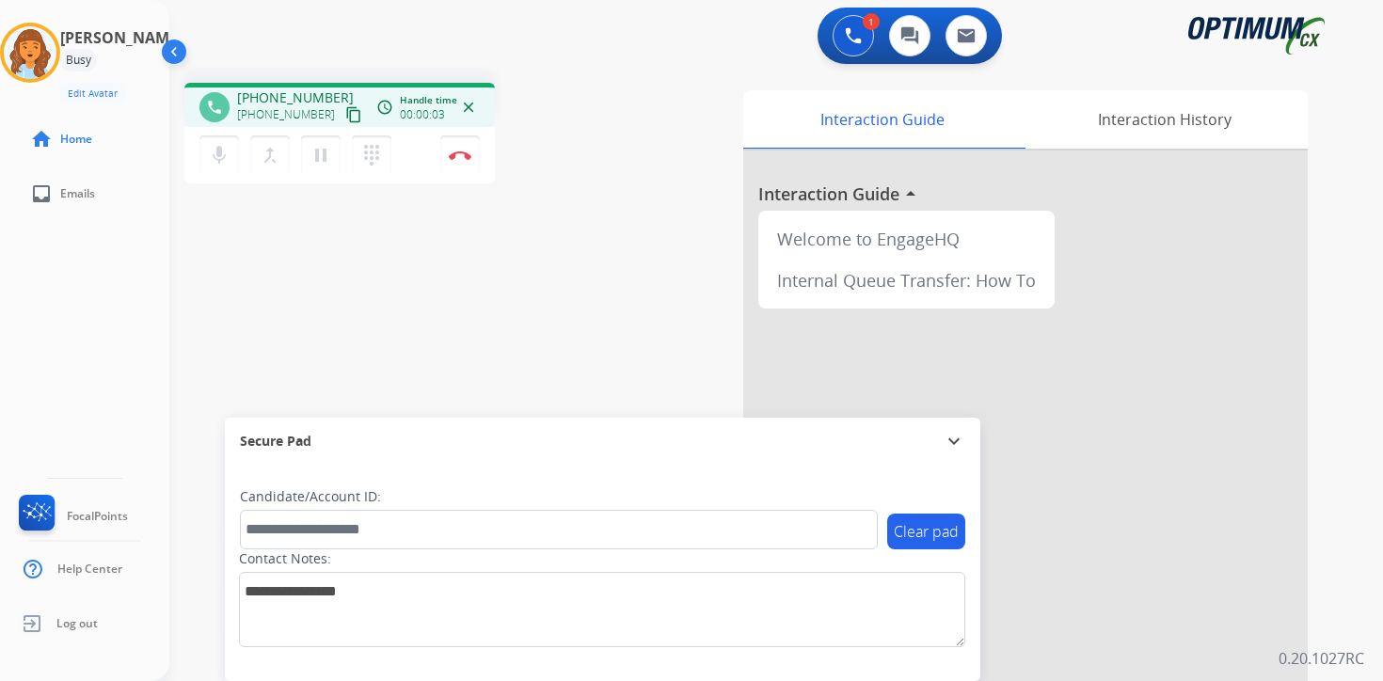
click at [345, 120] on mat-icon "content_copy" at bounding box center [353, 114] width 17 height 17
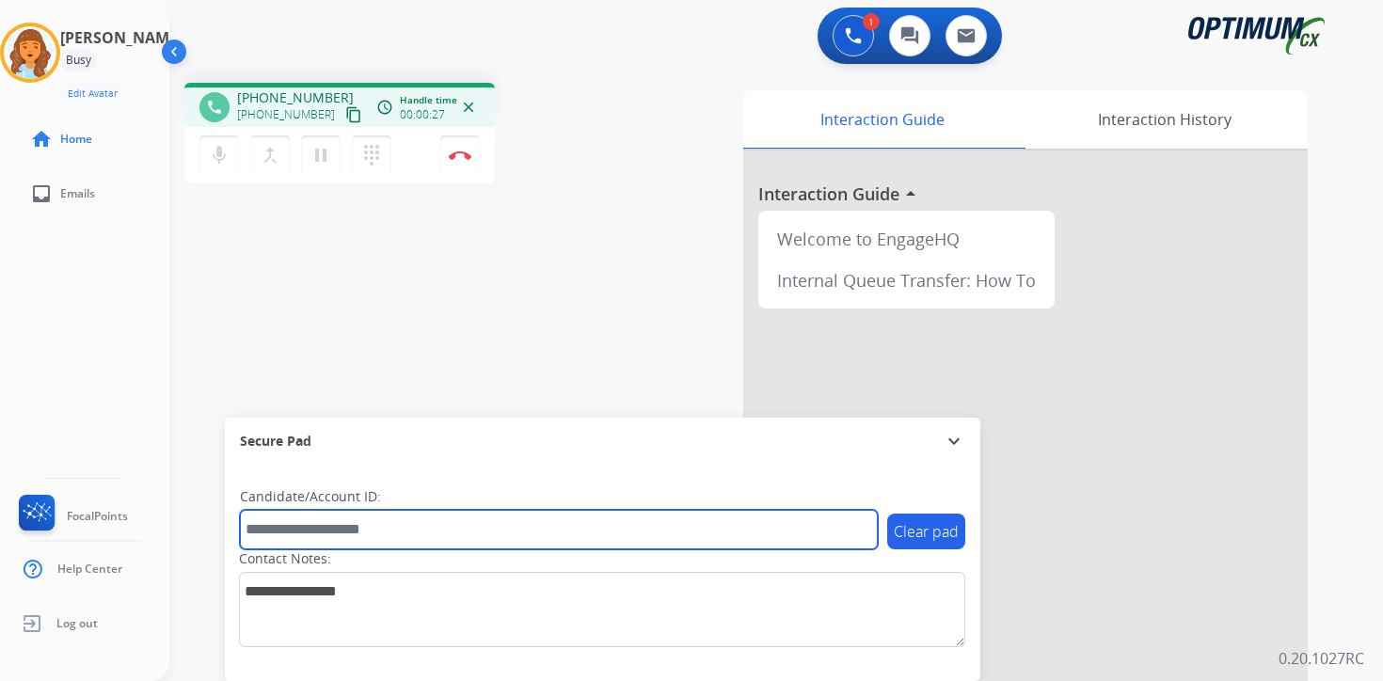
click at [394, 535] on input "text" at bounding box center [559, 530] width 638 height 40
type input "*******"
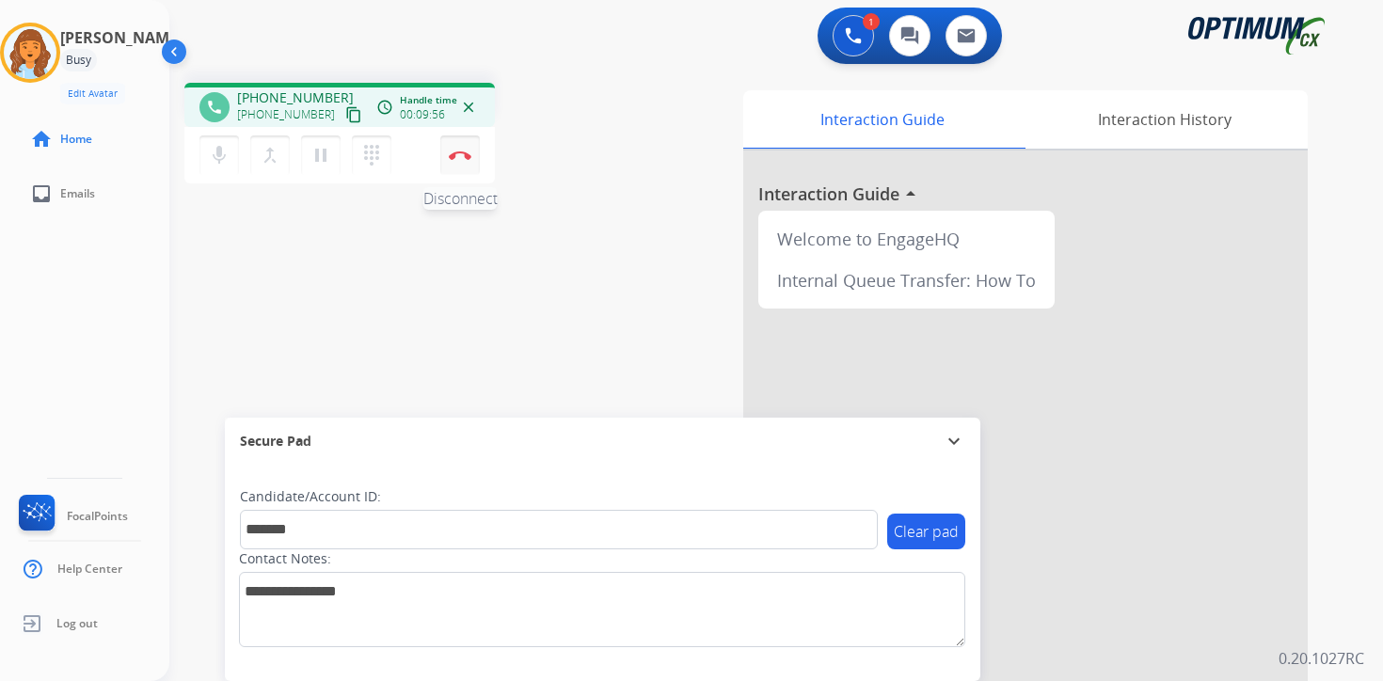
click at [462, 163] on button "Disconnect" at bounding box center [460, 156] width 40 height 40
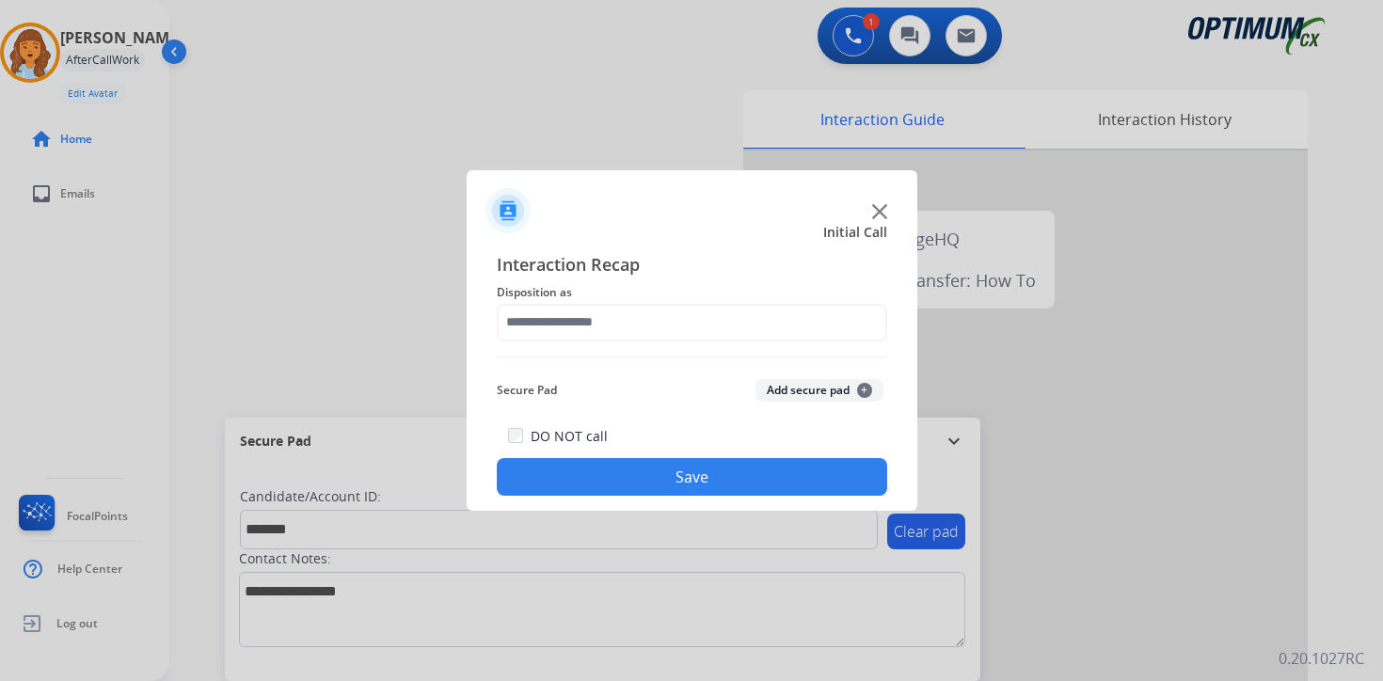
click at [863, 401] on button "Add secure pad +" at bounding box center [820, 390] width 128 height 23
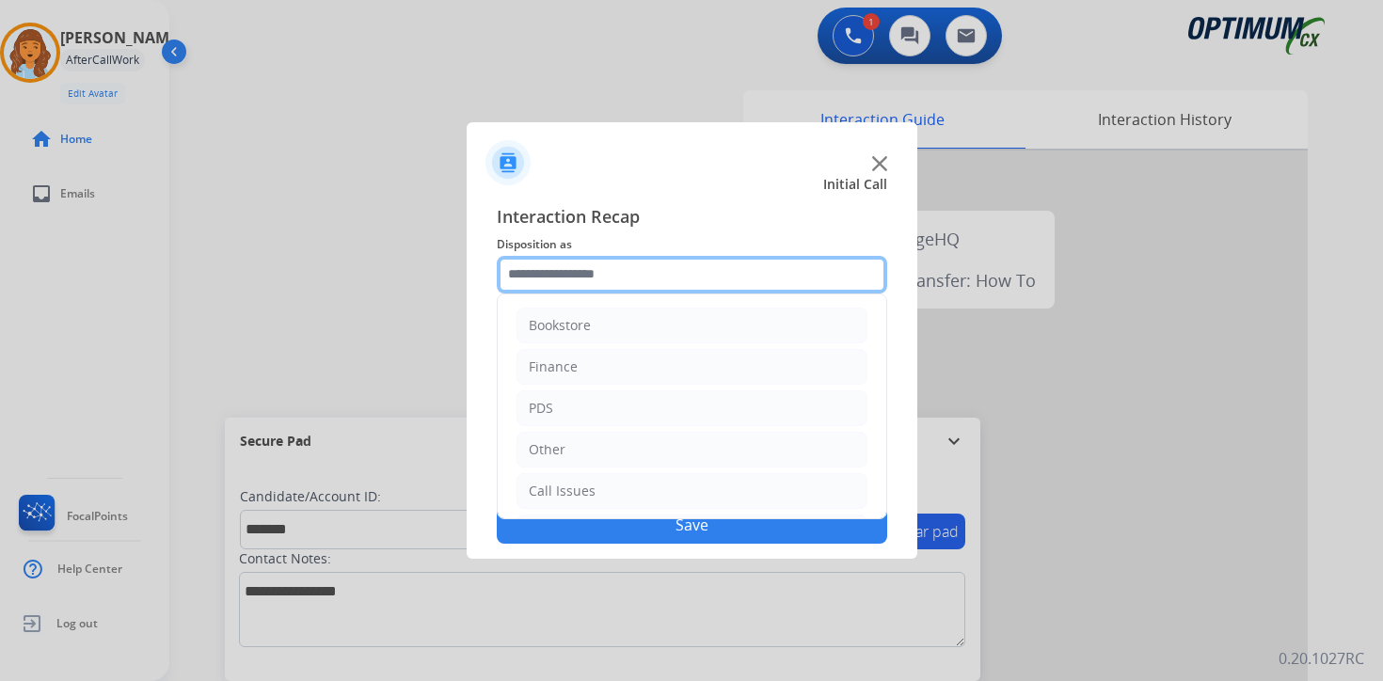
click at [630, 277] on input "text" at bounding box center [692, 275] width 391 height 38
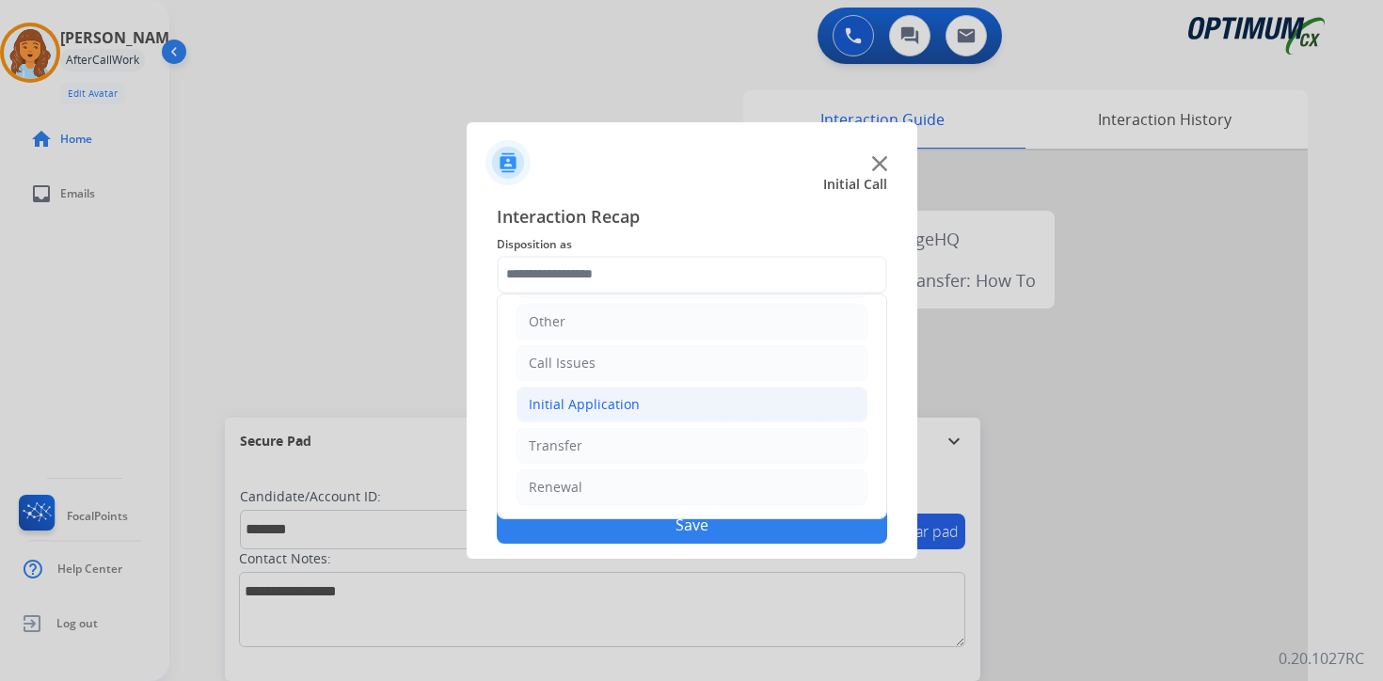
click at [546, 407] on div "Initial Application" at bounding box center [584, 404] width 111 height 19
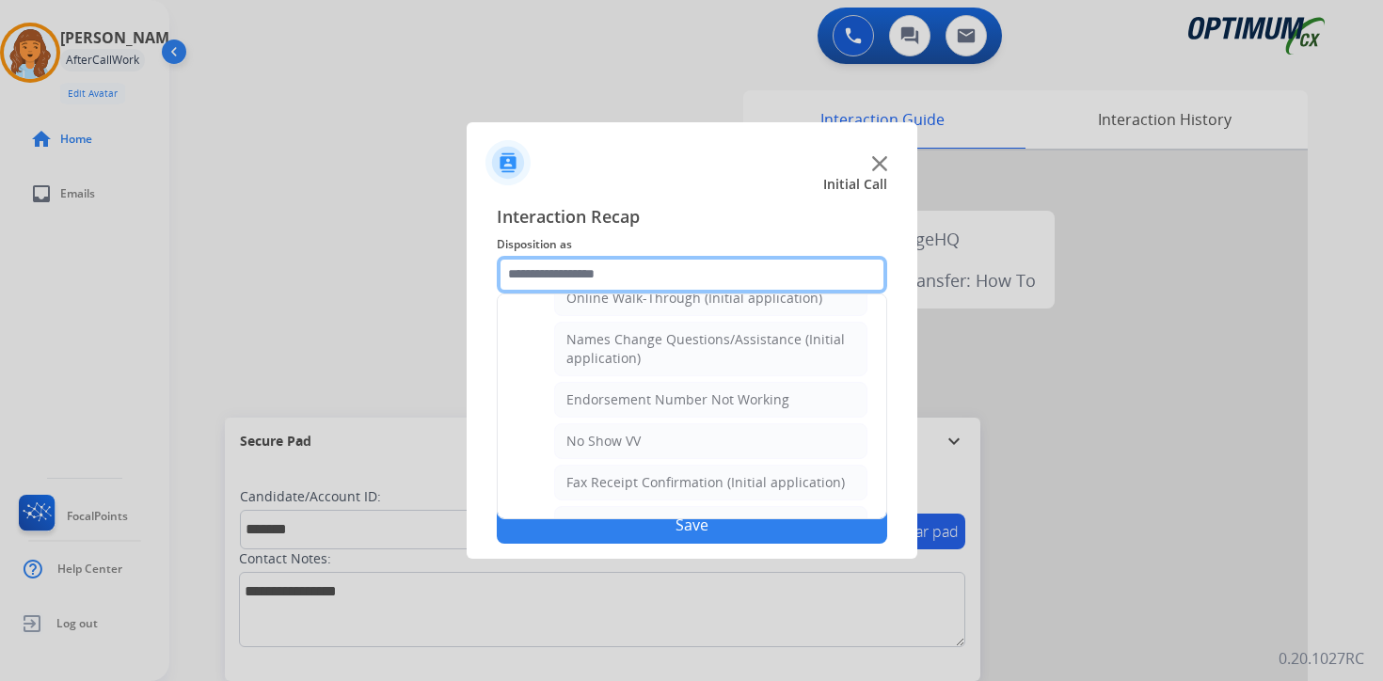
scroll to position [756, 0]
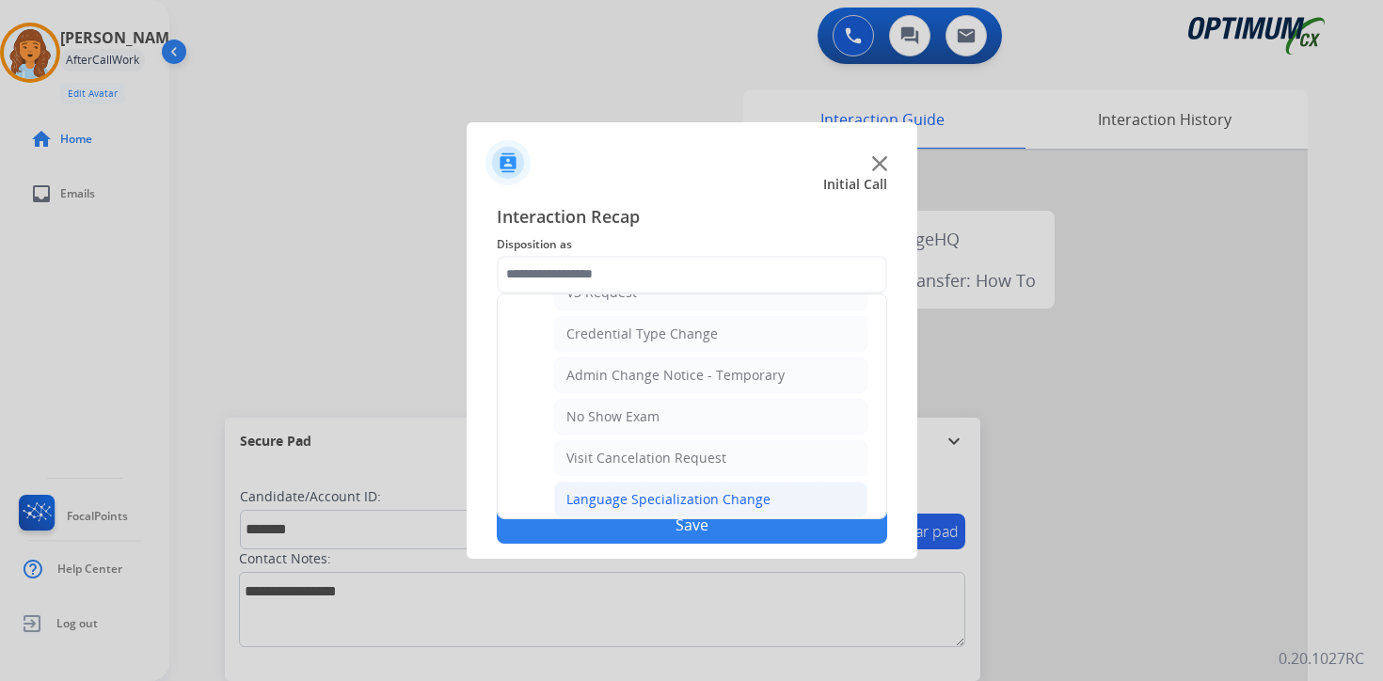
click at [598, 495] on div "Language Specialization Change" at bounding box center [669, 499] width 204 height 19
type input "**********"
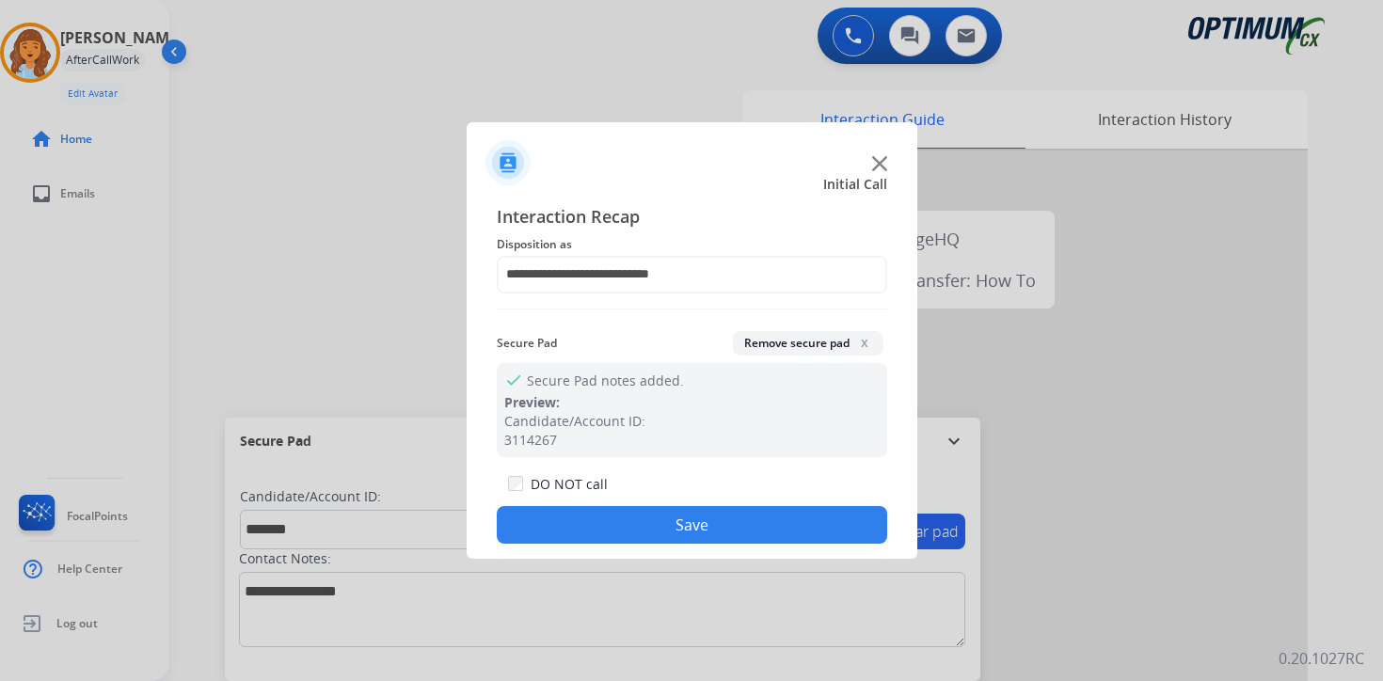
click at [604, 517] on button "Save" at bounding box center [692, 525] width 391 height 38
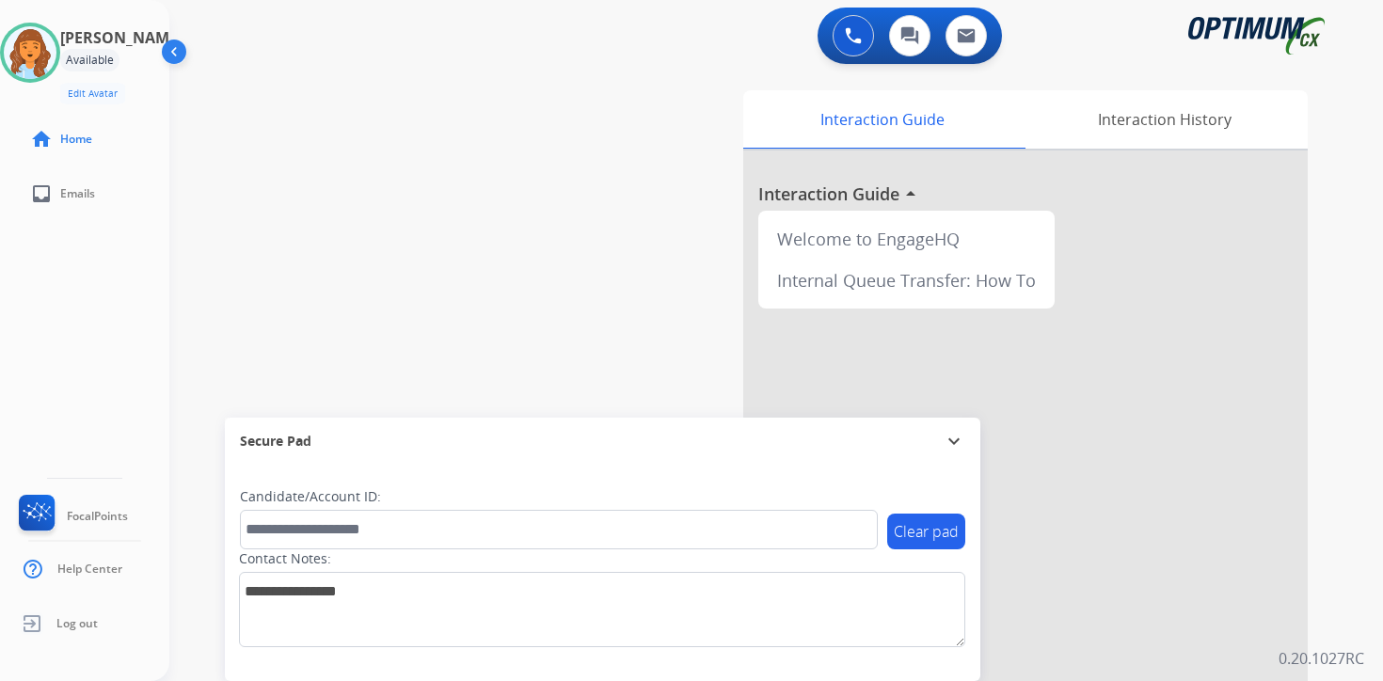
click at [1313, 417] on div "Interaction Guide Interaction History Interaction Guide arrow_drop_up Welcome t…" at bounding box center [997, 468] width 682 height 770
click at [1350, 576] on div "0 Voice Interactions 0 Chat Interactions 0 Email Interactions swap_horiz Break …" at bounding box center [776, 340] width 1214 height 681
click at [42, 70] on img at bounding box center [30, 52] width 53 height 53
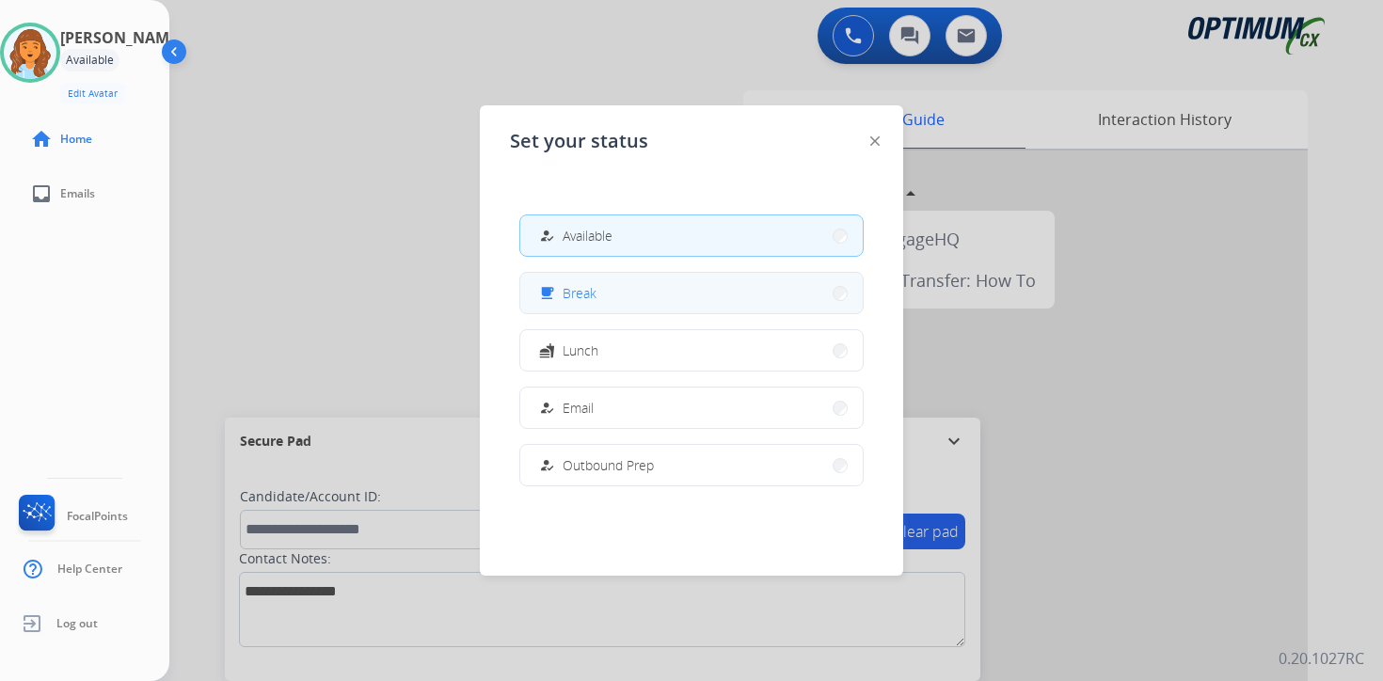
click at [570, 300] on span "Break" at bounding box center [580, 293] width 34 height 20
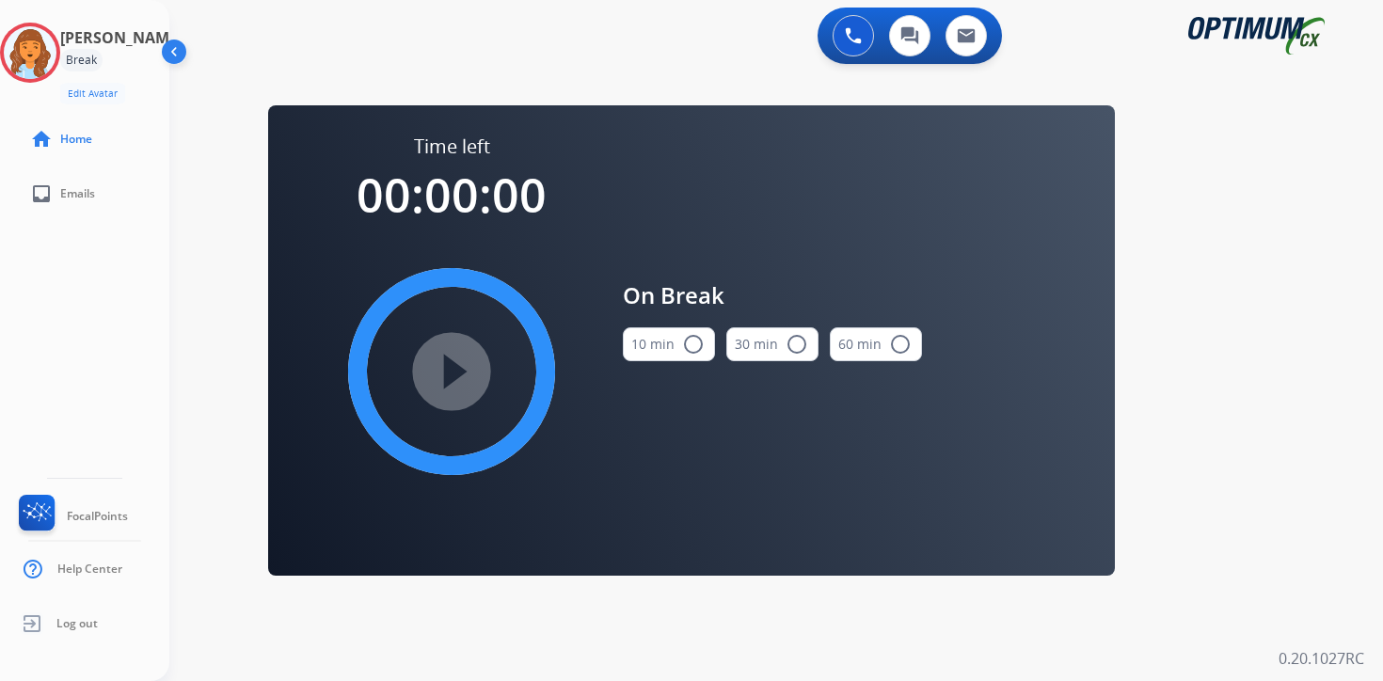
click at [1354, 448] on div "0 Voice Interactions 0 Chat Interactions 0 Email Interactions swap_horiz Break …" at bounding box center [776, 340] width 1214 height 681
click at [35, 34] on img at bounding box center [30, 52] width 53 height 53
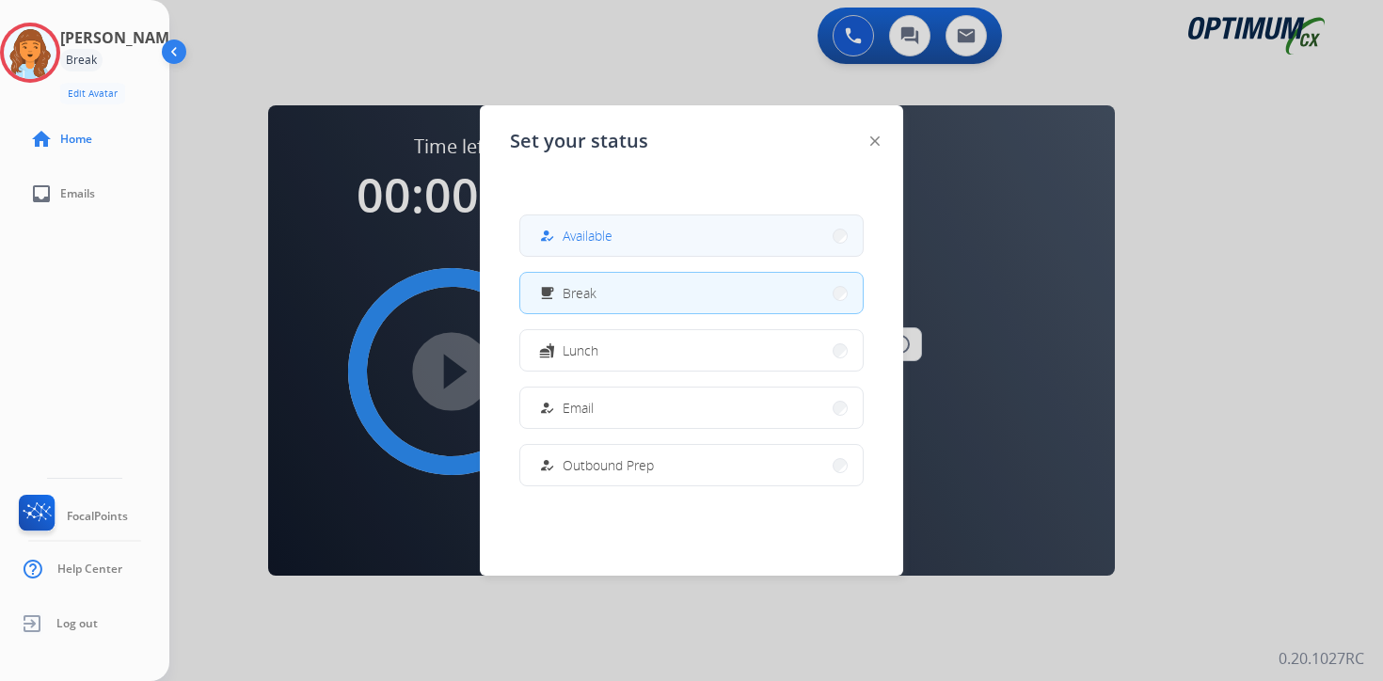
click at [607, 224] on button "how_to_reg Available" at bounding box center [691, 235] width 343 height 40
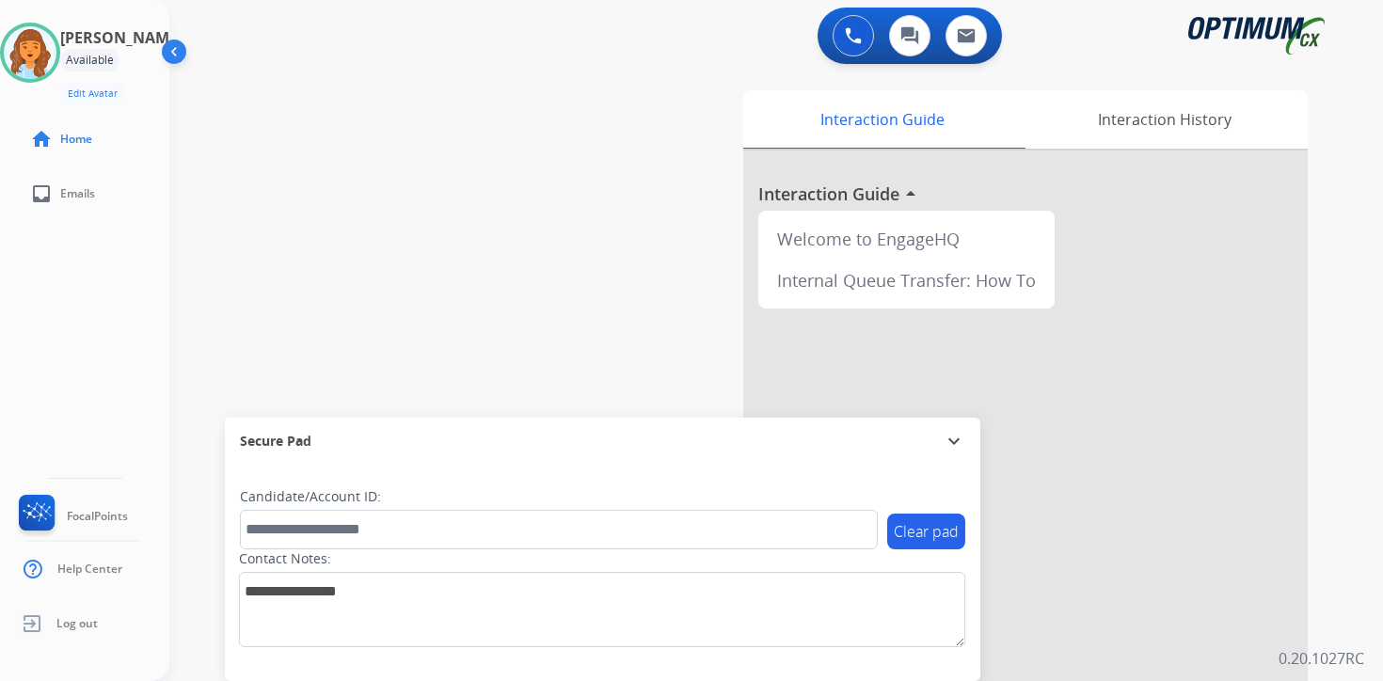
click at [1355, 665] on p "0.20.1027RC" at bounding box center [1322, 658] width 86 height 23
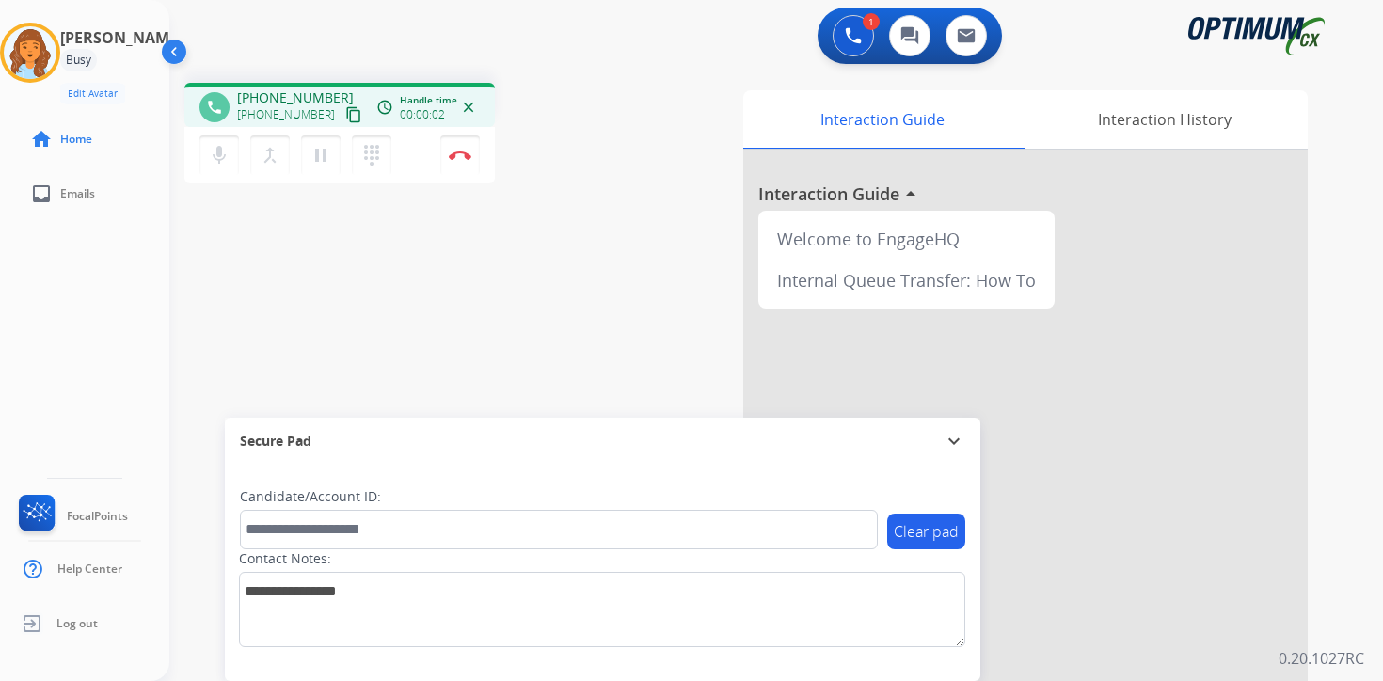
click at [345, 120] on mat-icon "content_copy" at bounding box center [353, 114] width 17 height 17
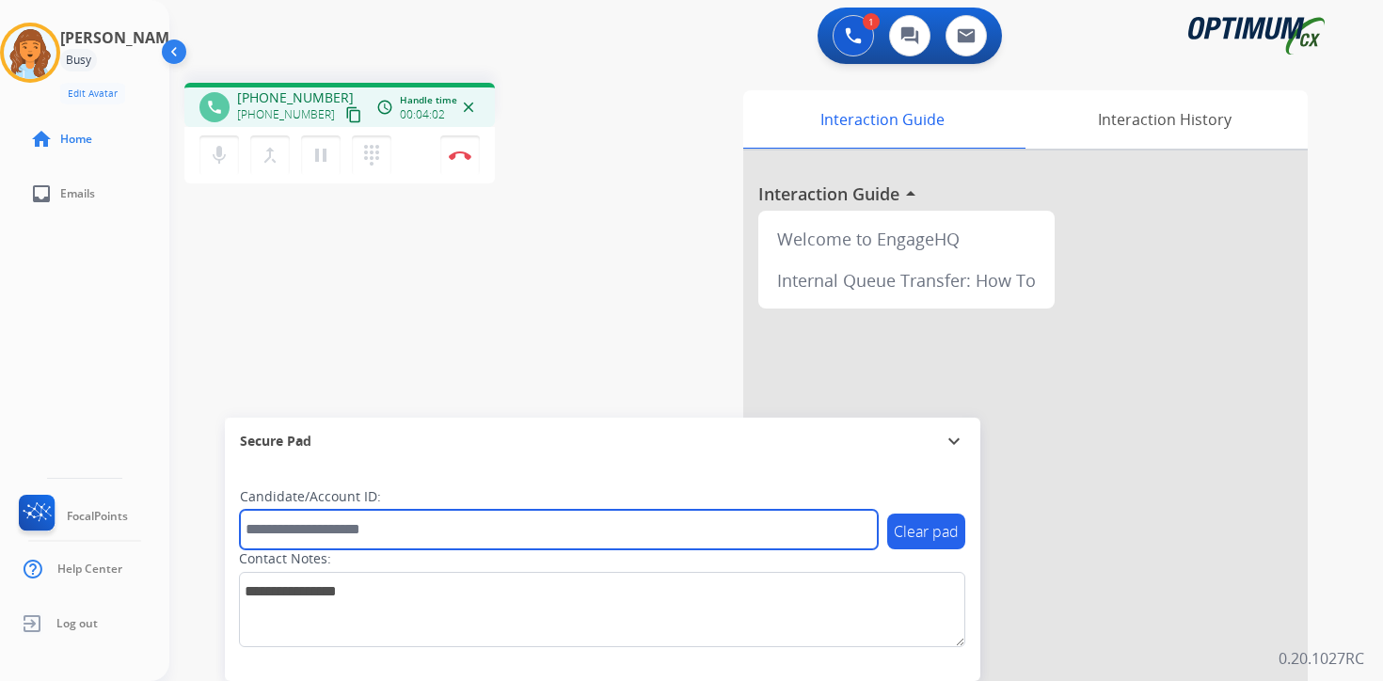
click at [295, 530] on input "text" at bounding box center [559, 530] width 638 height 40
type input "*******"
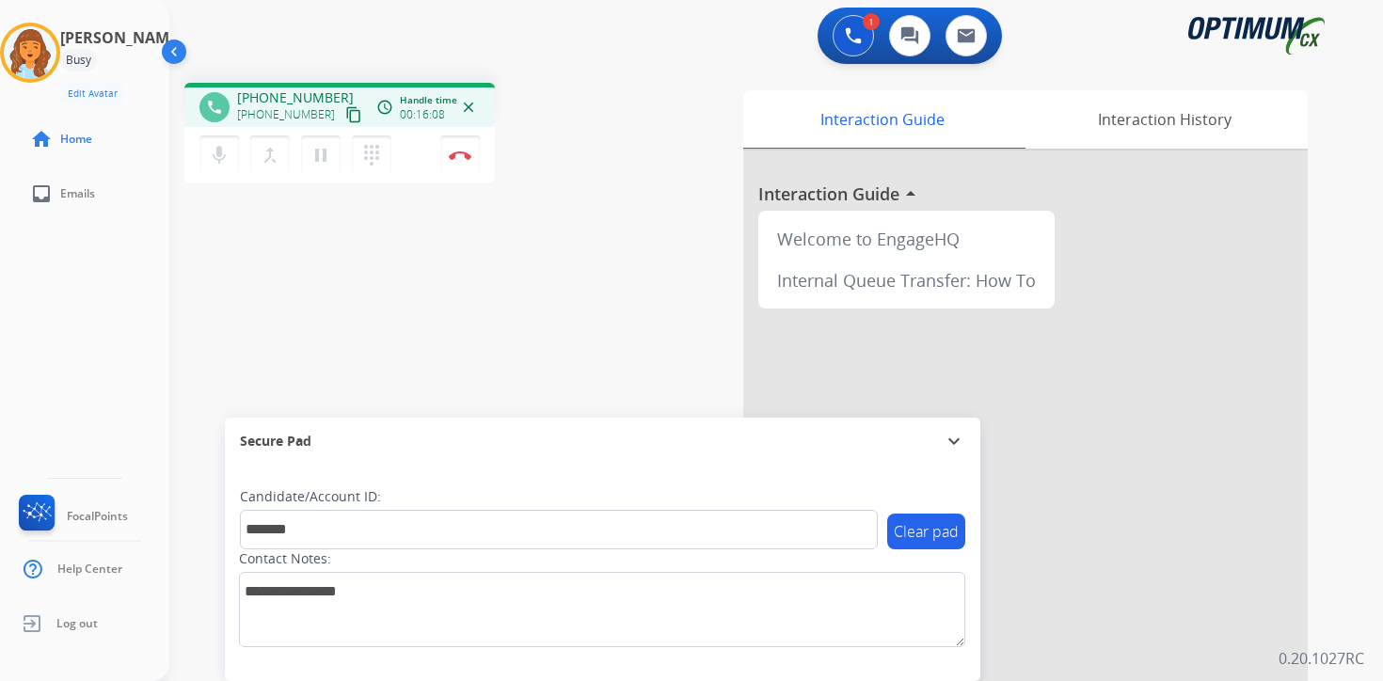
click at [1353, 553] on div "1 Voice Interactions 0 Chat Interactions 0 Email Interactions phone [PHONE_NUMB…" at bounding box center [776, 340] width 1214 height 681
click at [465, 158] on img at bounding box center [460, 155] width 23 height 9
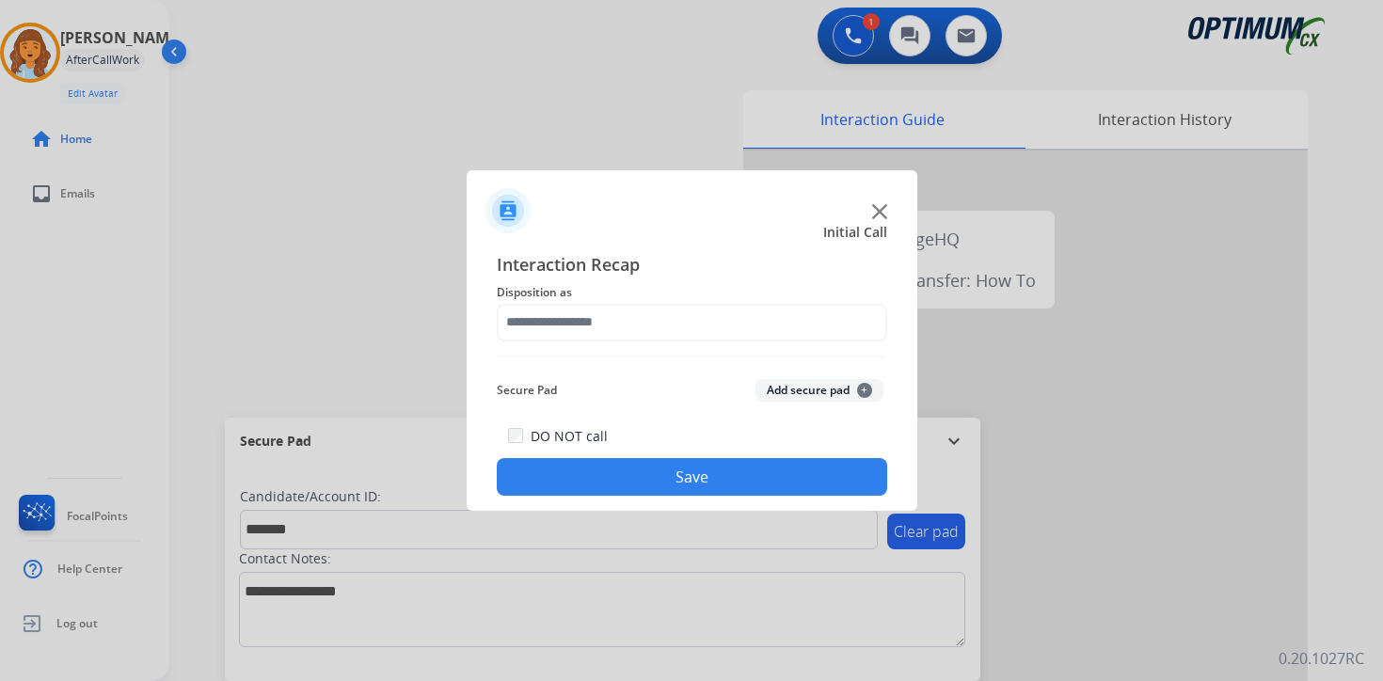
click at [830, 391] on button "Add secure pad +" at bounding box center [820, 390] width 128 height 23
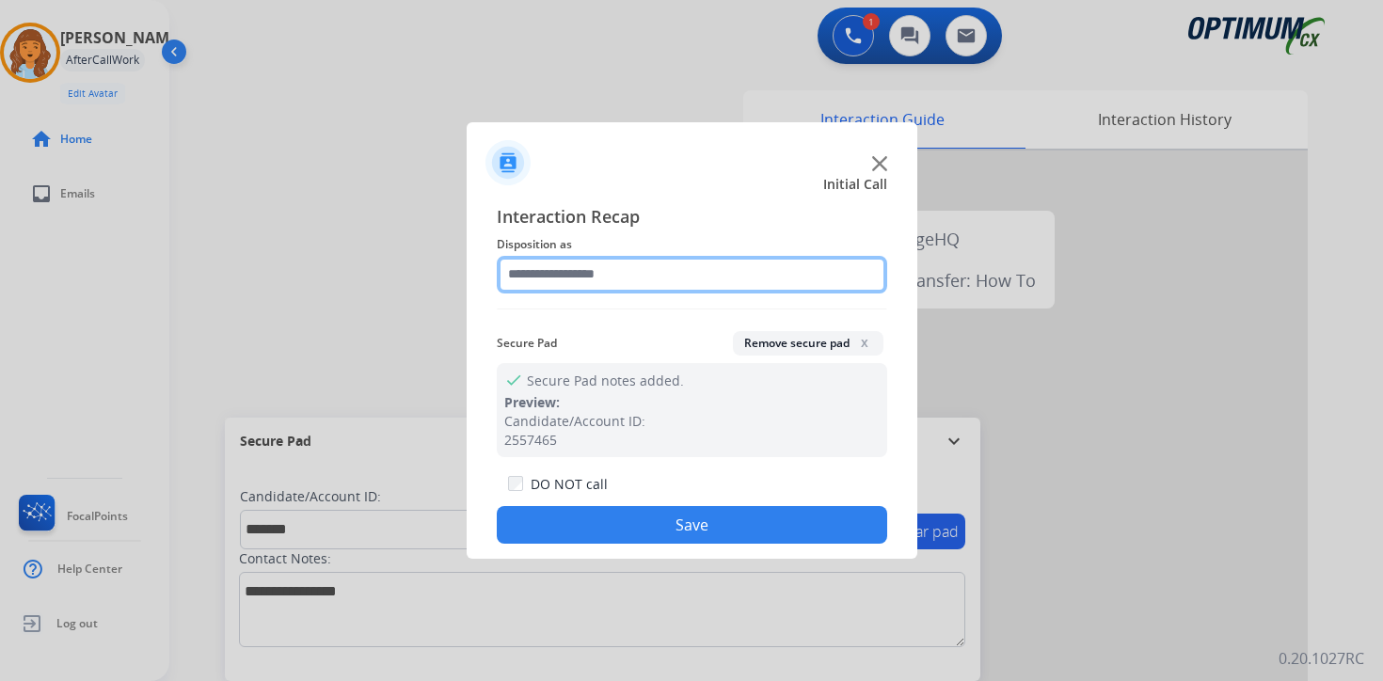
click at [605, 279] on input "text" at bounding box center [692, 275] width 391 height 38
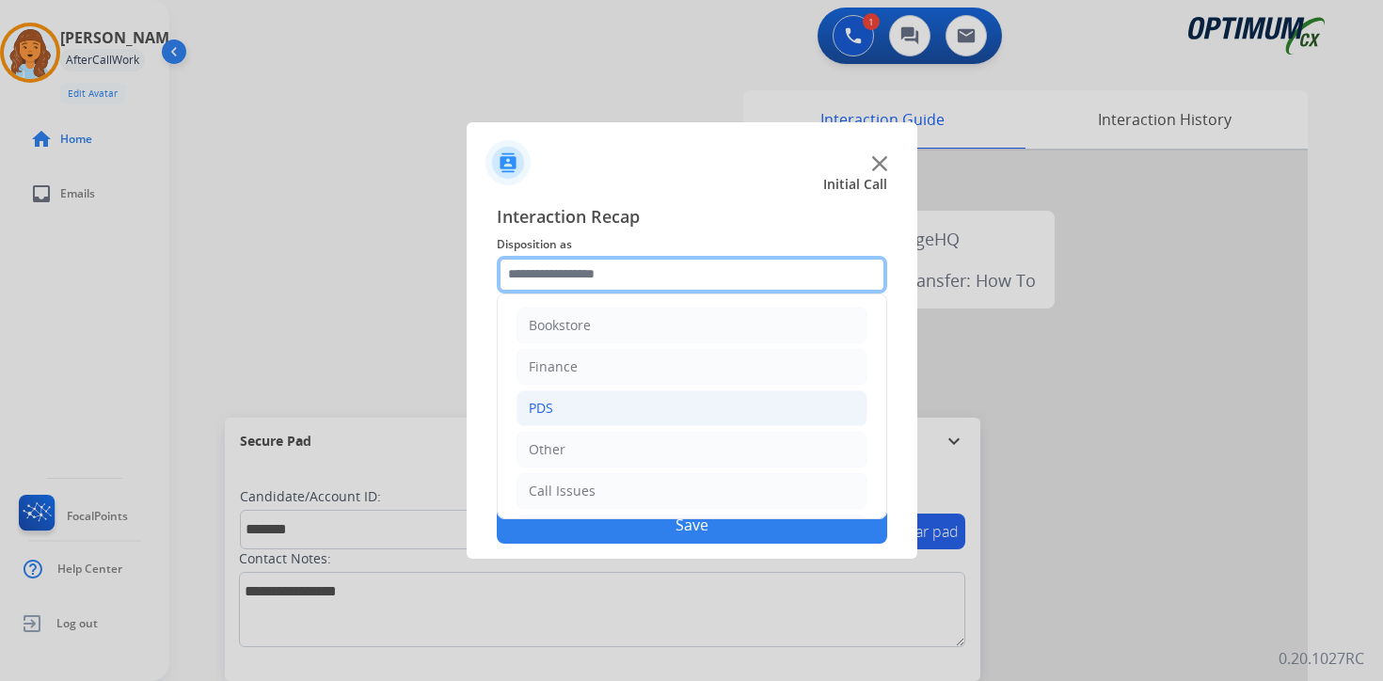
scroll to position [128, 0]
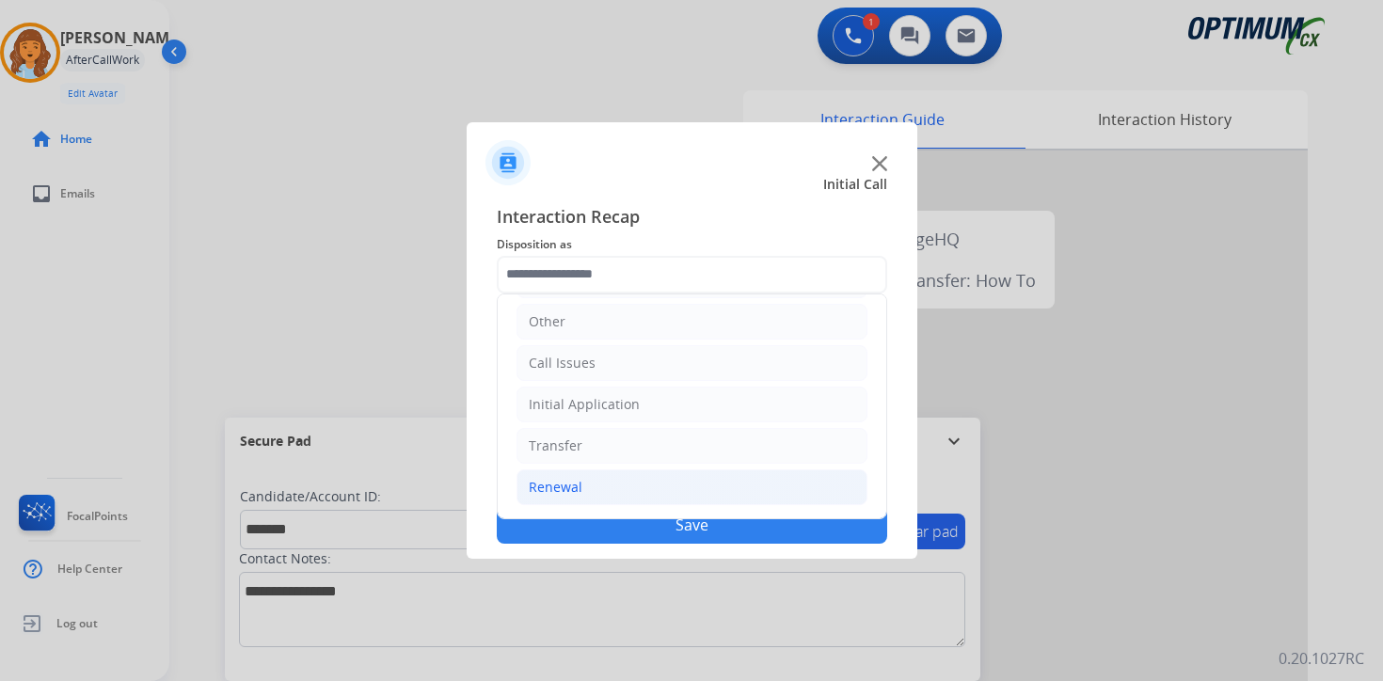
click at [598, 495] on li "Renewal" at bounding box center [692, 488] width 351 height 36
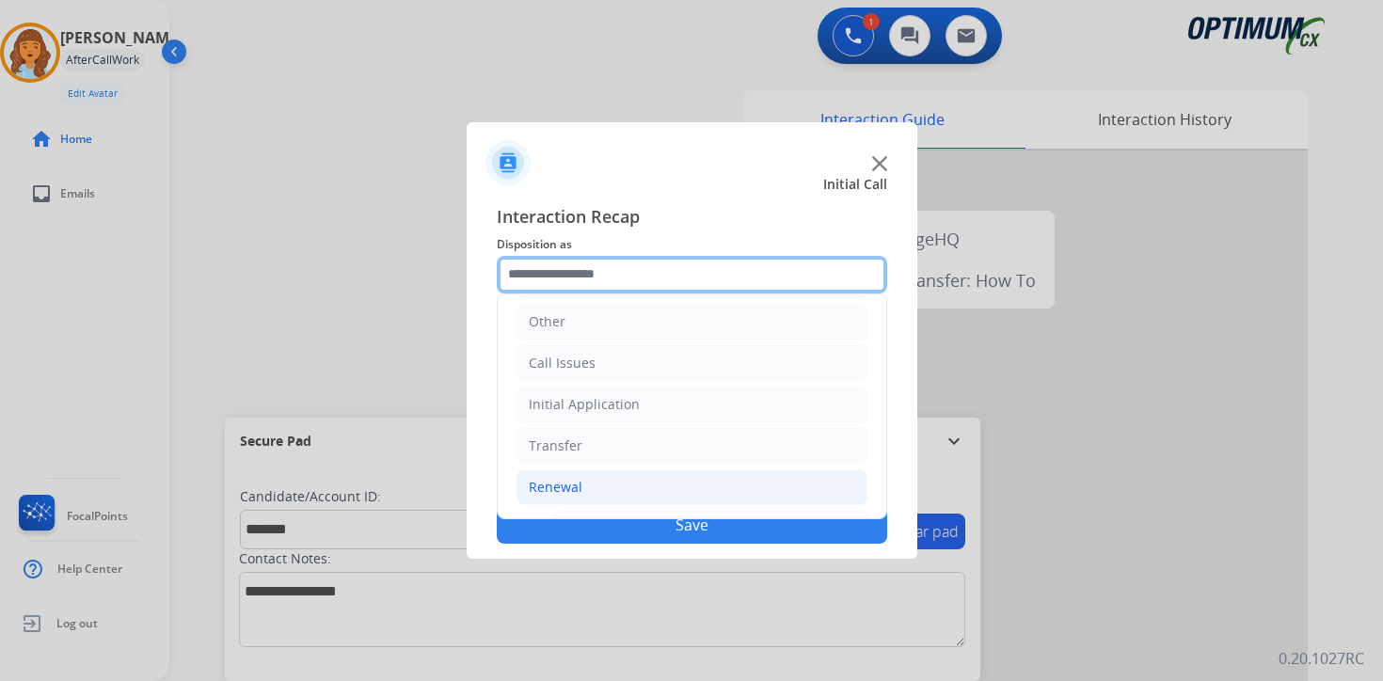
scroll to position [441, 0]
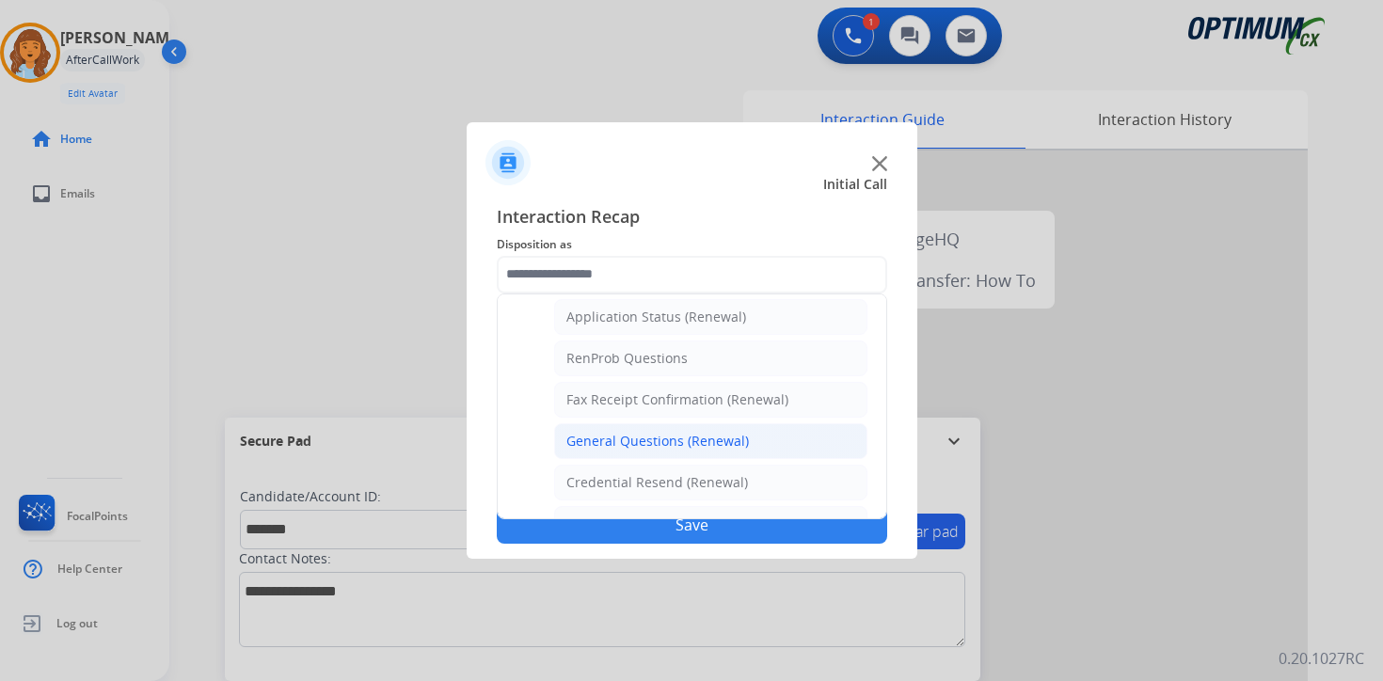
click at [612, 442] on div "General Questions (Renewal)" at bounding box center [658, 441] width 183 height 19
type input "**********"
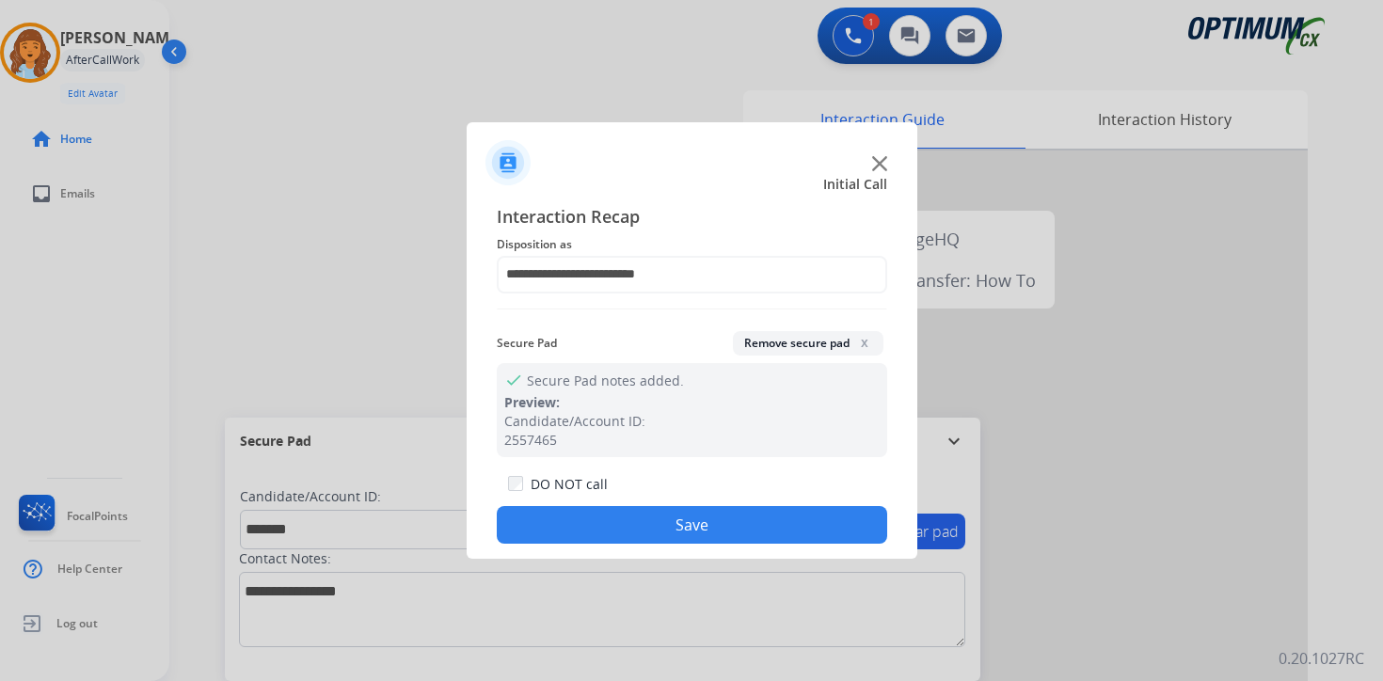
click at [616, 536] on button "Save" at bounding box center [692, 525] width 391 height 38
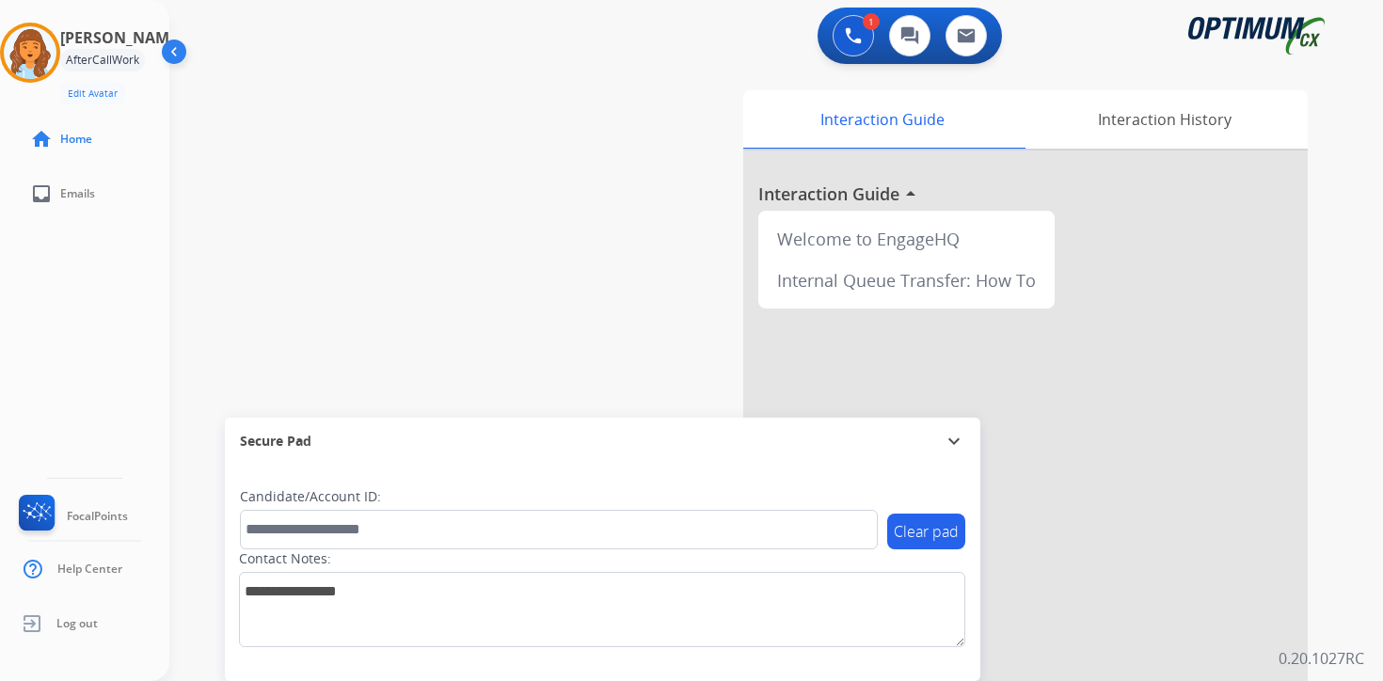
click at [1335, 496] on div "Interaction Guide Interaction History Interaction Guide arrow_drop_up Welcome t…" at bounding box center [997, 468] width 682 height 770
click at [1326, 500] on div "Interaction Guide Interaction History Interaction Guide arrow_drop_up Welcome t…" at bounding box center [997, 468] width 682 height 770
click at [1350, 510] on div "0 Voice Interactions 0 Chat Interactions 0 Email Interactions swap_horiz Break …" at bounding box center [776, 340] width 1214 height 681
click at [1327, 335] on div "Interaction Guide Interaction History Interaction Guide arrow_drop_up Welcome t…" at bounding box center [997, 468] width 682 height 770
drag, startPoint x: 1330, startPoint y: 599, endPoint x: 1292, endPoint y: 607, distance: 38.6
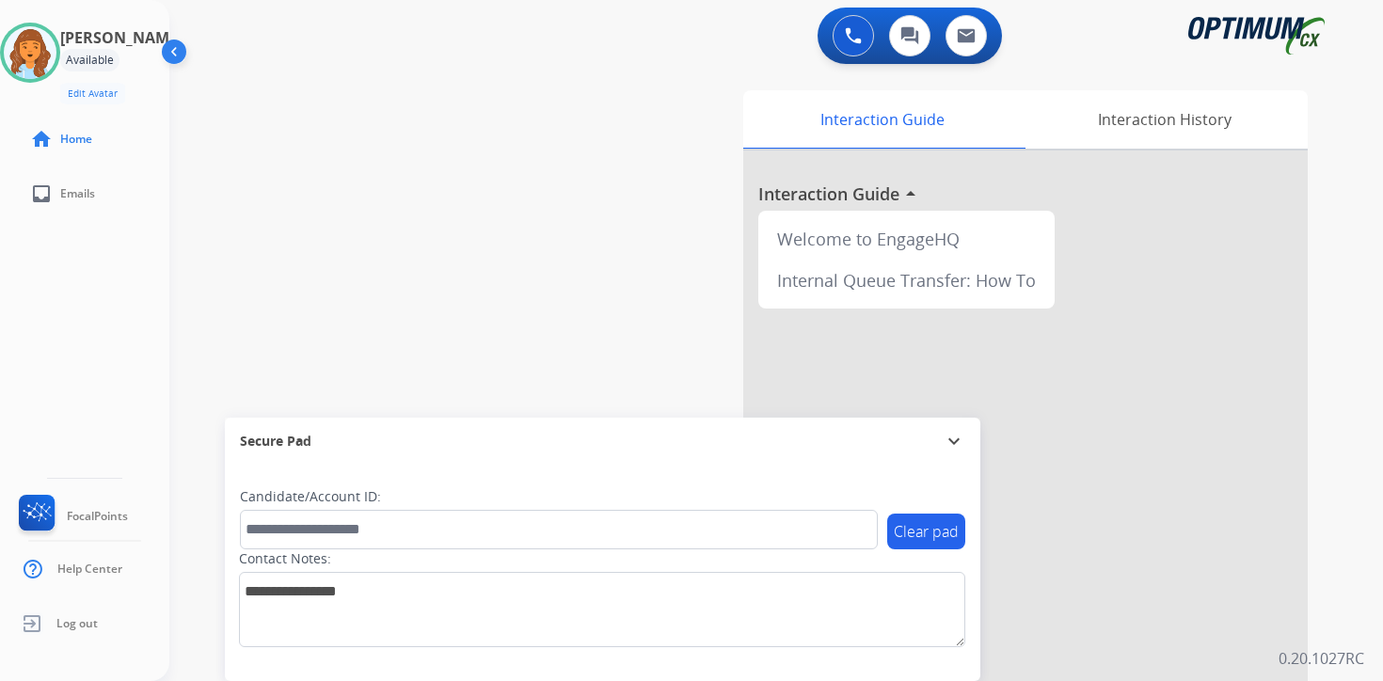
click at [1330, 599] on div "Interaction Guide Interaction History Interaction Guide arrow_drop_up Welcome t…" at bounding box center [997, 468] width 682 height 770
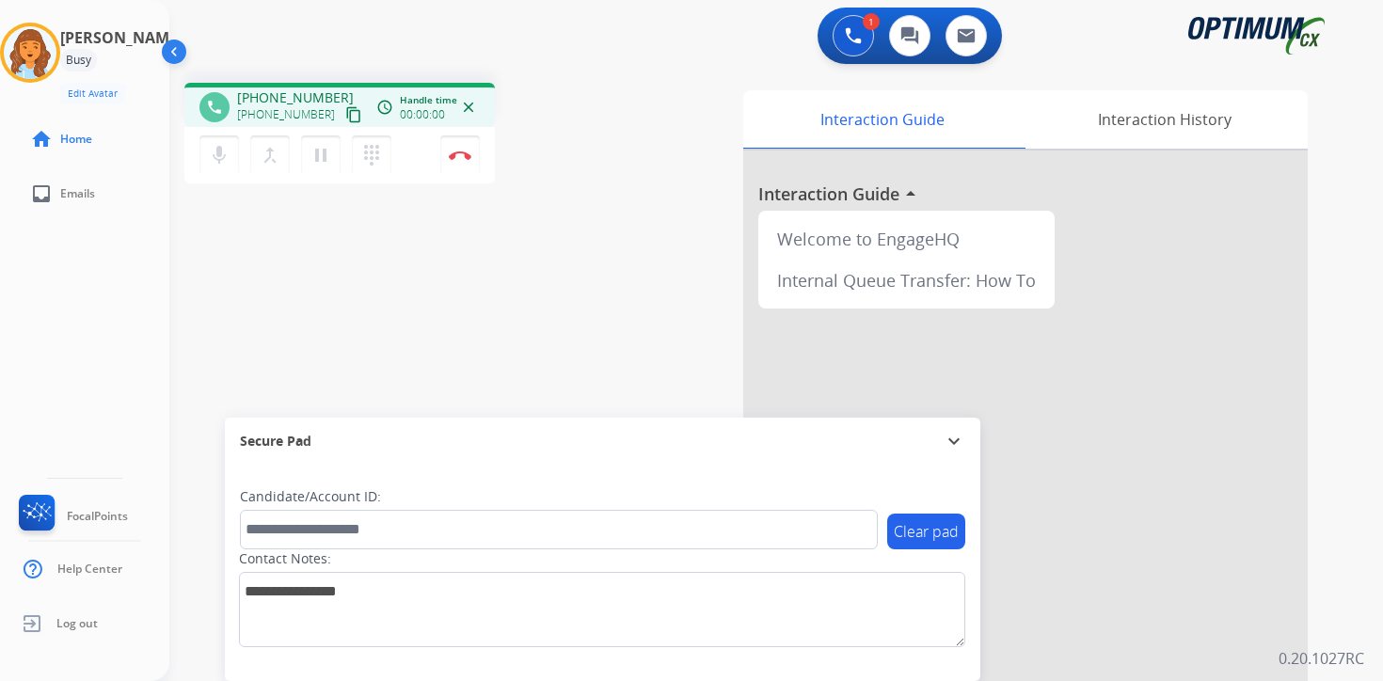
click at [345, 120] on mat-icon "content_copy" at bounding box center [353, 114] width 17 height 17
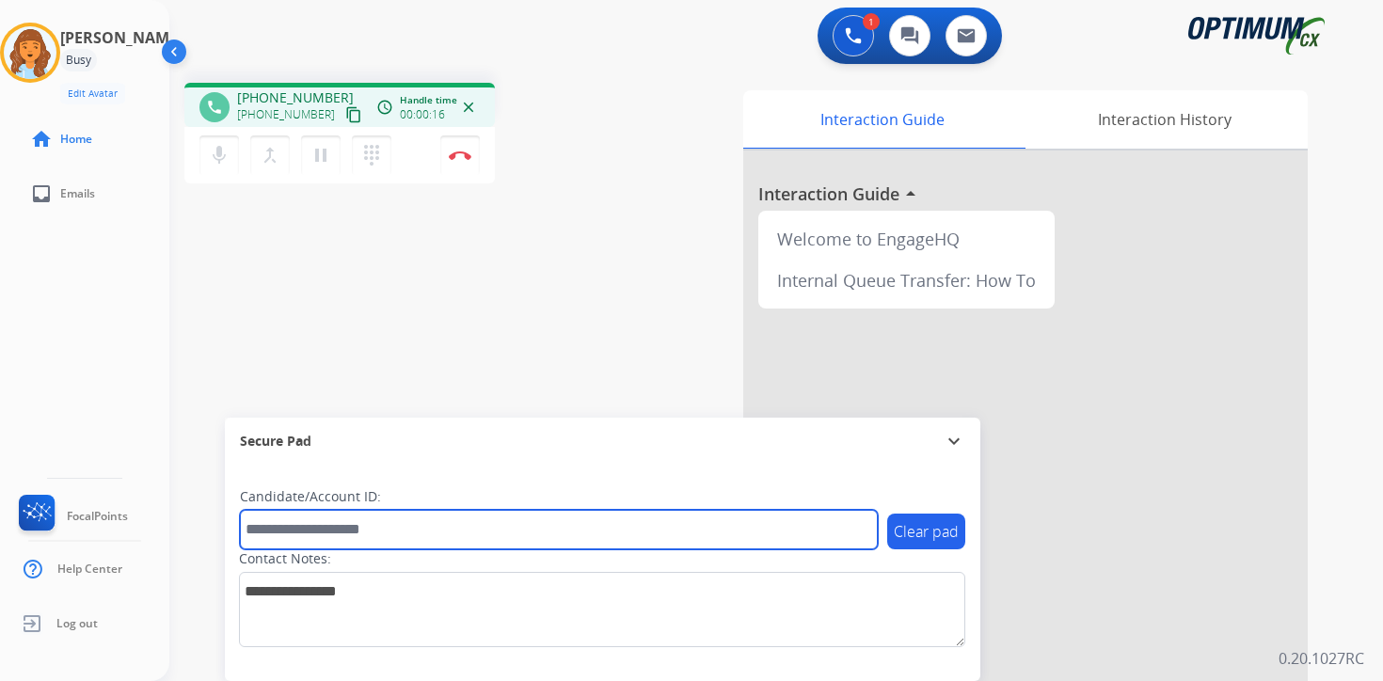
click at [437, 526] on input "text" at bounding box center [559, 530] width 638 height 40
type input "*******"
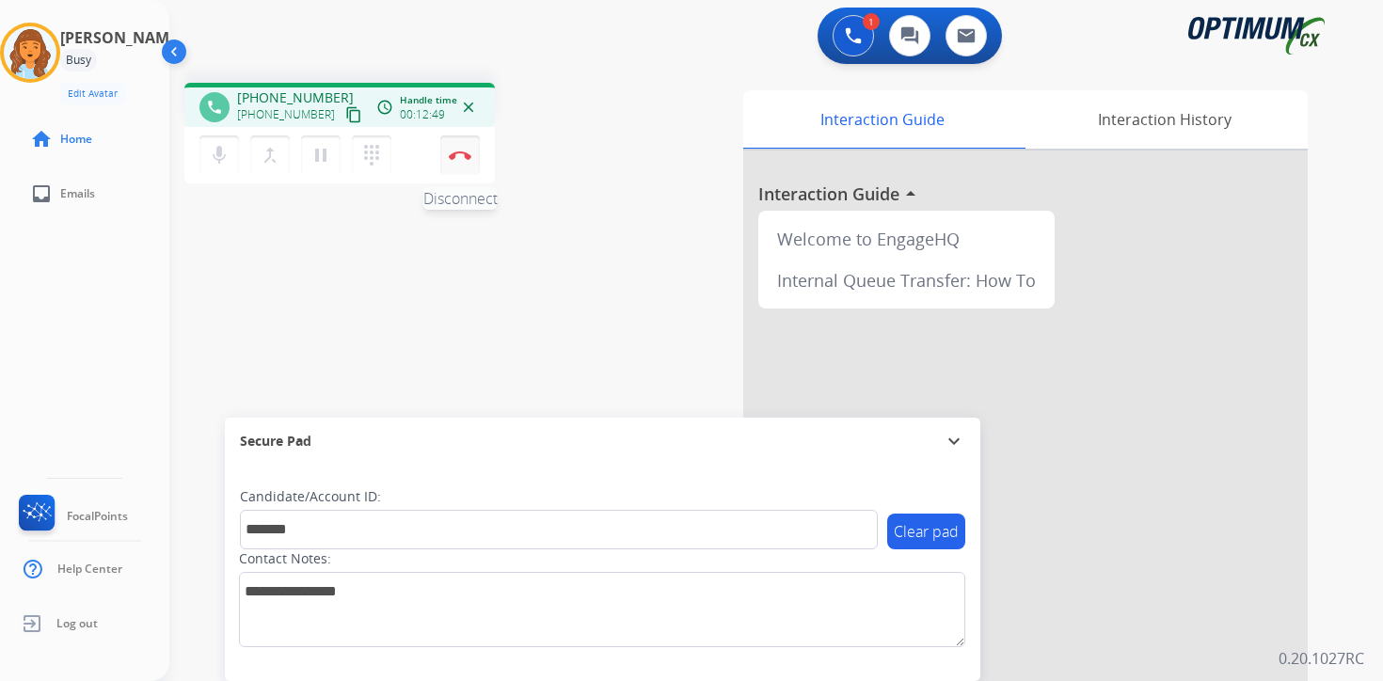
click at [462, 154] on img at bounding box center [460, 155] width 23 height 9
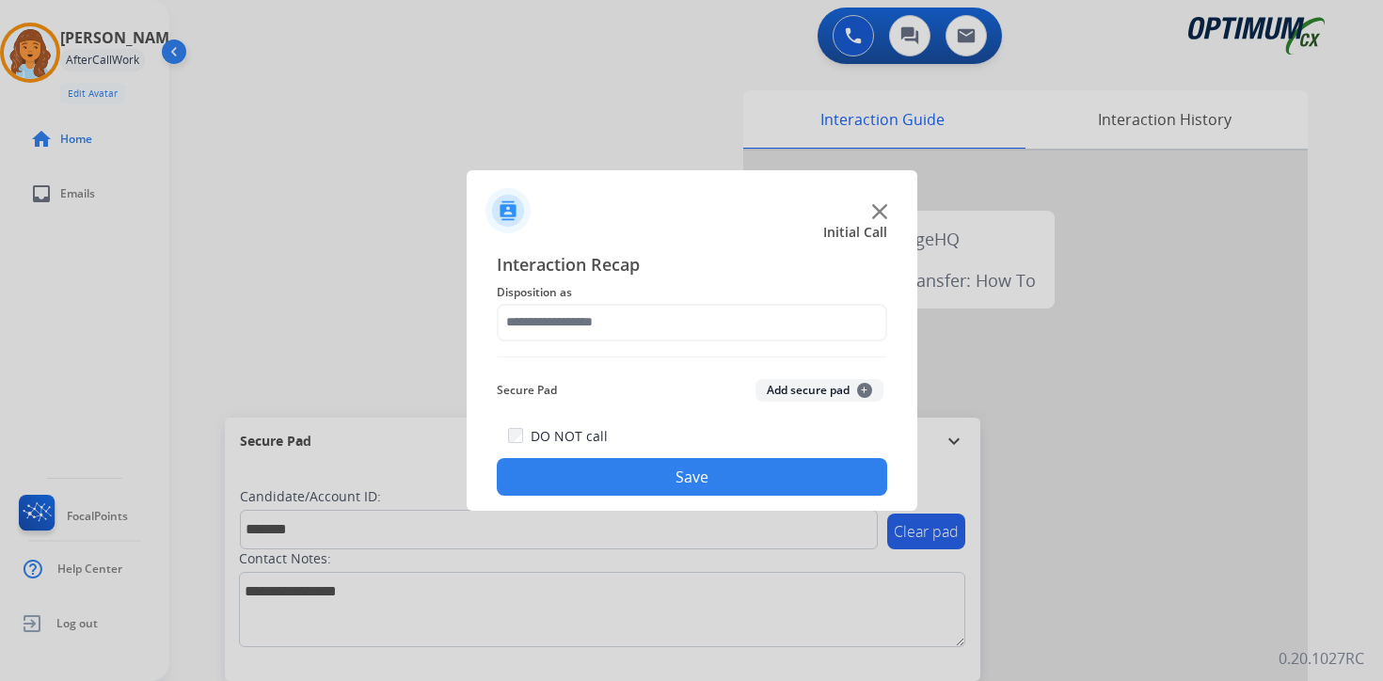
click at [842, 393] on button "Add secure pad +" at bounding box center [820, 390] width 128 height 23
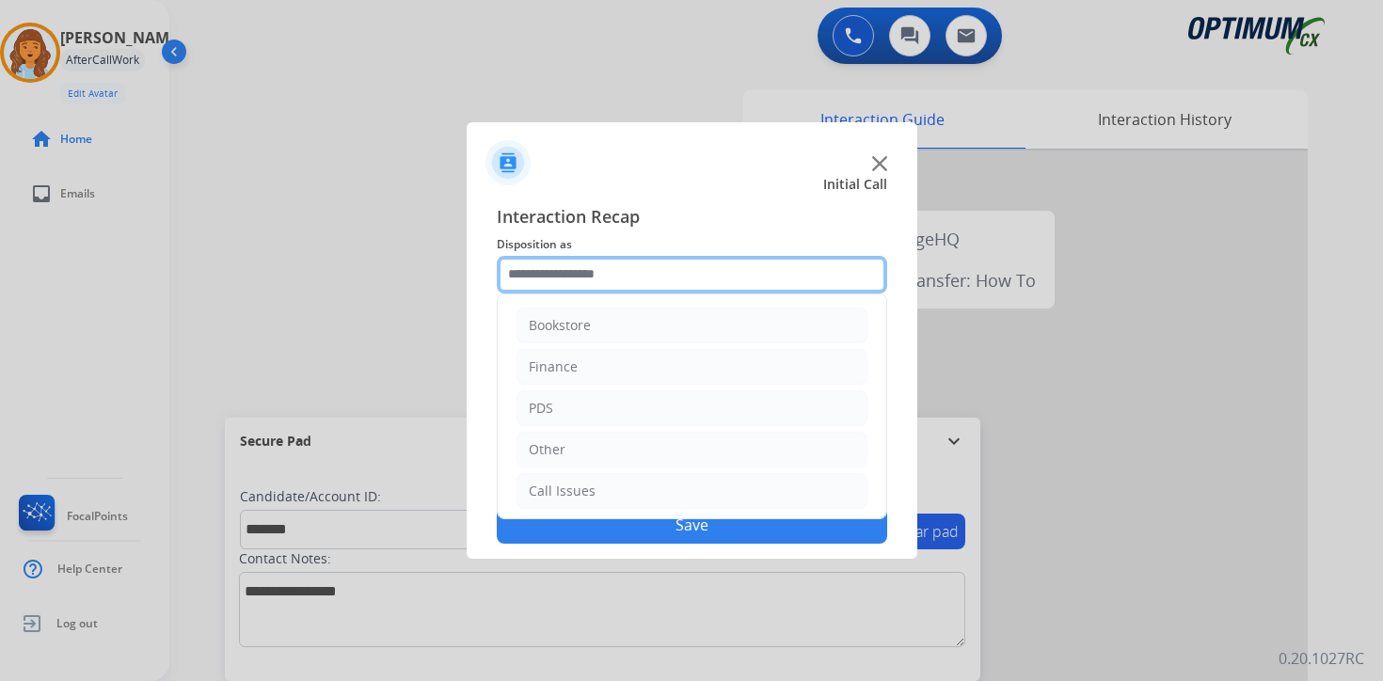
click at [621, 276] on input "text" at bounding box center [692, 275] width 391 height 38
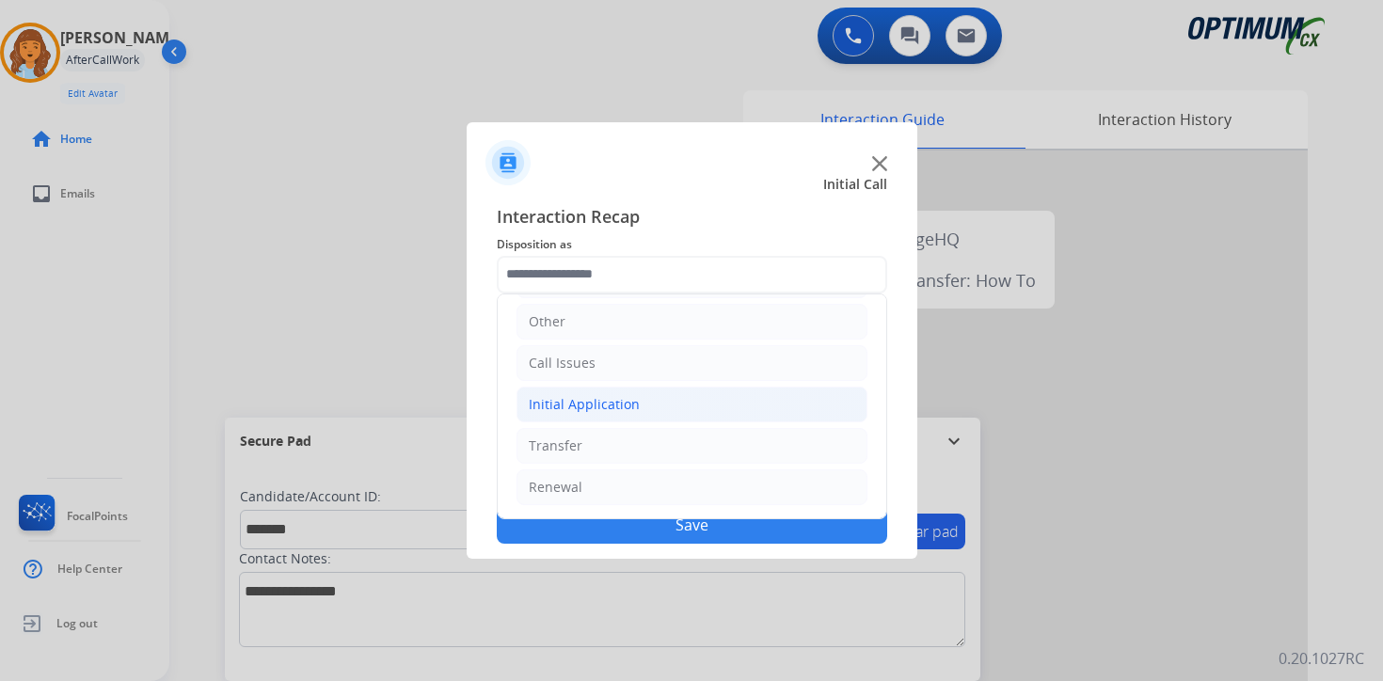
click at [573, 402] on div "Initial Application" at bounding box center [584, 404] width 111 height 19
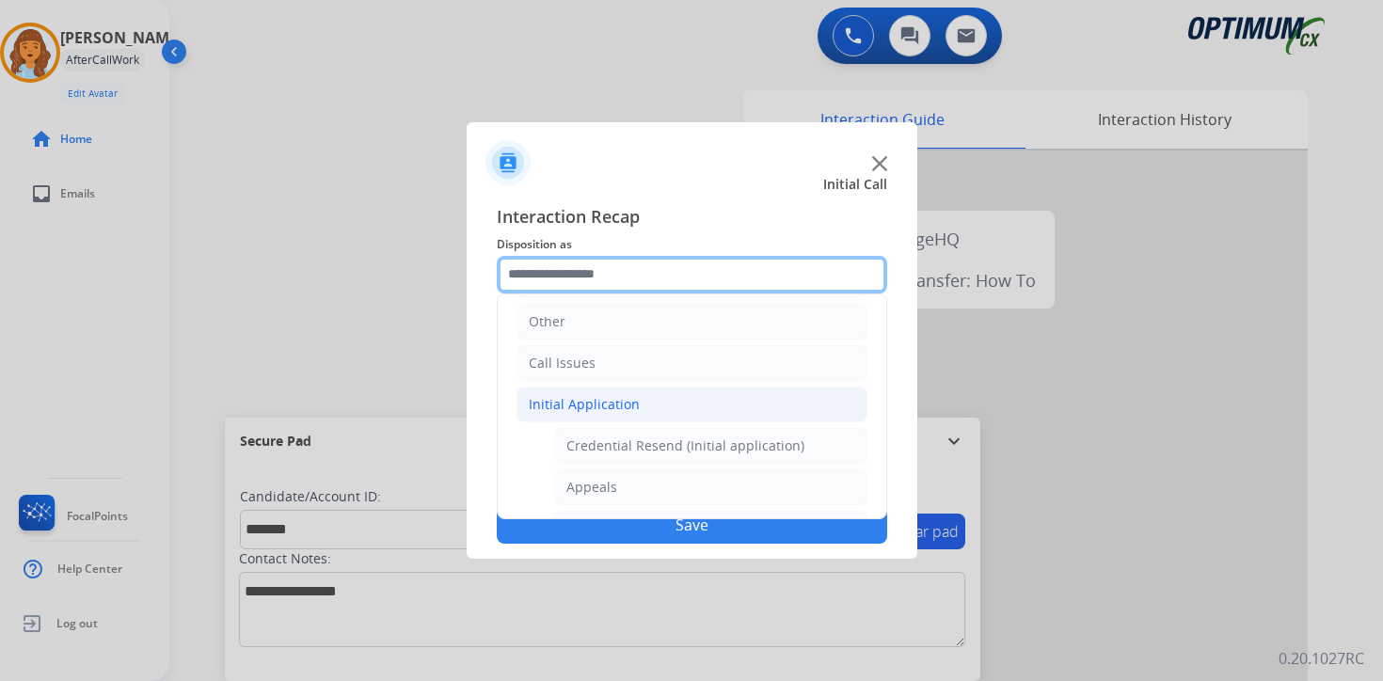
scroll to position [441, 0]
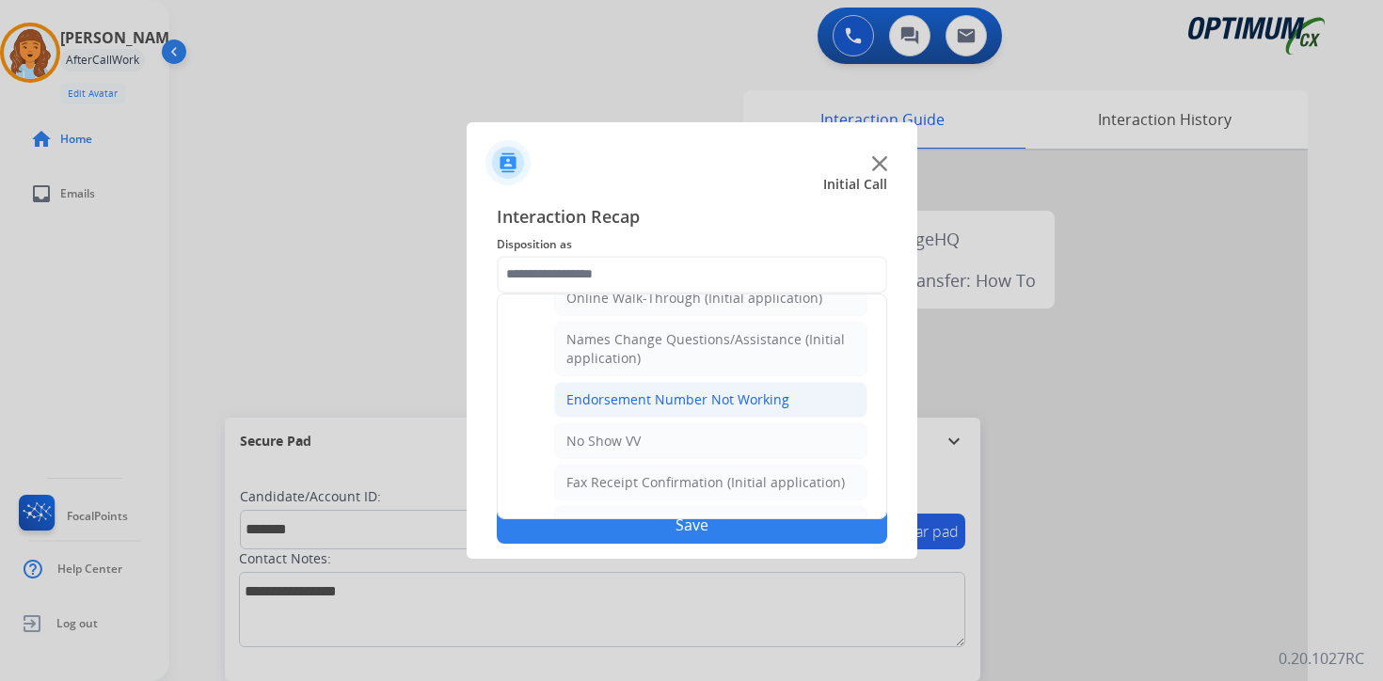
click at [616, 407] on div "Endorsement Number Not Working" at bounding box center [678, 400] width 223 height 19
type input "**********"
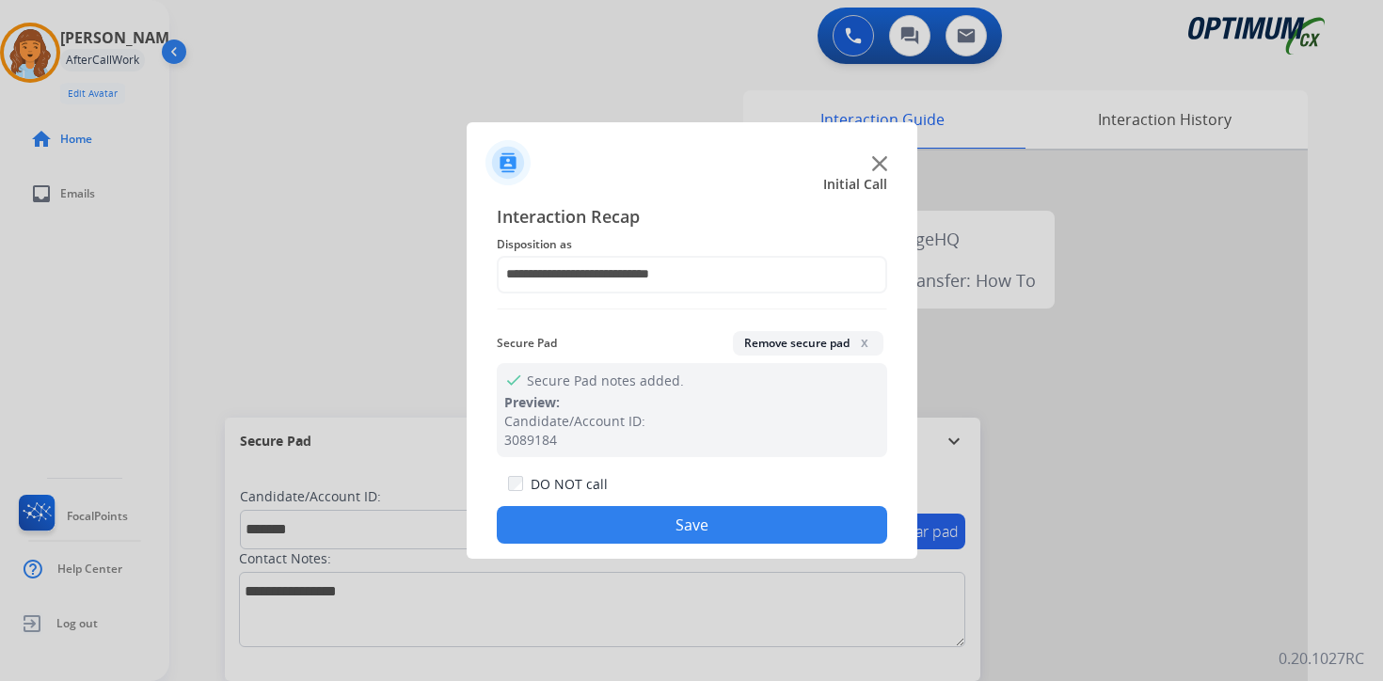
click at [630, 513] on button "Save" at bounding box center [692, 525] width 391 height 38
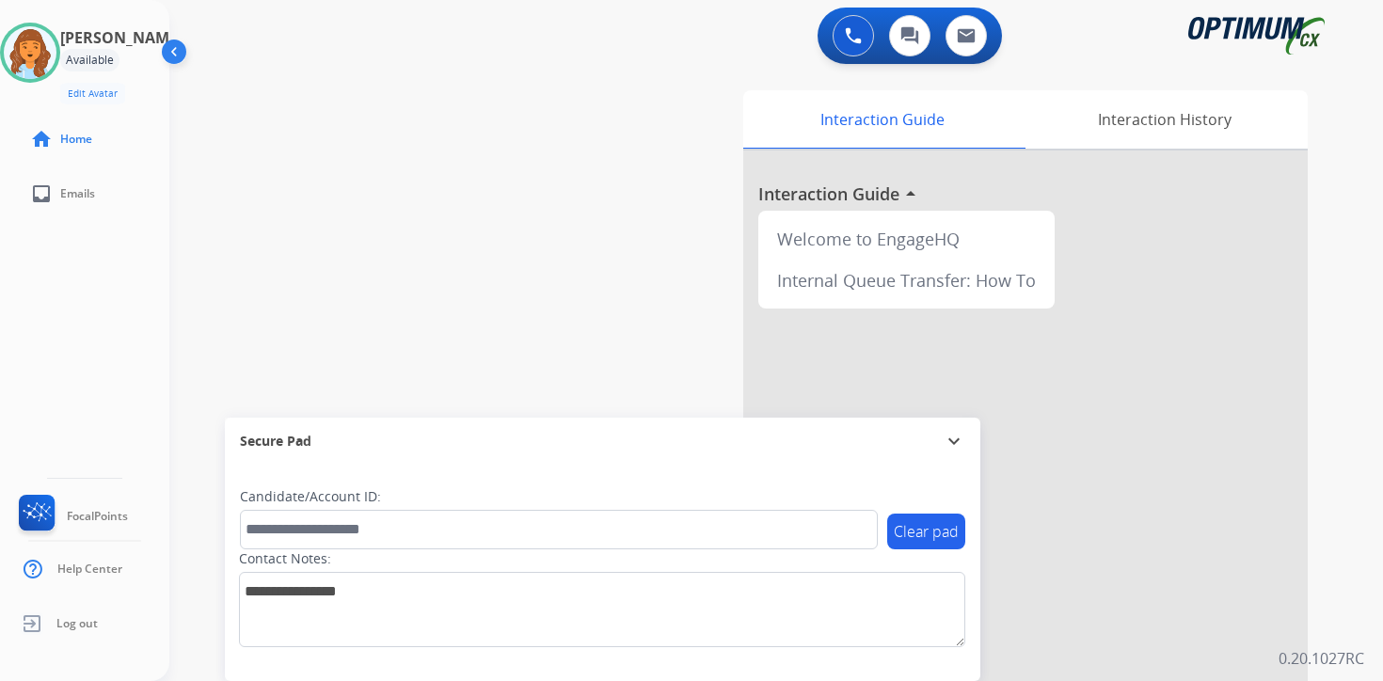
click at [1343, 619] on div "0 Voice Interactions 0 Chat Interactions 0 Email Interactions swap_horiz Break …" at bounding box center [776, 340] width 1214 height 681
click at [1320, 613] on div "Interaction Guide Interaction History Interaction Guide arrow_drop_up Welcome t…" at bounding box center [997, 468] width 682 height 770
click at [1323, 497] on div "Interaction Guide Interaction History Interaction Guide arrow_drop_up Welcome t…" at bounding box center [997, 468] width 682 height 770
click at [1331, 630] on div "Interaction Guide Interaction History Interaction Guide arrow_drop_up Welcome t…" at bounding box center [997, 468] width 682 height 770
click at [39, 57] on img at bounding box center [30, 52] width 53 height 53
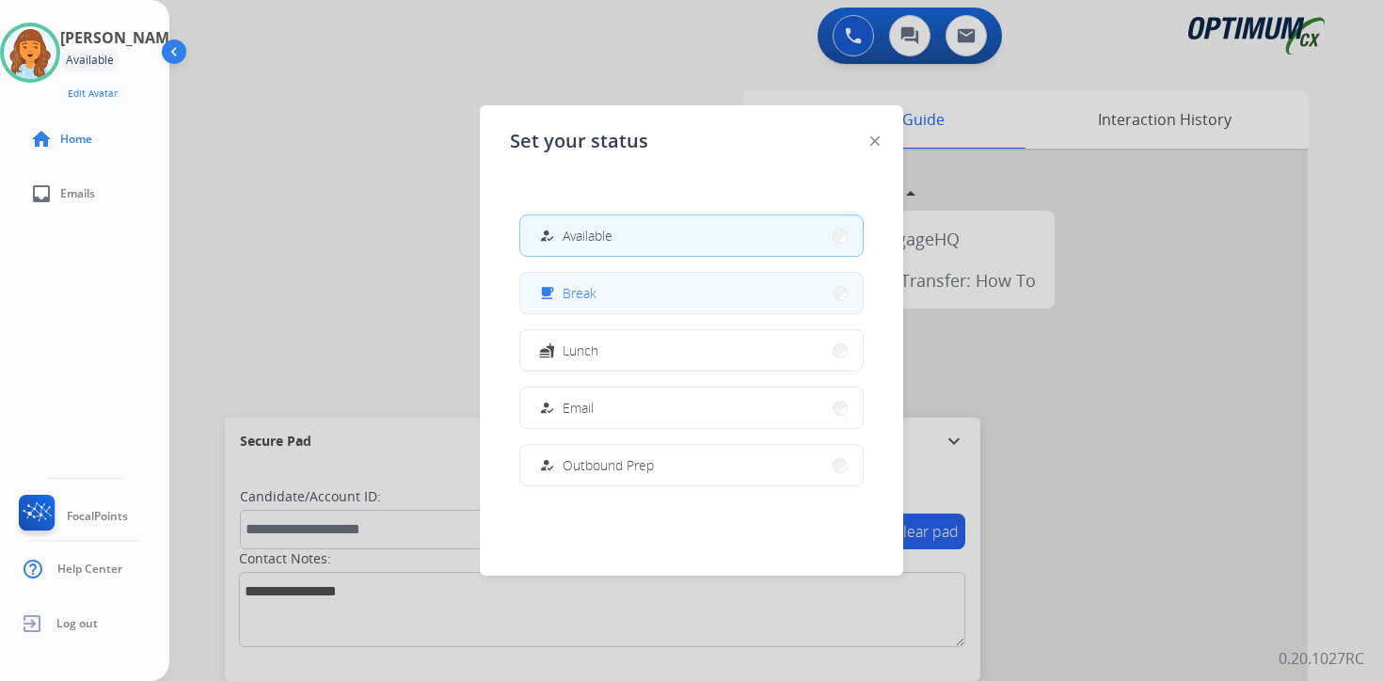
click at [559, 295] on div "free_breakfast" at bounding box center [548, 293] width 27 height 23
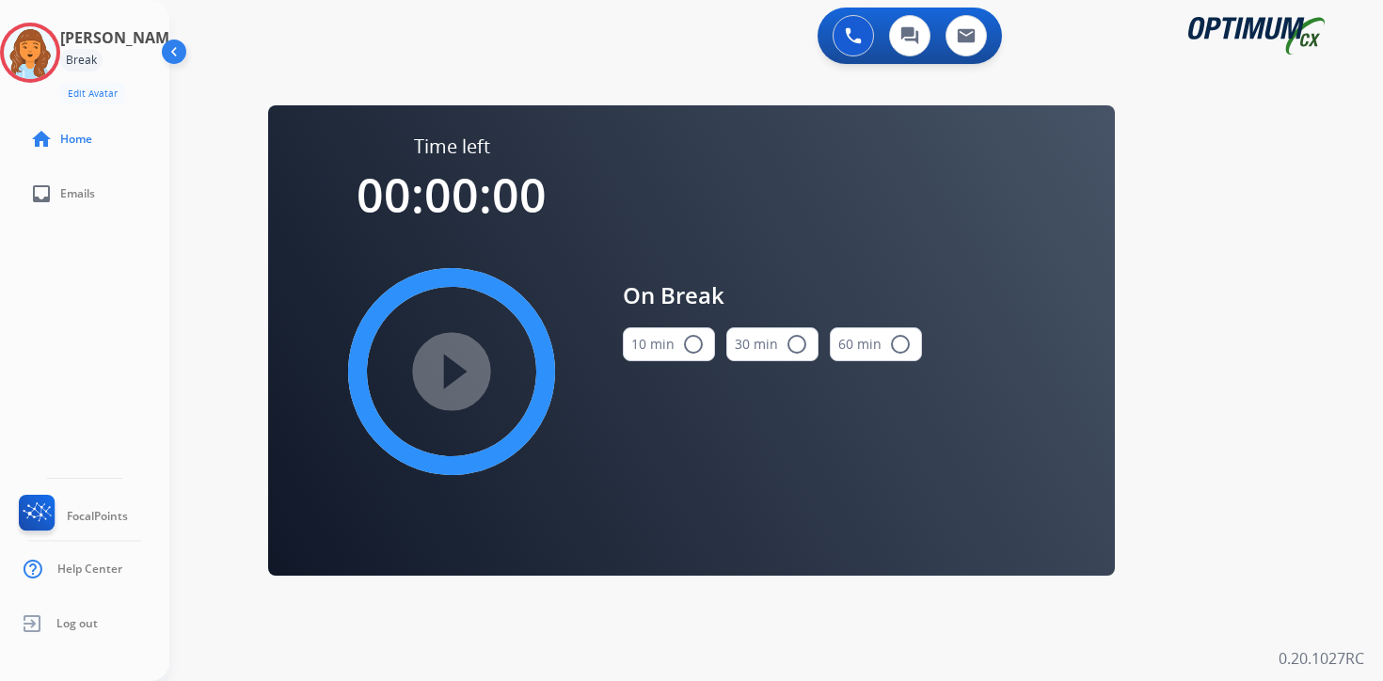
click at [1199, 424] on div "0 Voice Interactions 0 Chat Interactions 0 Email Interactions swap_horiz Break …" at bounding box center [776, 340] width 1214 height 681
click at [40, 55] on img at bounding box center [30, 52] width 53 height 53
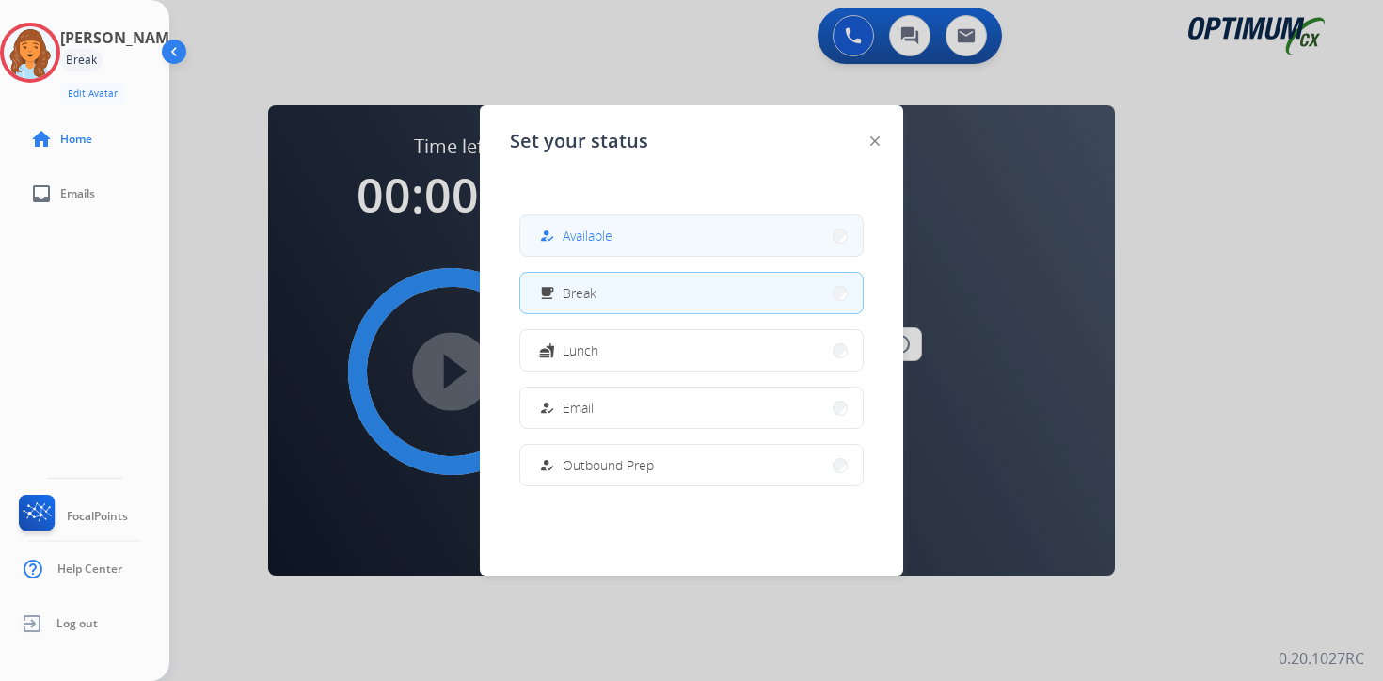
click at [568, 236] on span "Available" at bounding box center [588, 236] width 50 height 20
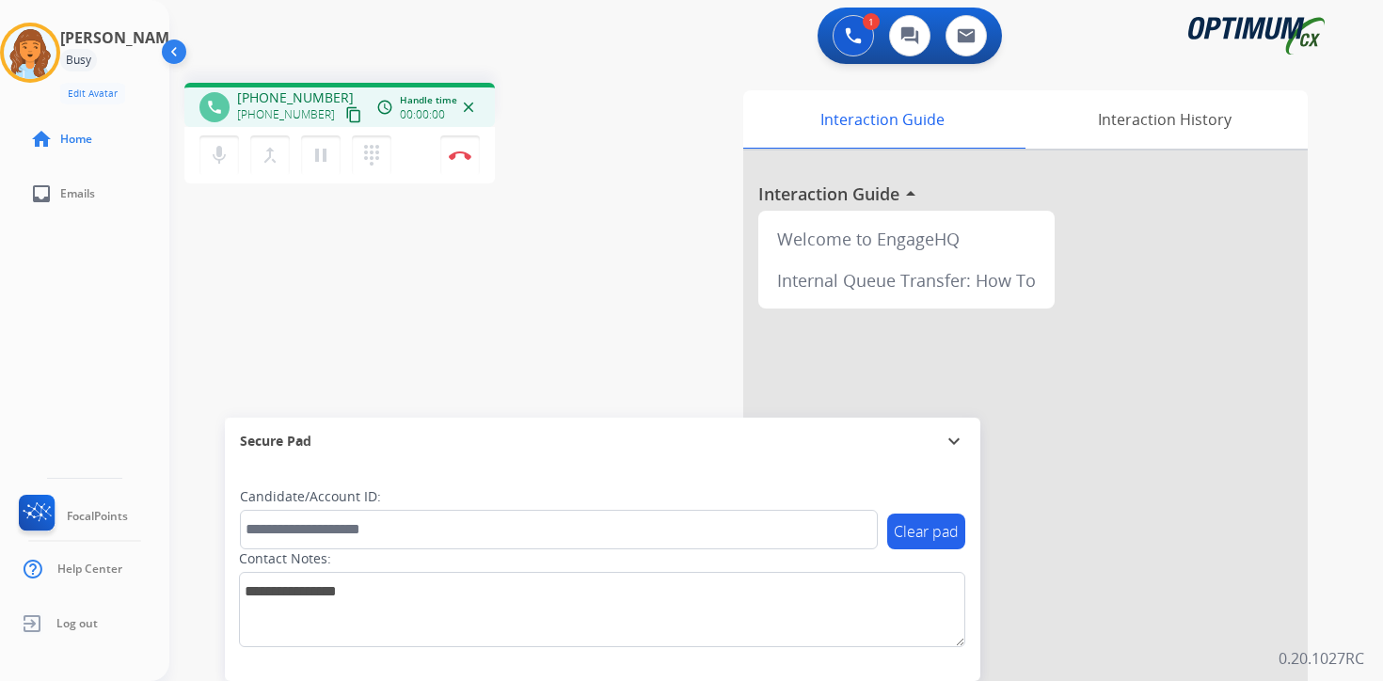
click at [345, 117] on mat-icon "content_copy" at bounding box center [353, 114] width 17 height 17
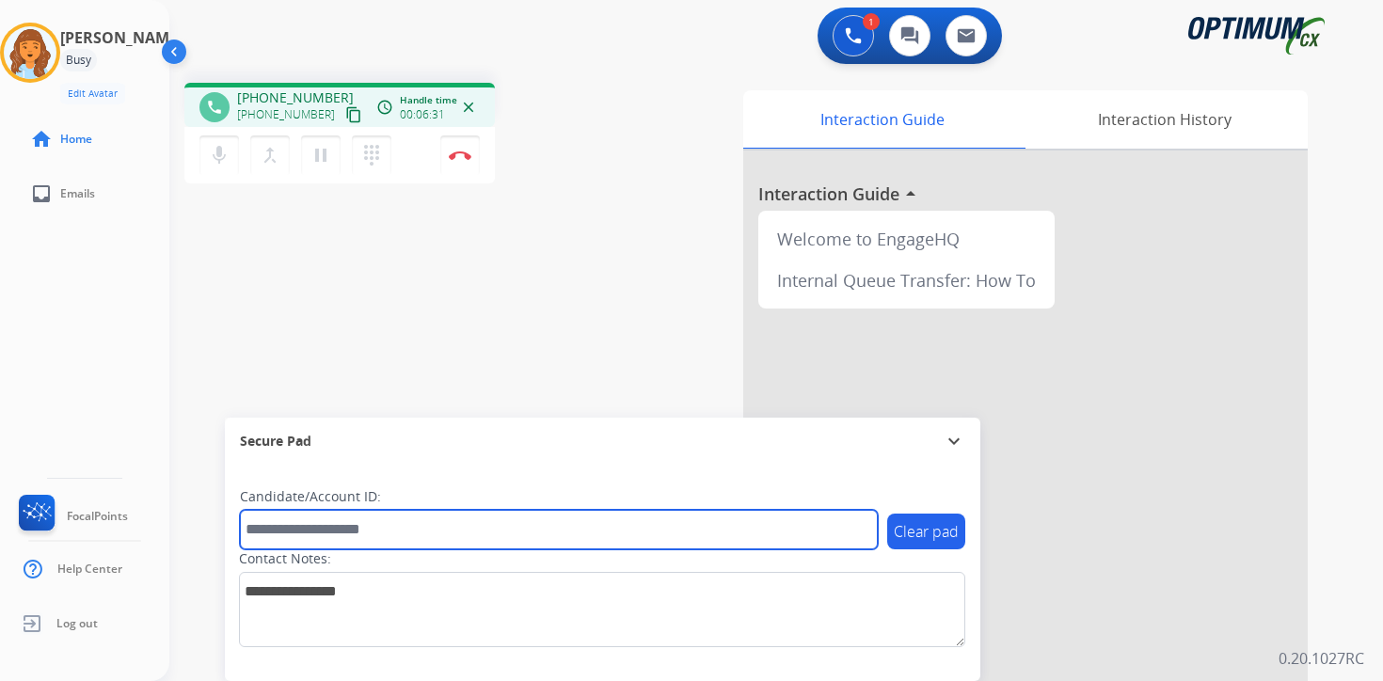
click at [292, 512] on input "text" at bounding box center [559, 530] width 638 height 40
type input "*******"
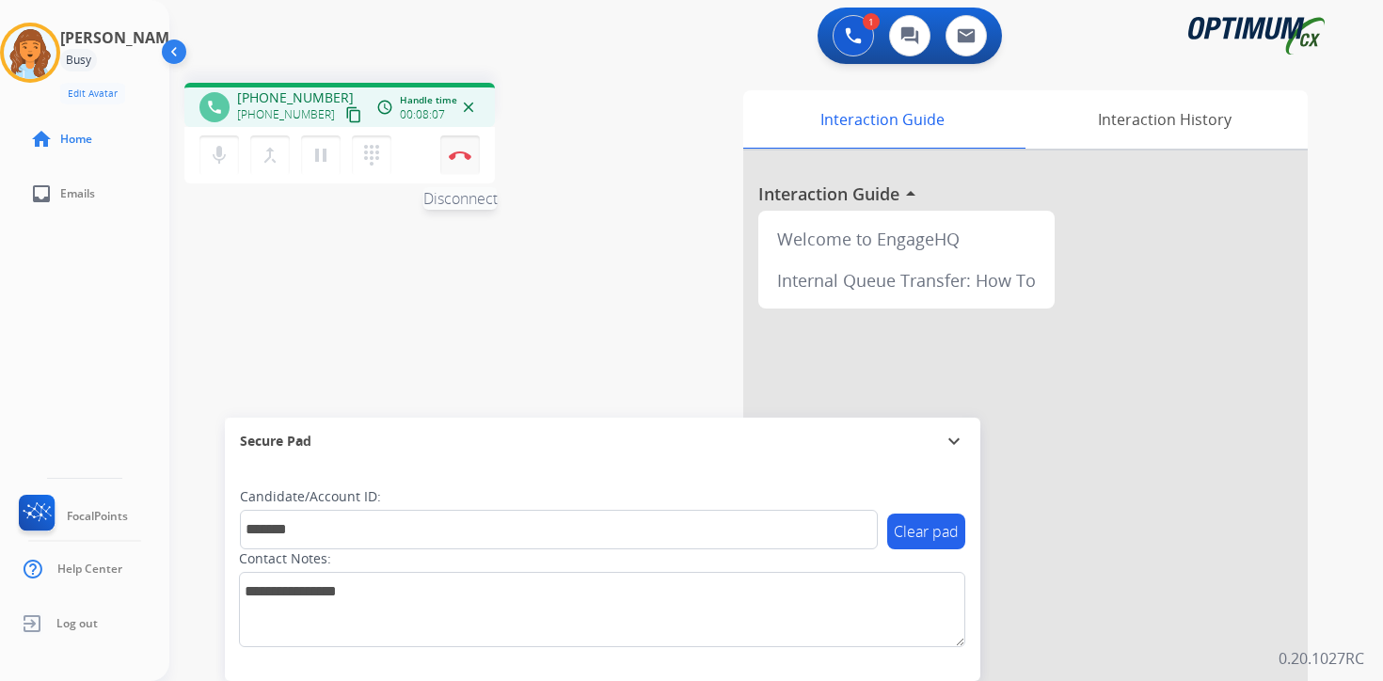
click at [474, 154] on button "Disconnect" at bounding box center [460, 156] width 40 height 40
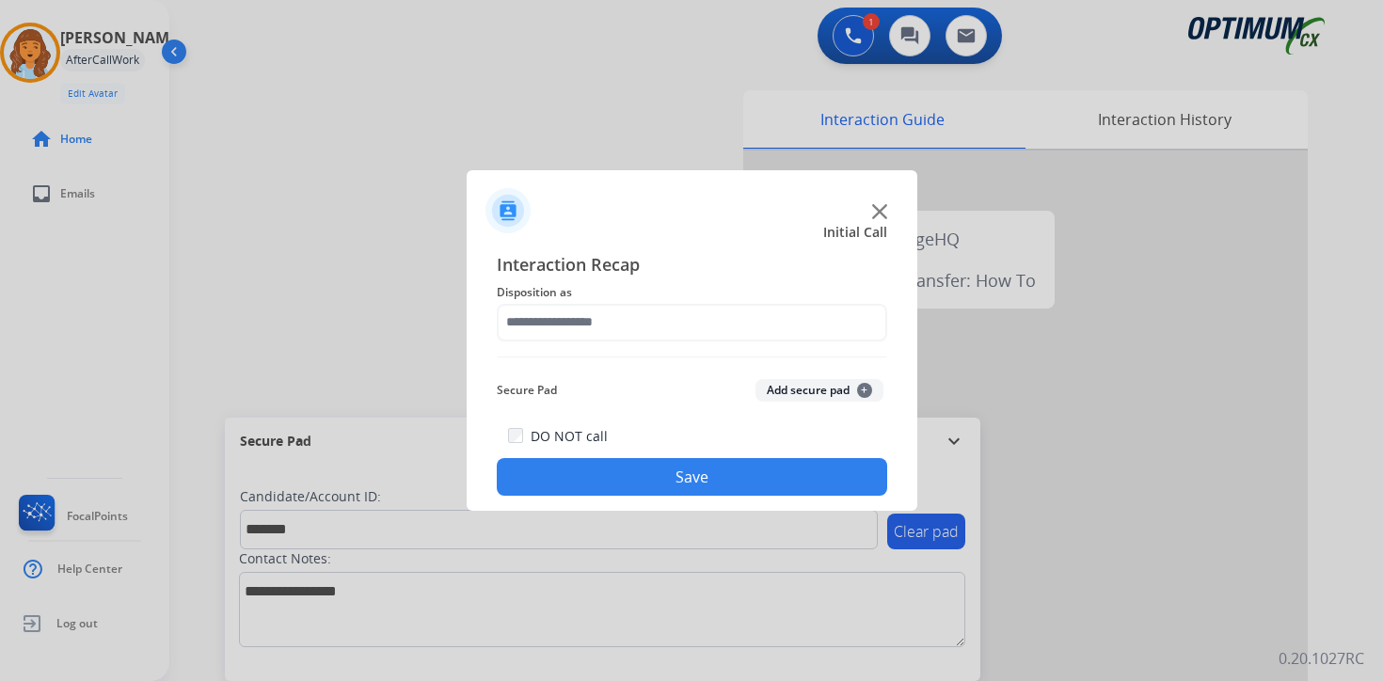
click at [850, 379] on button "Add secure pad +" at bounding box center [820, 390] width 128 height 23
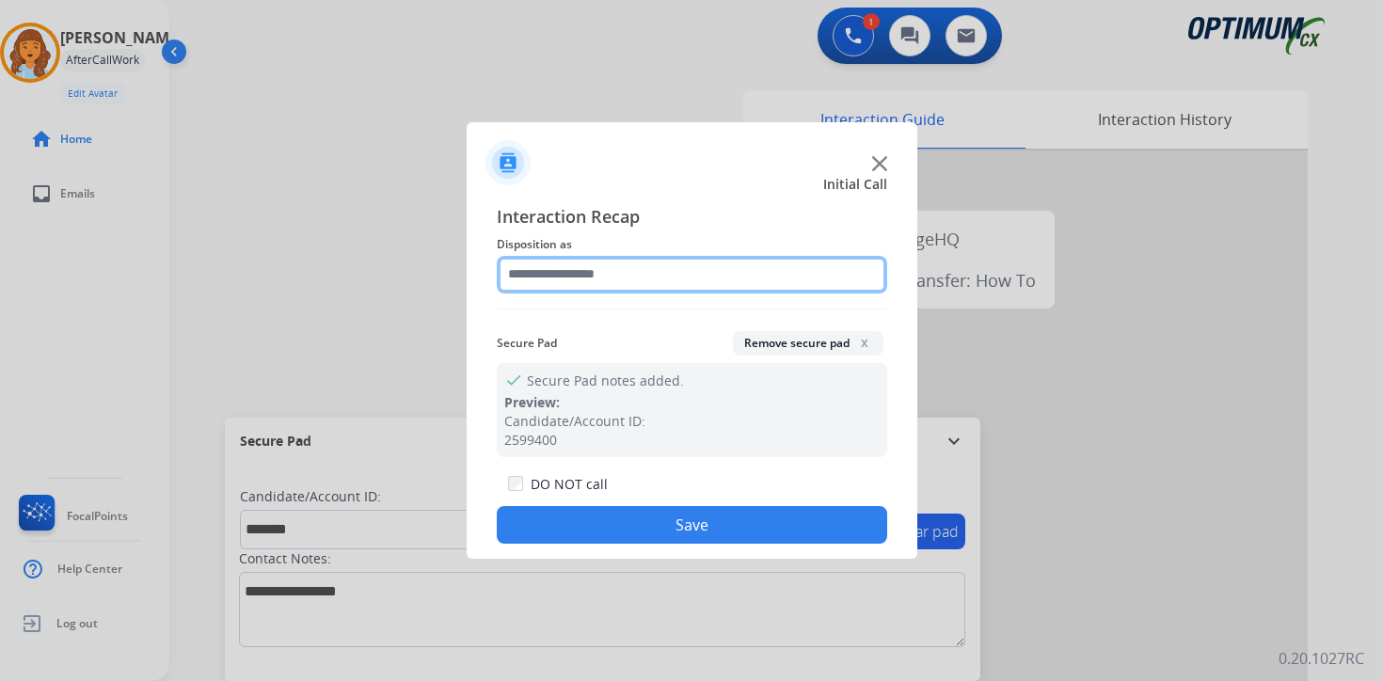
click at [616, 267] on input "text" at bounding box center [692, 275] width 391 height 38
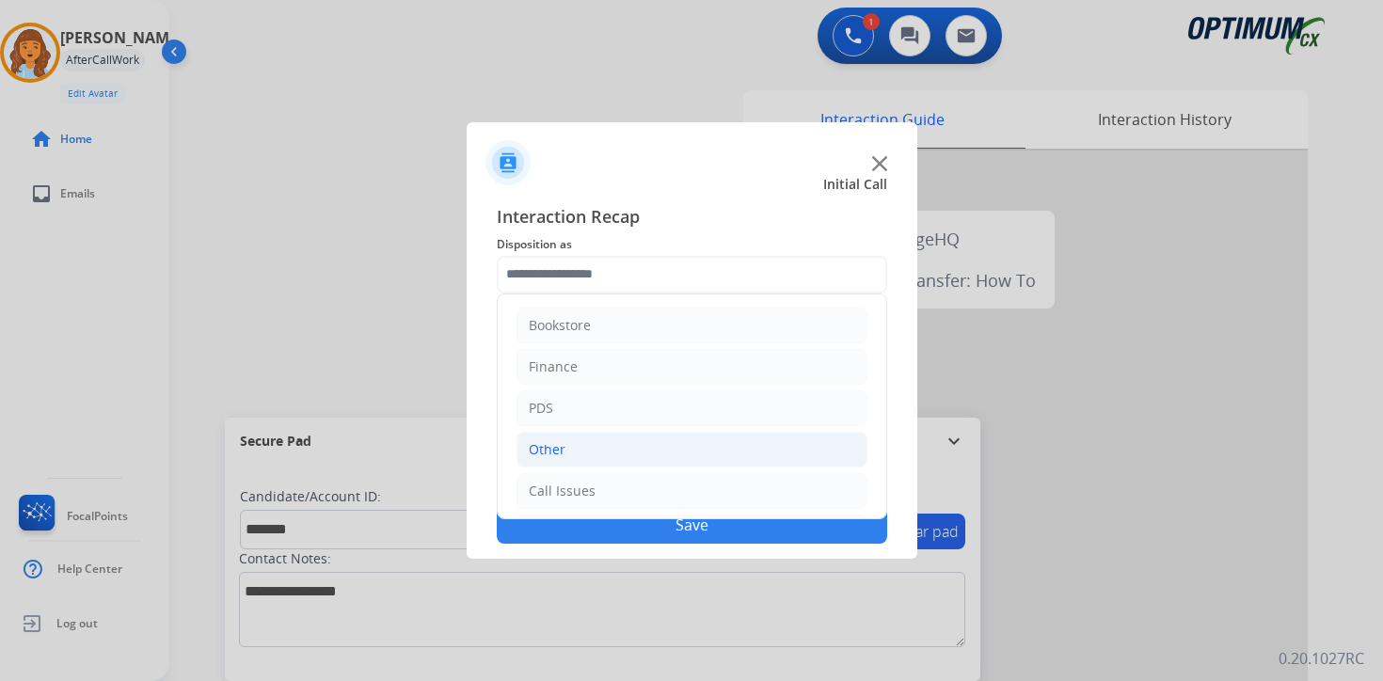
click at [547, 444] on div "Other" at bounding box center [547, 449] width 37 height 19
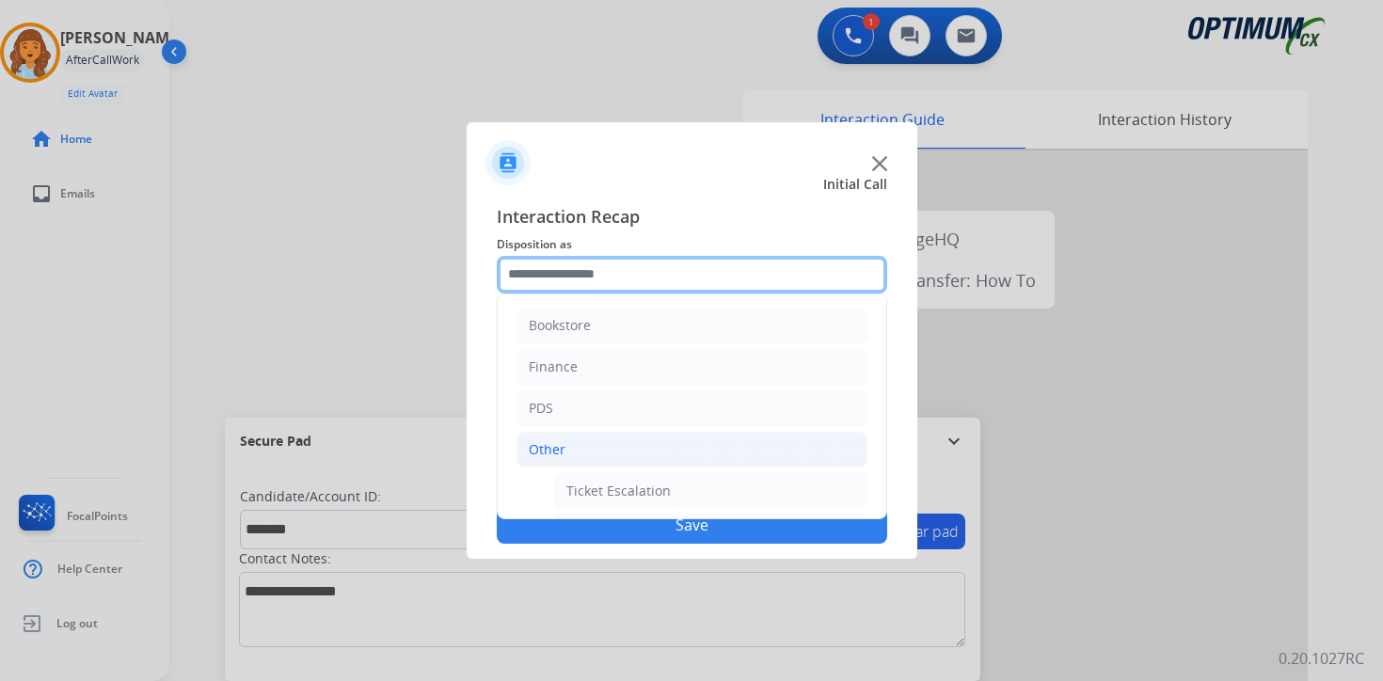
scroll to position [313, 0]
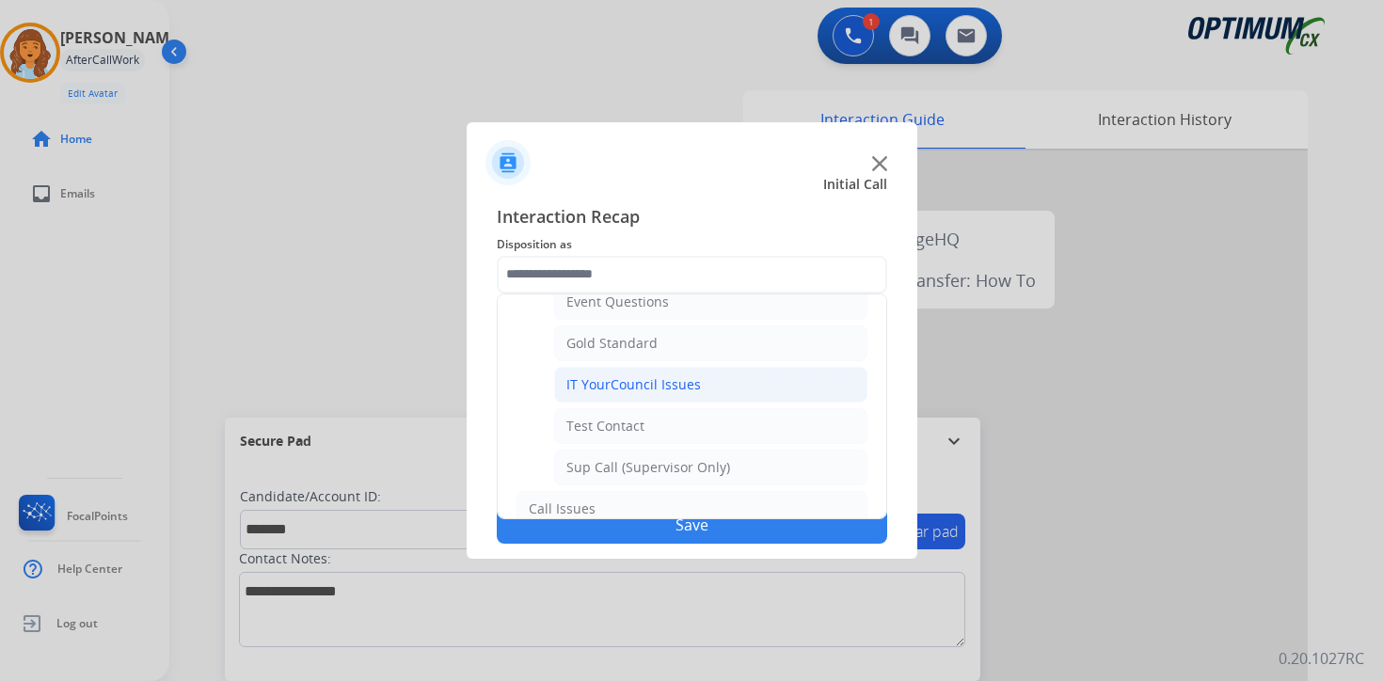
click at [615, 375] on div "IT YourCouncil Issues" at bounding box center [634, 384] width 135 height 19
type input "**********"
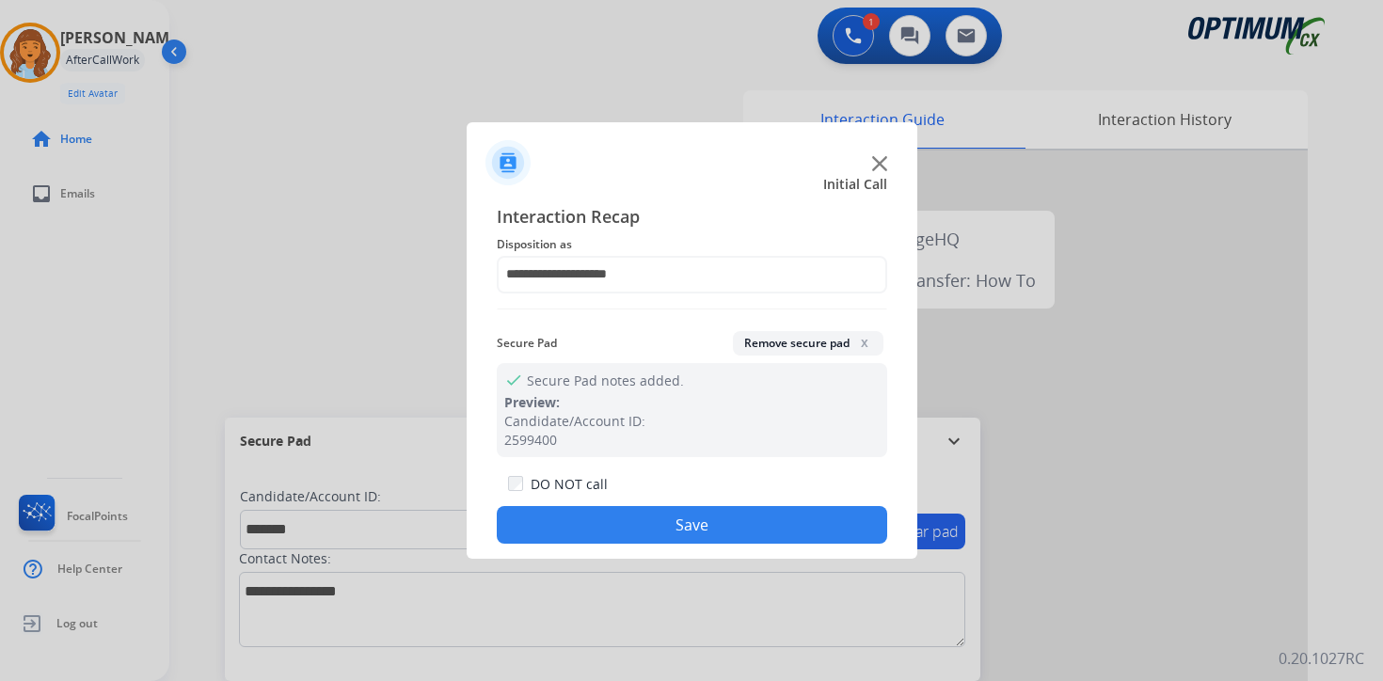
click at [626, 514] on button "Save" at bounding box center [692, 525] width 391 height 38
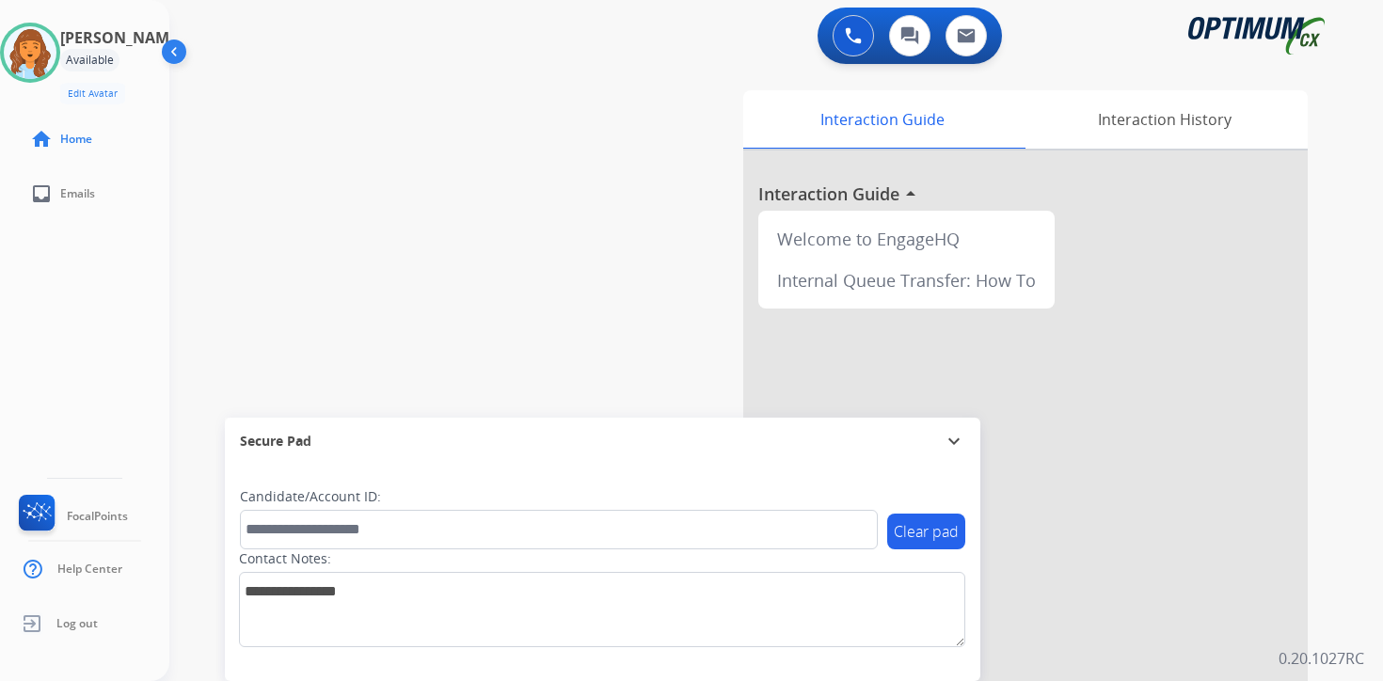
drag, startPoint x: 1349, startPoint y: 602, endPoint x: 1339, endPoint y: 599, distance: 10.7
click at [1349, 601] on div "0 Voice Interactions 0 Chat Interactions 0 Email Interactions swap_horiz Break …" at bounding box center [776, 340] width 1214 height 681
click at [1329, 551] on div "Interaction Guide Interaction History Interaction Guide arrow_drop_up Welcome t…" at bounding box center [997, 468] width 682 height 770
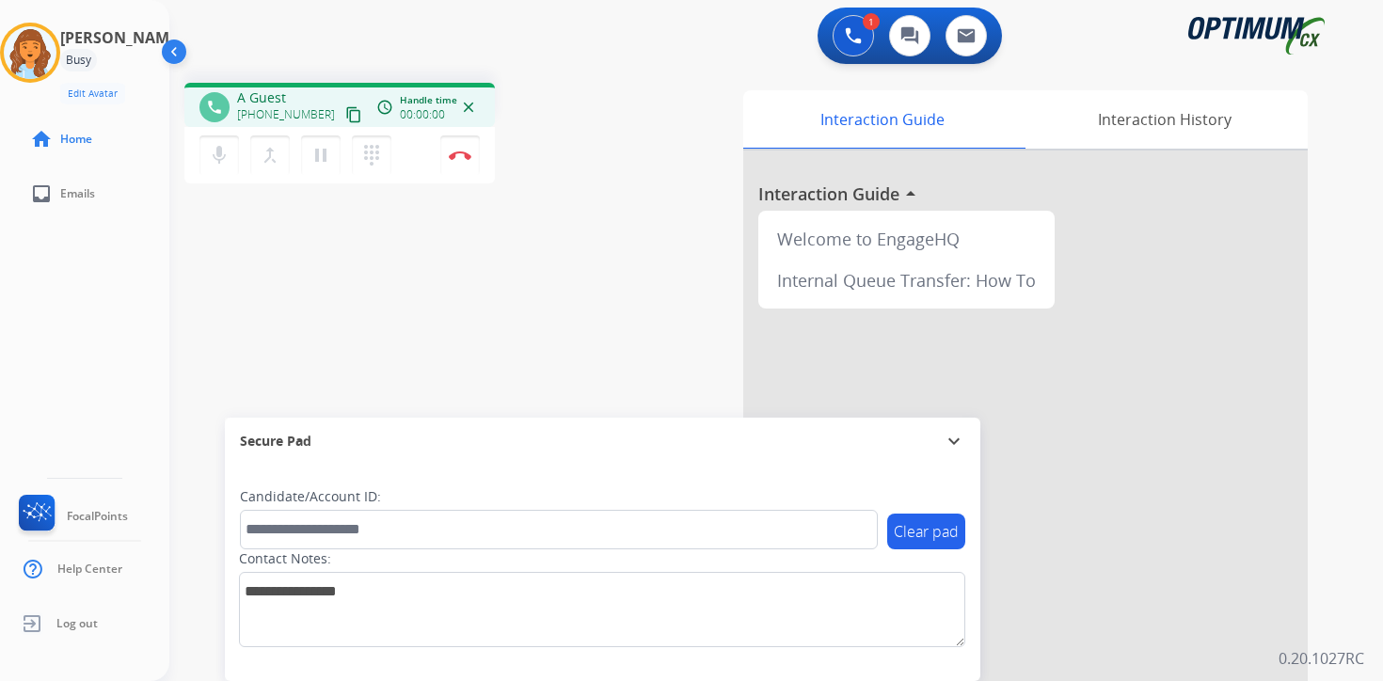
click at [1347, 662] on p "0.20.1027RC" at bounding box center [1322, 658] width 86 height 23
click at [345, 114] on mat-icon "content_copy" at bounding box center [353, 114] width 17 height 17
click at [463, 162] on button "Disconnect" at bounding box center [460, 156] width 40 height 40
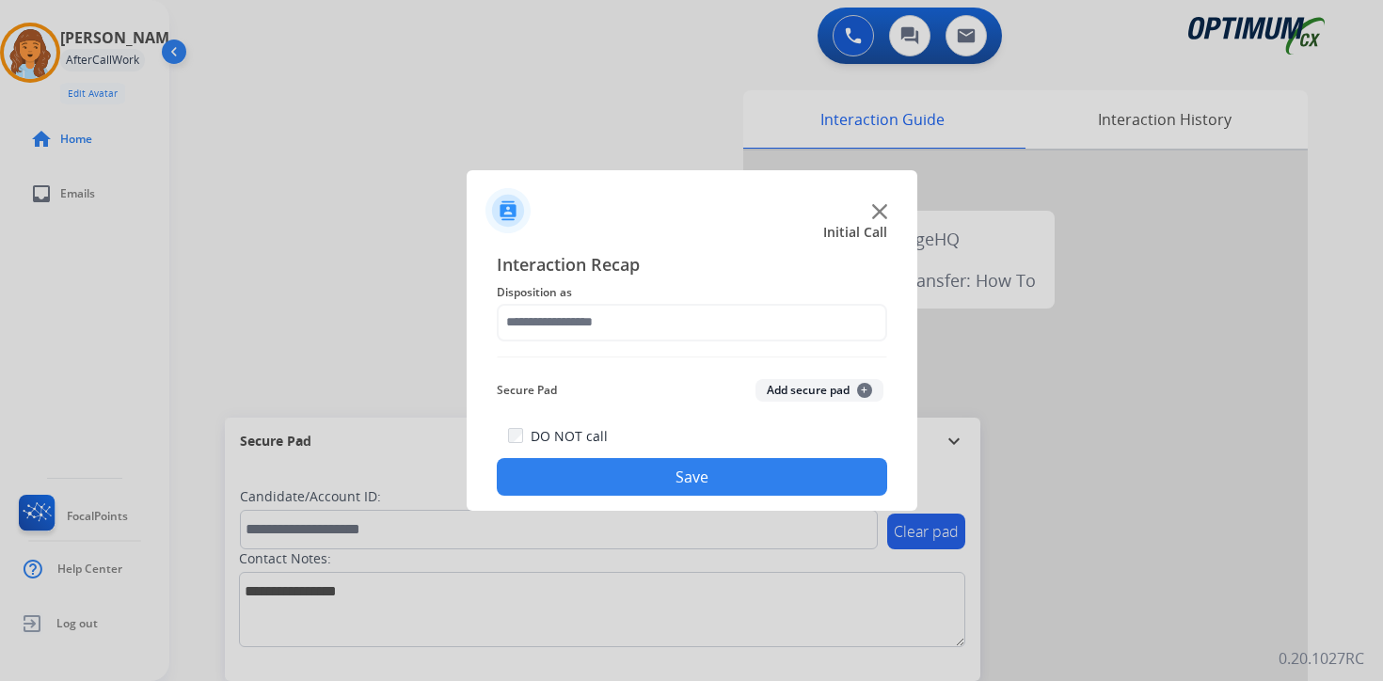
click at [870, 396] on button "Add secure pad +" at bounding box center [820, 390] width 128 height 23
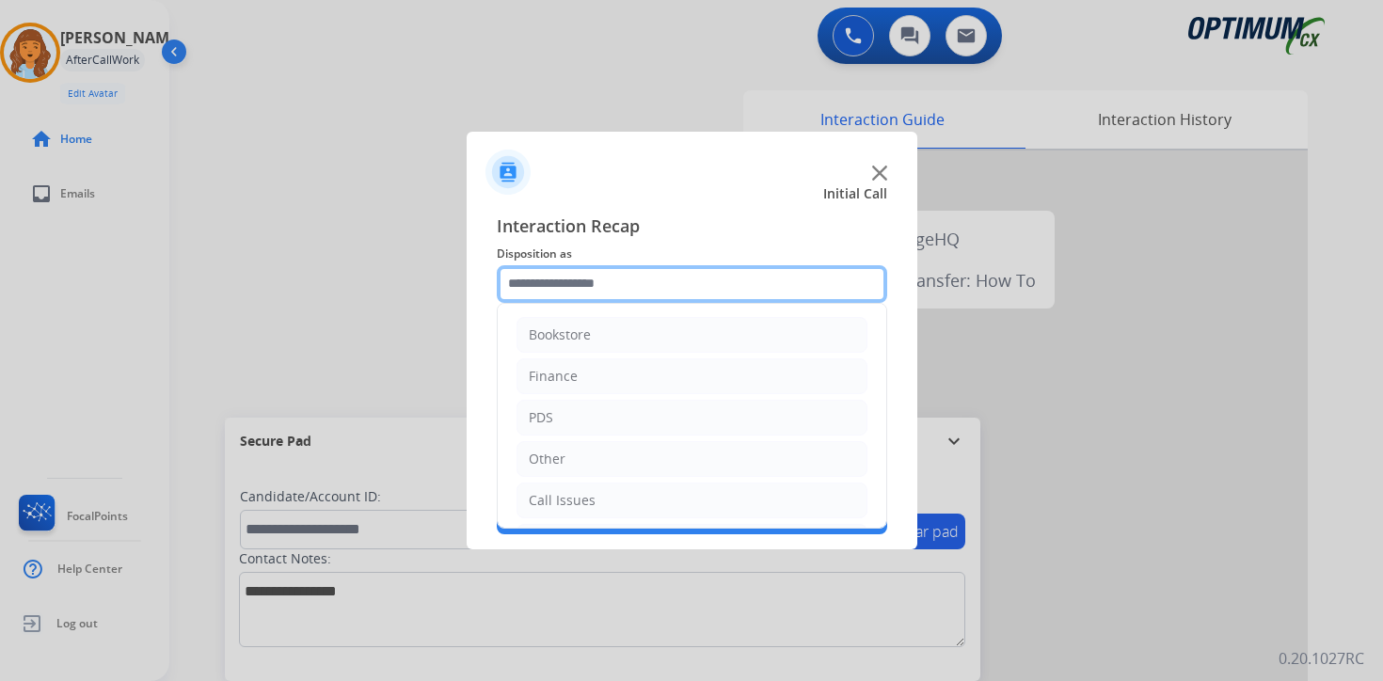
click at [588, 287] on input "text" at bounding box center [692, 284] width 391 height 38
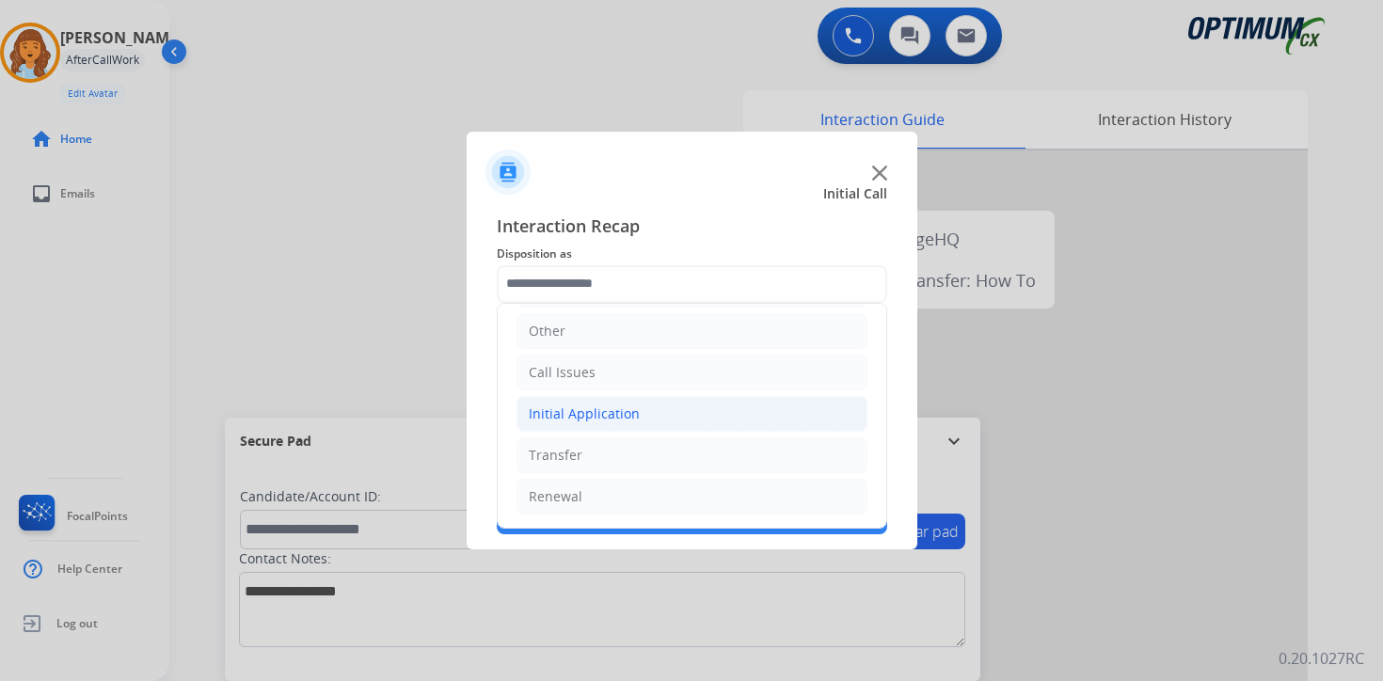
click at [563, 416] on div "Initial Application" at bounding box center [584, 414] width 111 height 19
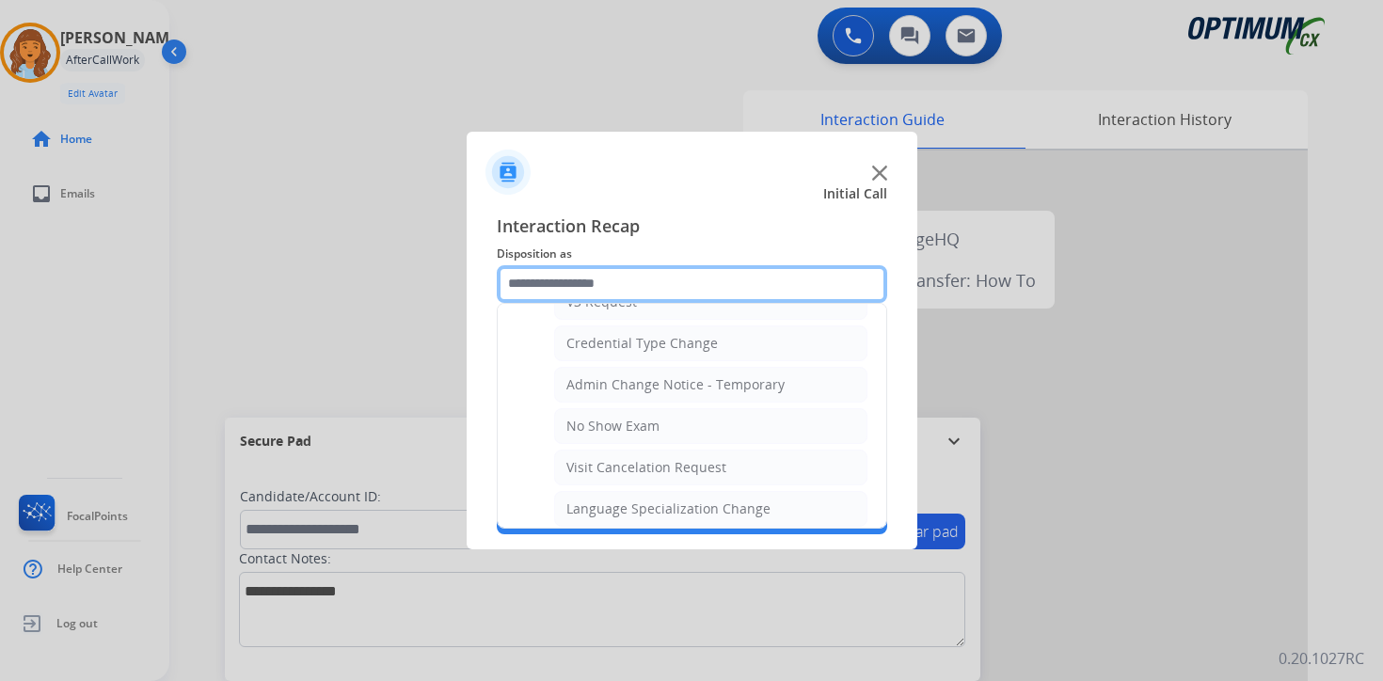
scroll to position [1069, 0]
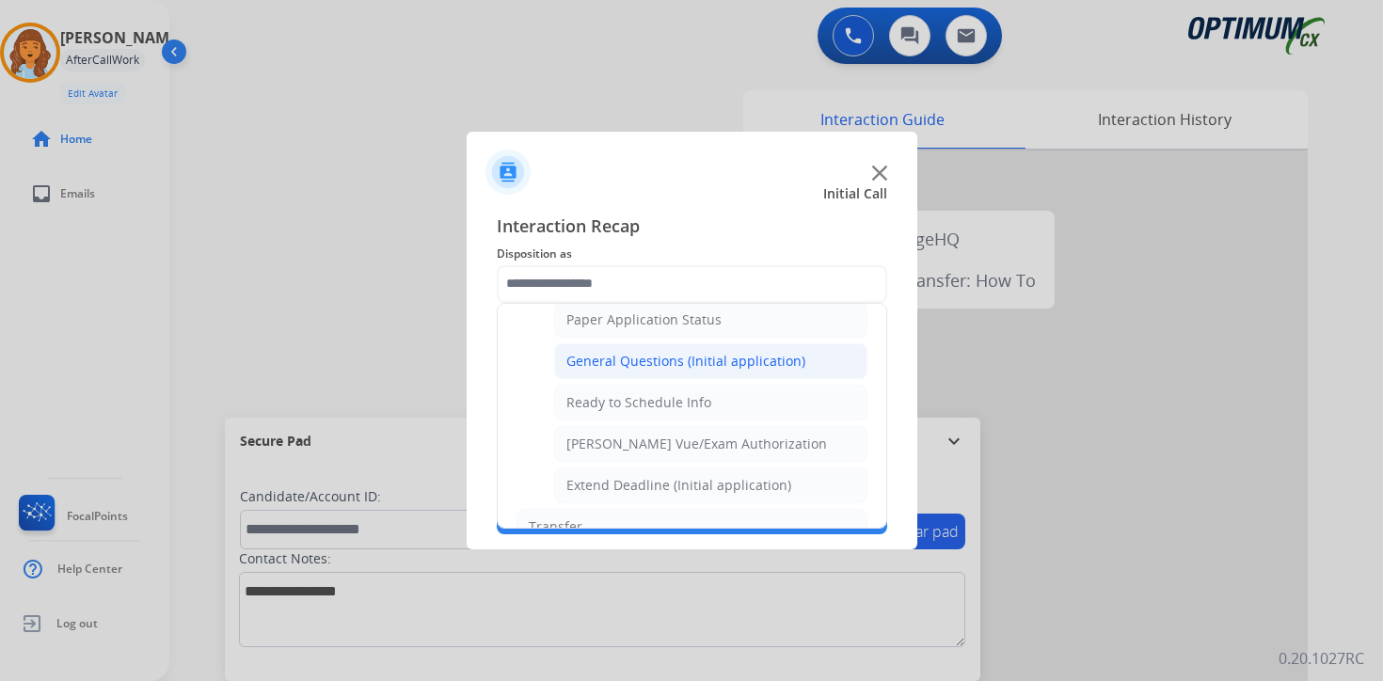
click at [586, 358] on div "General Questions (Initial application)" at bounding box center [686, 361] width 239 height 19
type input "**********"
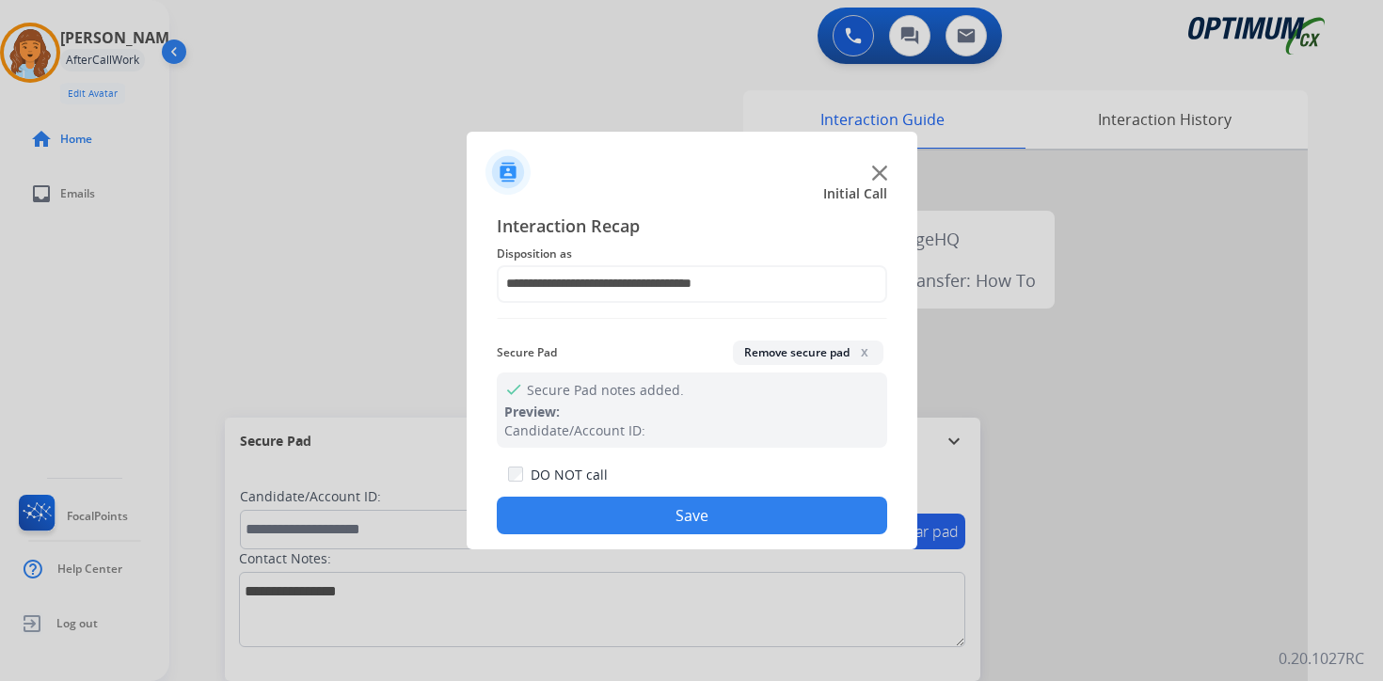
click at [601, 494] on div "DO NOT call Save" at bounding box center [692, 499] width 391 height 72
click at [581, 516] on button "Save" at bounding box center [692, 516] width 391 height 38
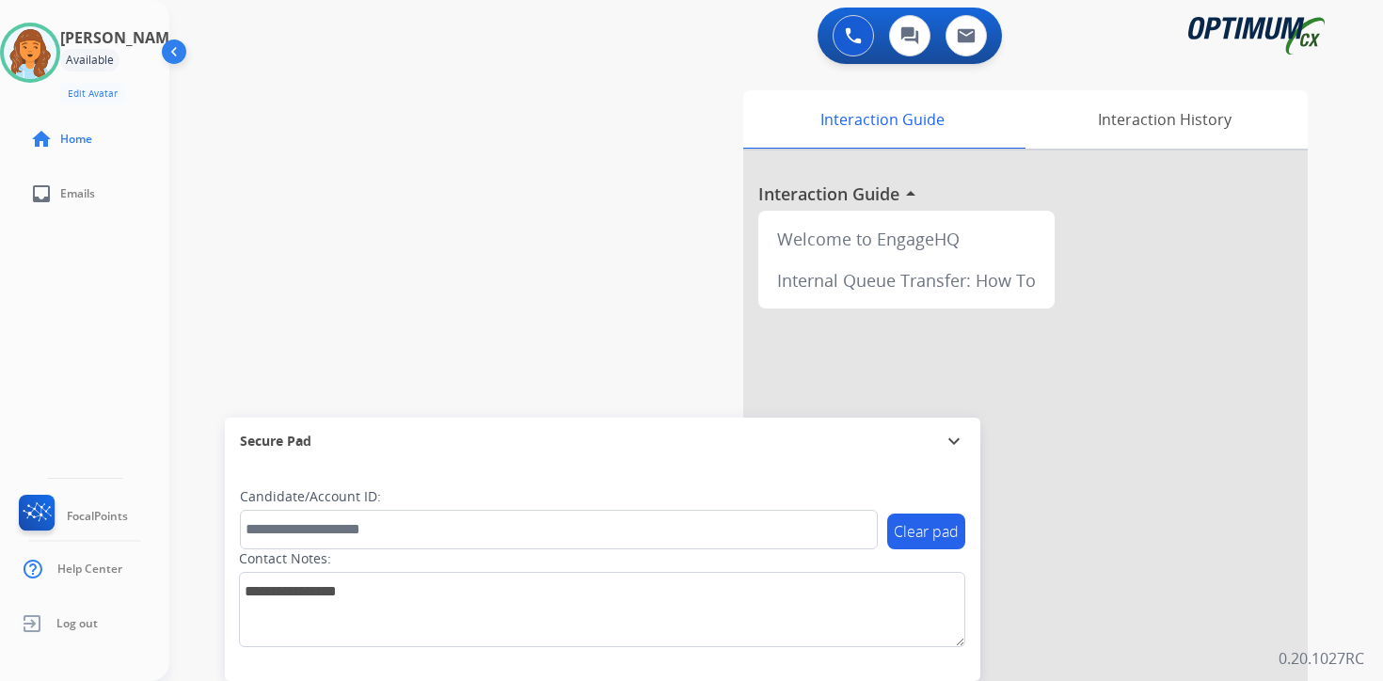
click at [1356, 651] on p "0.20.1027RC" at bounding box center [1322, 658] width 86 height 23
click at [1350, 553] on div "0 Voice Interactions 0 Chat Interactions 0 Email Interactions swap_horiz Break …" at bounding box center [776, 340] width 1214 height 681
click at [1336, 457] on div "Interaction Guide Interaction History Interaction Guide arrow_drop_up Welcome t…" at bounding box center [997, 468] width 682 height 770
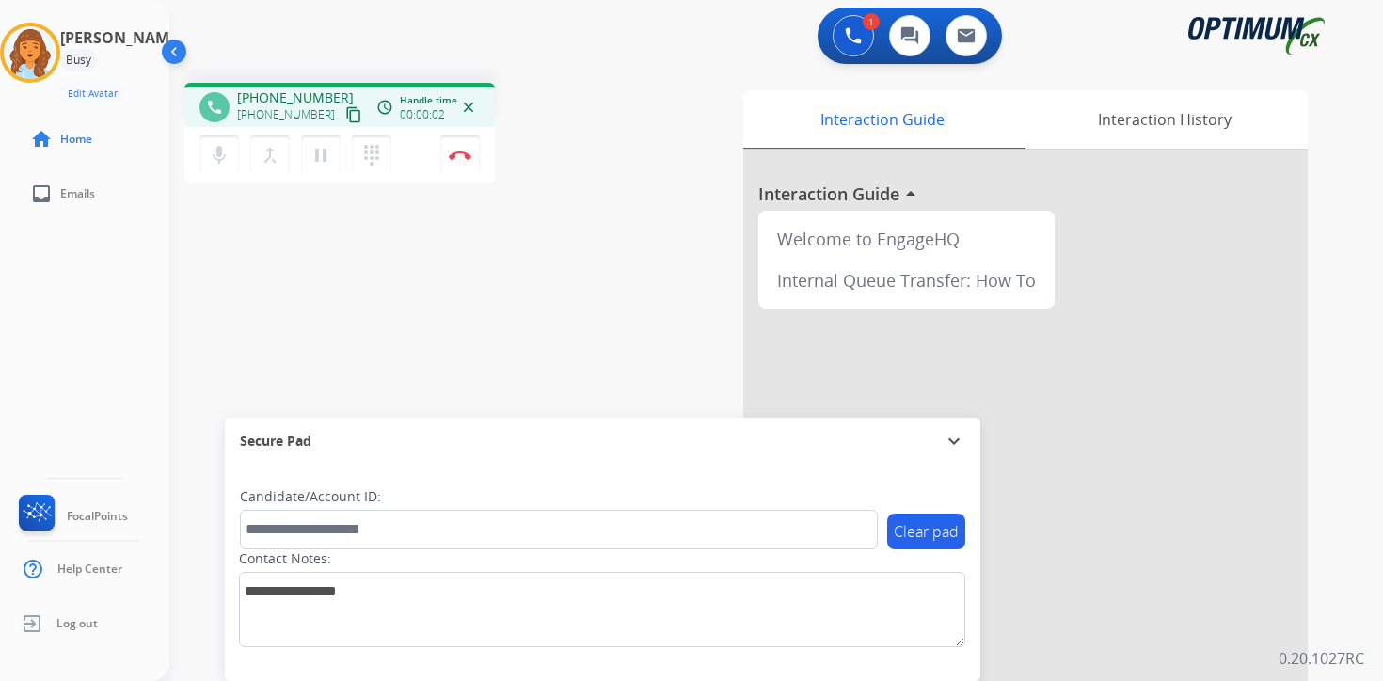
click at [1321, 583] on div "Interaction Guide Interaction History Interaction Guide arrow_drop_up Welcome t…" at bounding box center [997, 468] width 682 height 770
click at [345, 118] on mat-icon "content_copy" at bounding box center [353, 114] width 17 height 17
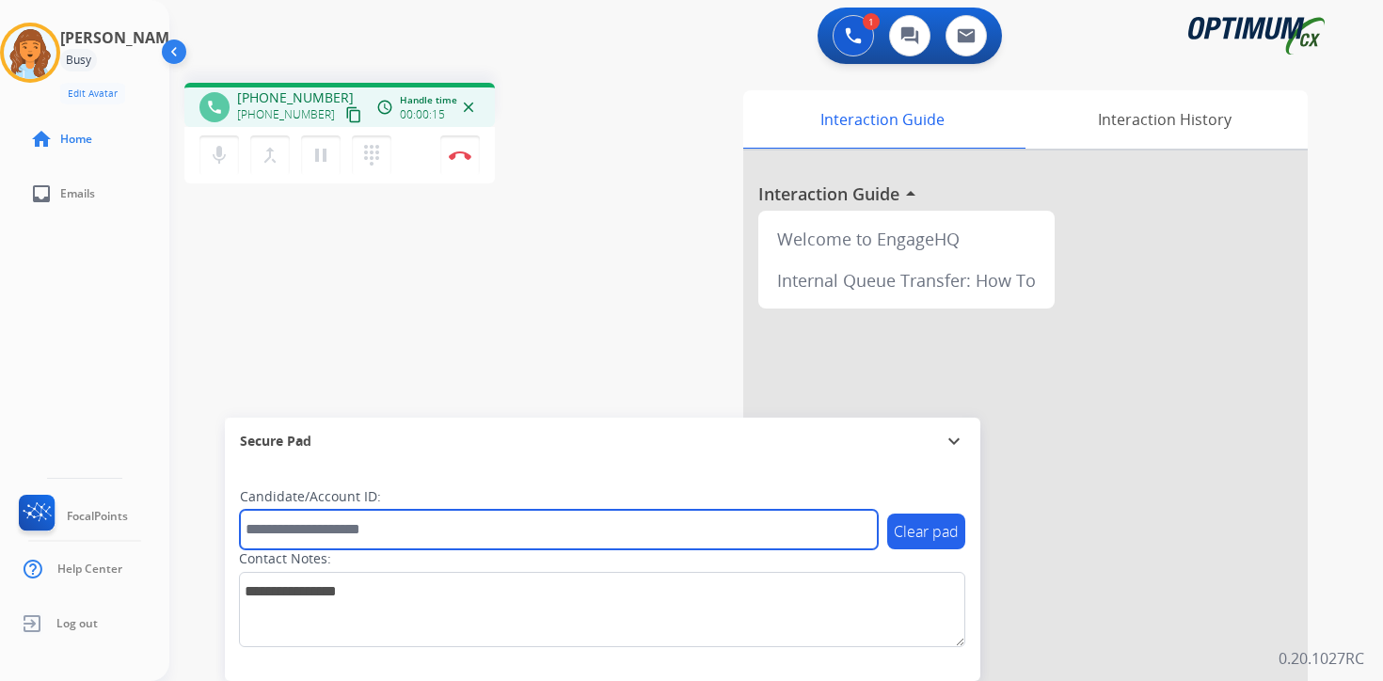
click at [381, 513] on input "text" at bounding box center [559, 530] width 638 height 40
type input "*******"
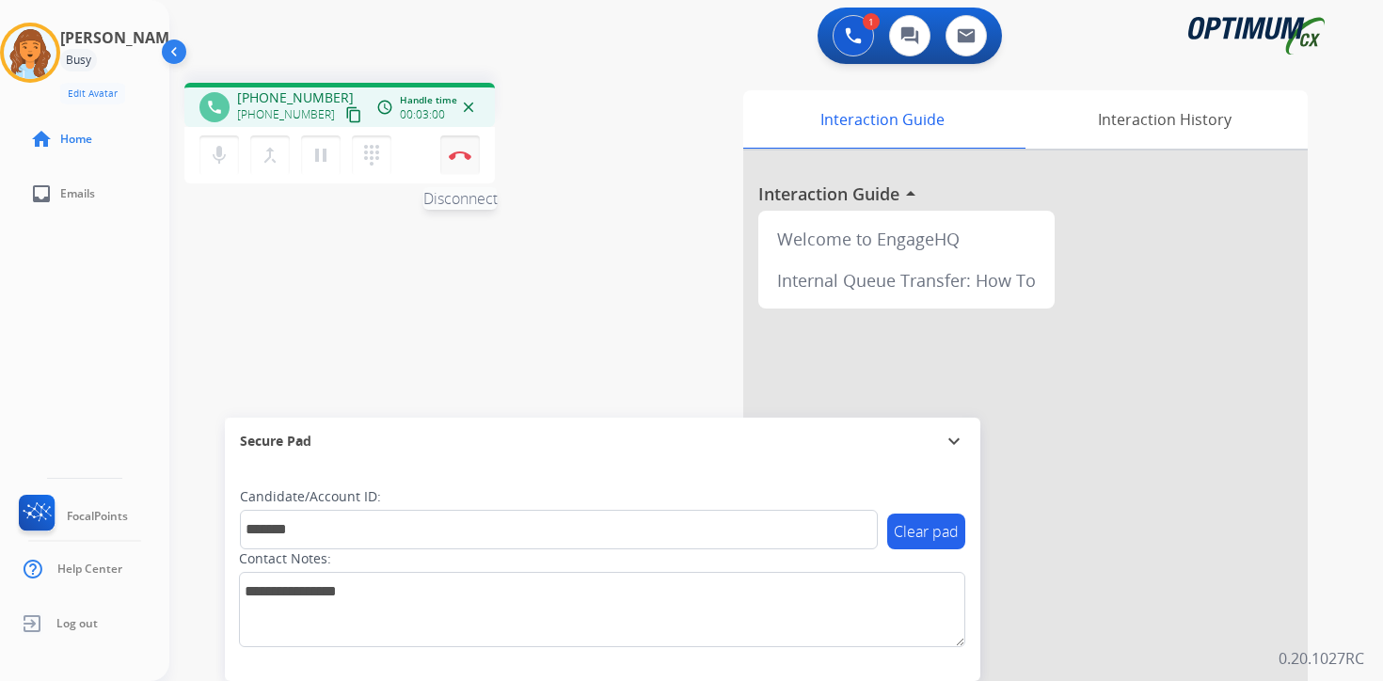
click at [463, 163] on button "Disconnect" at bounding box center [460, 156] width 40 height 40
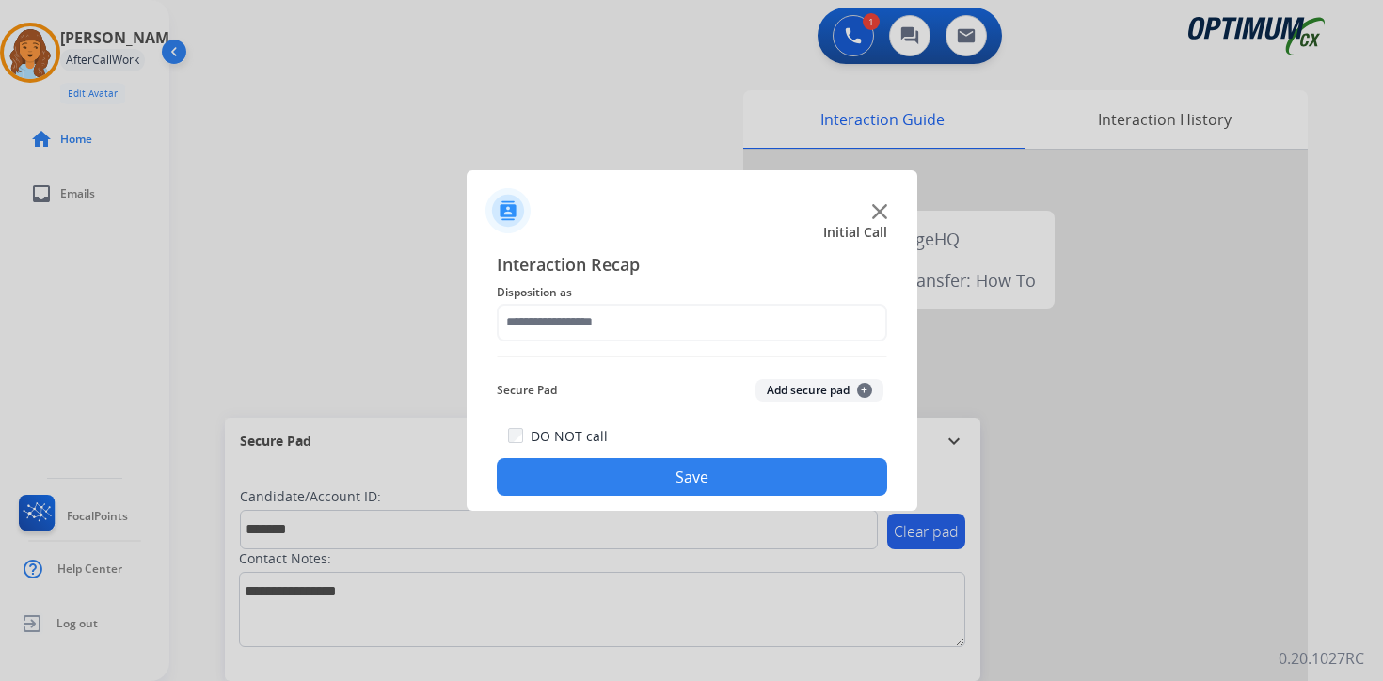
click at [864, 386] on span "+" at bounding box center [864, 390] width 15 height 15
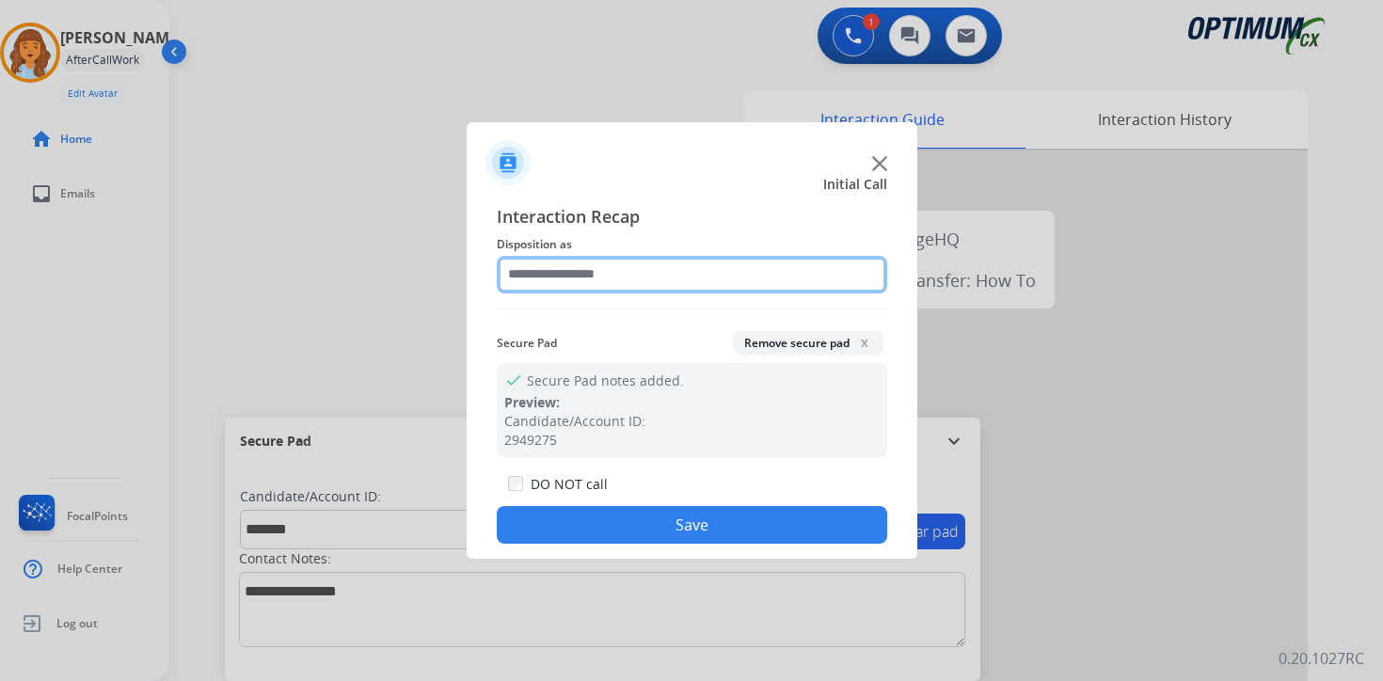
click at [583, 268] on input "text" at bounding box center [692, 275] width 391 height 38
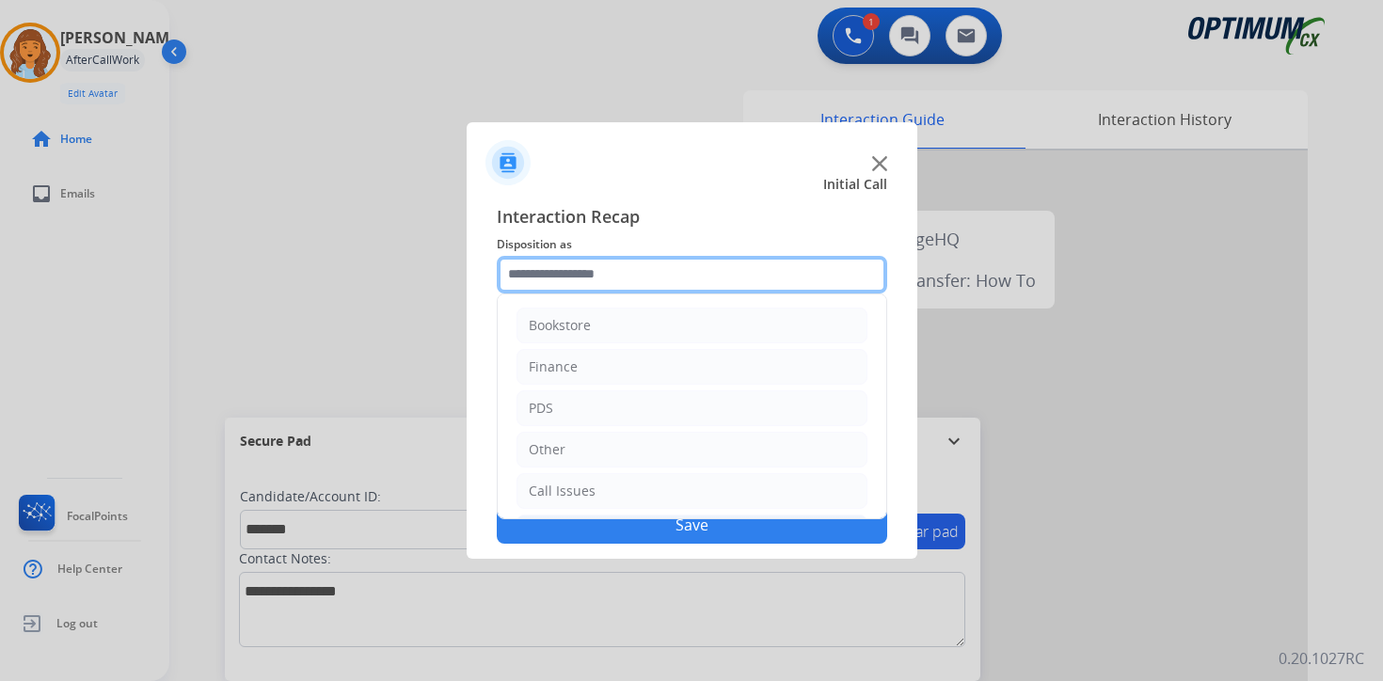
scroll to position [128, 0]
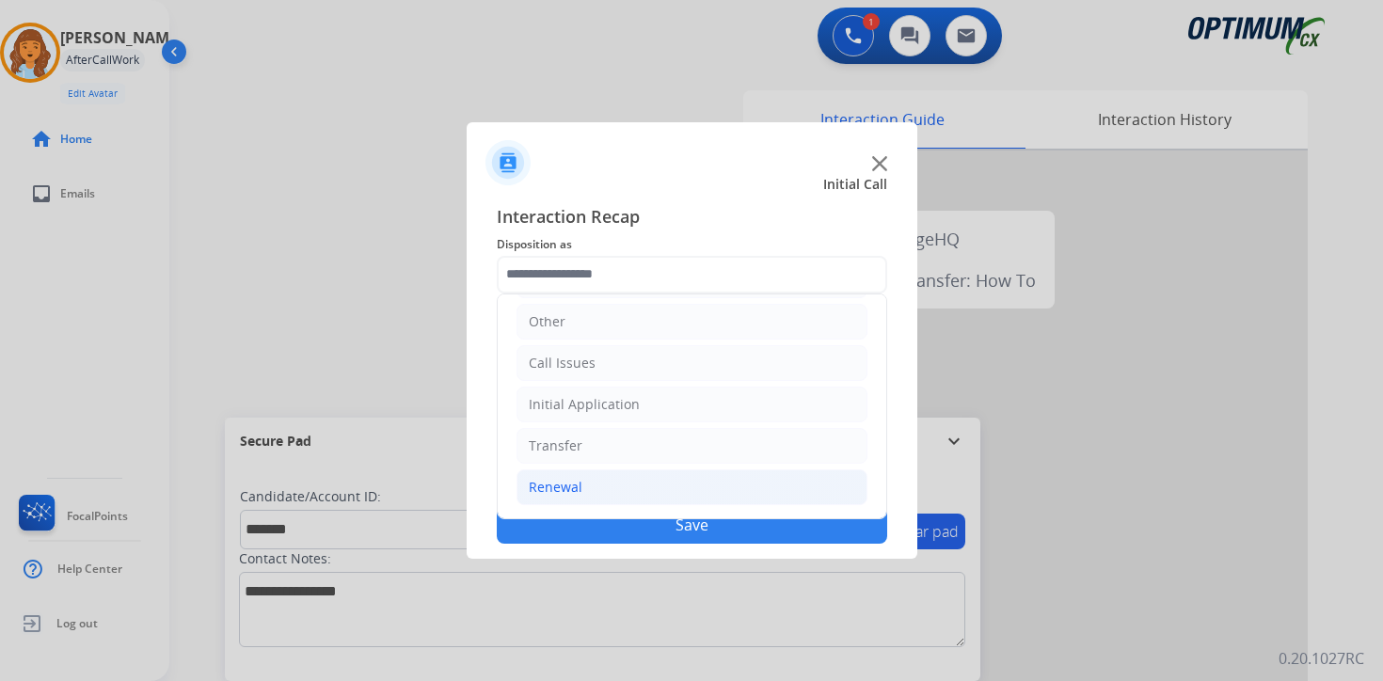
click at [586, 480] on li "Renewal" at bounding box center [692, 488] width 351 height 36
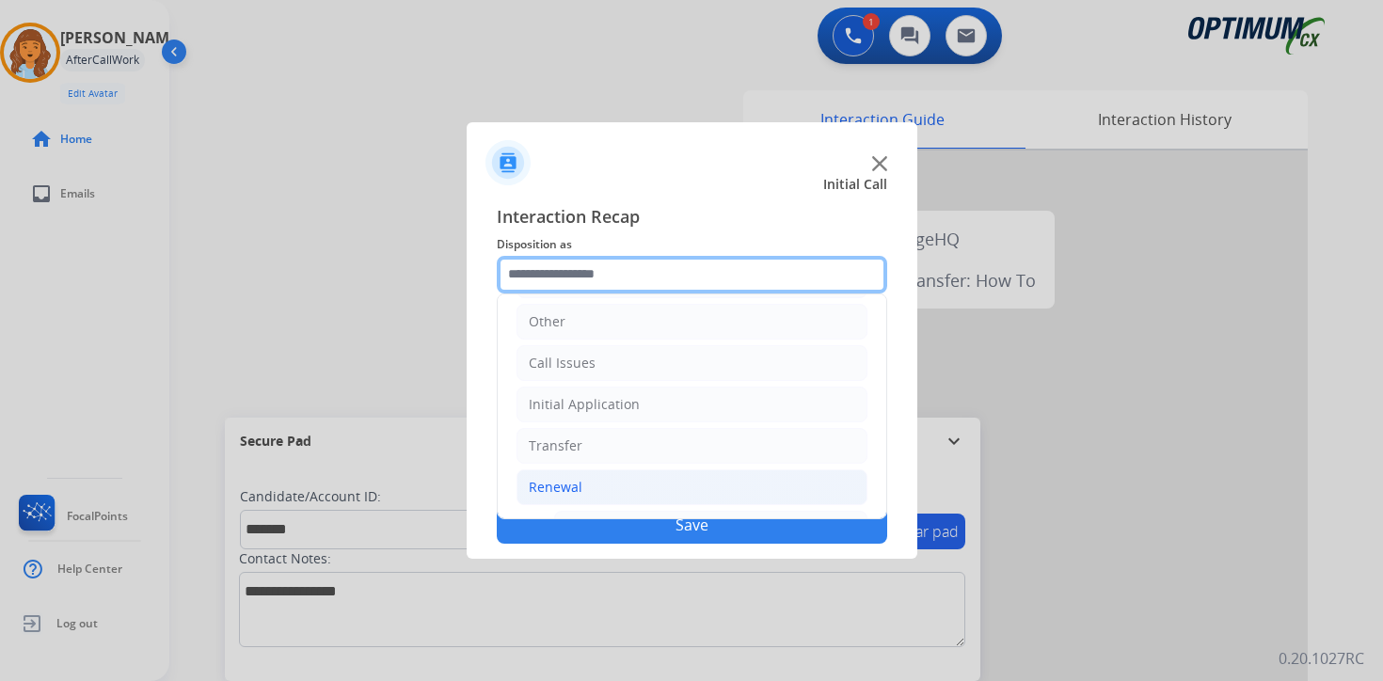
scroll to position [441, 0]
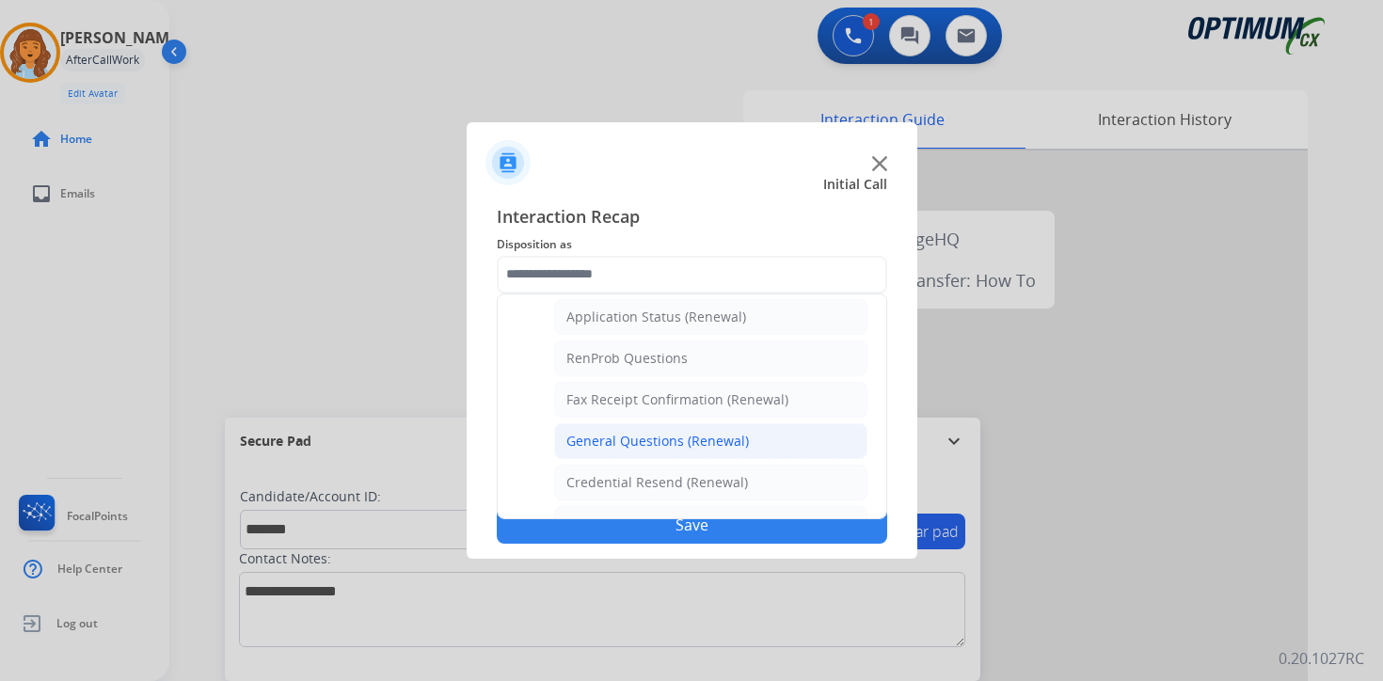
click at [631, 439] on div "General Questions (Renewal)" at bounding box center [658, 441] width 183 height 19
type input "**********"
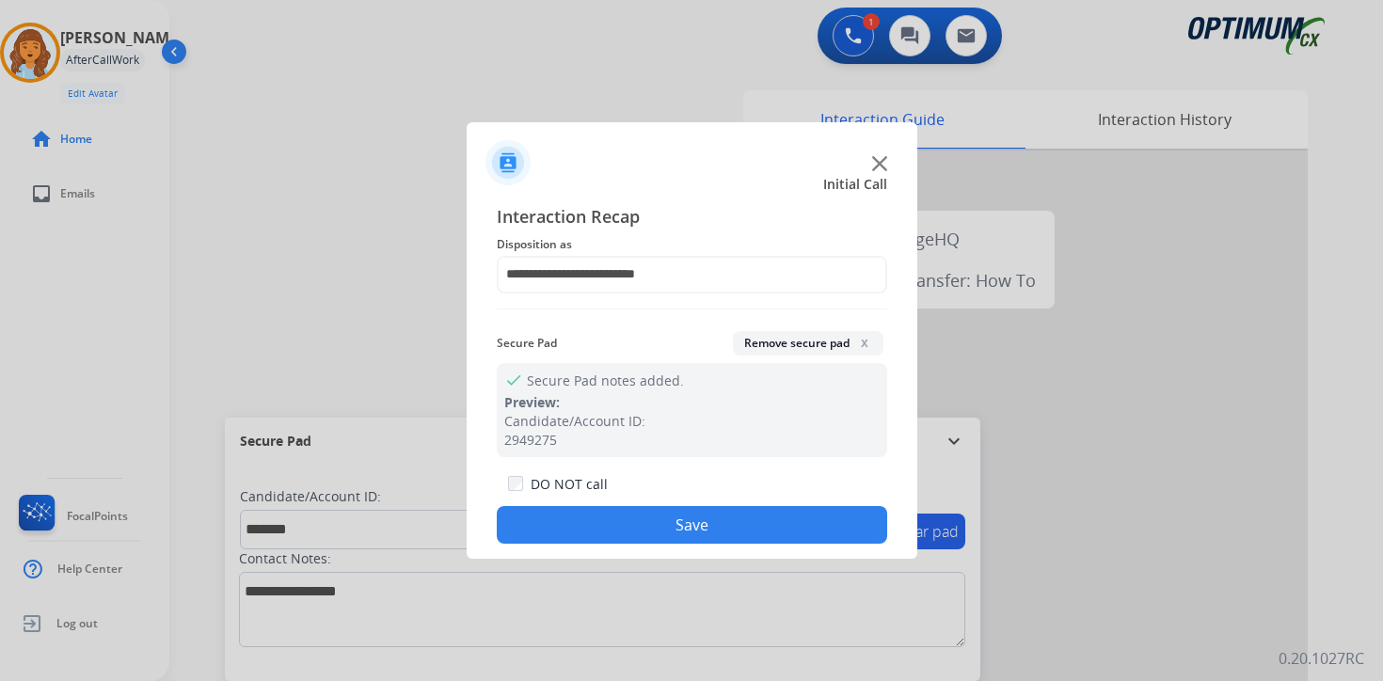
click at [630, 517] on button "Save" at bounding box center [692, 525] width 391 height 38
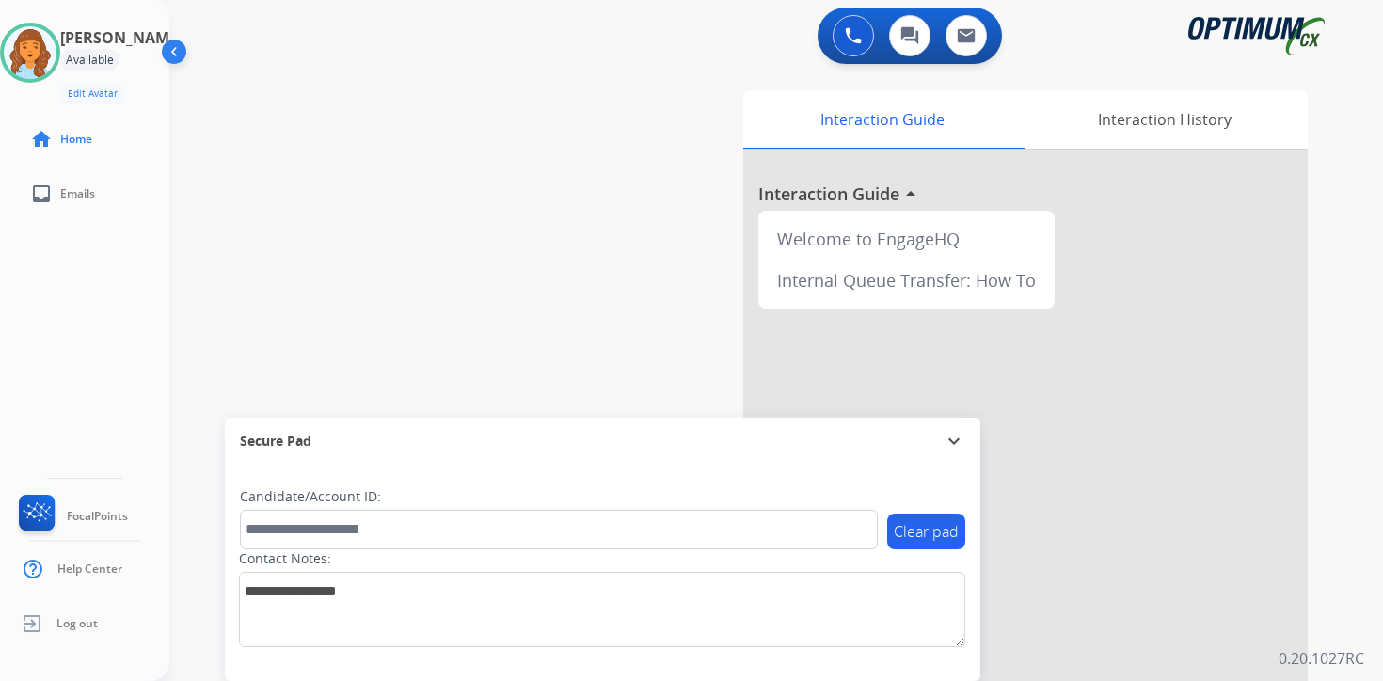
click at [1355, 652] on p "0.20.1027RC" at bounding box center [1322, 658] width 86 height 23
click at [1364, 650] on p "0.20.1027RC" at bounding box center [1322, 658] width 86 height 23
click at [1338, 643] on div "0 Voice Interactions 0 Chat Interactions 0 Email Interactions swap_horiz Break …" at bounding box center [776, 340] width 1214 height 681
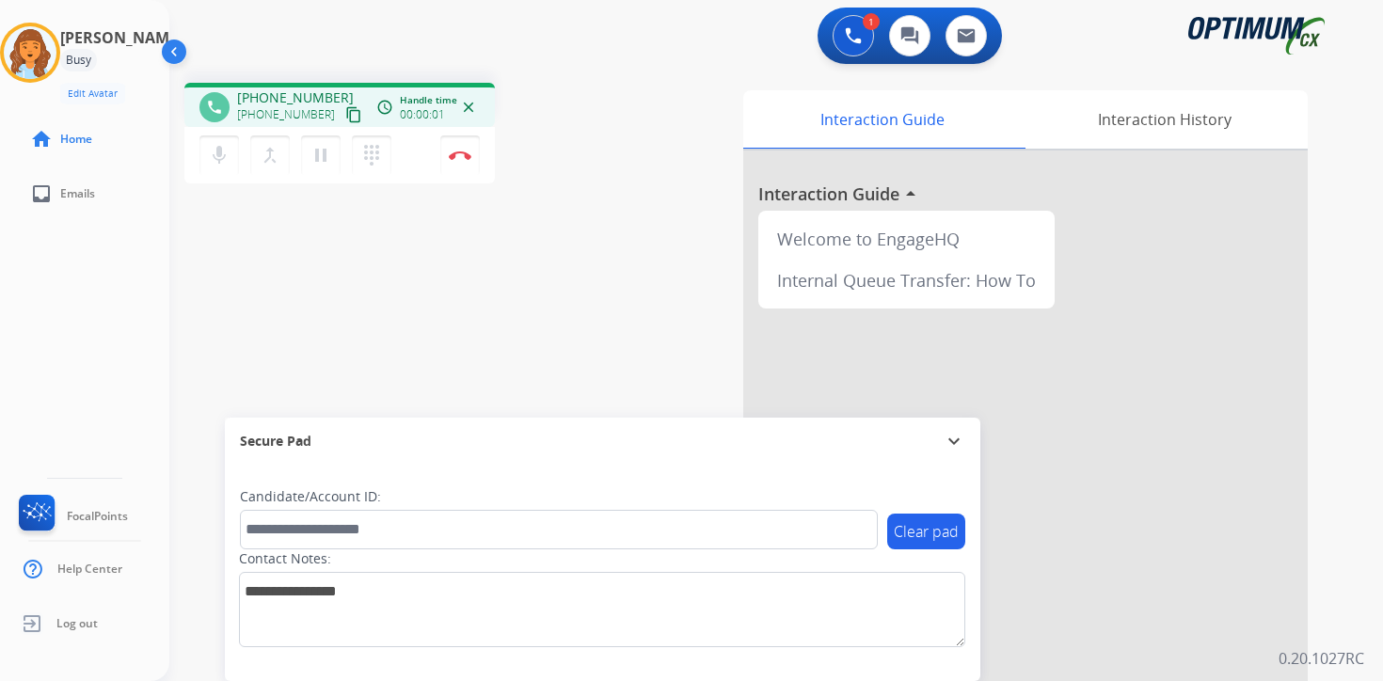
click at [345, 115] on mat-icon "content_copy" at bounding box center [353, 114] width 17 height 17
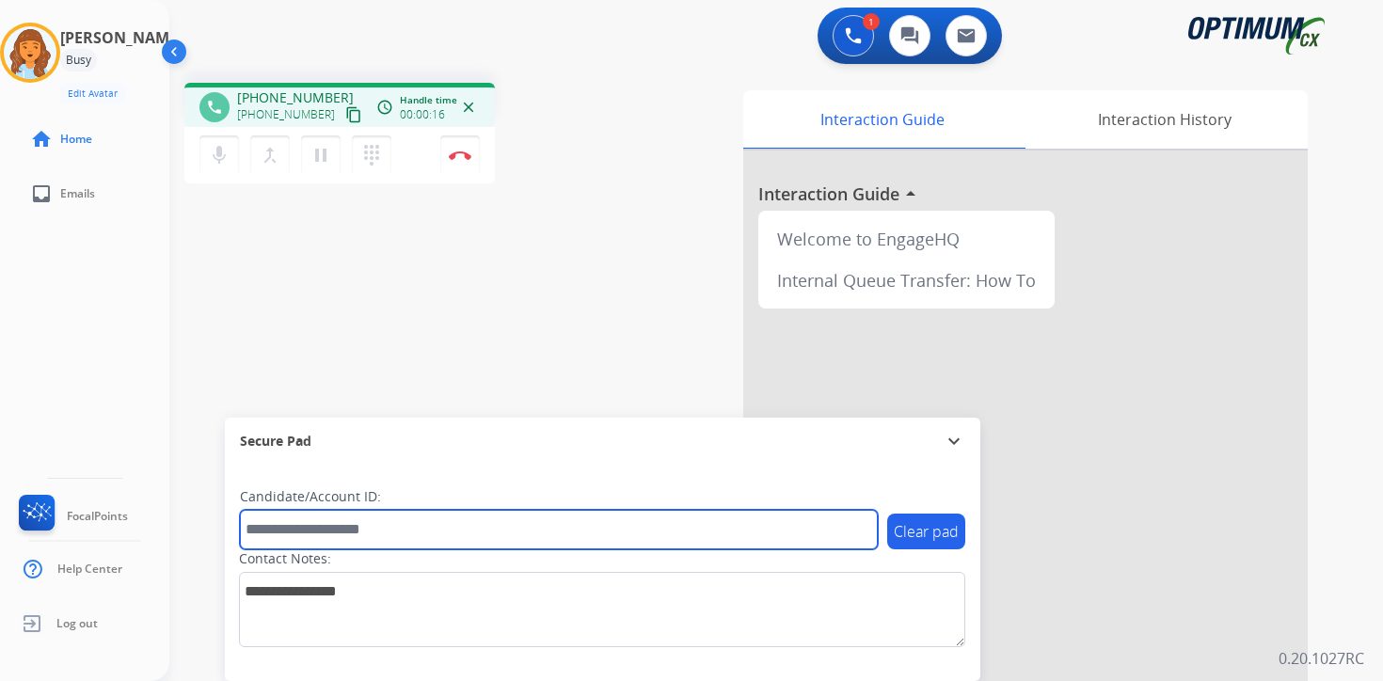
click at [324, 519] on input "text" at bounding box center [559, 530] width 638 height 40
type input "*******"
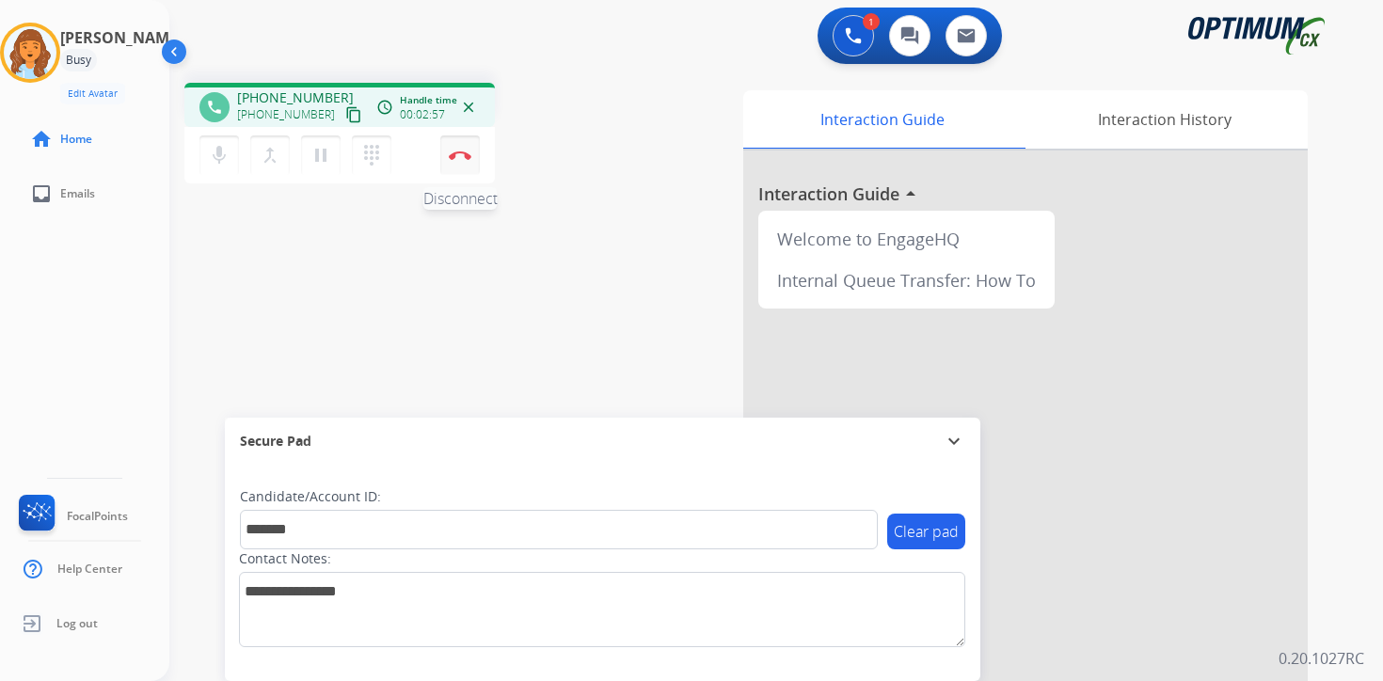
click at [471, 155] on button "Disconnect" at bounding box center [460, 156] width 40 height 40
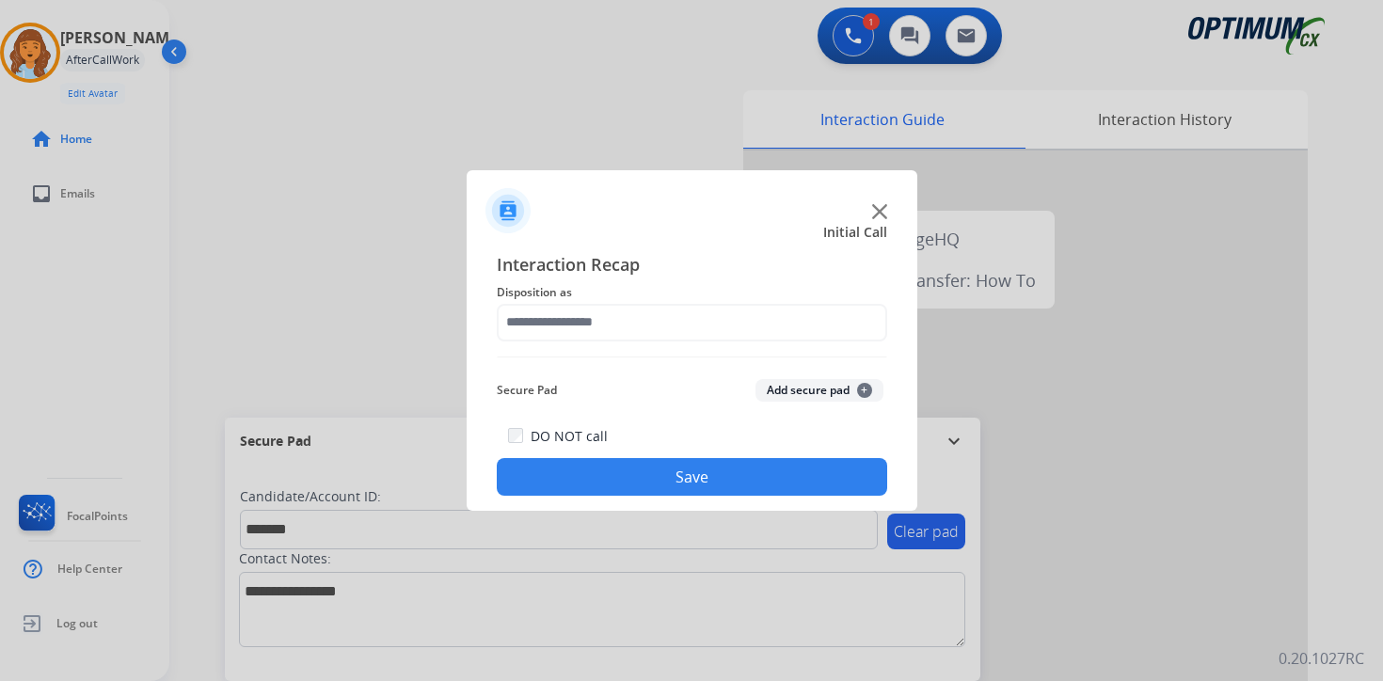
click at [861, 384] on span "+" at bounding box center [864, 390] width 15 height 15
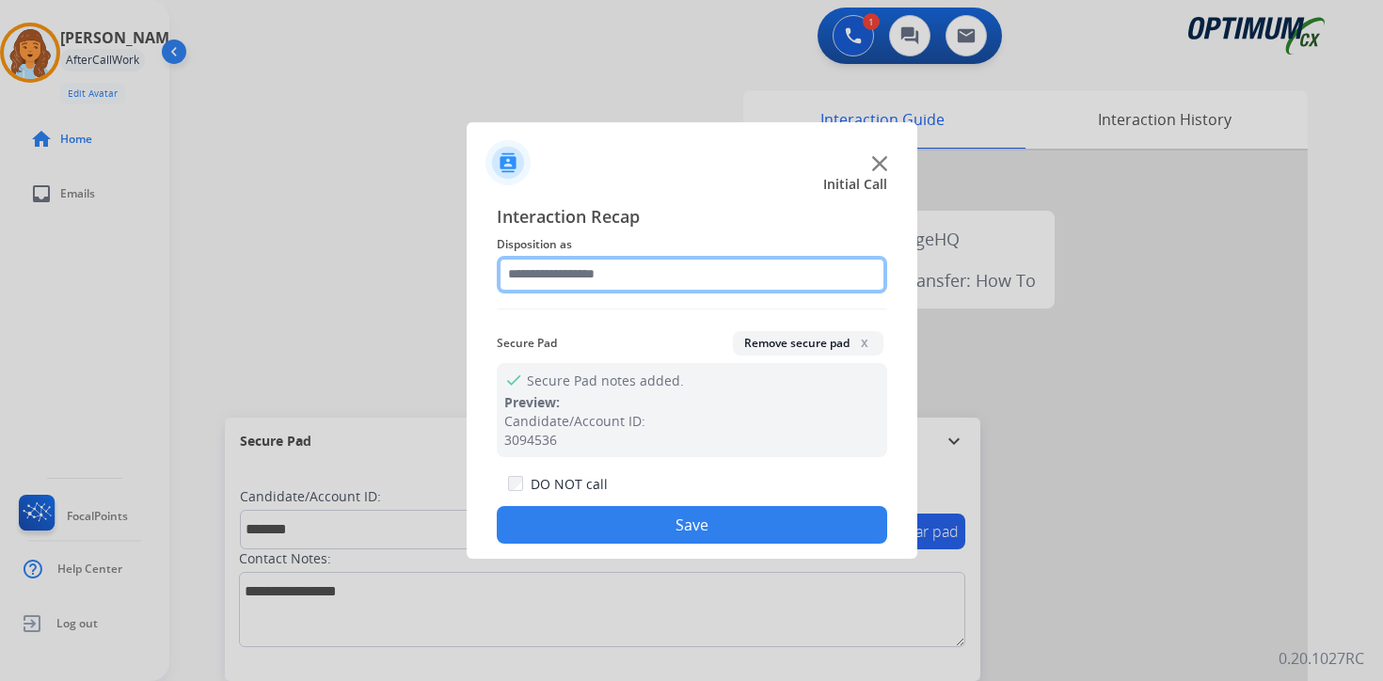
click at [516, 278] on input "text" at bounding box center [692, 275] width 391 height 38
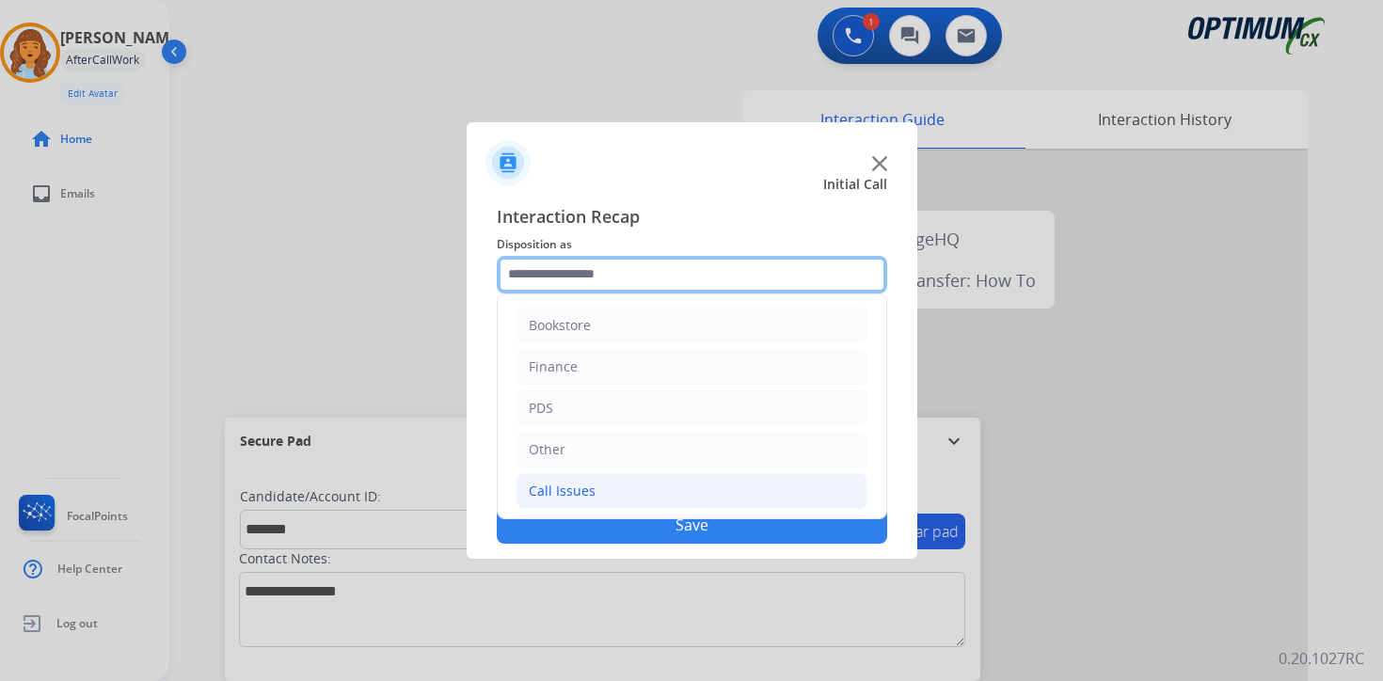
scroll to position [128, 0]
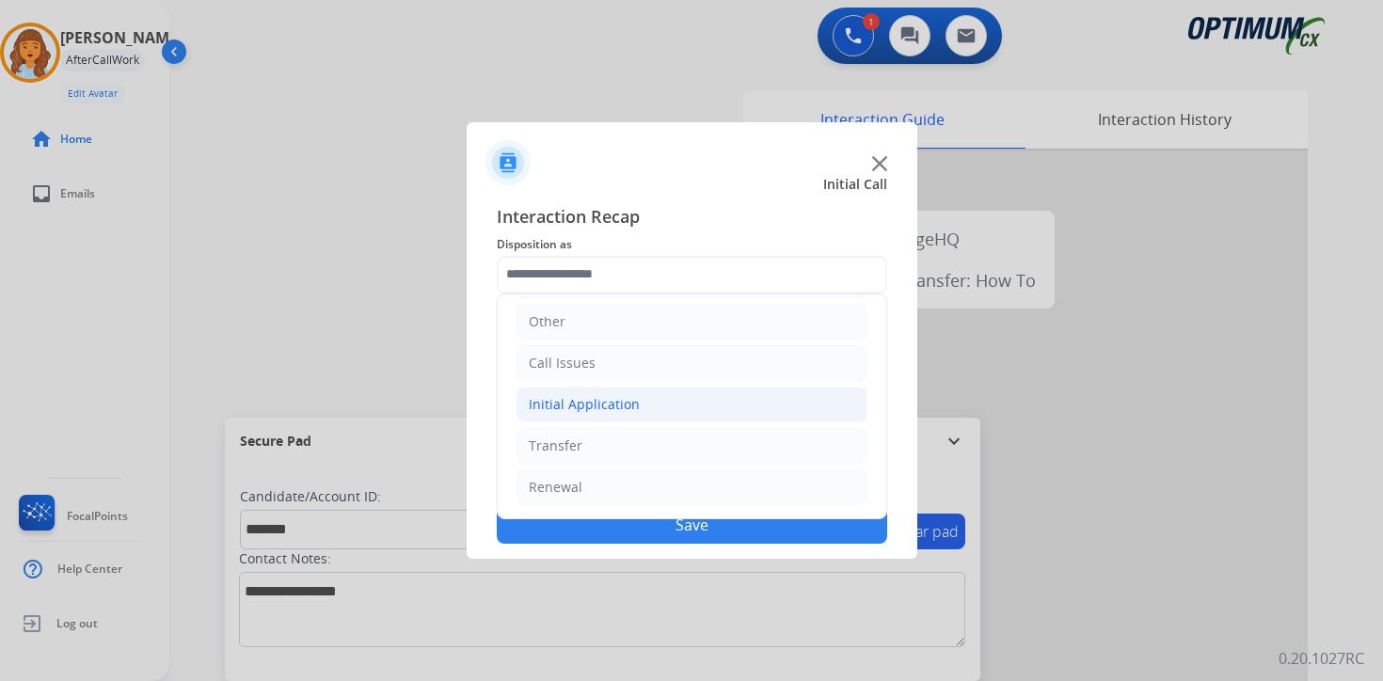
click at [553, 404] on div "Initial Application" at bounding box center [584, 404] width 111 height 19
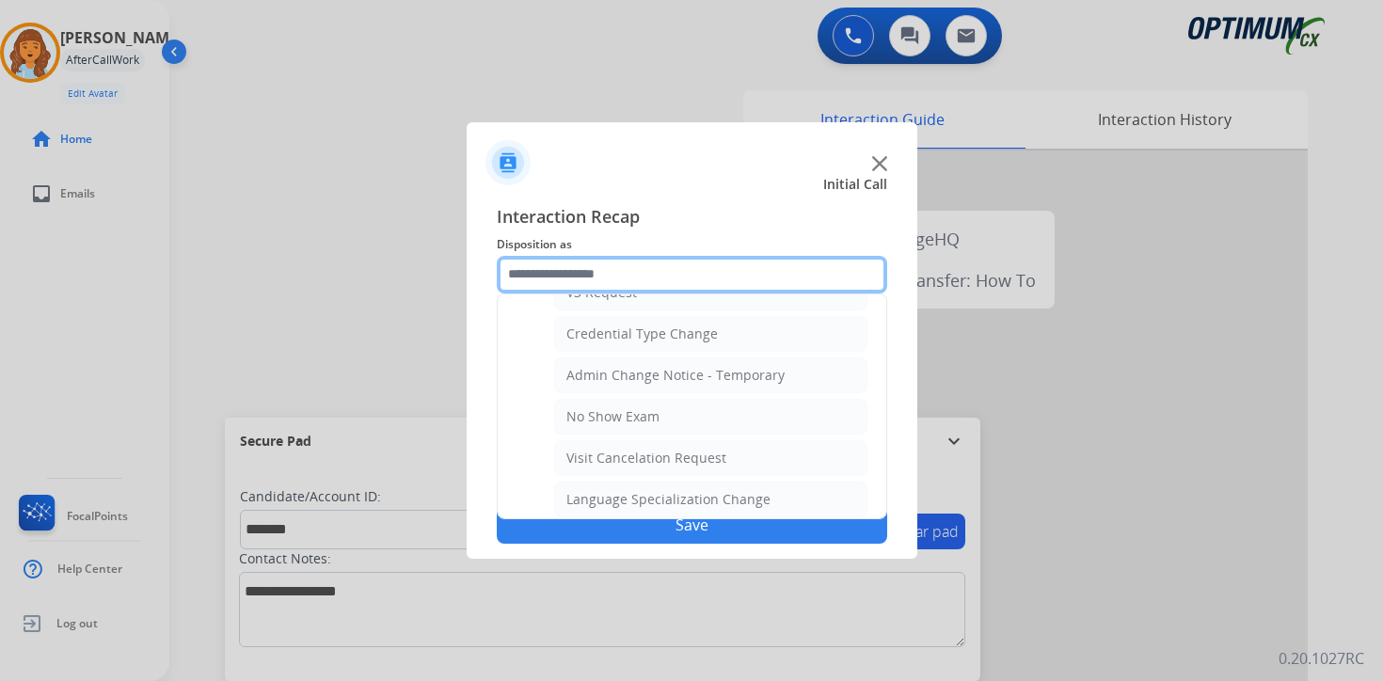
scroll to position [1069, 0]
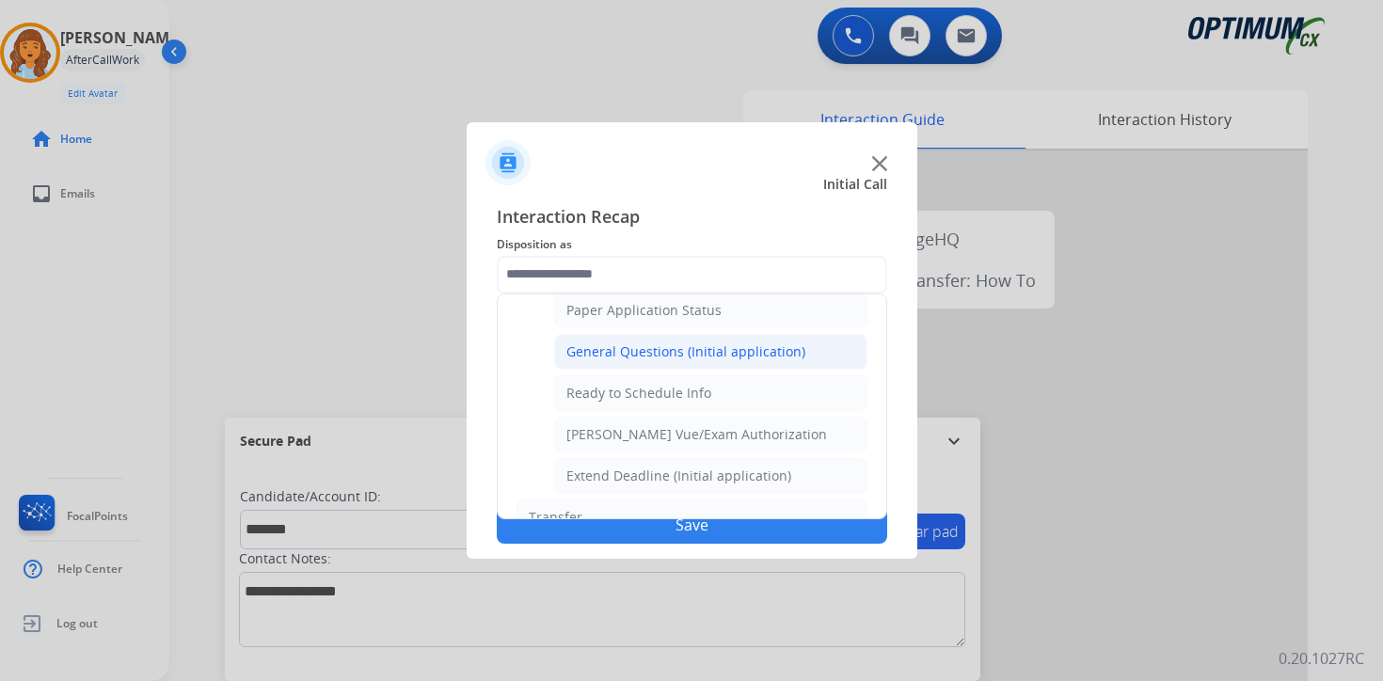
click at [595, 351] on div "General Questions (Initial application)" at bounding box center [686, 352] width 239 height 19
type input "**********"
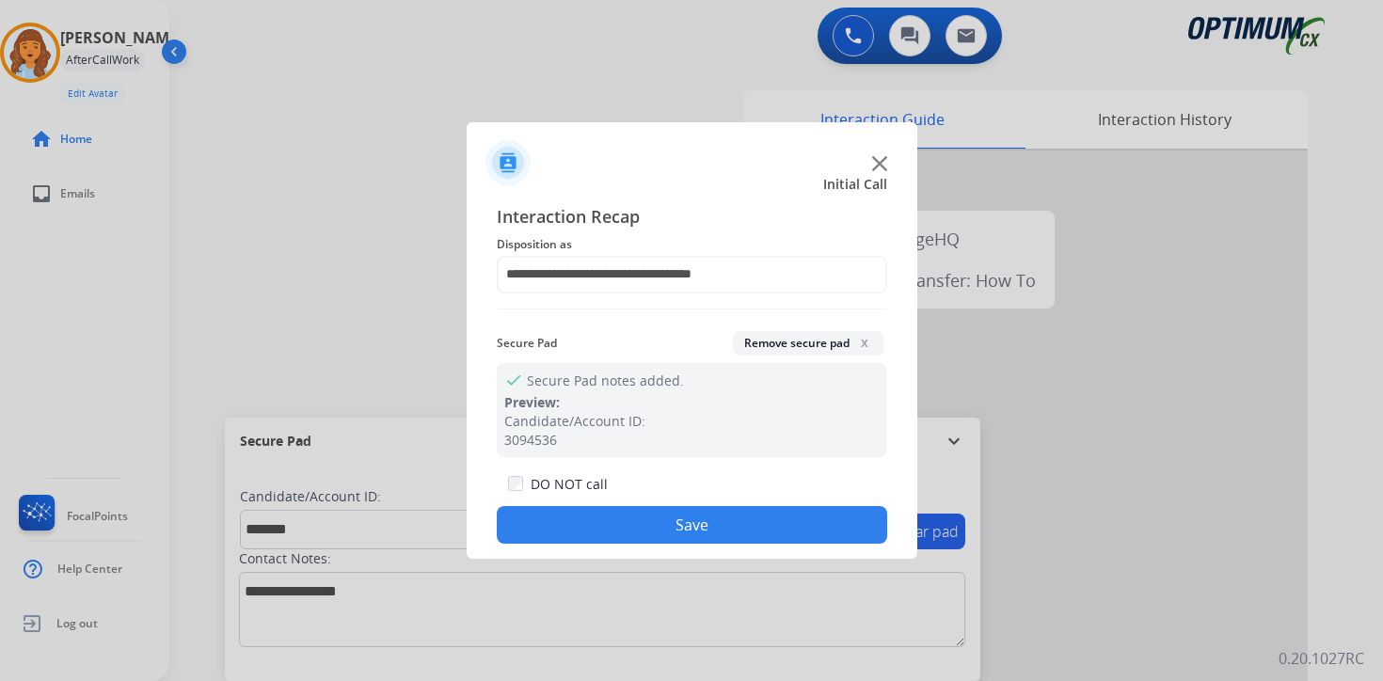
click at [606, 523] on button "Save" at bounding box center [692, 525] width 391 height 38
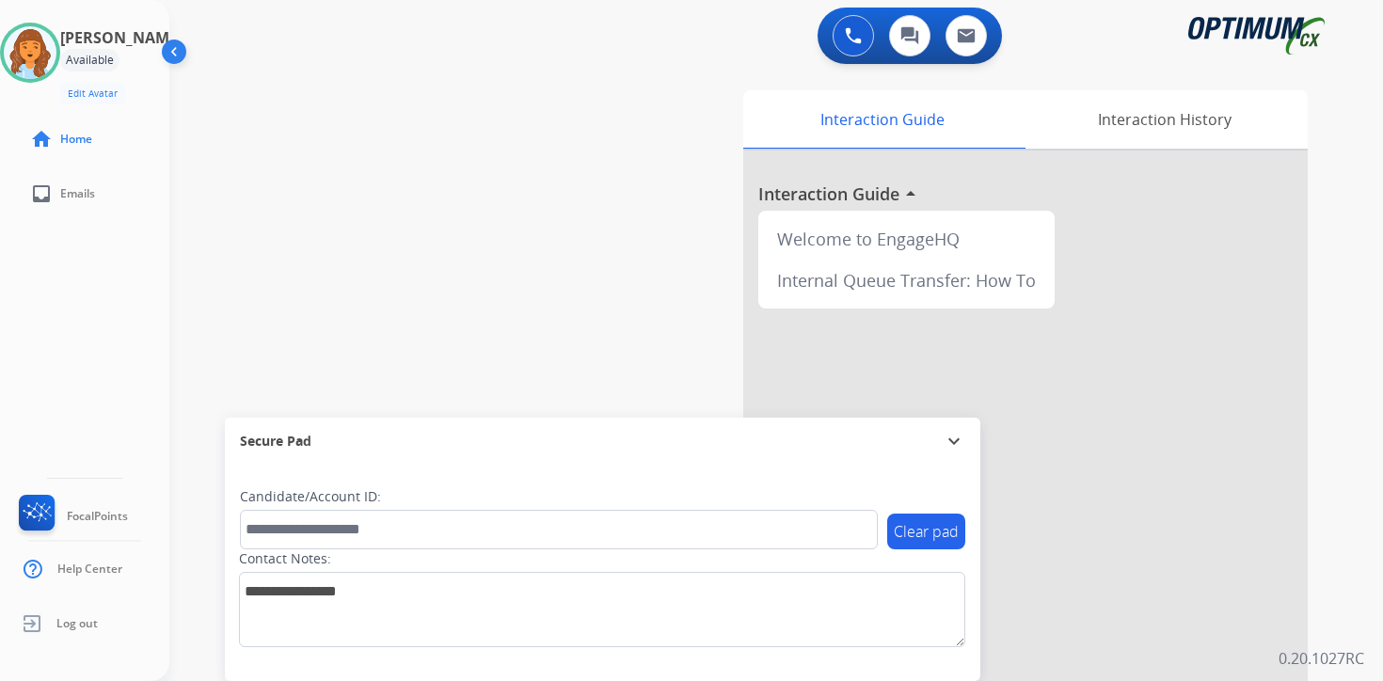
click at [1353, 511] on div "0 Voice Interactions 0 Chat Interactions 0 Email Interactions swap_horiz Break …" at bounding box center [776, 340] width 1214 height 681
click at [1353, 596] on div "0 Voice Interactions 0 Chat Interactions 0 Email Interactions swap_horiz Break …" at bounding box center [776, 340] width 1214 height 681
click at [50, 54] on img at bounding box center [30, 52] width 53 height 53
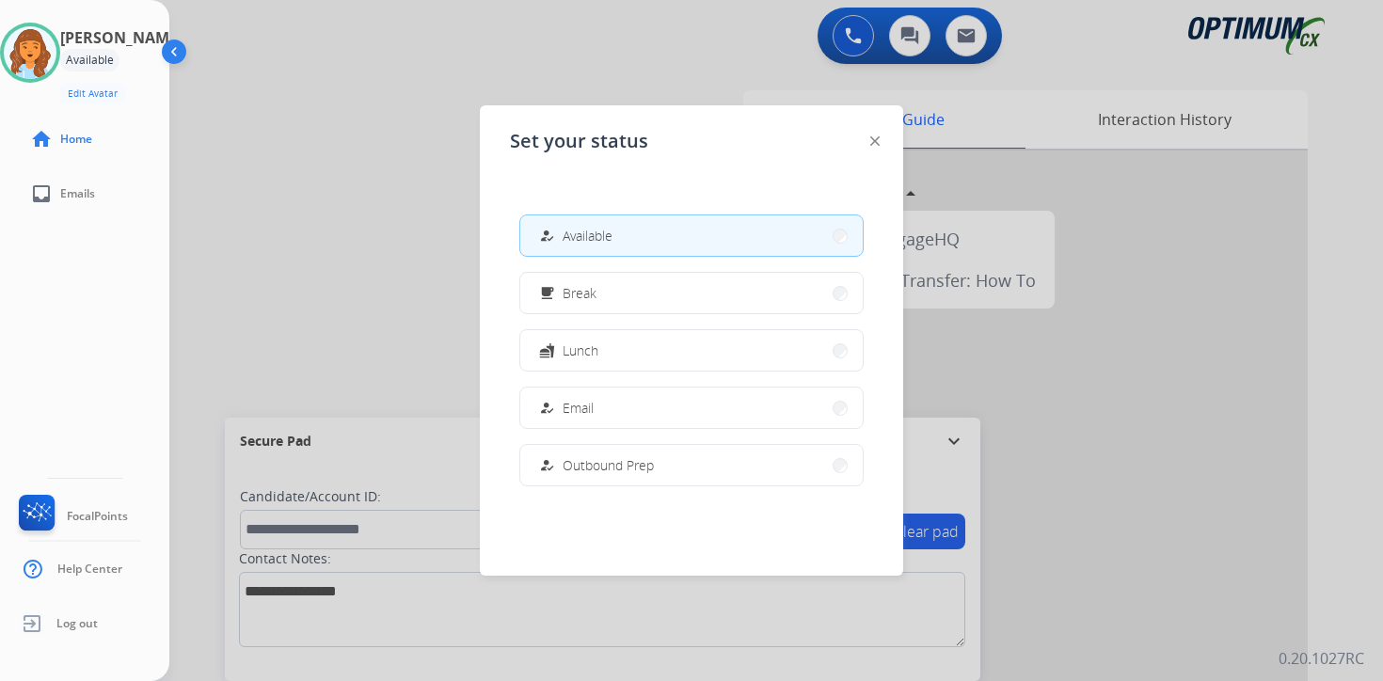
scroll to position [470, 0]
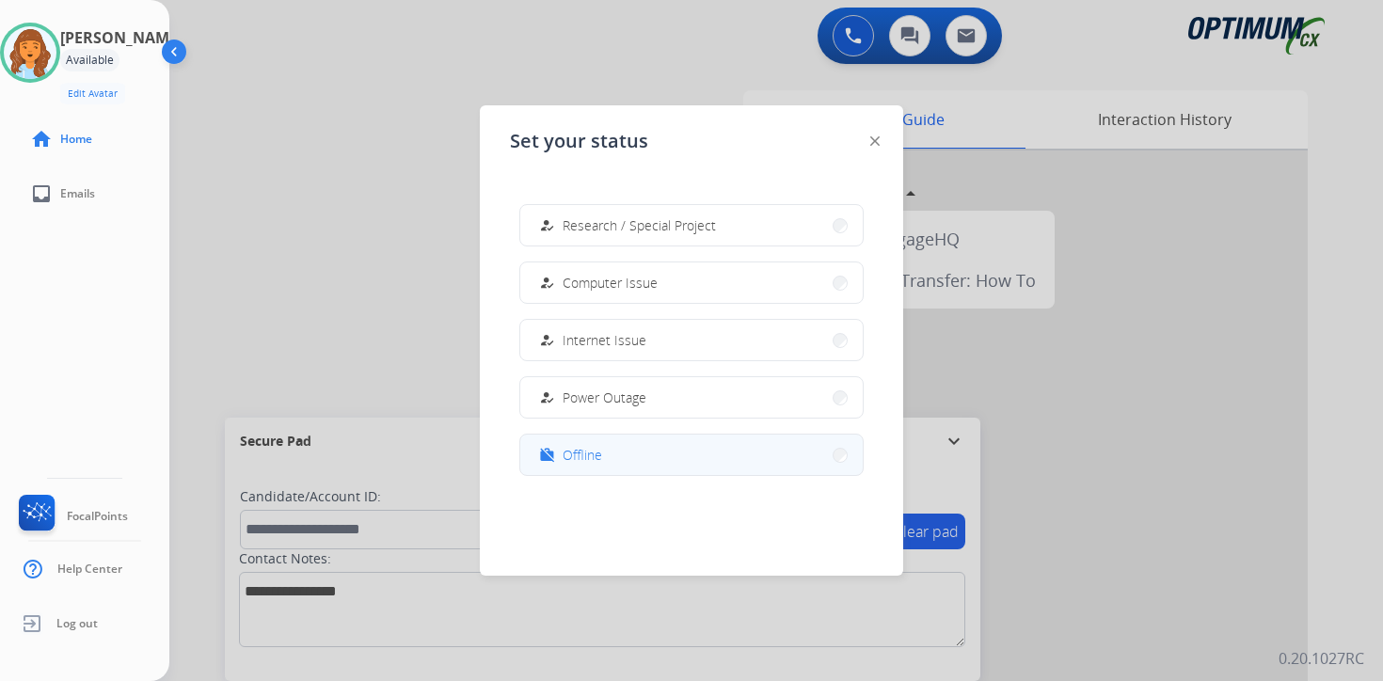
click at [614, 459] on button "work_off Offline" at bounding box center [691, 455] width 343 height 40
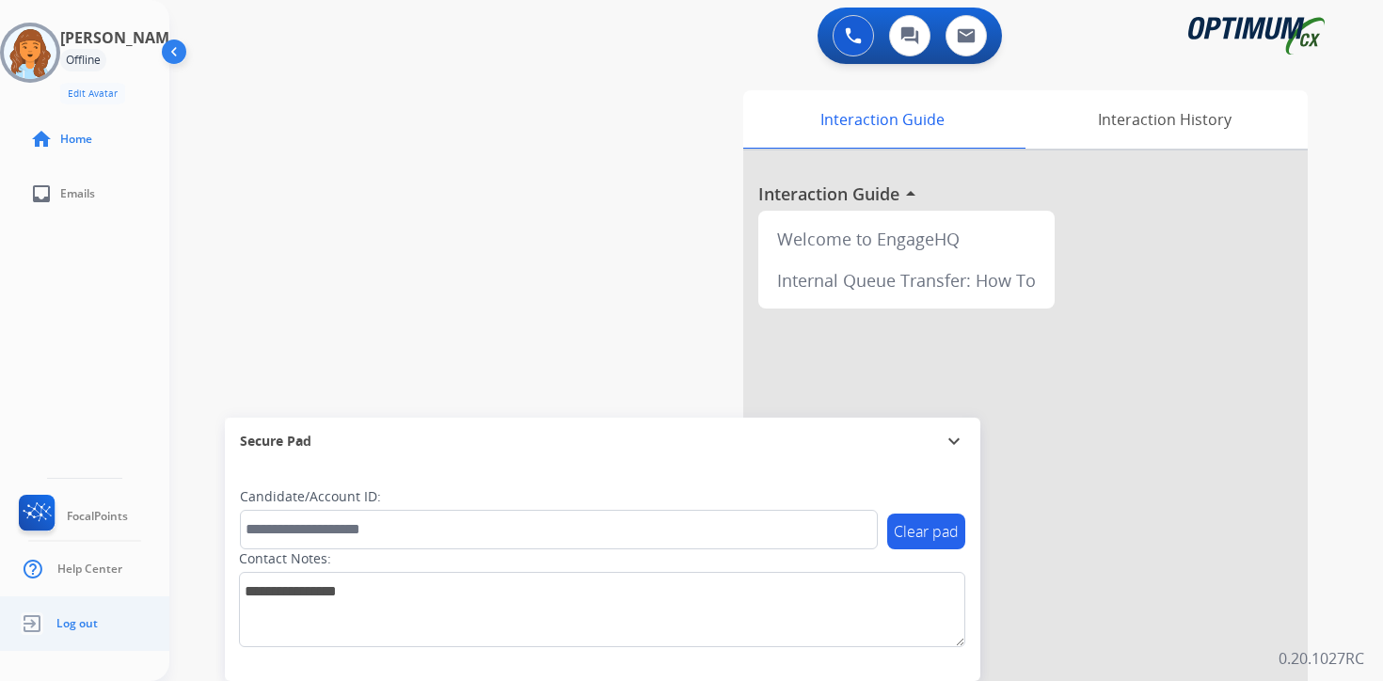
click at [79, 619] on span "Log out" at bounding box center [76, 623] width 41 height 15
